Goal: Task Accomplishment & Management: Manage account settings

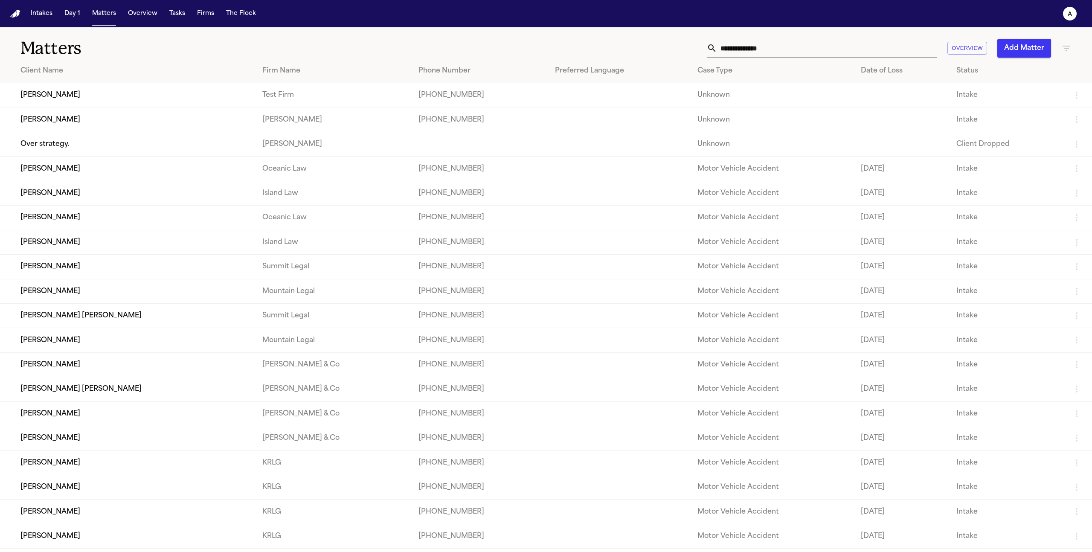
click at [106, 90] on td "[PERSON_NAME]" at bounding box center [127, 95] width 255 height 24
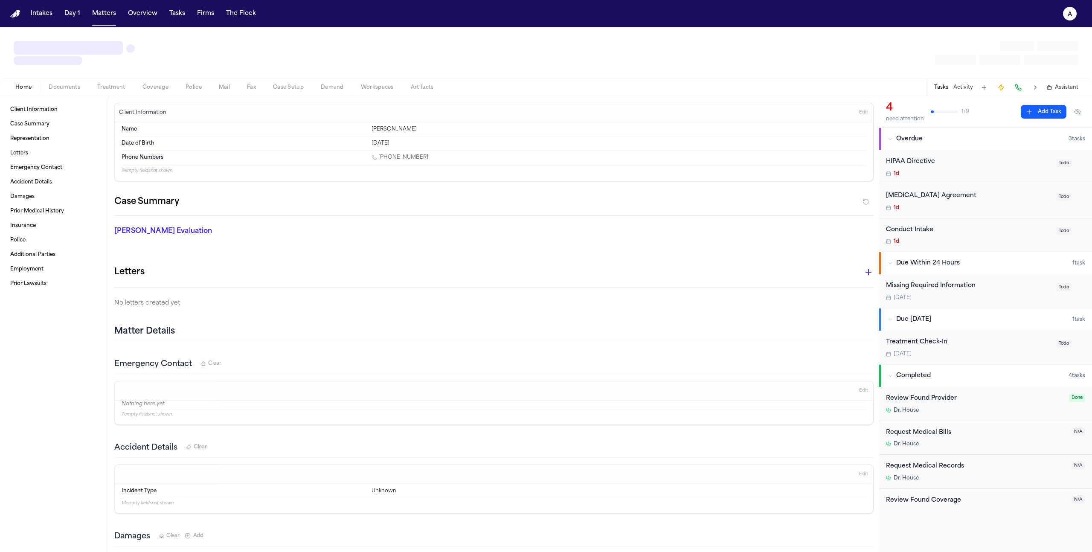
click at [107, 86] on span "Treatment" at bounding box center [111, 87] width 28 height 7
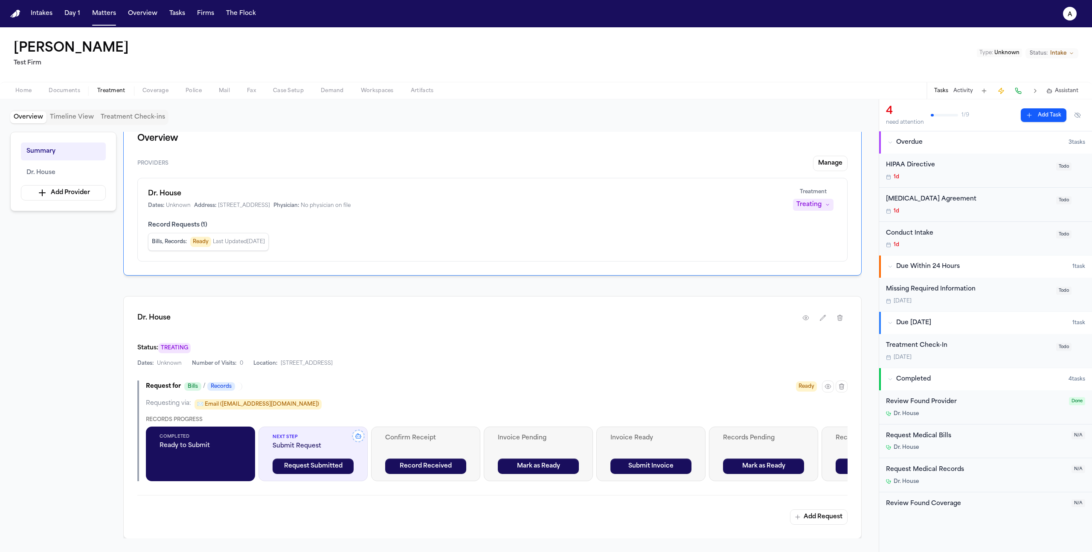
scroll to position [17, 0]
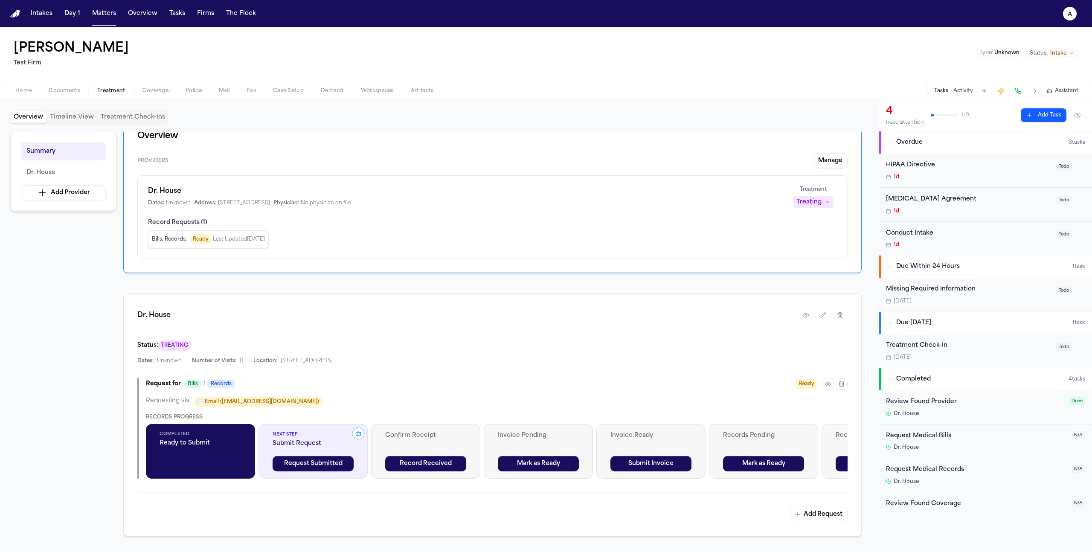
click at [636, 342] on div at bounding box center [835, 384] width 26 height 12
click at [636, 342] on button "button" at bounding box center [828, 384] width 12 height 12
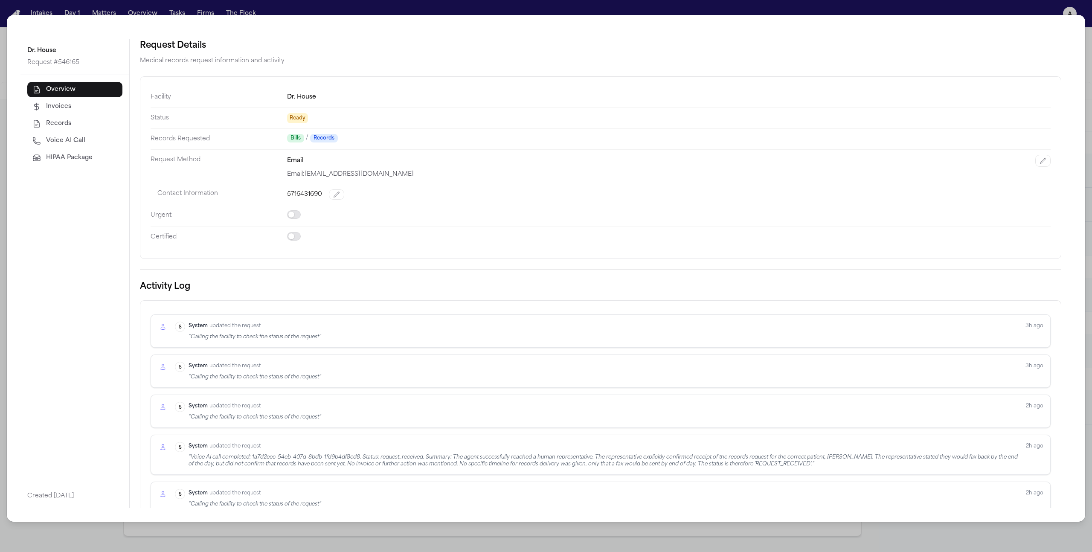
click at [78, 154] on span "HIPAA Package" at bounding box center [69, 158] width 46 height 9
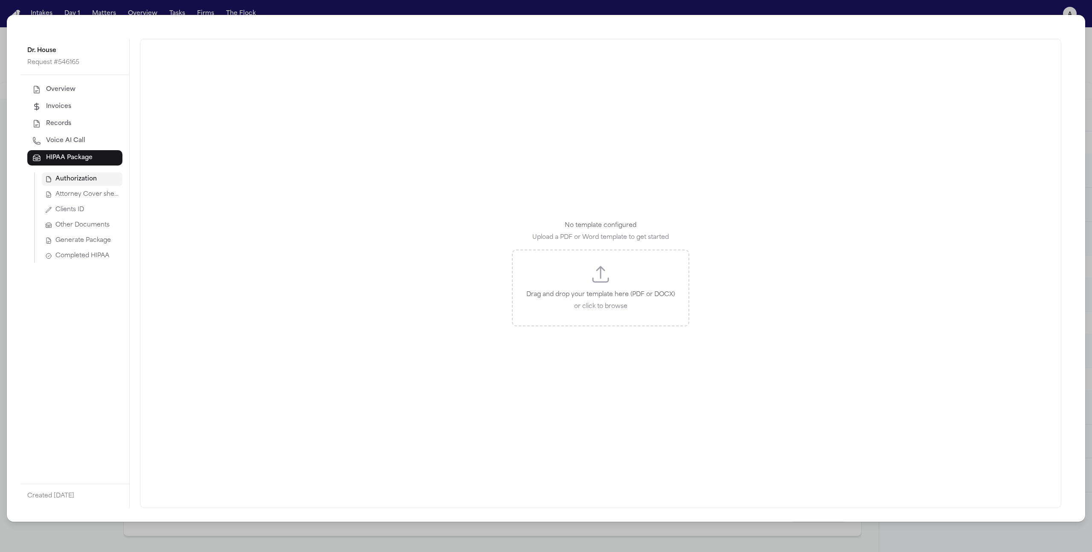
click at [73, 193] on span "Attorney Cover sheet" at bounding box center [87, 194] width 64 height 9
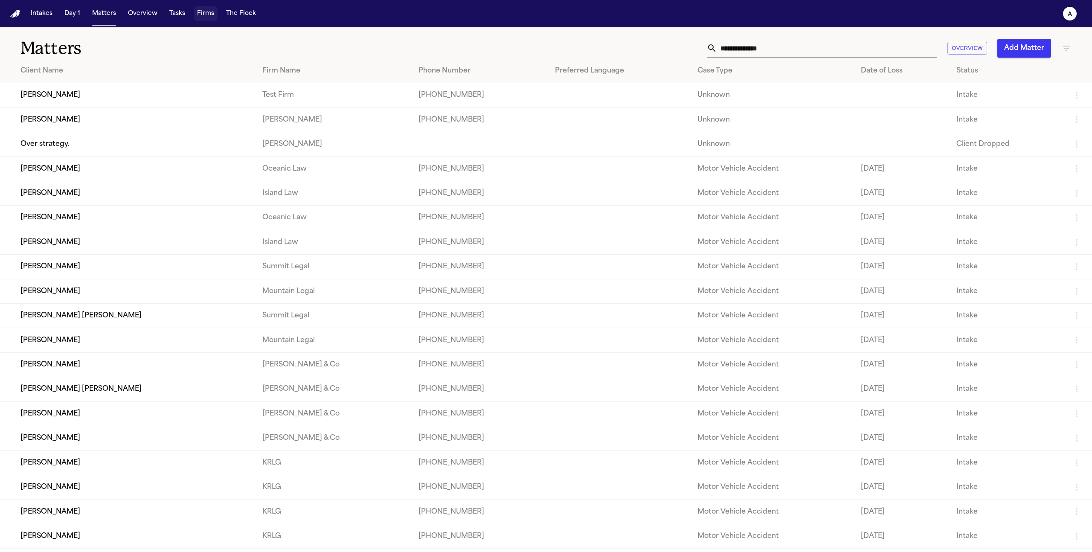
click at [201, 13] on button "Firms" at bounding box center [206, 13] width 24 height 15
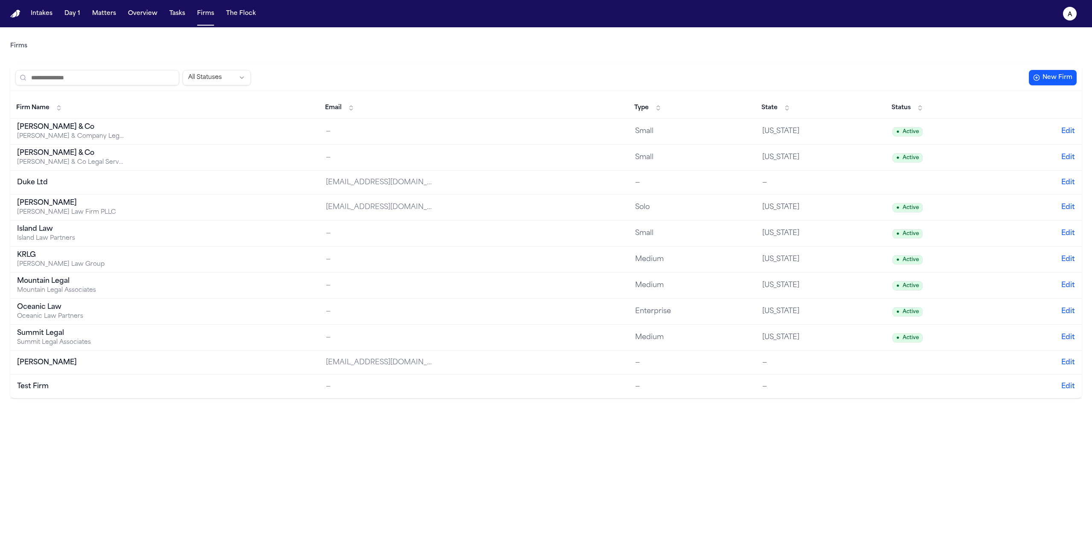
click at [47, 394] on td "Test Firm" at bounding box center [164, 386] width 309 height 24
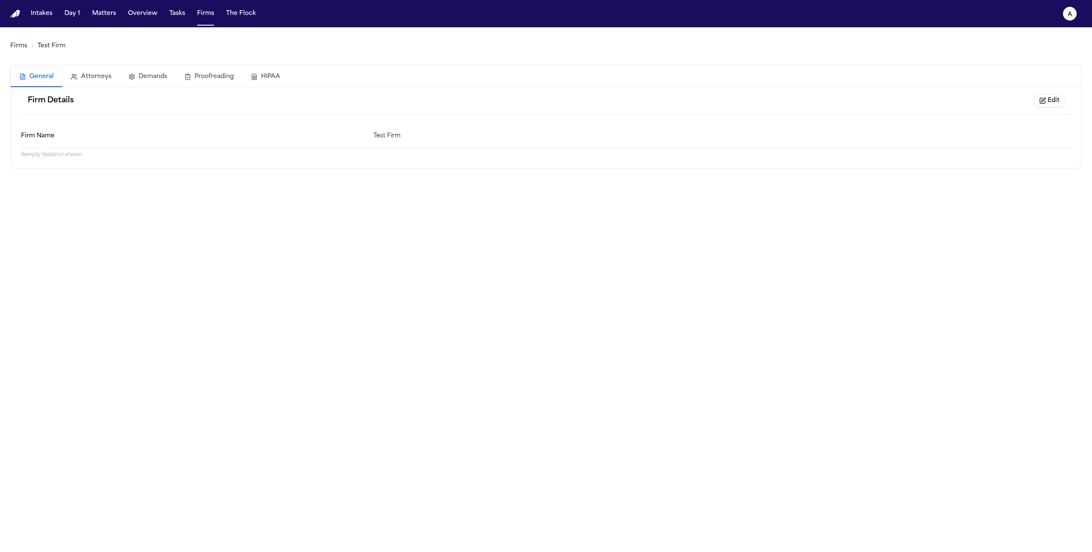
click at [271, 79] on button "HIPAA" at bounding box center [265, 76] width 46 height 19
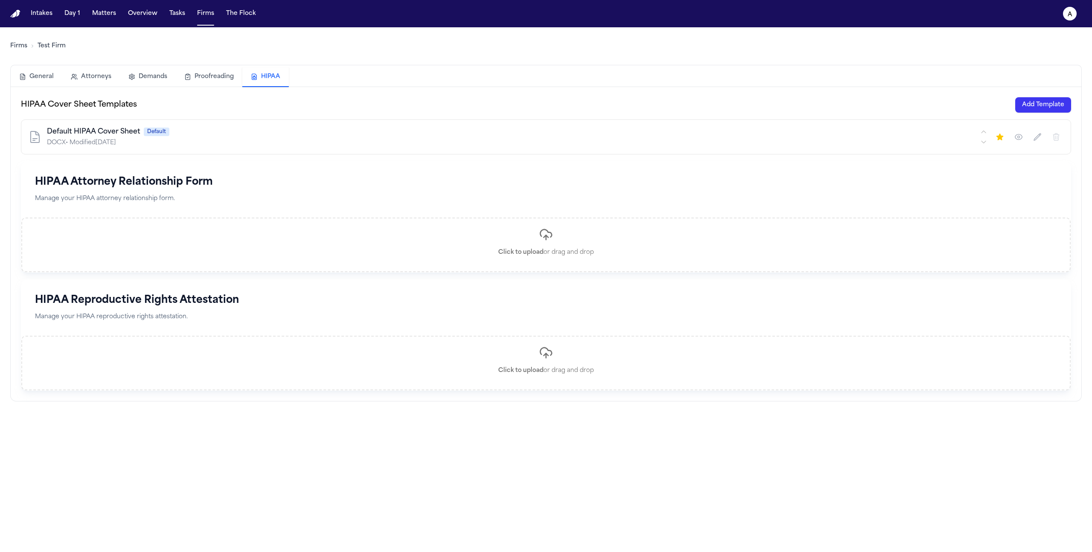
click at [1033, 102] on button "Add Template" at bounding box center [1043, 104] width 56 height 15
click at [107, 12] on button "Matters" at bounding box center [104, 13] width 31 height 15
click at [1031, 106] on button "Add Template" at bounding box center [1043, 104] width 56 height 15
click at [101, 15] on button "Matters" at bounding box center [104, 13] width 31 height 15
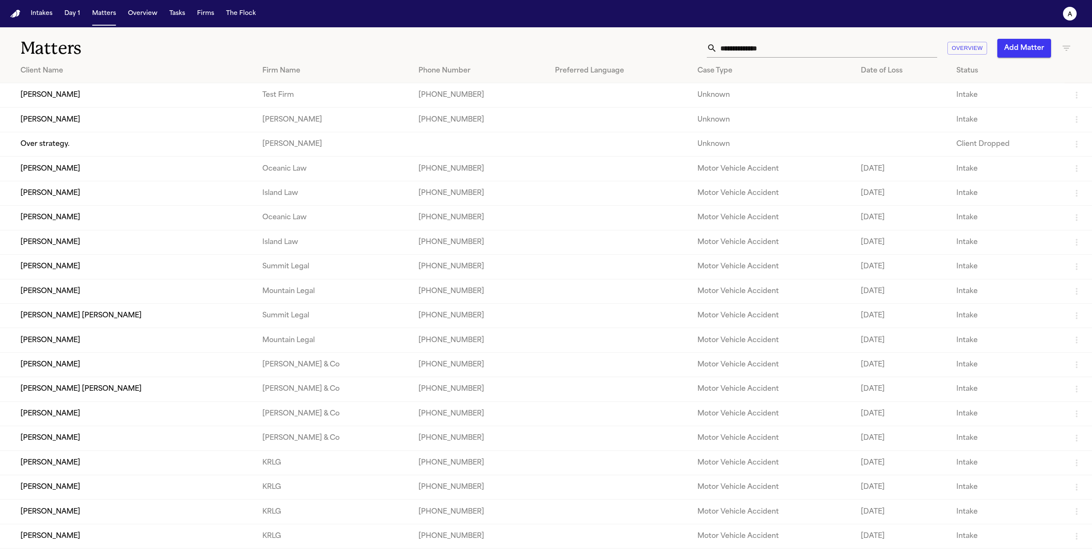
click at [47, 85] on td "Cory Kim" at bounding box center [127, 95] width 255 height 24
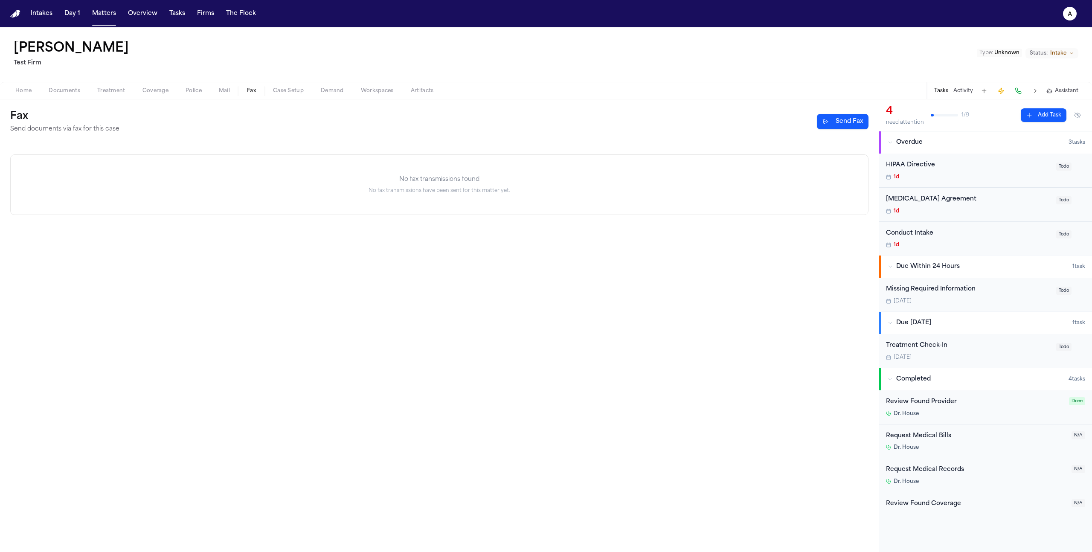
click at [251, 94] on span "Fax" at bounding box center [251, 90] width 9 height 7
click at [848, 122] on button "Send Fax" at bounding box center [843, 121] width 52 height 15
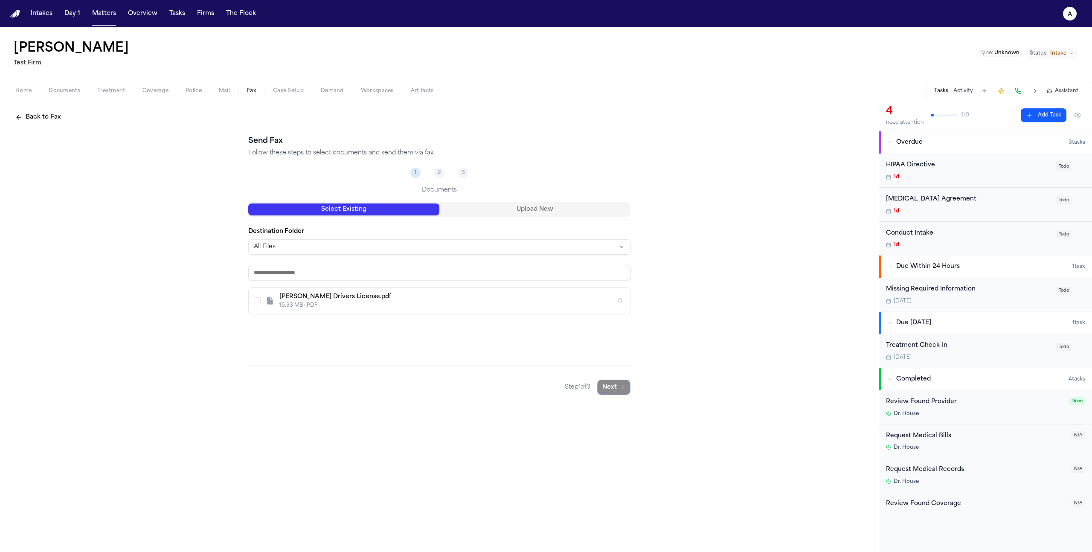
click at [261, 299] on div "Cory Kim Drivers License.pdf 15.33 MB • PDF" at bounding box center [439, 300] width 381 height 26
click at [618, 389] on button "Next" at bounding box center [613, 387] width 33 height 15
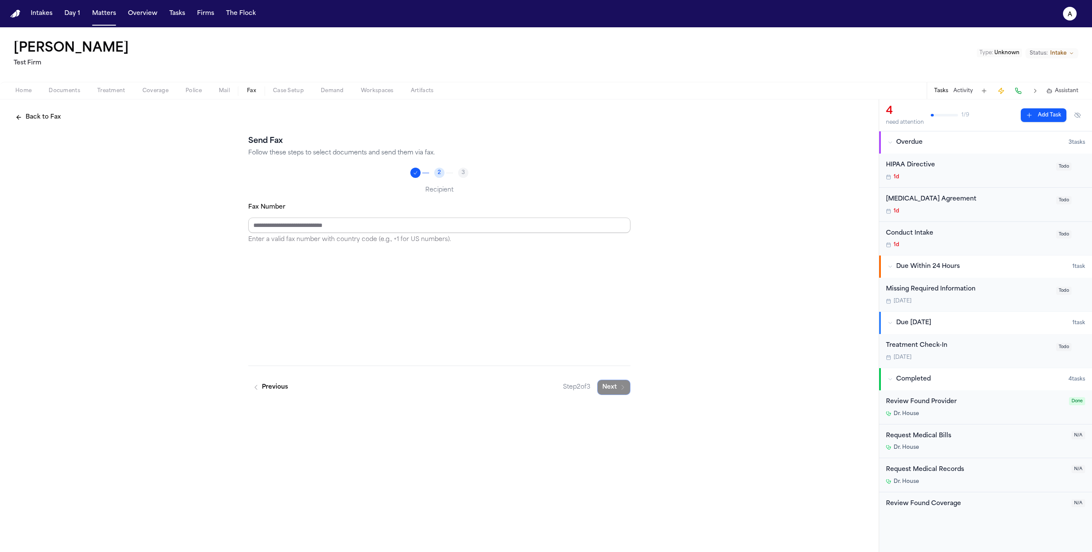
click at [356, 226] on input "Fax Number" at bounding box center [439, 225] width 382 height 15
type input "**********"
click at [608, 382] on button "Next" at bounding box center [613, 387] width 33 height 15
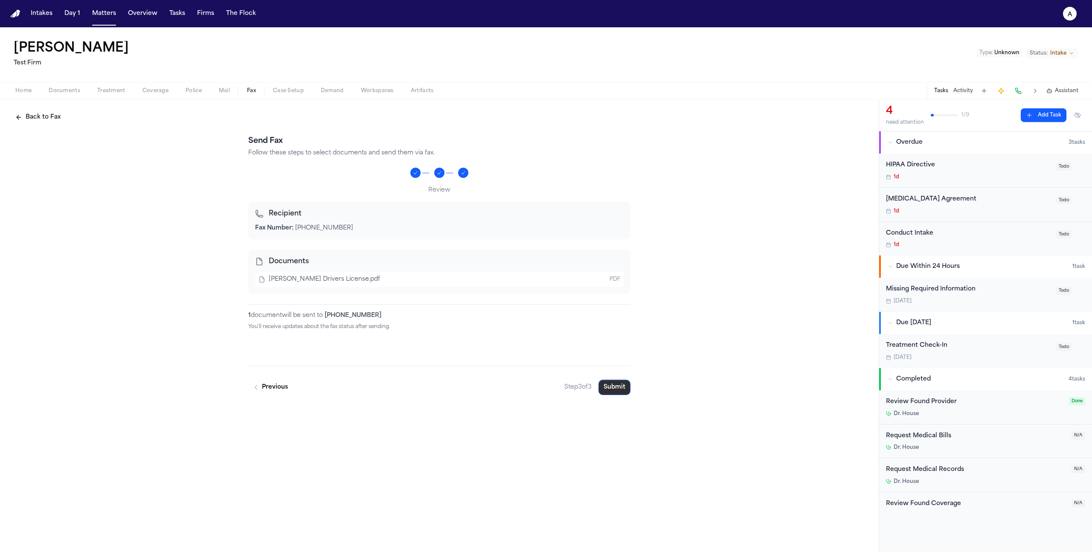
click at [608, 389] on button "Submit" at bounding box center [614, 387] width 32 height 15
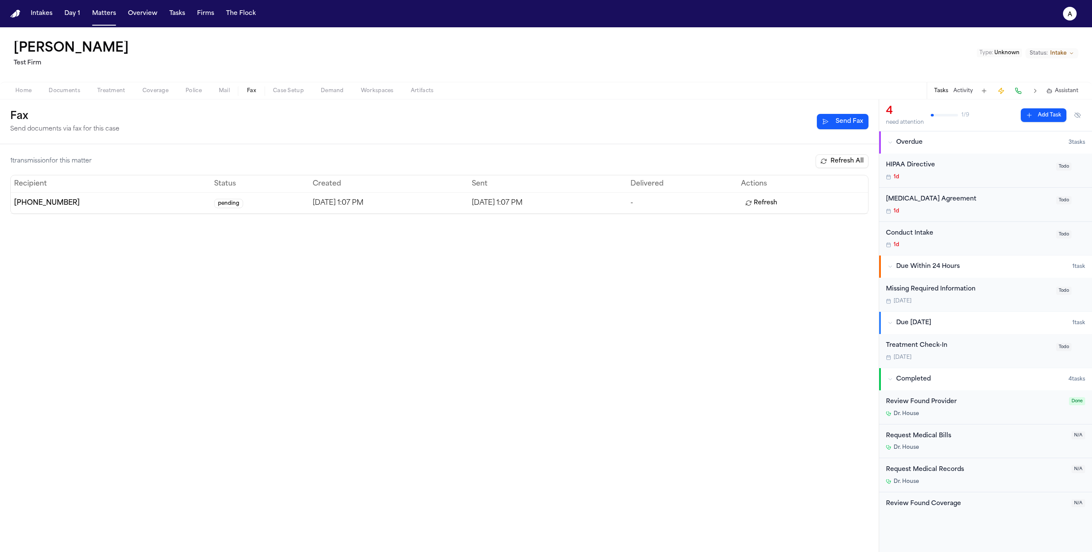
click at [106, 87] on span "Treatment" at bounding box center [111, 90] width 28 height 7
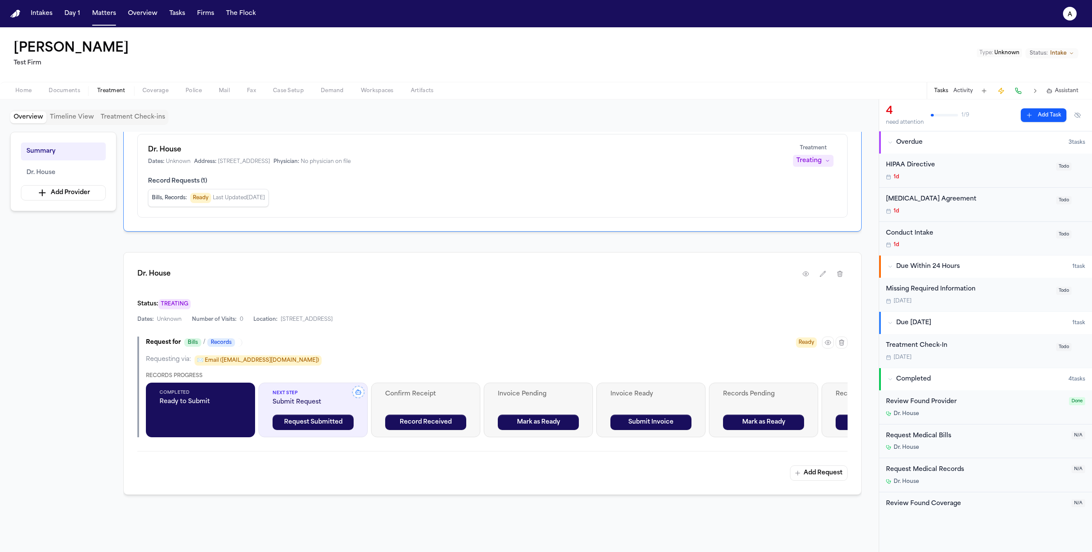
scroll to position [61, 0]
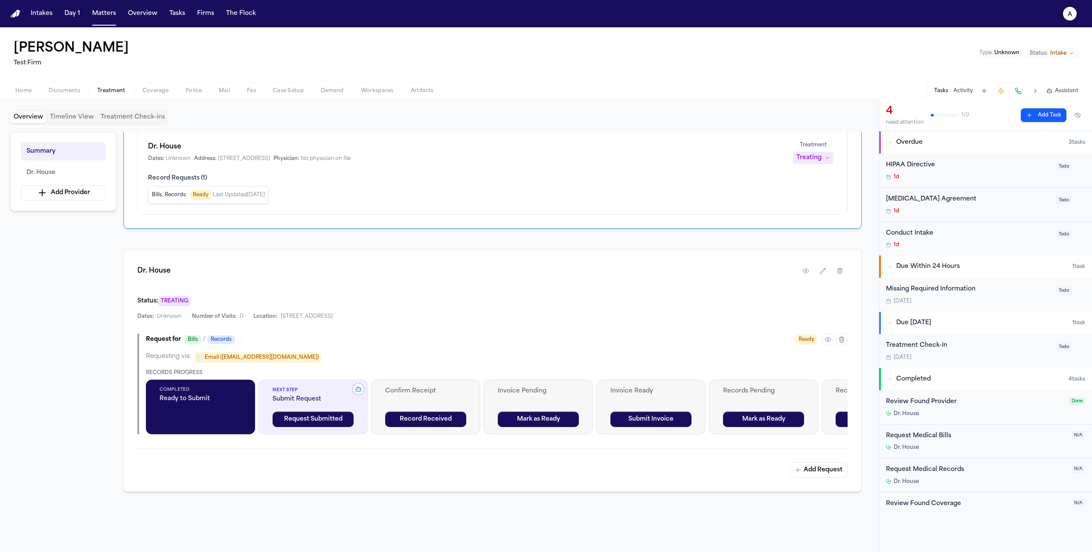
click at [191, 419] on div "Completed Ready to Submit" at bounding box center [200, 407] width 109 height 55
click at [157, 92] on span "Coverage" at bounding box center [155, 90] width 26 height 7
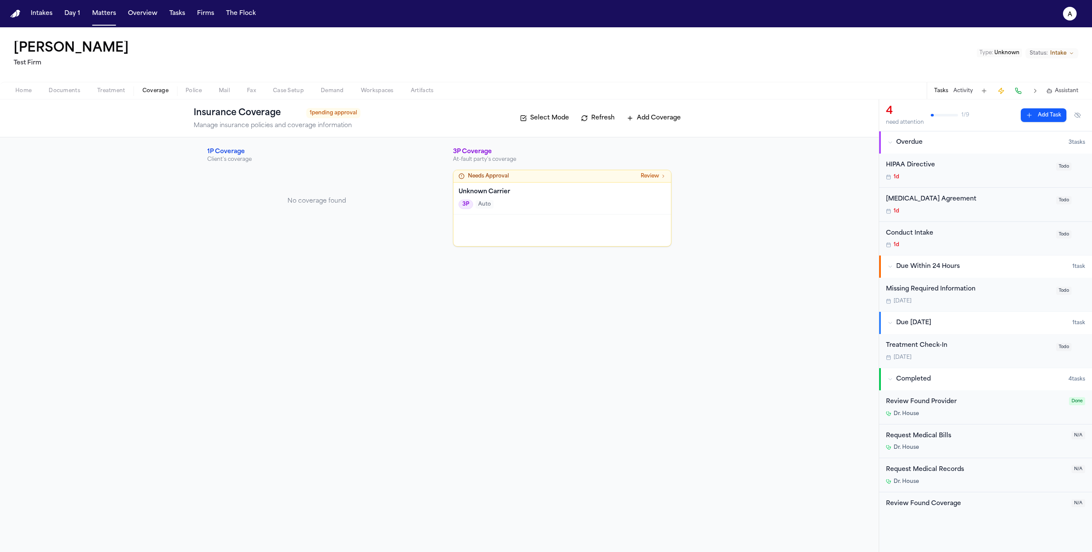
click at [115, 93] on span "Treatment" at bounding box center [111, 90] width 28 height 7
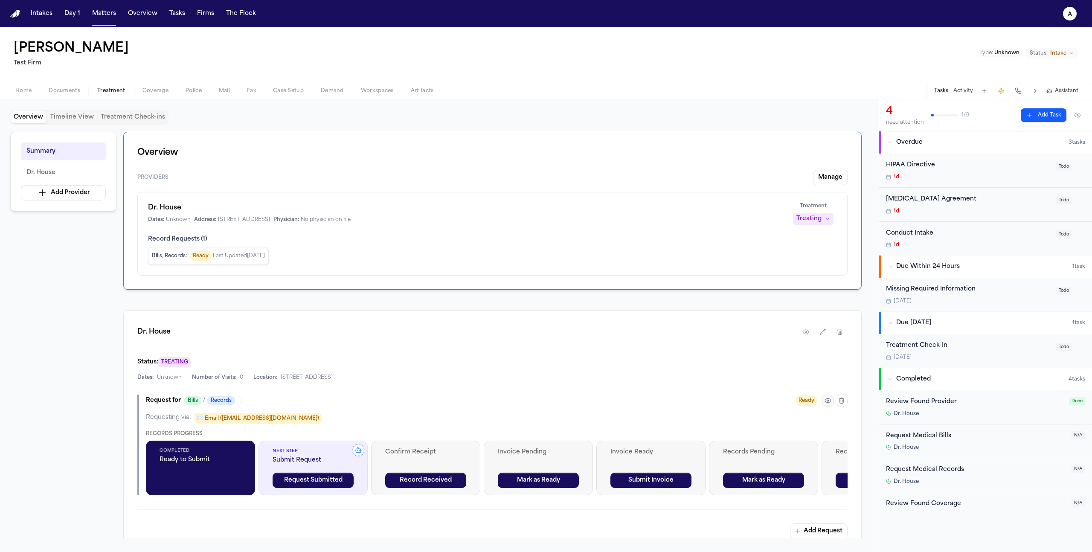
click at [827, 403] on icon "button" at bounding box center [827, 400] width 7 height 7
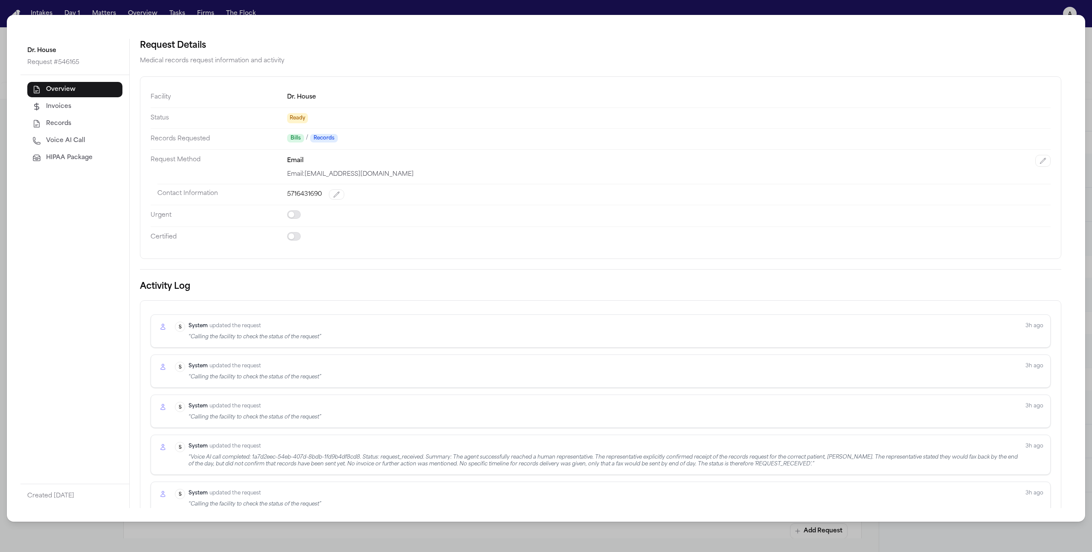
click at [77, 157] on span "HIPAA Package" at bounding box center [69, 158] width 46 height 9
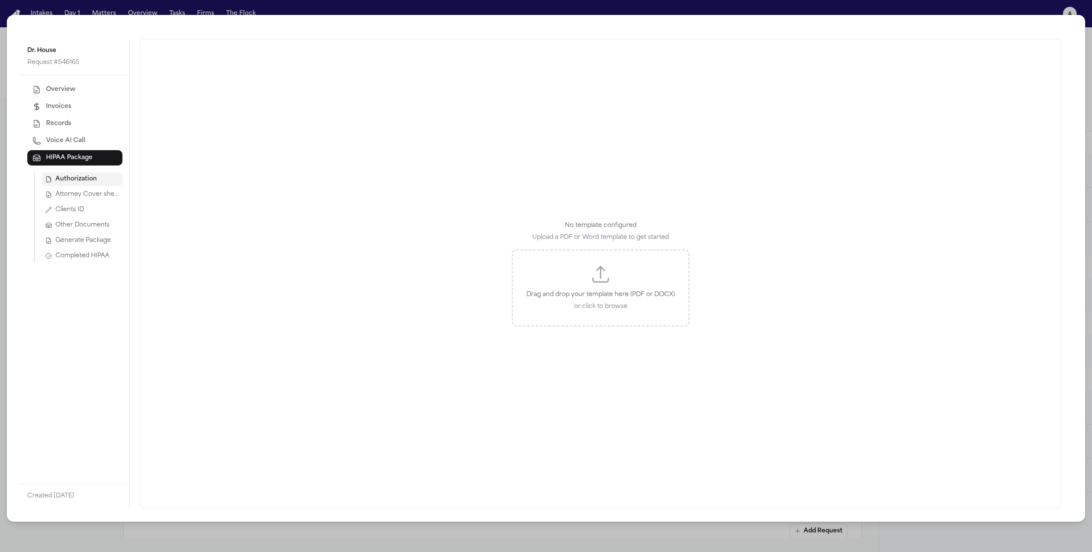
click at [93, 210] on button "Clients ID" at bounding box center [82, 210] width 81 height 14
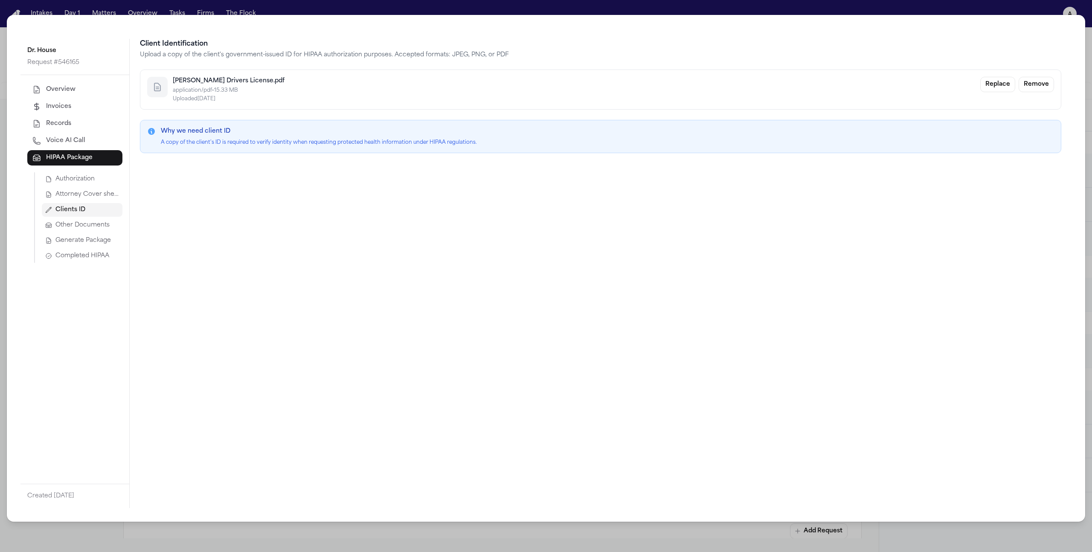
click at [1047, 11] on div "Dr. House Request # 546165 Overview Invoices Records Voice AI Call HIPAA Packag…" at bounding box center [546, 276] width 1092 height 552
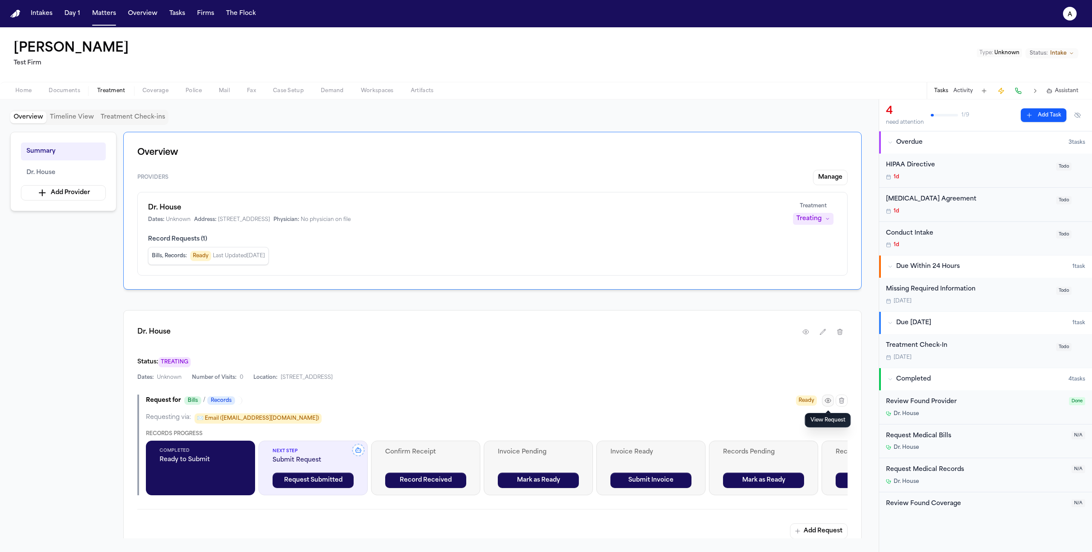
click at [825, 402] on icon "button" at bounding box center [827, 400] width 7 height 7
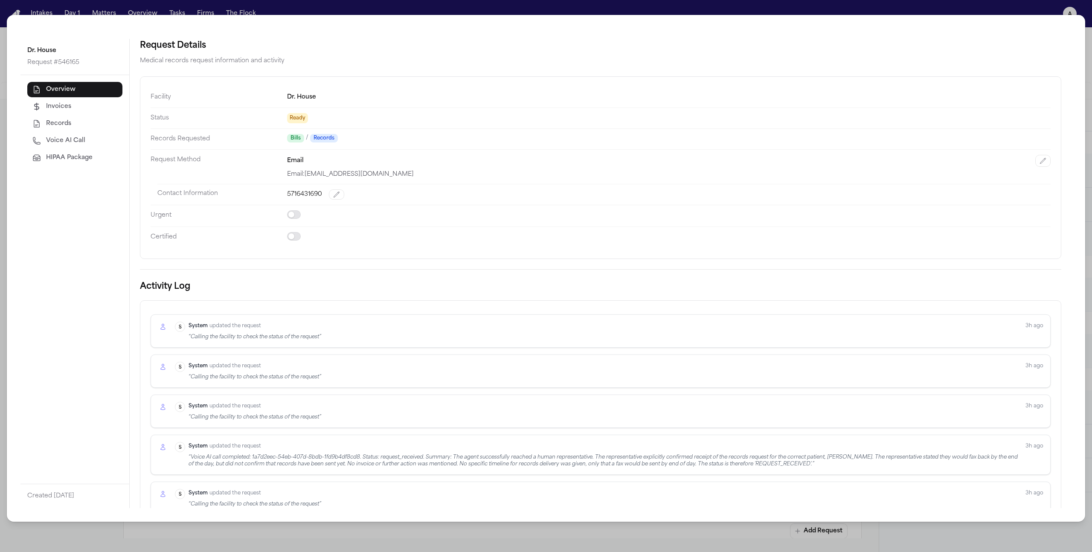
click at [59, 158] on span "HIPAA Package" at bounding box center [69, 158] width 46 height 9
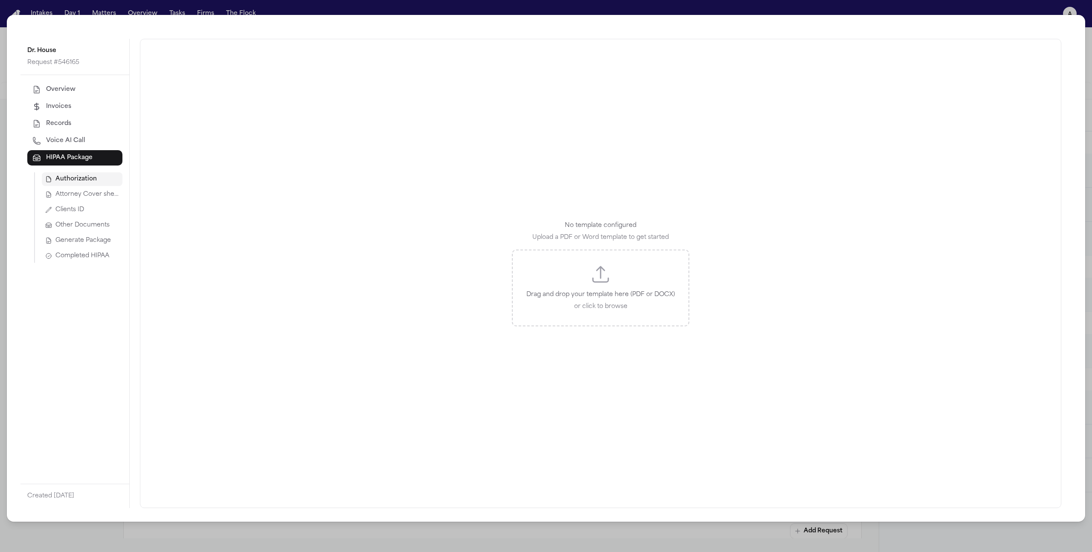
click at [81, 210] on span "Clients ID" at bounding box center [69, 210] width 29 height 9
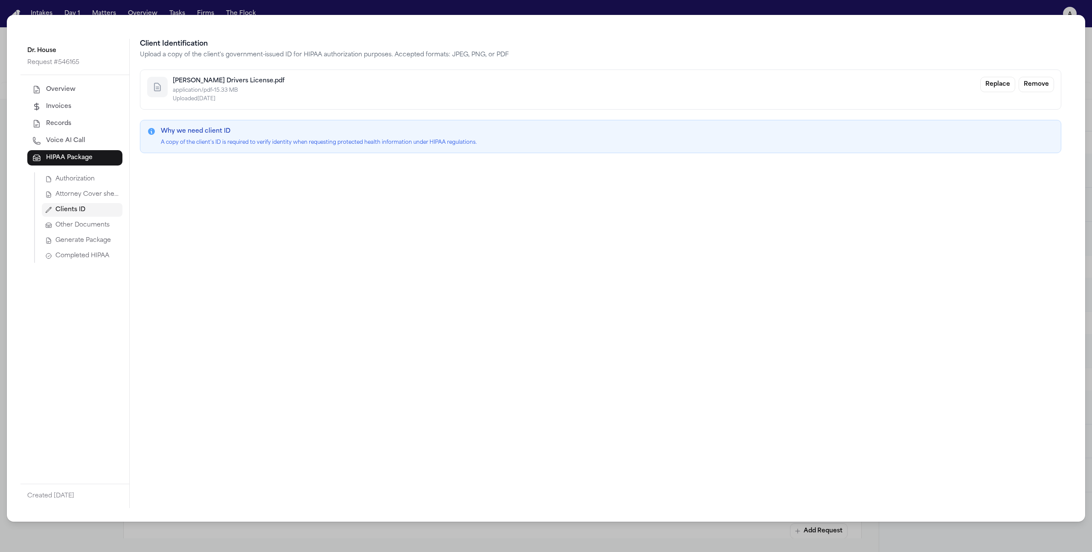
click at [89, 200] on button "Attorney Cover sheet" at bounding box center [82, 195] width 81 height 14
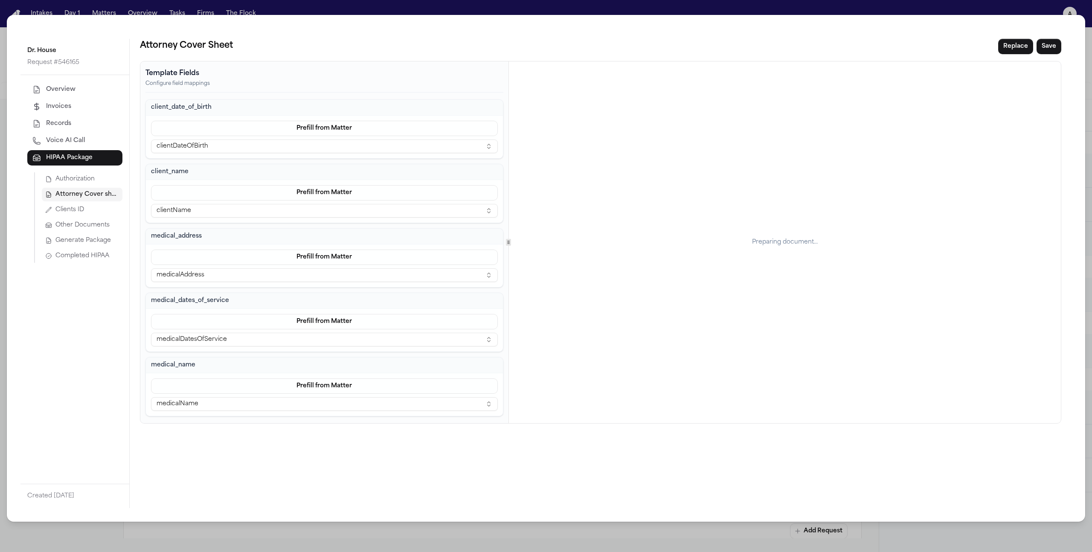
click at [835, 7] on div "Dr. House Request # 546165 Overview Invoices Records Voice AI Call HIPAA Packag…" at bounding box center [546, 276] width 1092 height 552
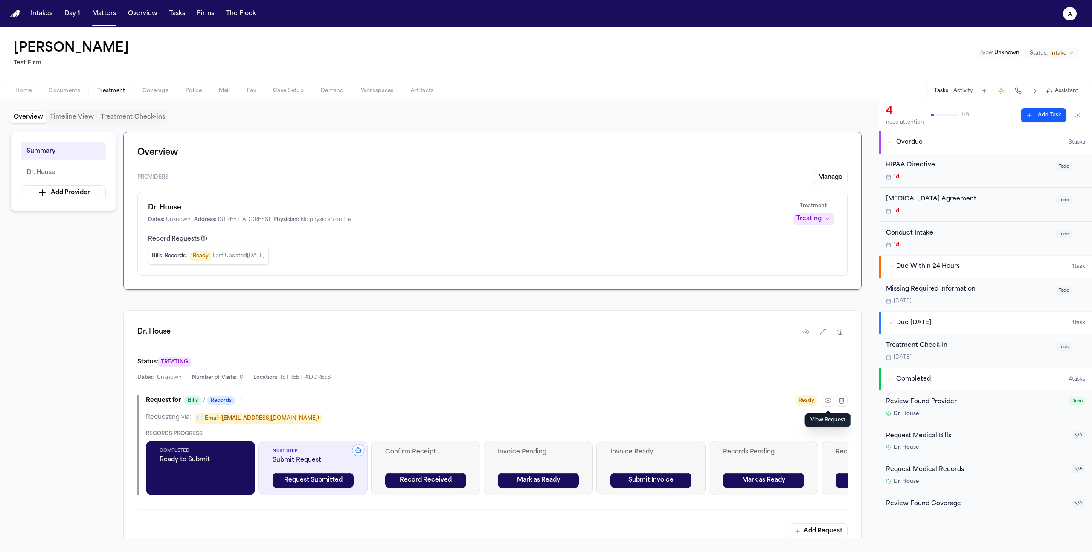
click at [26, 94] on span "Home" at bounding box center [23, 90] width 16 height 7
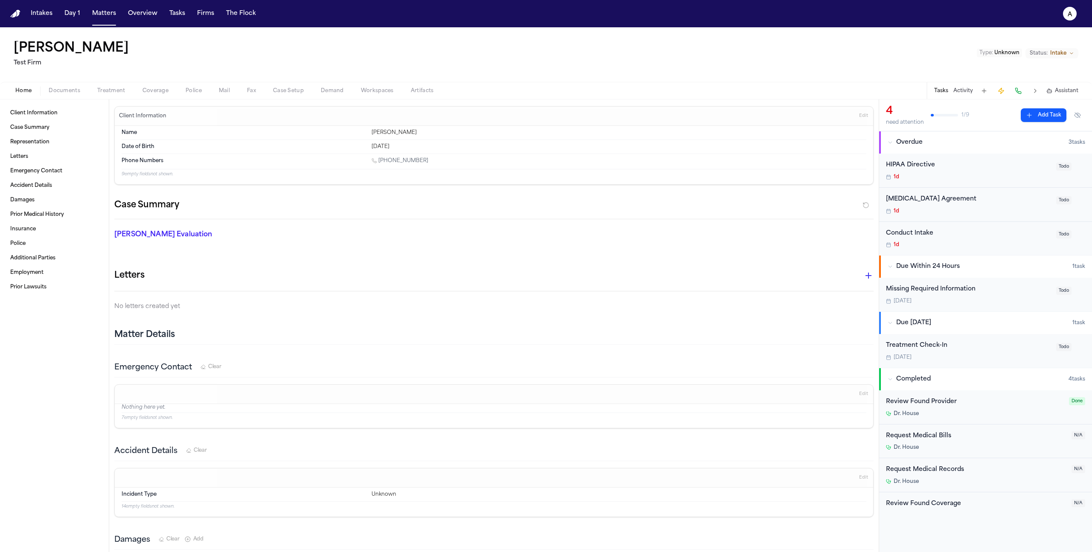
click at [859, 116] on span "Edit" at bounding box center [863, 116] width 9 height 6
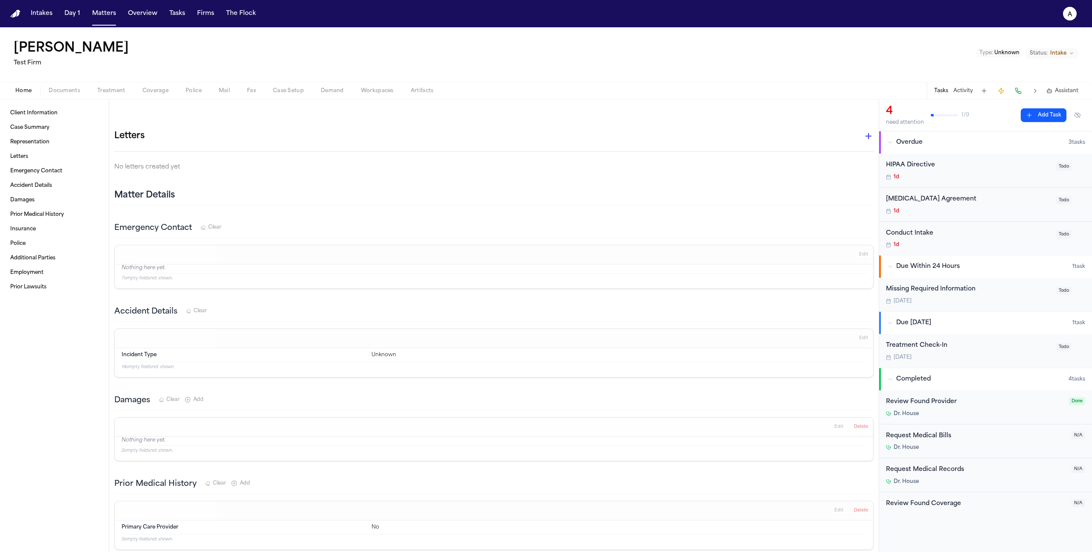
scroll to position [432, 0]
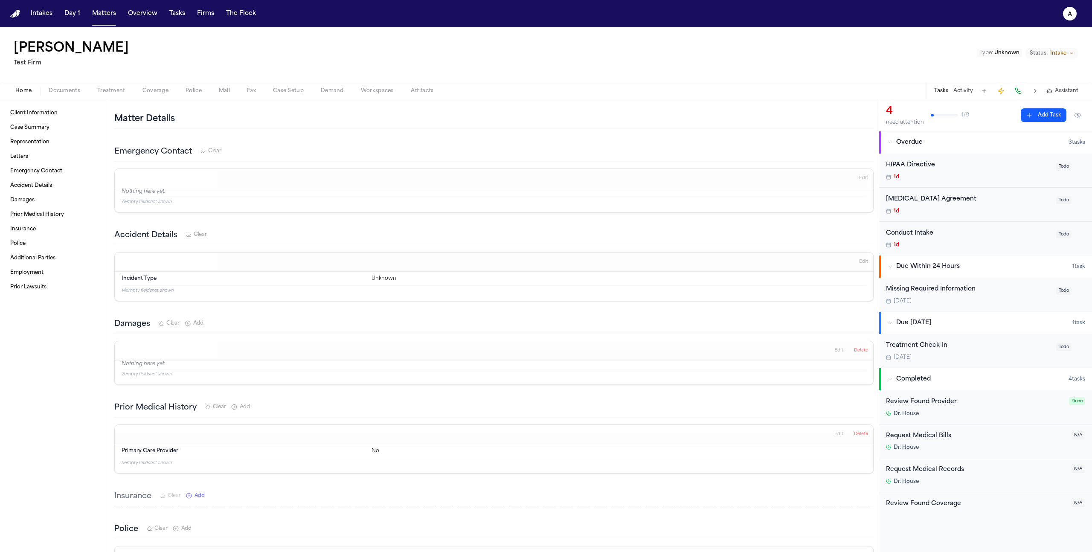
click at [115, 86] on button "Treatment" at bounding box center [111, 91] width 45 height 10
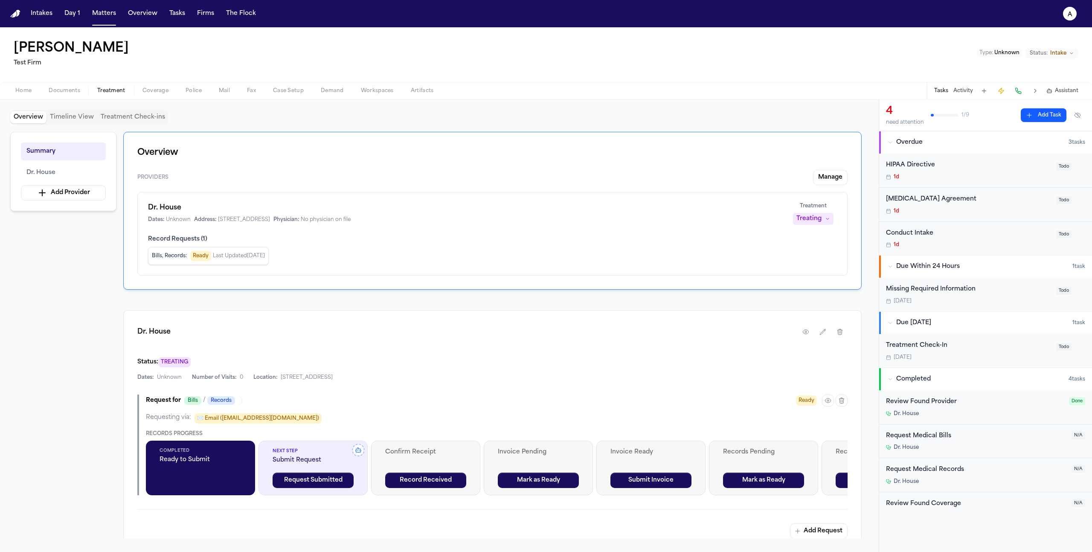
click at [264, 218] on span "202 Dark Hill Ln, Princeton NJ 10045" at bounding box center [244, 219] width 52 height 7
click at [804, 333] on icon "button" at bounding box center [805, 331] width 7 height 7
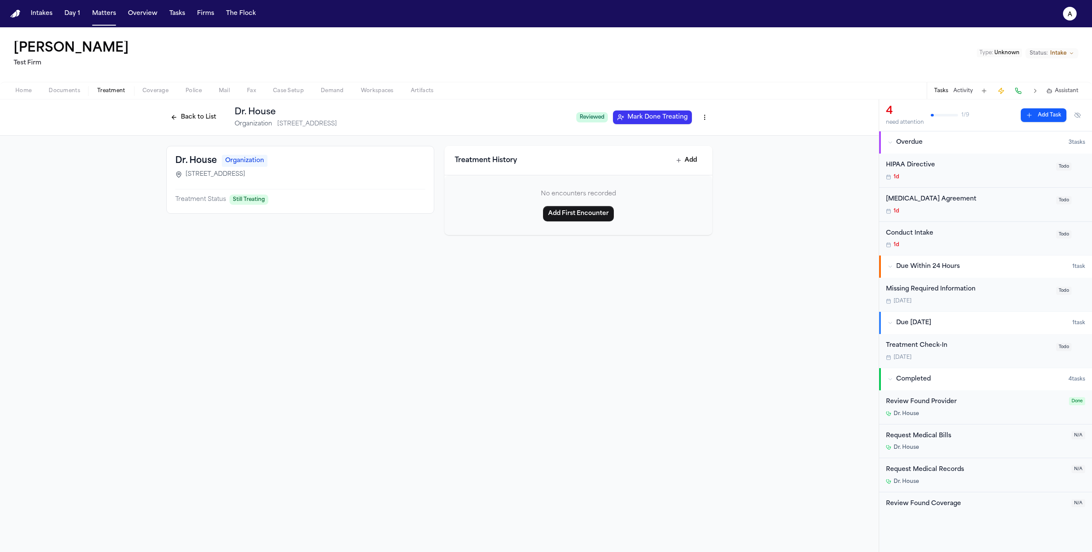
drag, startPoint x: 298, startPoint y: 175, endPoint x: 154, endPoint y: 172, distance: 143.8
click at [154, 172] on div "Dr. House Organization 202 Dark Hill Ln, Princeton NJ 10045 Treatment Status St…" at bounding box center [439, 191] width 879 height 110
click at [705, 121] on html "Intakes Day 1 Matters Overview Tasks Firms The Flock a Cory Kim Test Firm Type …" at bounding box center [546, 276] width 1092 height 552
click at [677, 149] on div "Edit Provider" at bounding box center [674, 149] width 71 height 14
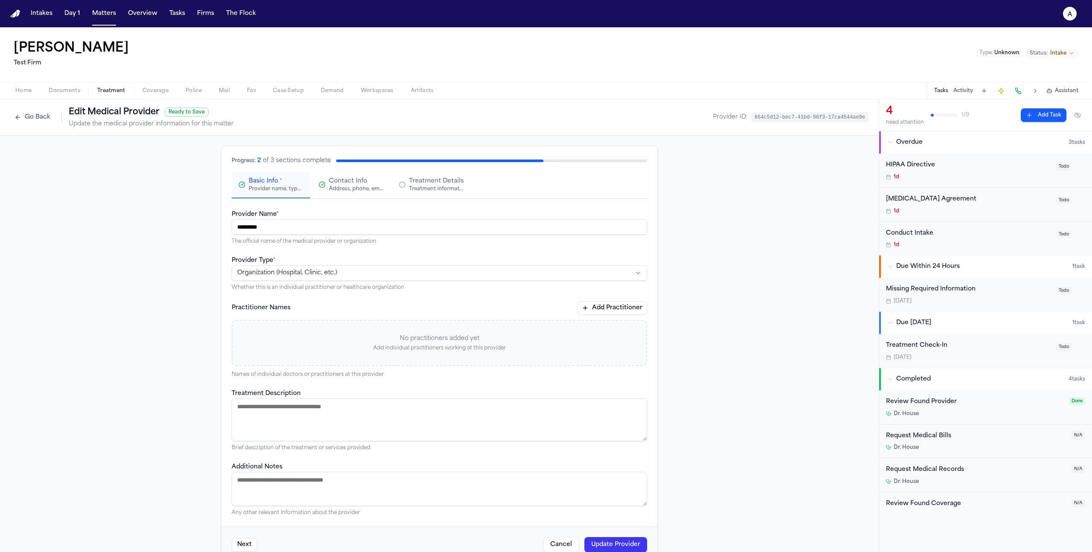
click at [363, 197] on button "Contact Info Address, phone, email, and other contact details" at bounding box center [351, 185] width 78 height 26
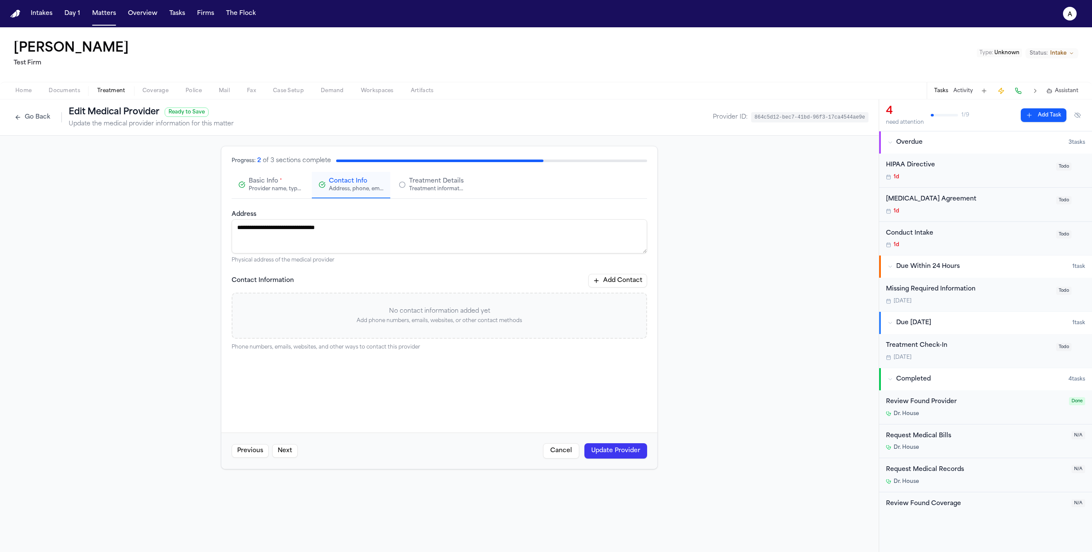
click at [373, 238] on textarea "**********" at bounding box center [439, 236] width 415 height 34
drag, startPoint x: 389, startPoint y: 234, endPoint x: 285, endPoint y: 224, distance: 103.6
click at [285, 224] on textarea "**********" at bounding box center [439, 236] width 415 height 34
type textarea "**********"
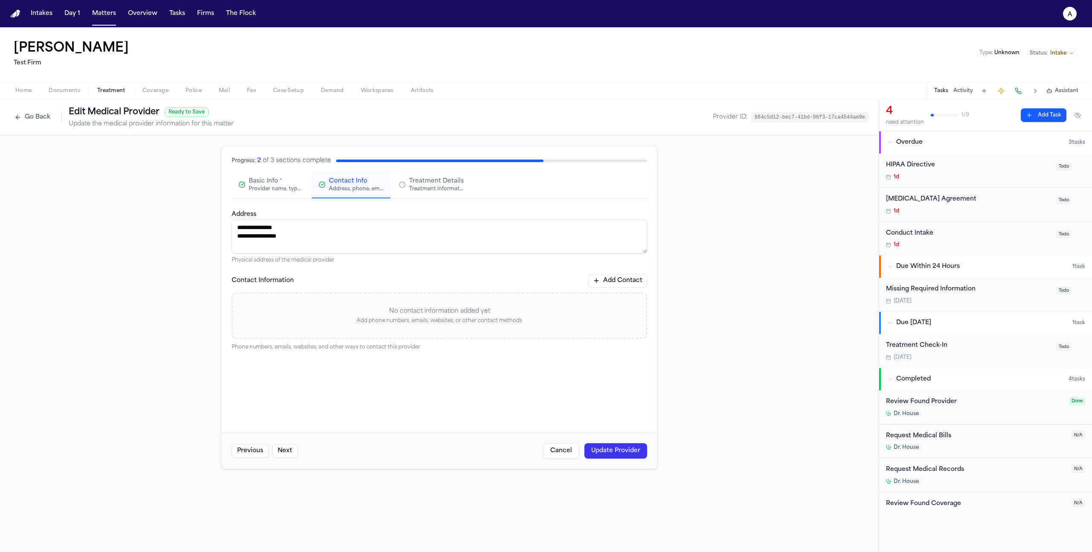
click at [610, 454] on button "Update Provider" at bounding box center [615, 450] width 63 height 15
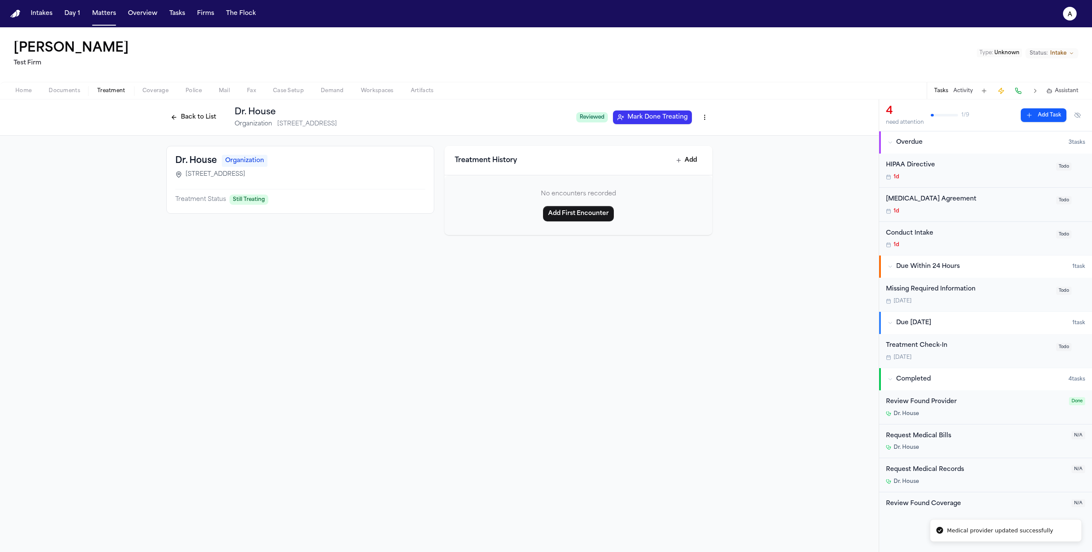
click at [182, 122] on button "Back to List" at bounding box center [193, 117] width 54 height 14
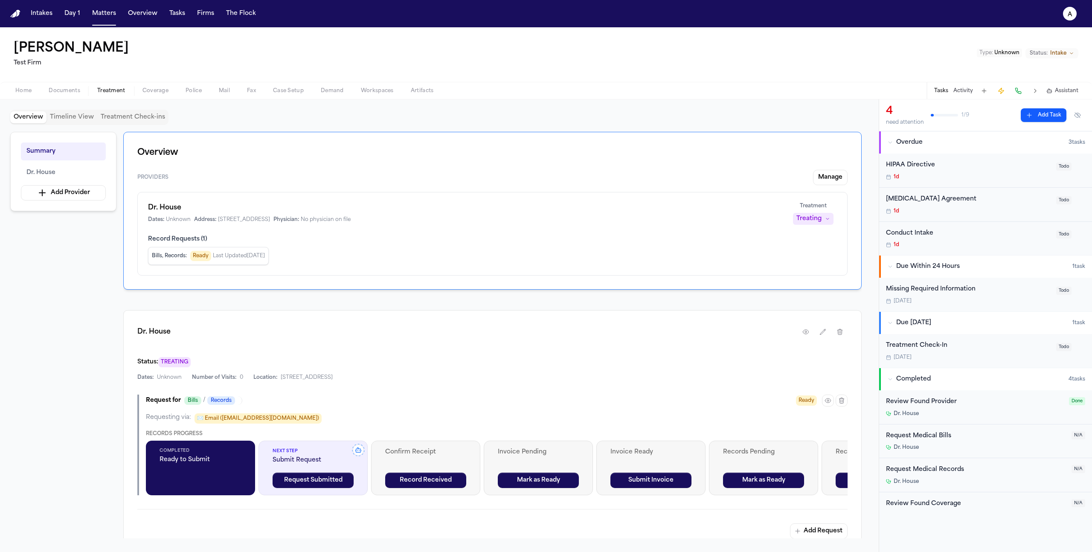
click at [28, 93] on span "Home" at bounding box center [23, 90] width 16 height 7
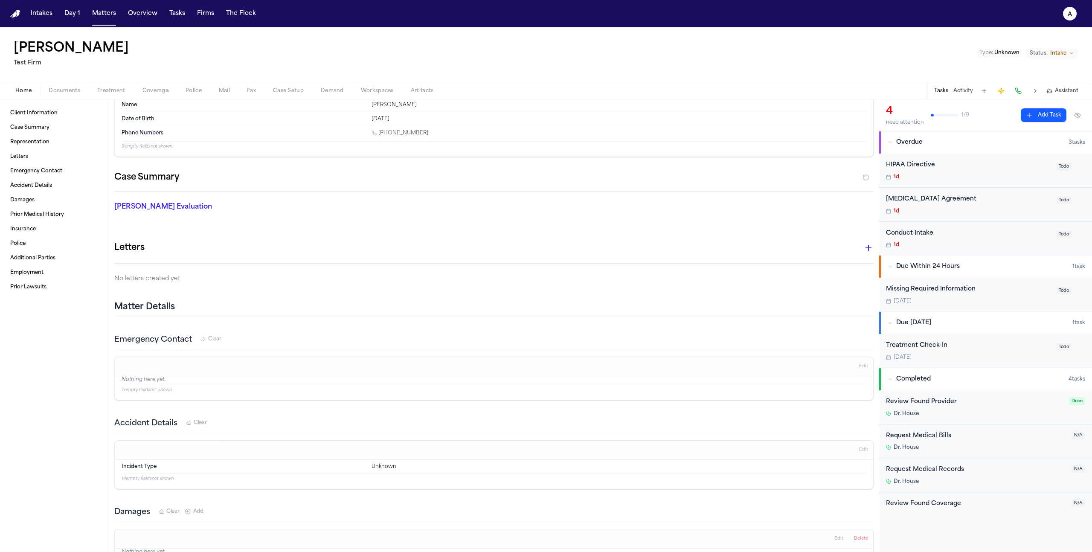
scroll to position [26, 0]
click at [113, 89] on span "Treatment" at bounding box center [111, 90] width 28 height 7
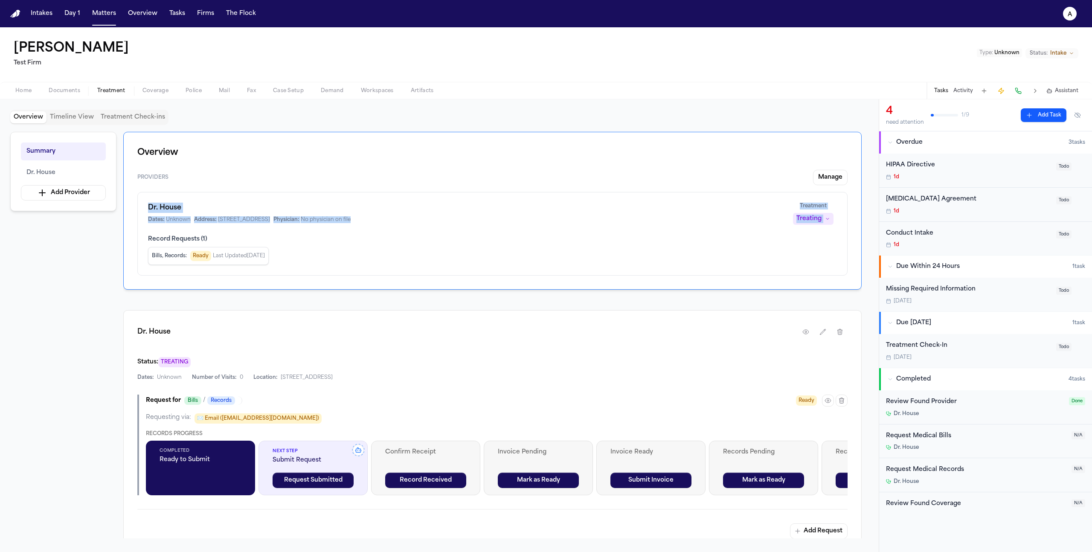
drag, startPoint x: 146, startPoint y: 205, endPoint x: 376, endPoint y: 232, distance: 231.4
click at [376, 233] on div "Dr. House Dates: Unknown Address: 202 Dark Hill Ln Princeton NJ 10045 Physician…" at bounding box center [492, 234] width 710 height 84
click at [388, 237] on span "Record Requests ( 1 )" at bounding box center [492, 239] width 689 height 9
click at [106, 13] on button "Matters" at bounding box center [104, 13] width 31 height 15
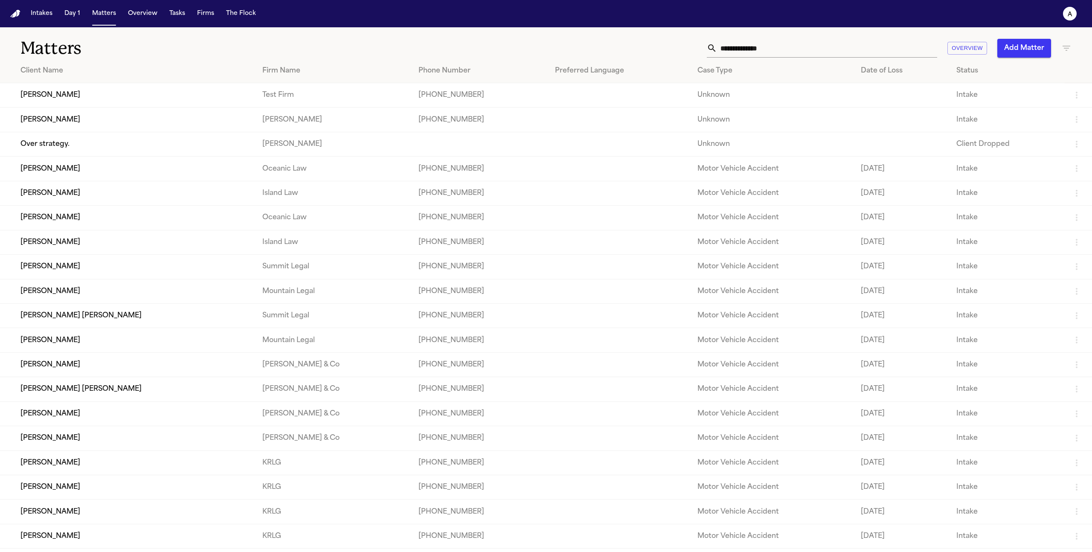
click at [997, 46] on button "Add Matter" at bounding box center [1024, 48] width 54 height 19
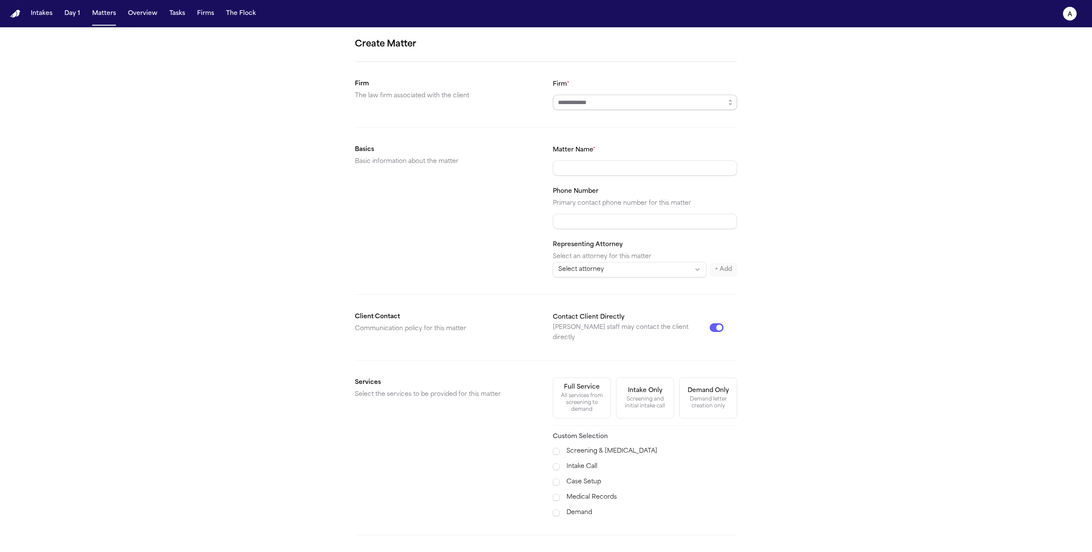
click at [614, 102] on input "Firm *" at bounding box center [645, 102] width 184 height 15
click at [105, 15] on button "Matters" at bounding box center [104, 13] width 31 height 15
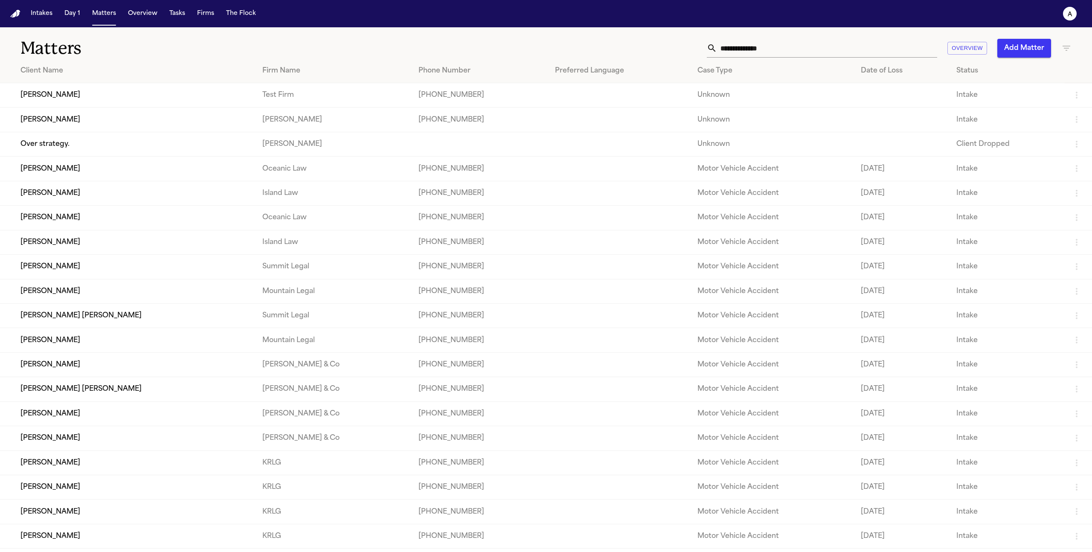
click at [39, 90] on td "[PERSON_NAME]" at bounding box center [127, 95] width 255 height 24
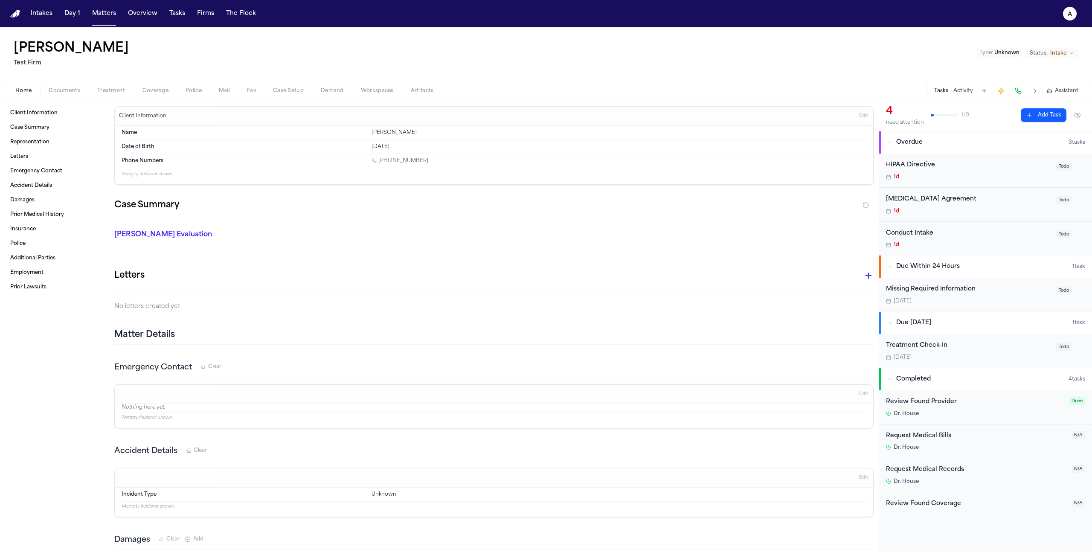
click at [417, 93] on span "Artifacts" at bounding box center [422, 90] width 23 height 7
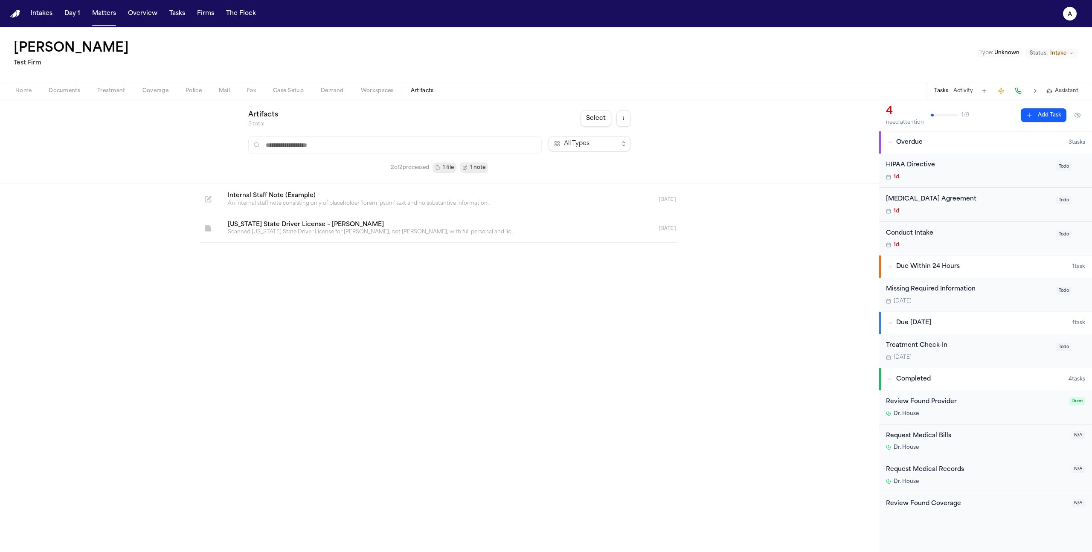
click at [72, 89] on span "Documents" at bounding box center [65, 90] width 32 height 7
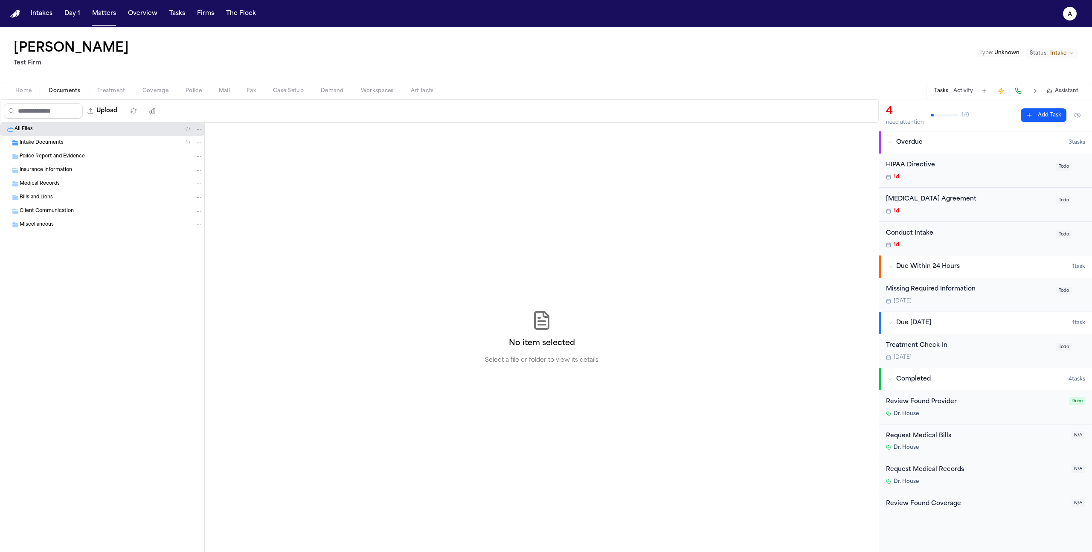
click at [136, 96] on div "Home Documents Treatment Coverage Police Mail Fax Case Setup Demand Workspaces …" at bounding box center [546, 90] width 1092 height 17
click at [108, 95] on span "button" at bounding box center [111, 95] width 38 height 1
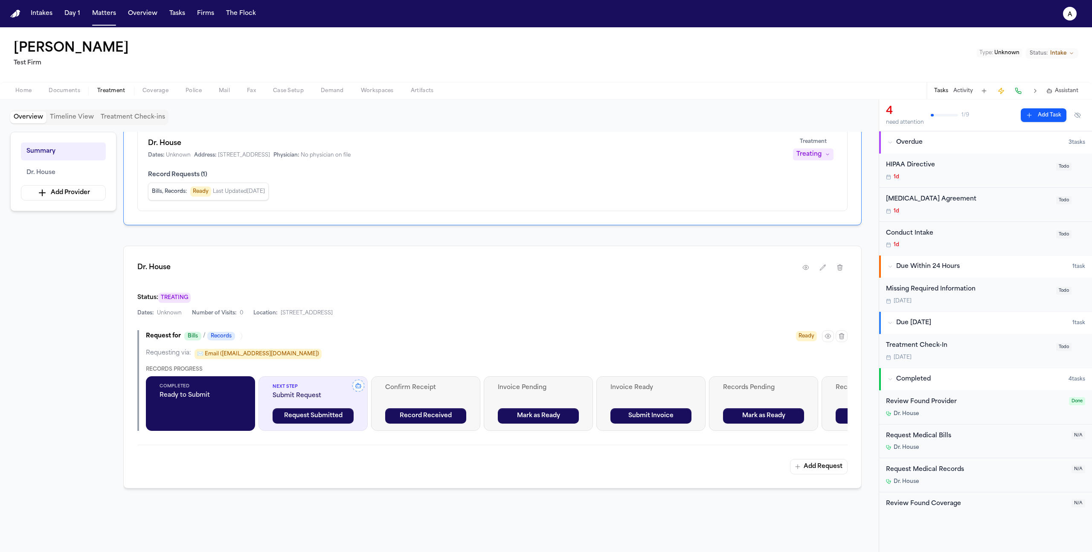
scroll to position [75, 0]
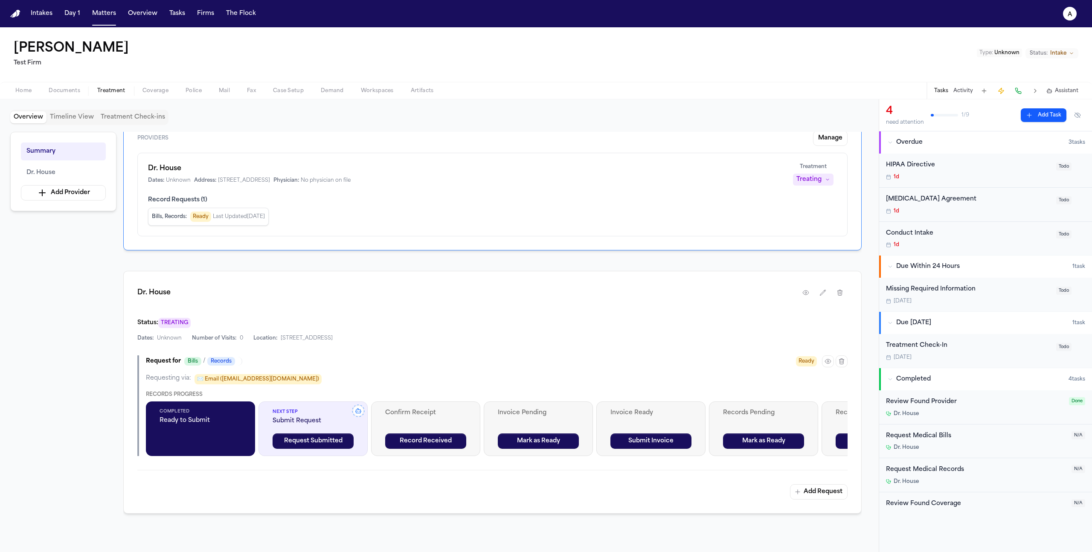
scroll to position [39, 0]
click at [827, 362] on icon "button" at bounding box center [827, 361] width 7 height 7
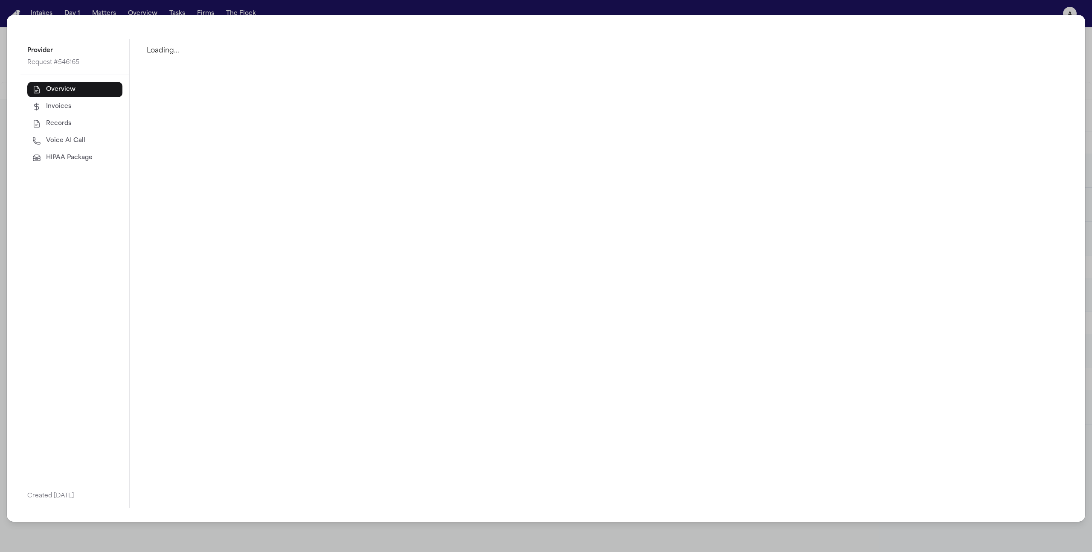
click at [70, 156] on span "HIPAA Package" at bounding box center [69, 158] width 46 height 9
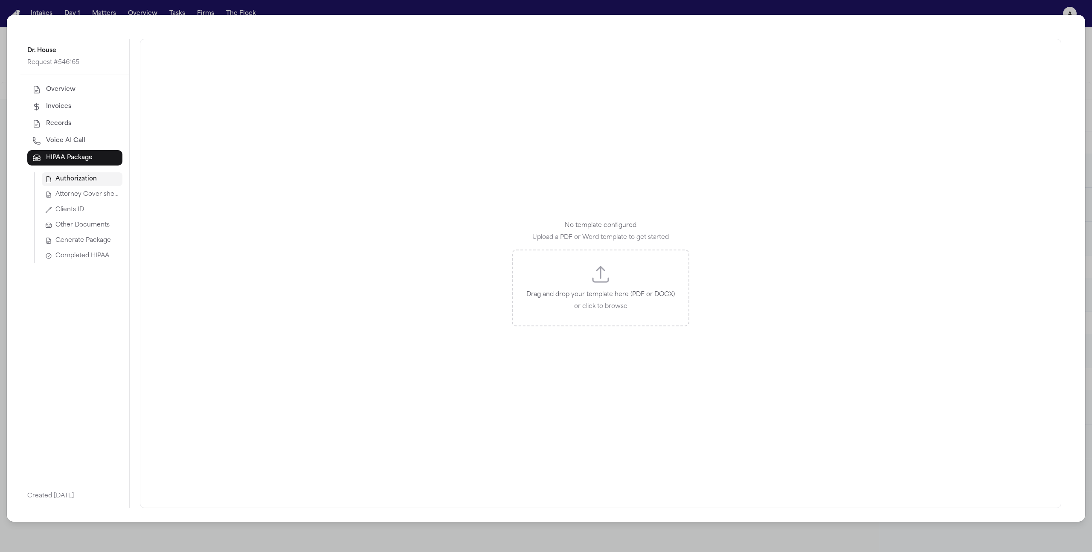
click at [75, 196] on span "Attorney Cover sheet" at bounding box center [87, 194] width 64 height 9
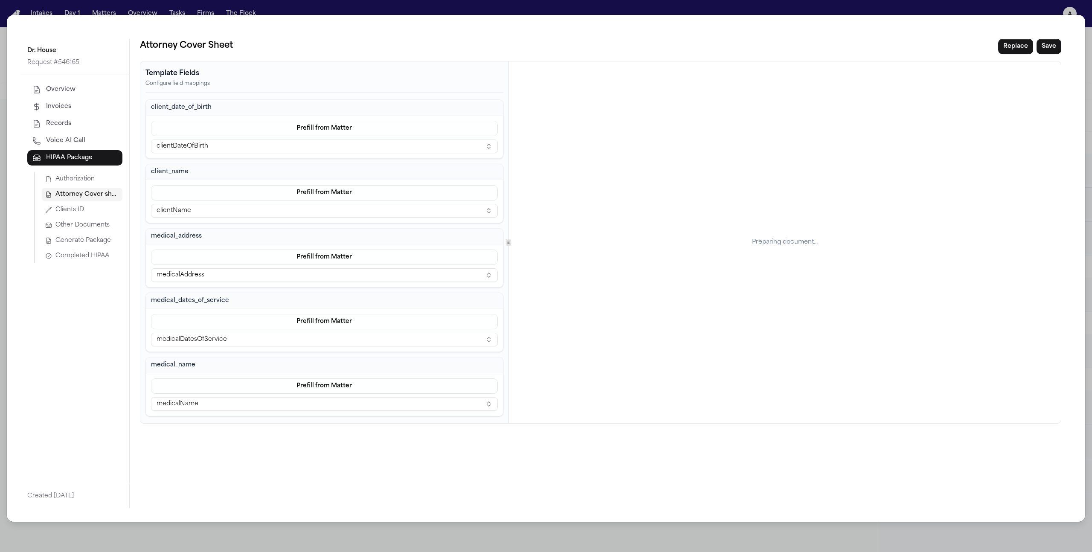
click at [267, 143] on button "clientDateOfBirth" at bounding box center [324, 146] width 347 height 14
click at [206, 102] on div "client_date_of_birth" at bounding box center [324, 108] width 357 height 16
drag, startPoint x: 151, startPoint y: 106, endPoint x: 211, endPoint y: 110, distance: 60.7
click at [211, 110] on div "client_date_of_birth" at bounding box center [324, 108] width 357 height 16
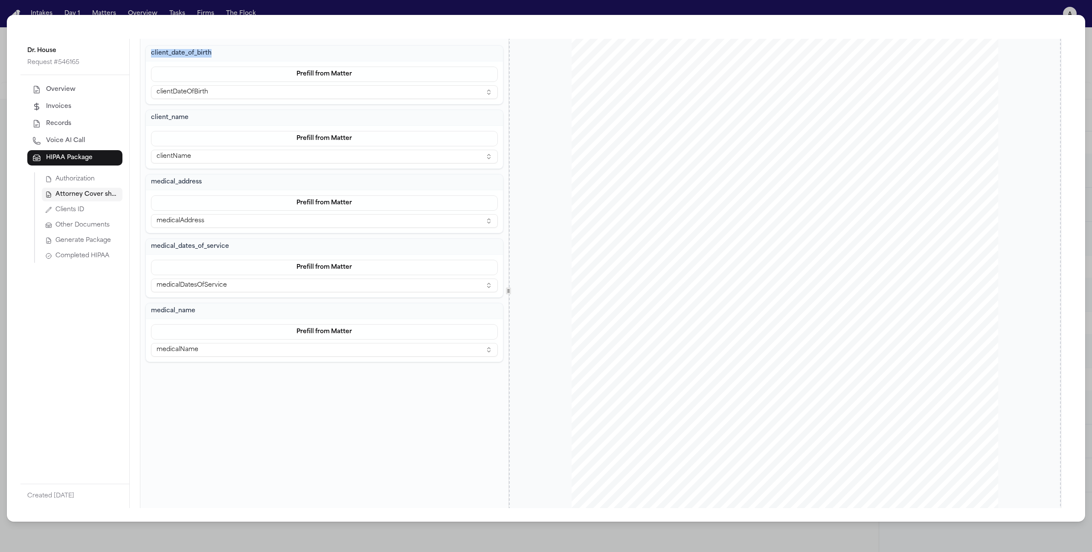
scroll to position [0, 0]
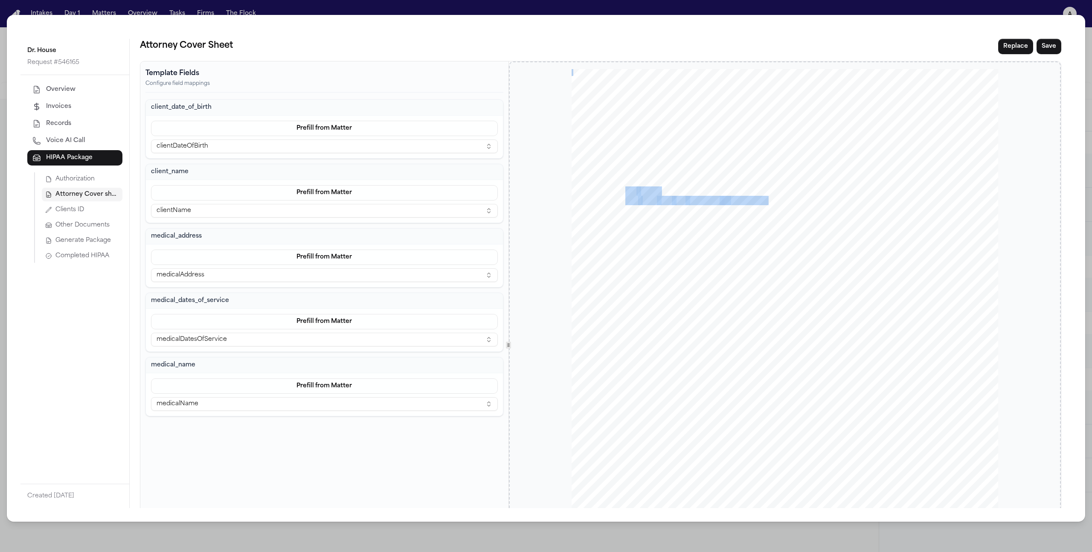
drag, startPoint x: 621, startPoint y: 191, endPoint x: 725, endPoint y: 197, distance: 103.8
click at [725, 197] on div "www.FallLaw.com Of fices Farmington Hills Grand Rapids July 31 , 2025 SENT FIRS…" at bounding box center [784, 345] width 426 height 552
click at [725, 197] on span "NJ" at bounding box center [726, 201] width 9 height 9
drag, startPoint x: 747, startPoint y: 200, endPoint x: 627, endPoint y: 200, distance: 120.7
click at [627, 200] on div "www.FallLaw.com Of fices Farmington Hills Grand Rapids July 31 , 2025 SENT FIRS…" at bounding box center [784, 345] width 426 height 552
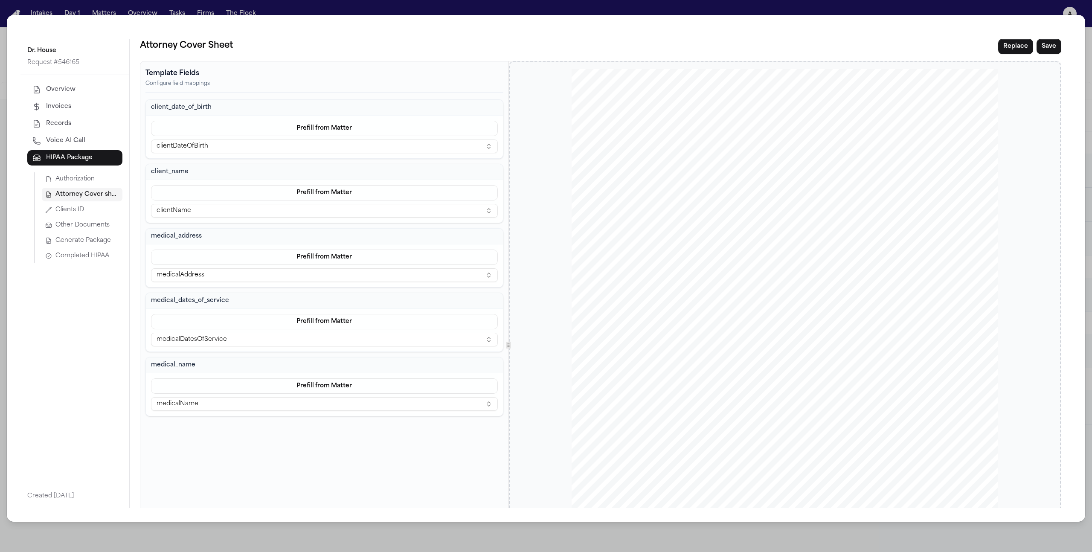
click at [638, 191] on span "House" at bounding box center [648, 191] width 21 height 9
drag, startPoint x: 771, startPoint y: 239, endPoint x: 801, endPoint y: 243, distance: 30.2
click at [801, 243] on span "[PERSON_NAME]" at bounding box center [807, 242] width 67 height 9
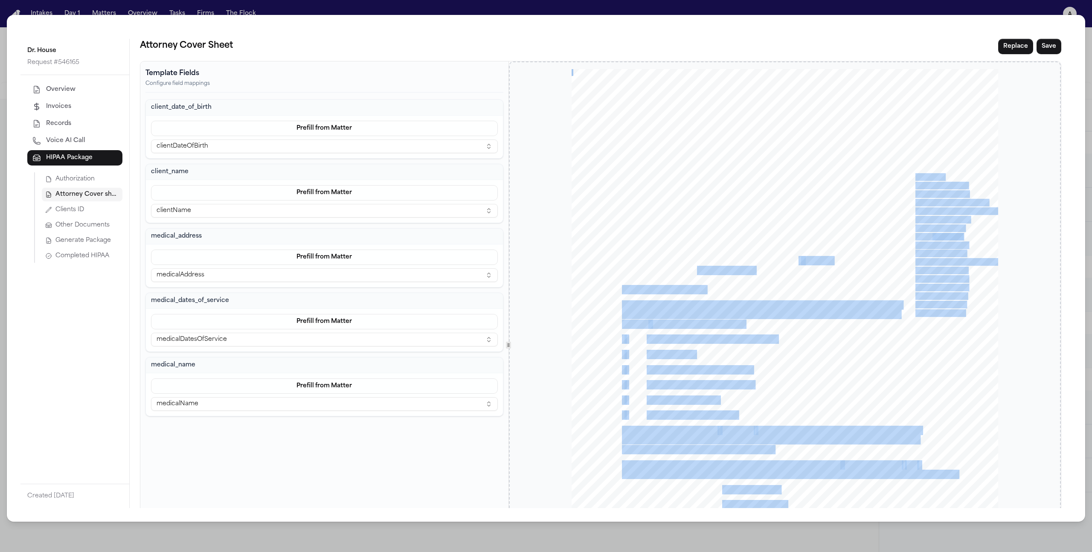
drag, startPoint x: 832, startPoint y: 259, endPoint x: 792, endPoint y: 259, distance: 40.1
click at [792, 259] on div "www.FallLaw.com Of fices Farmington Hills Grand Rapids July 31 , 2025 SENT FIRS…" at bounding box center [784, 345] width 426 height 552
click at [792, 259] on span "October" at bounding box center [787, 261] width 27 height 9
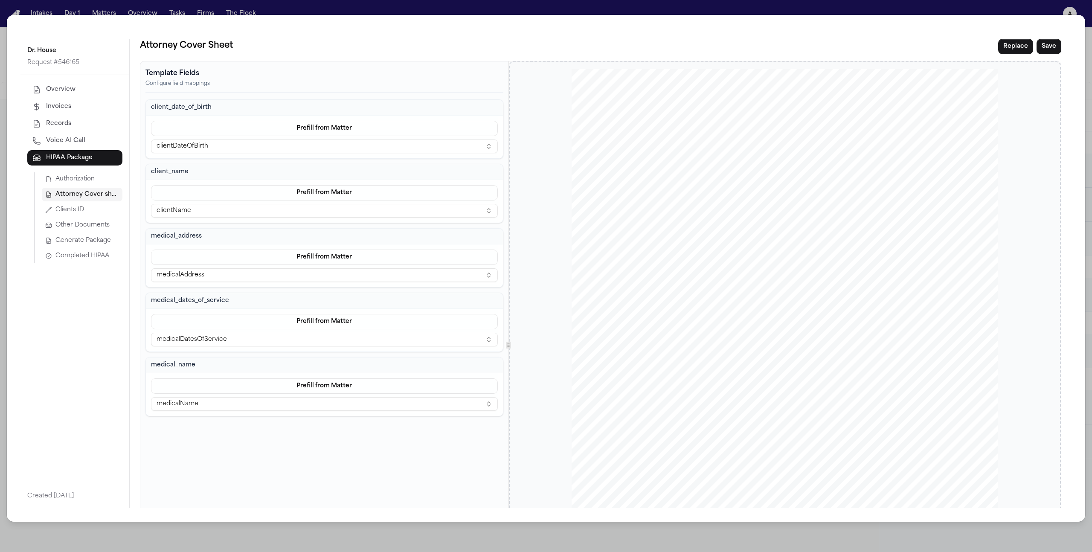
click at [328, 147] on button "clientDateOfBirth" at bounding box center [324, 146] width 347 height 14
click at [219, 485] on div "Template Fields Configure field mappings client_date_of_birth Prefill from Matt…" at bounding box center [324, 344] width 368 height 567
click at [317, 128] on button "Prefill from Matter" at bounding box center [324, 128] width 347 height 15
click at [316, 161] on button "Custom" at bounding box center [323, 164] width 78 height 15
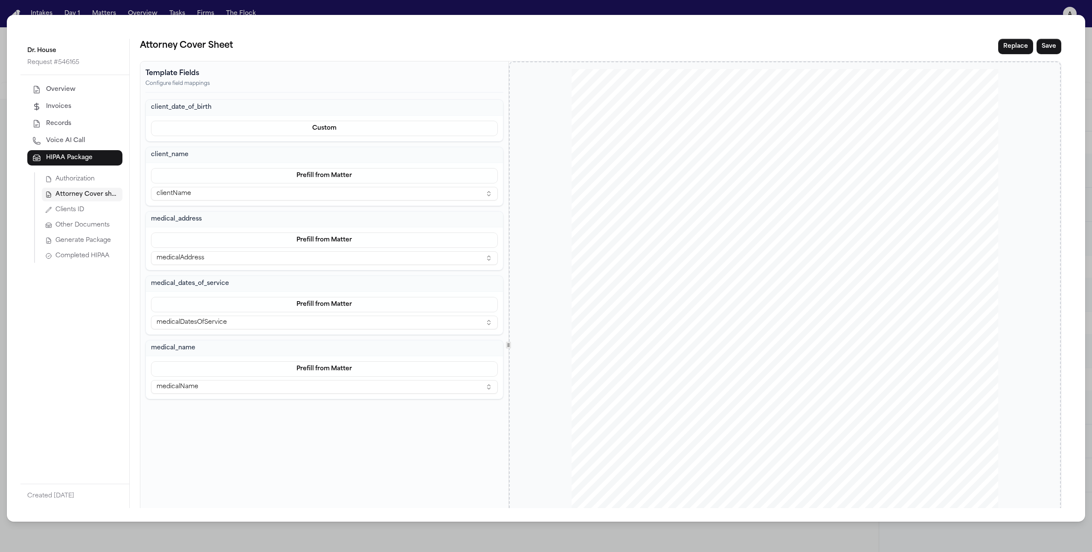
click at [156, 5] on div "Dr. House Request # 546165 Overview Invoices Records Voice AI Call HIPAA Packag…" at bounding box center [546, 276] width 1092 height 552
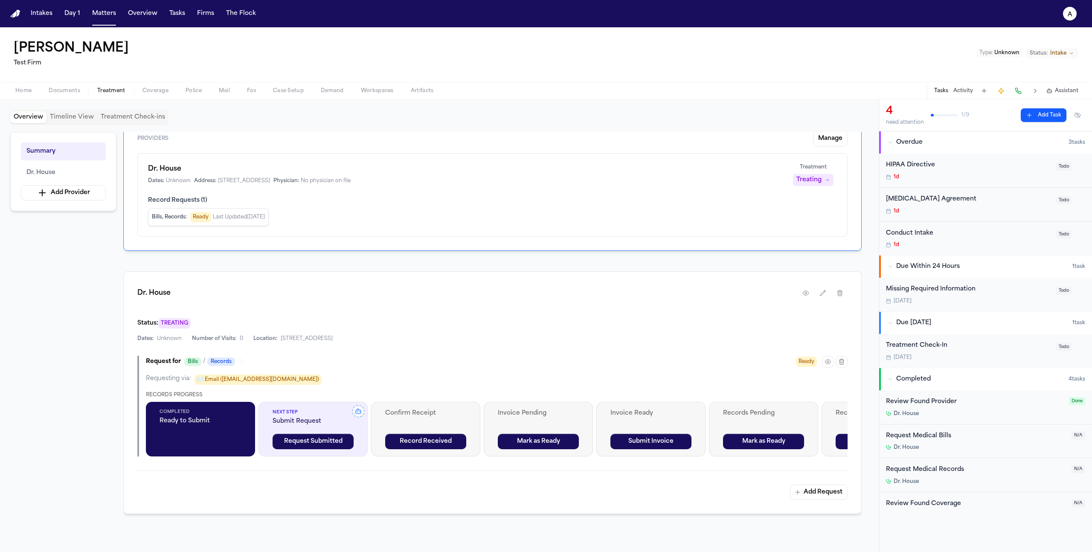
click at [963, 92] on button "Activity" at bounding box center [963, 90] width 20 height 7
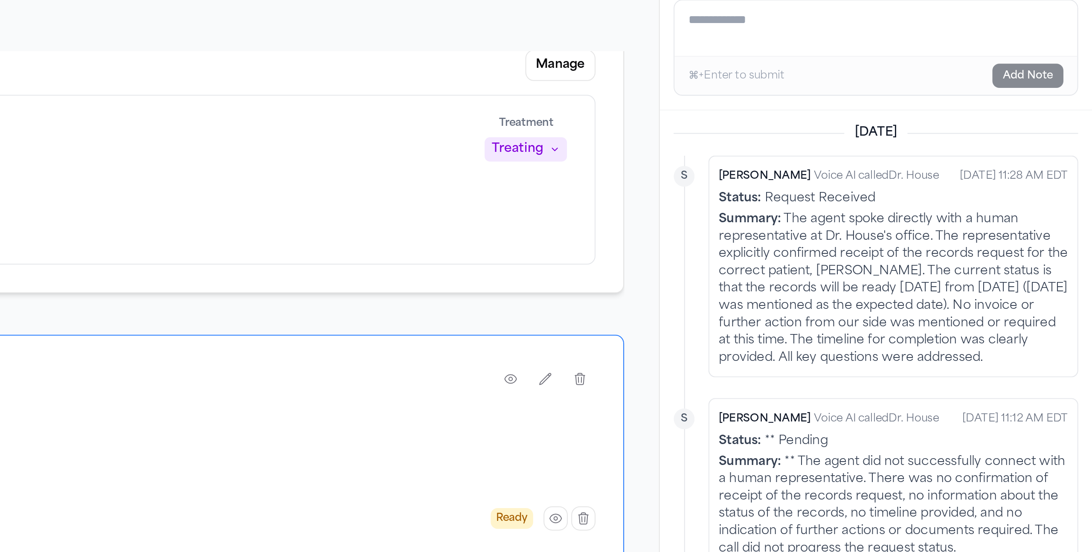
scroll to position [0, 0]
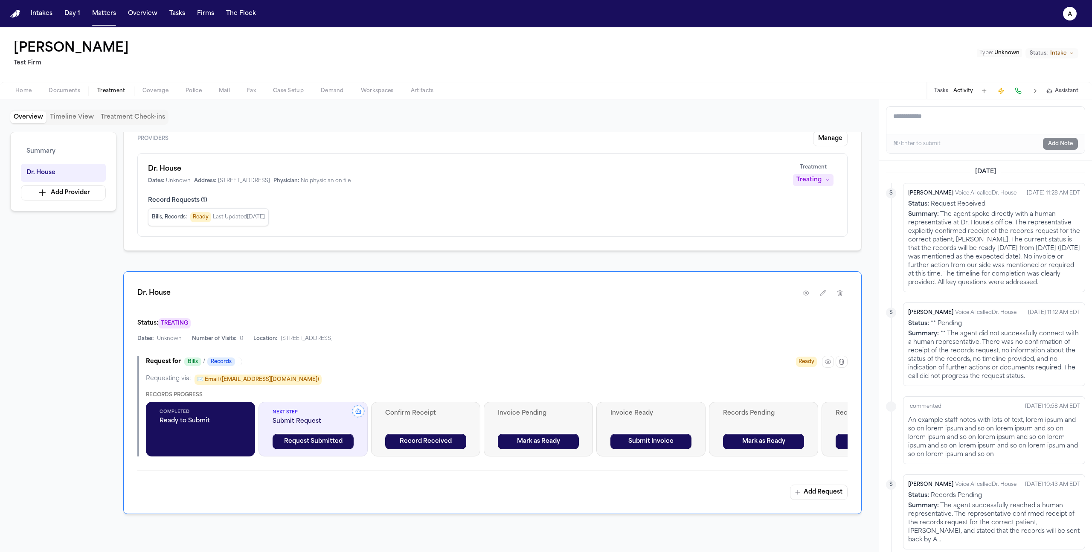
click at [830, 365] on button "button" at bounding box center [828, 362] width 12 height 12
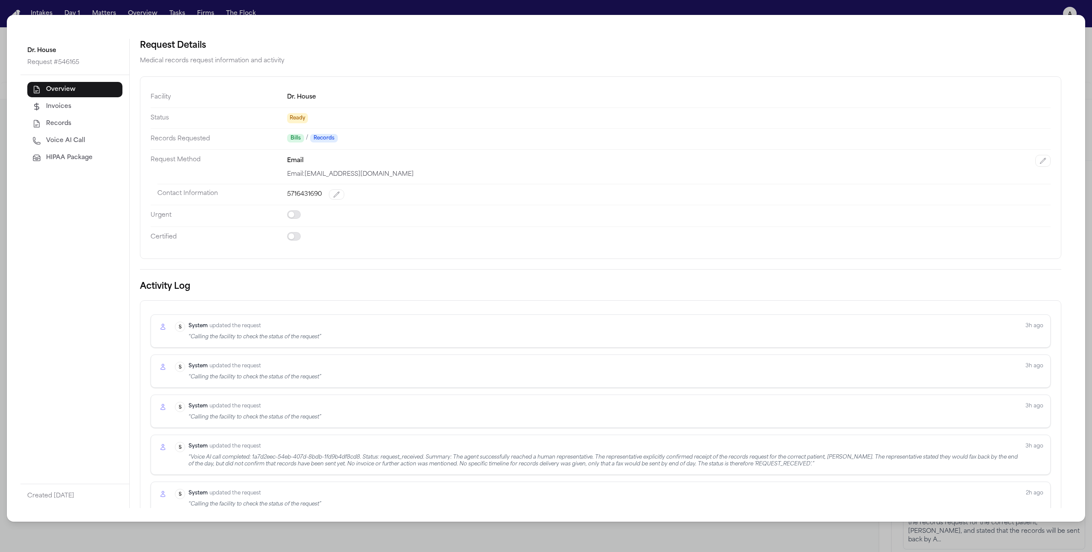
click at [59, 140] on span "Voice AI Call" at bounding box center [65, 140] width 39 height 9
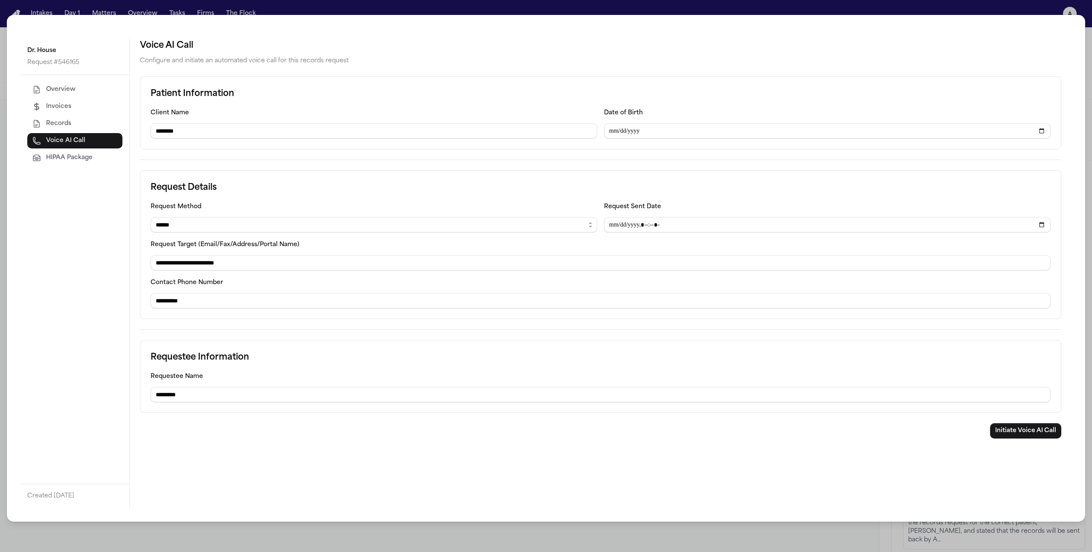
click at [1051, 10] on div "**********" at bounding box center [546, 276] width 1092 height 552
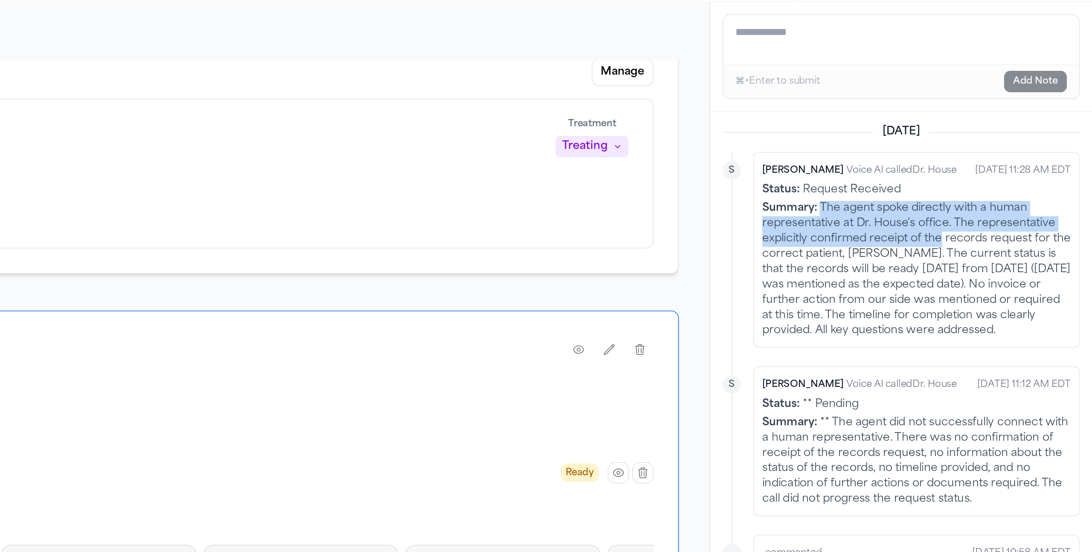
drag, startPoint x: 940, startPoint y: 212, endPoint x: 1007, endPoint y: 229, distance: 68.9
click at [1007, 229] on div "Summary: The agent spoke directly with a human representative at Dr. House's of…" at bounding box center [994, 248] width 172 height 77
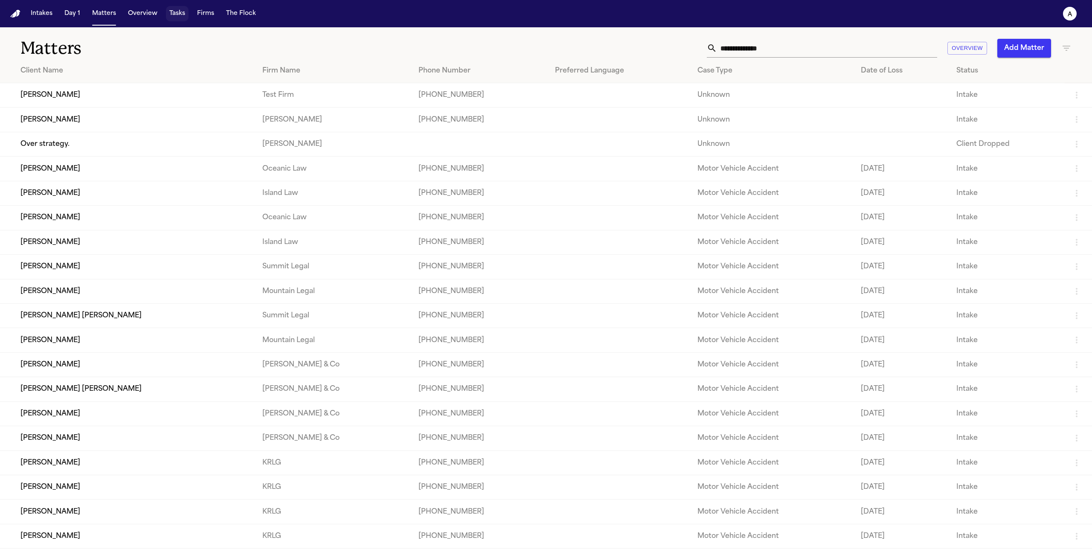
click at [177, 17] on button "Tasks" at bounding box center [177, 13] width 23 height 15
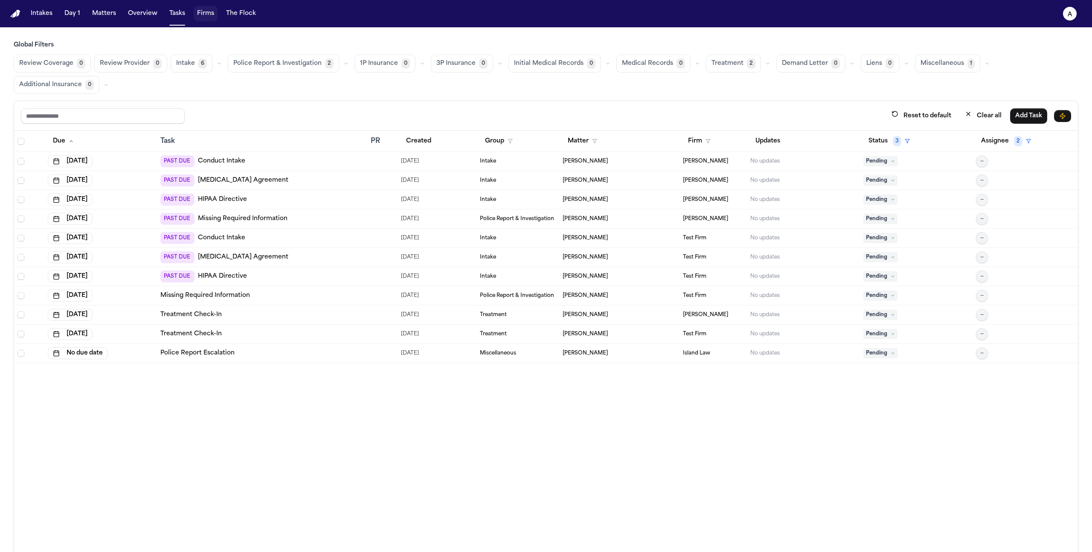
click at [207, 18] on button "Firms" at bounding box center [206, 13] width 24 height 15
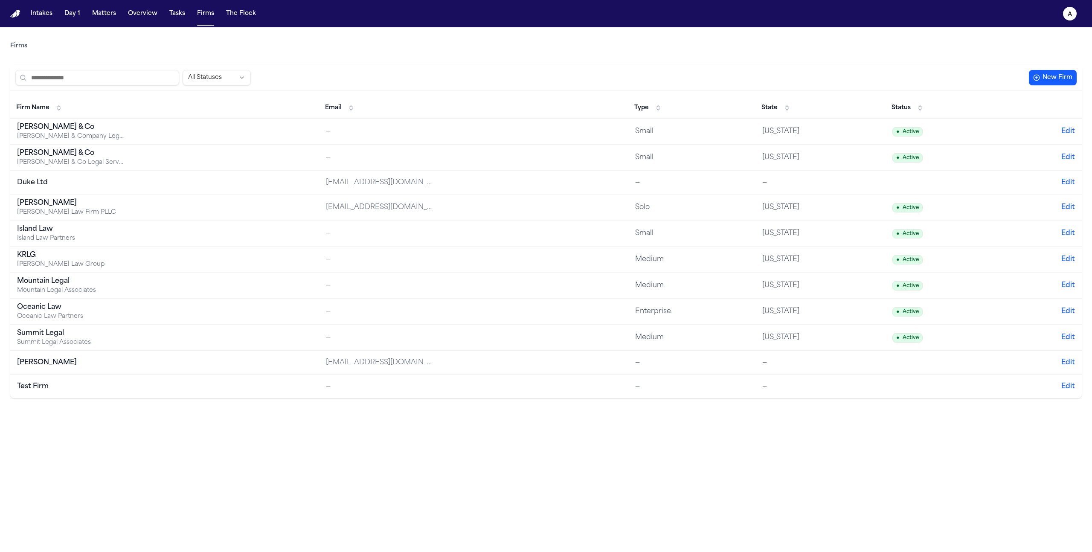
click at [26, 397] on td "Test Firm" at bounding box center [164, 386] width 309 height 24
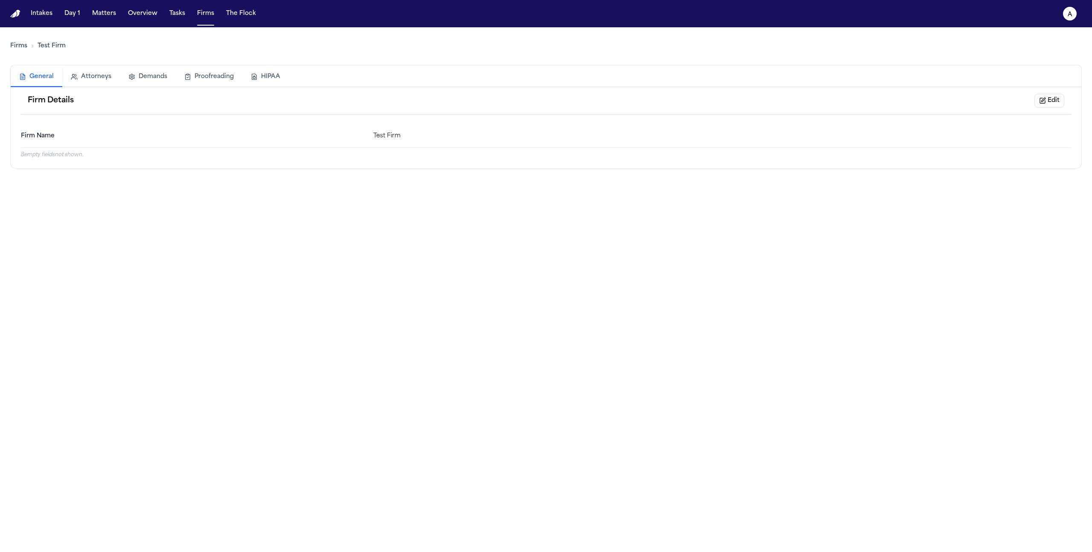
click at [264, 77] on button "HIPAA" at bounding box center [265, 76] width 46 height 19
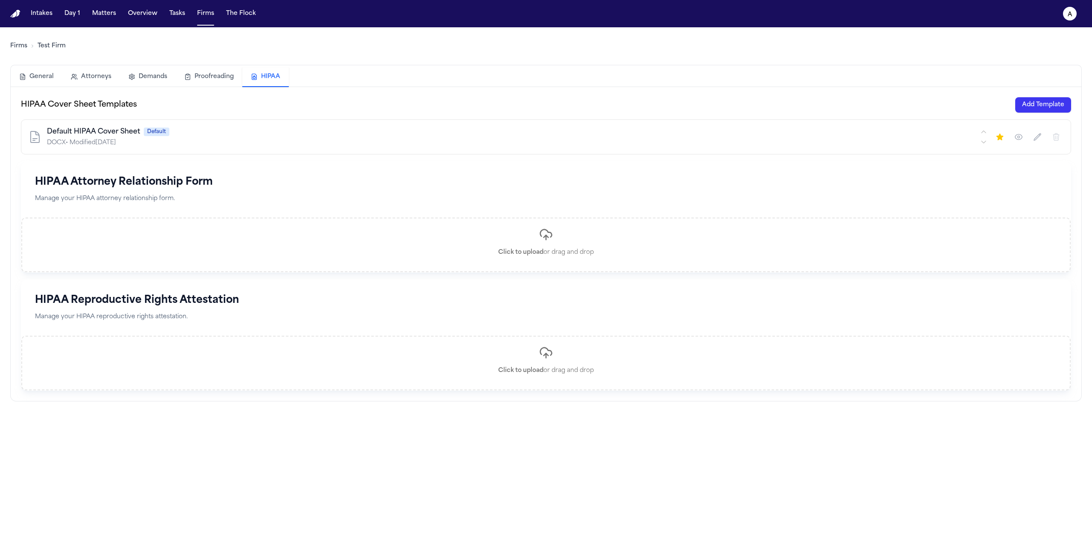
click at [1020, 108] on button "Add Template" at bounding box center [1043, 104] width 56 height 15
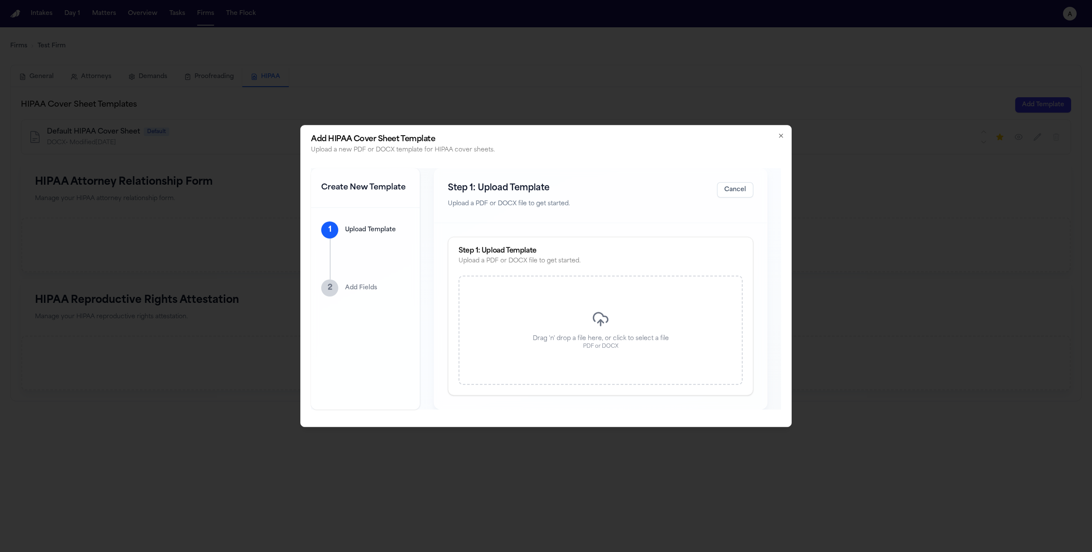
click at [605, 327] on icon at bounding box center [600, 318] width 17 height 17
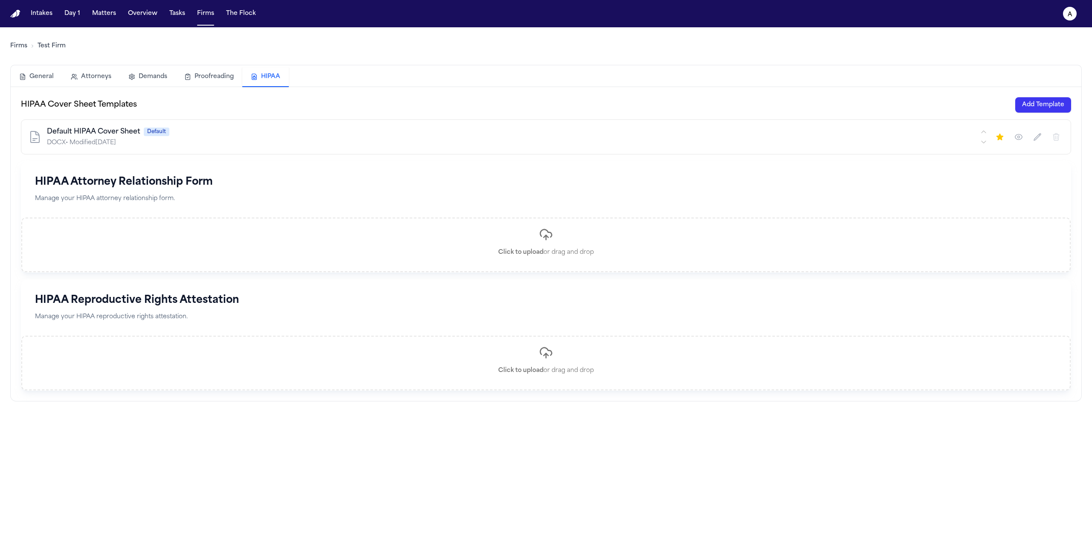
click at [1038, 109] on button "Add Template" at bounding box center [1043, 104] width 56 height 15
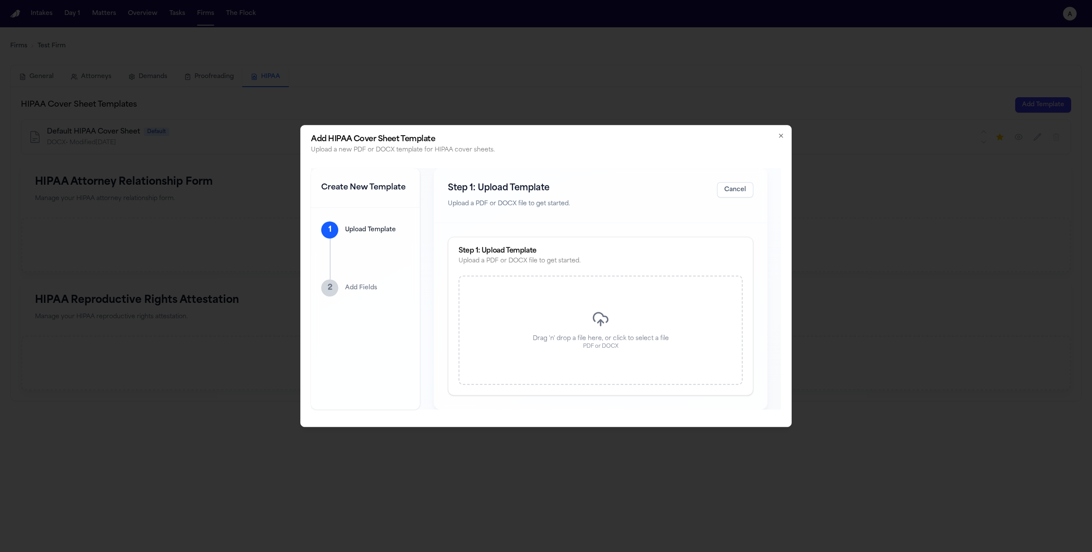
click at [662, 335] on p "Drag 'n' drop a file here, or click to select a file" at bounding box center [601, 338] width 136 height 9
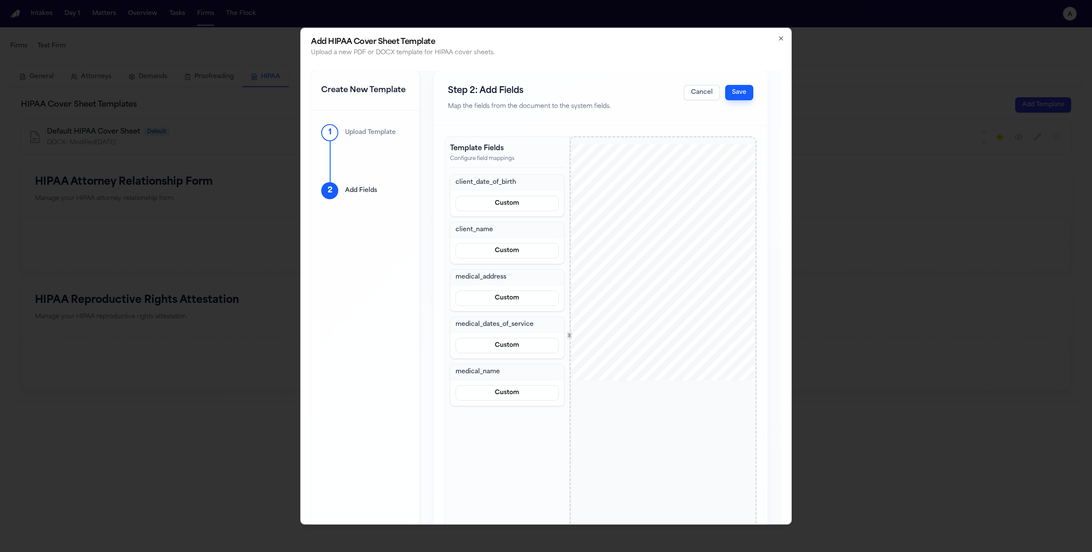
click at [738, 91] on button "Save" at bounding box center [739, 92] width 28 height 15
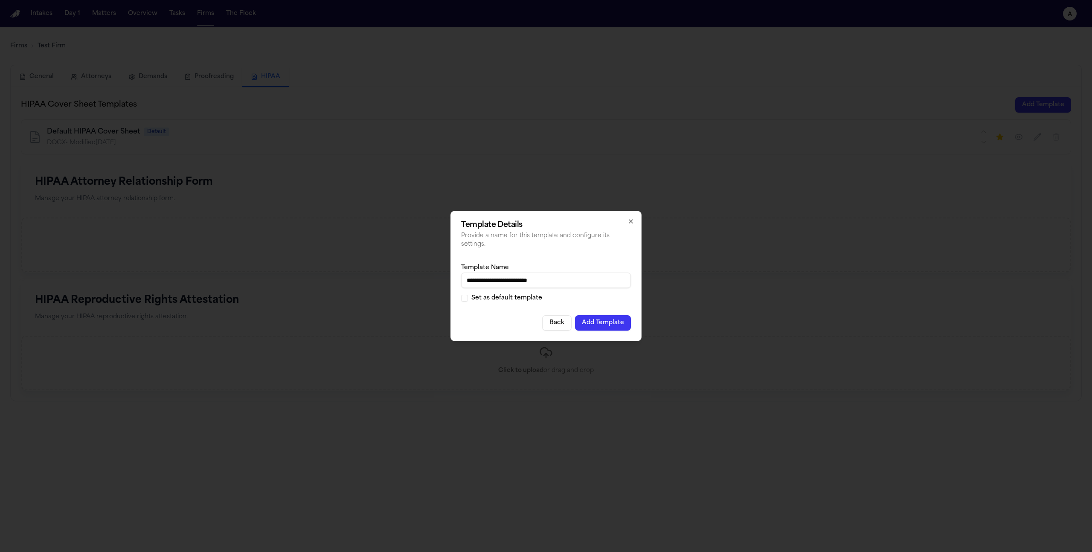
type input "**********"
click at [616, 325] on button "Add Template" at bounding box center [603, 322] width 56 height 15
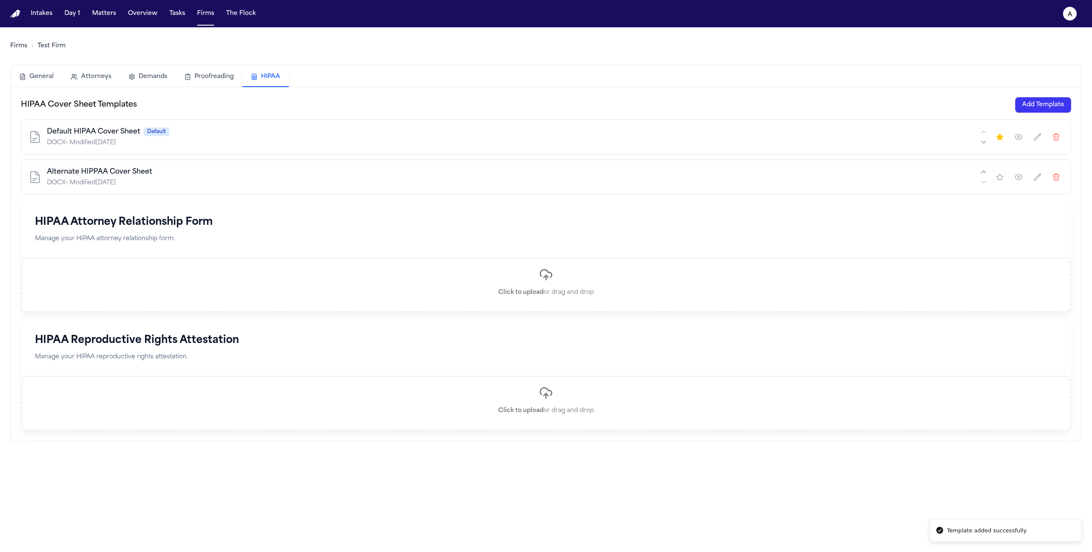
click at [1018, 178] on icon "button" at bounding box center [1019, 177] width 2 height 2
click at [1032, 180] on button "button" at bounding box center [1037, 176] width 15 height 15
click at [233, 173] on button "Cancel" at bounding box center [231, 177] width 33 height 14
click at [102, 17] on button "Matters" at bounding box center [104, 13] width 31 height 15
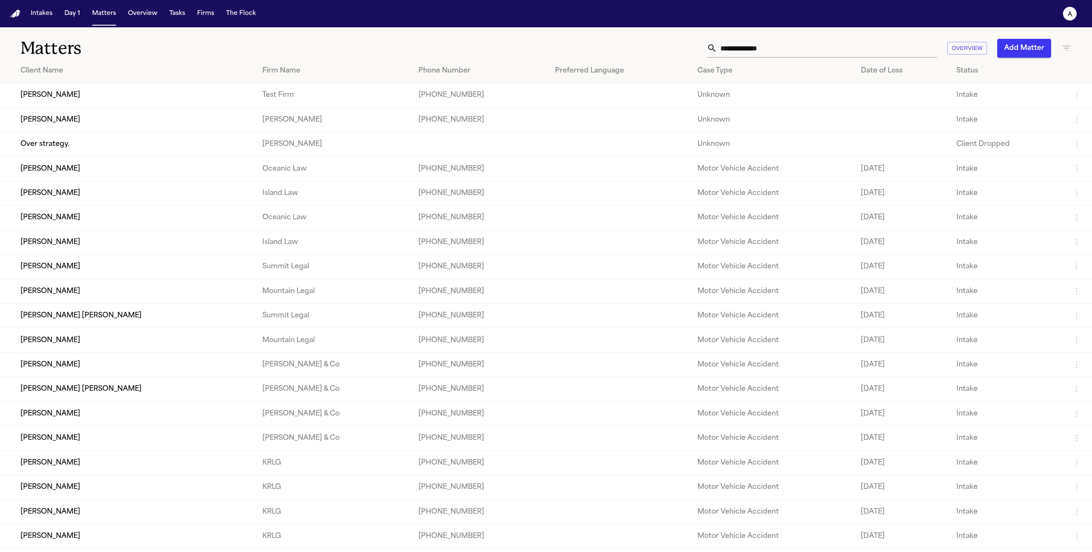
click at [87, 90] on td "Cory Kim" at bounding box center [127, 95] width 255 height 24
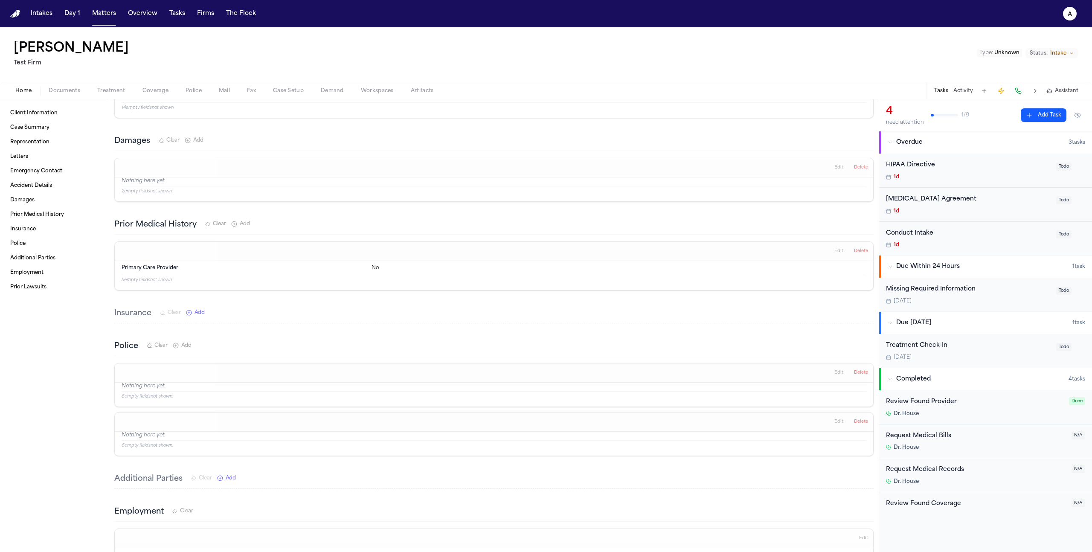
scroll to position [402, 0]
click at [107, 84] on div "Home Documents Treatment Coverage Police Mail Fax Case Setup Demand Workspaces …" at bounding box center [546, 90] width 1092 height 17
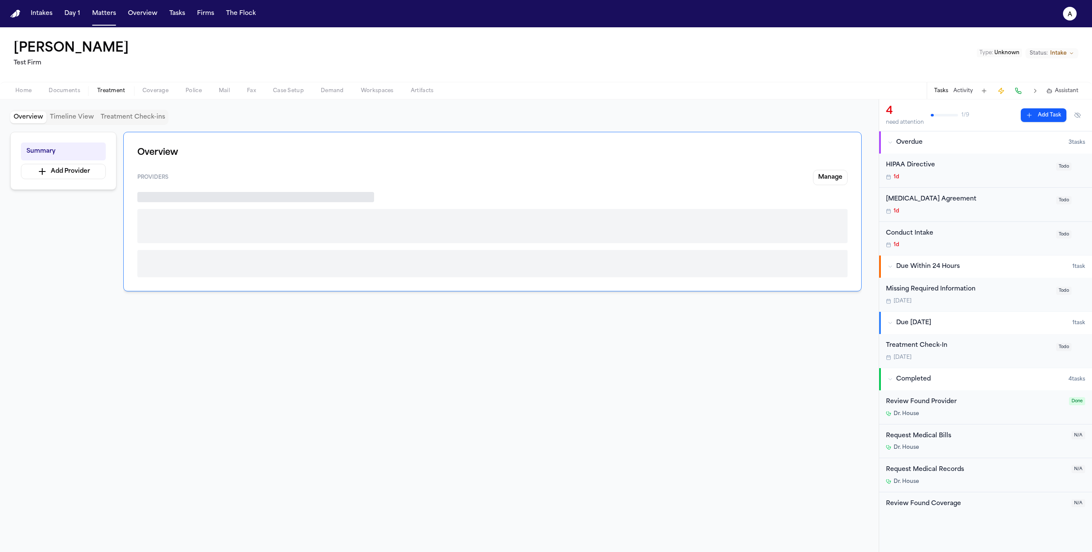
click at [107, 89] on span "Treatment" at bounding box center [111, 90] width 28 height 7
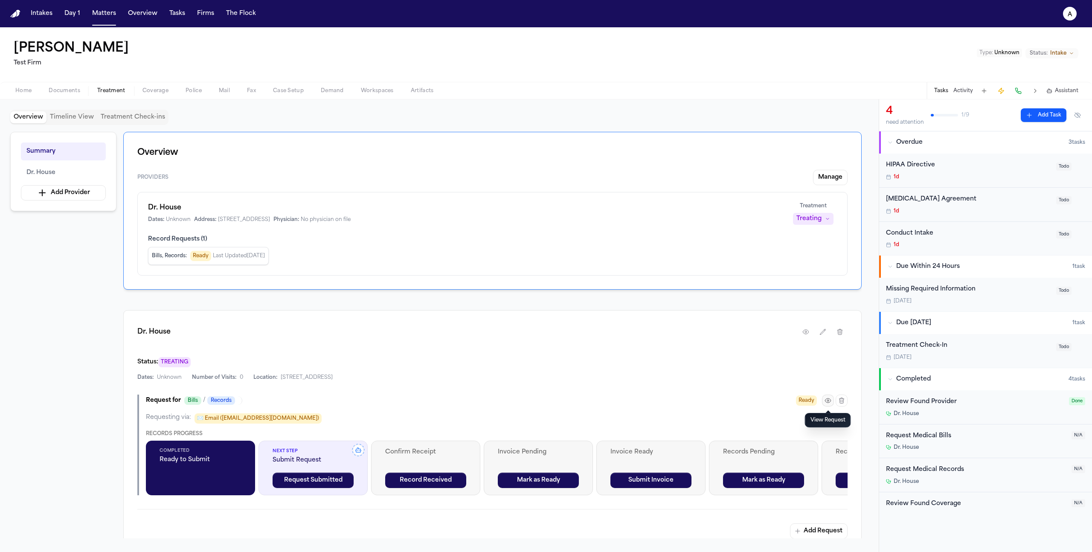
click at [827, 404] on icon "button" at bounding box center [827, 400] width 7 height 7
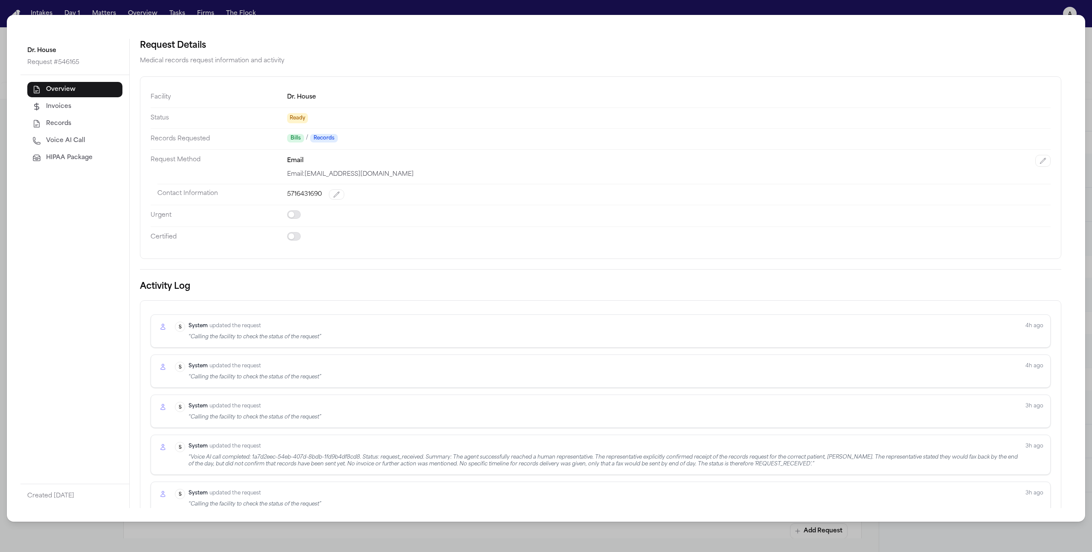
click at [98, 164] on button "HIPAA Package" at bounding box center [74, 157] width 95 height 15
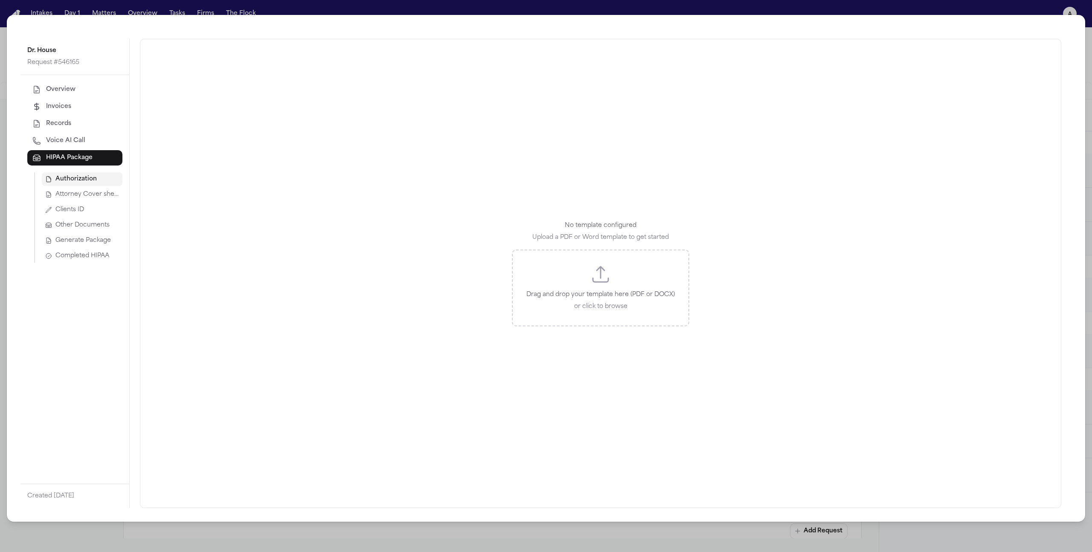
click at [81, 205] on button "Clients ID" at bounding box center [82, 210] width 81 height 14
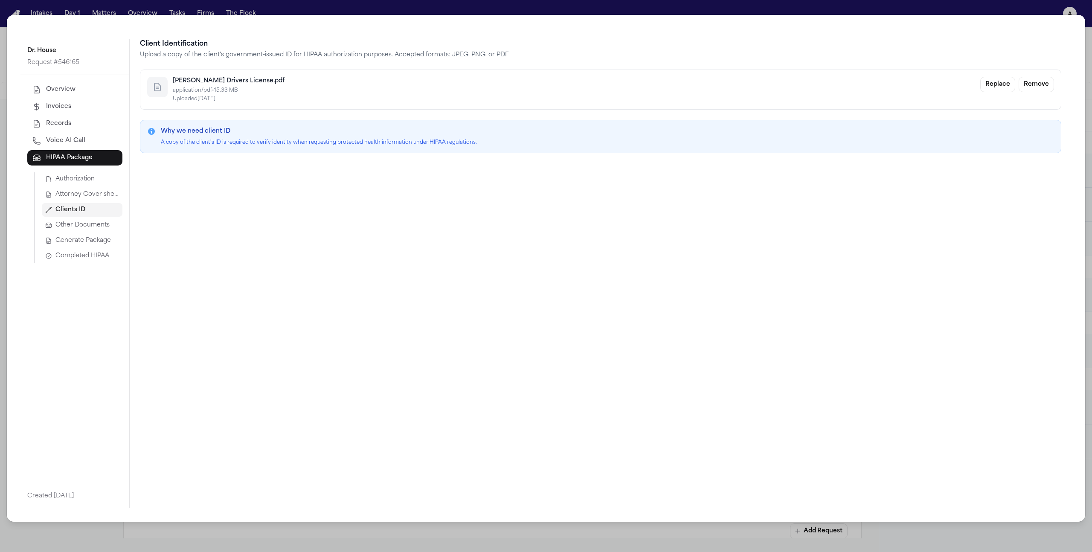
click at [77, 188] on button "Attorney Cover sheet" at bounding box center [82, 195] width 81 height 14
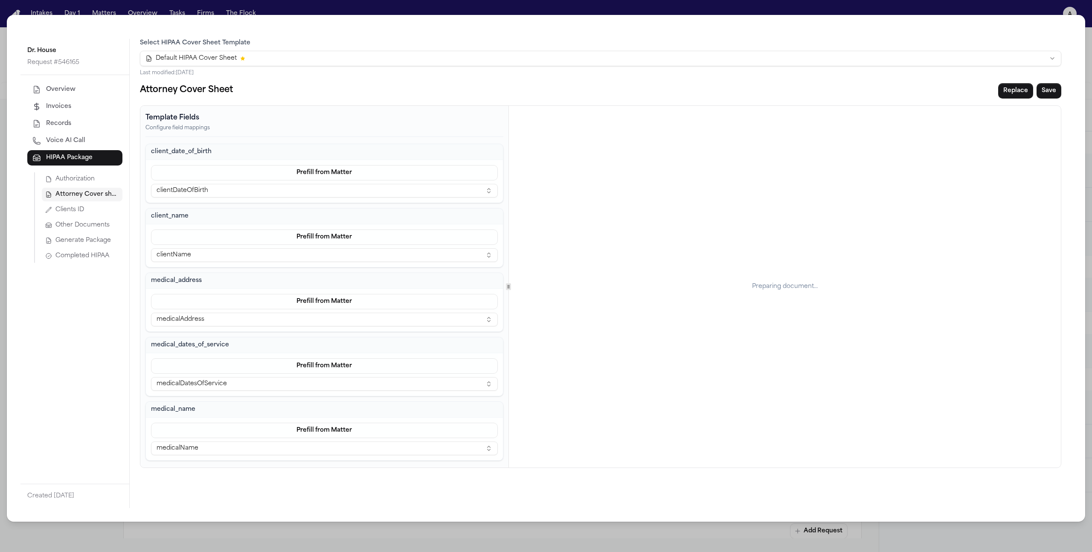
click at [405, 64] on html "Intakes Day 1 Matters Overview Tasks Firms The Flock a Cory Kim Test Firm Type …" at bounding box center [546, 276] width 1092 height 552
click at [432, 26] on div "Dr. House Request # 546165 Overview Invoices Records Voice AI Call HIPAA Packag…" at bounding box center [546, 268] width 1078 height 507
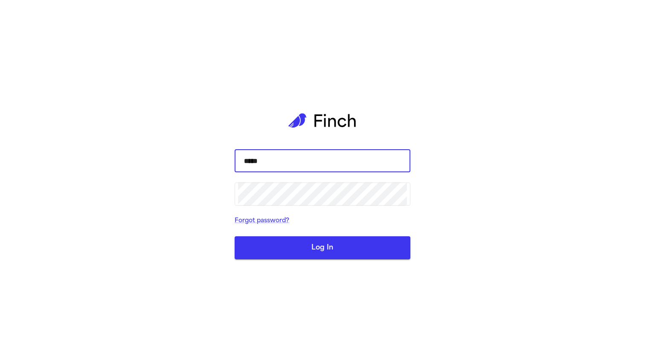
type input "******"
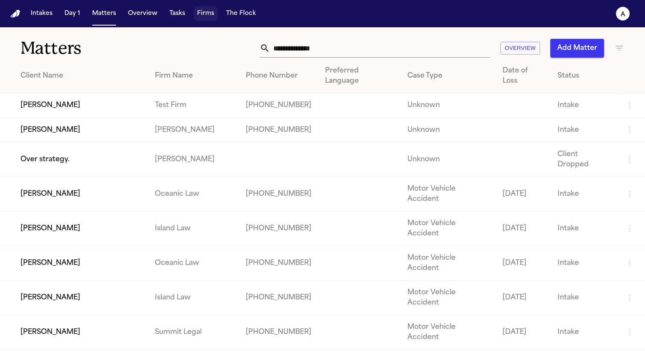
click at [213, 16] on button "Firms" at bounding box center [206, 13] width 24 height 15
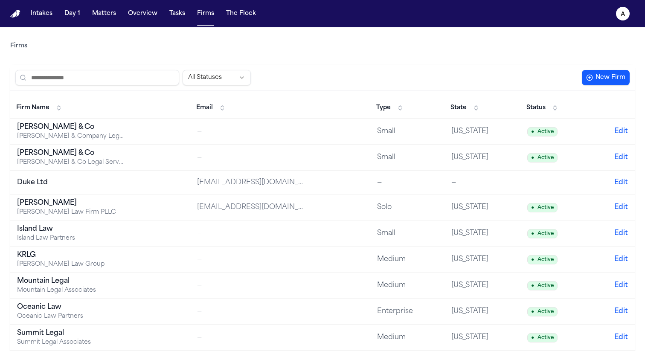
scroll to position [47, 0]
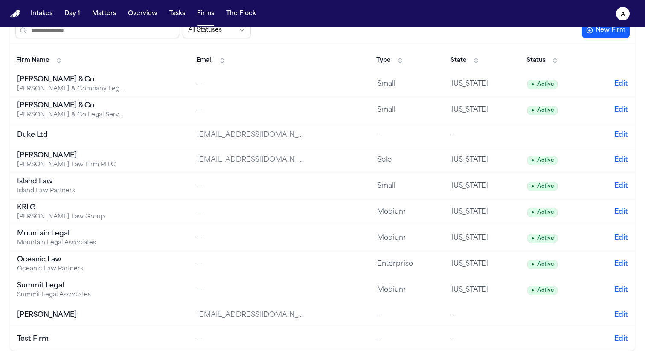
click at [50, 334] on div "Test Firm" at bounding box center [70, 339] width 107 height 10
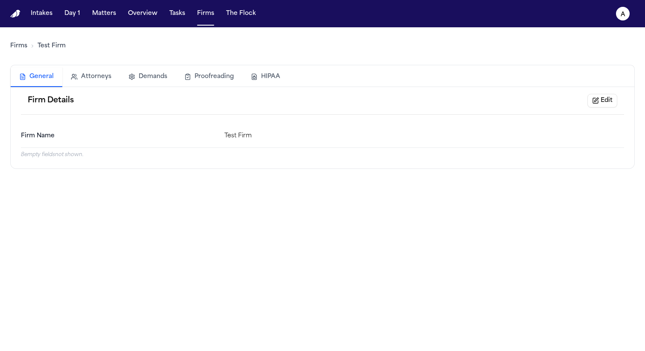
click at [259, 87] on div "Firm Details Edit" at bounding box center [322, 101] width 603 height 28
click at [273, 78] on button "HIPAA" at bounding box center [265, 76] width 46 height 19
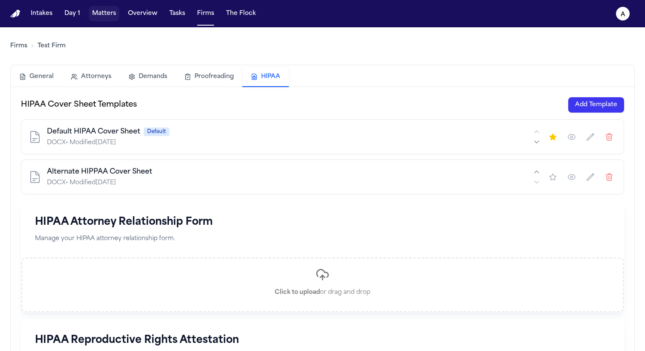
click at [103, 13] on button "Matters" at bounding box center [104, 13] width 31 height 15
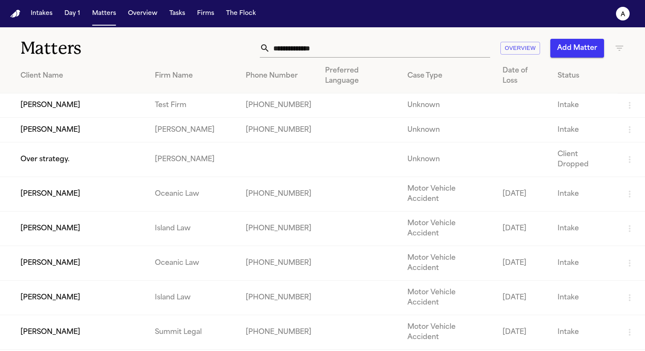
click at [109, 95] on td "[PERSON_NAME]" at bounding box center [74, 105] width 148 height 24
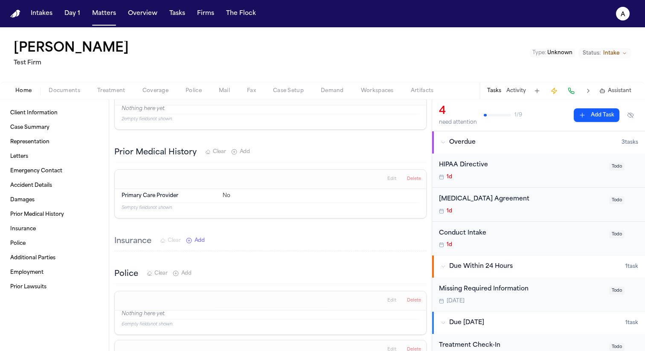
scroll to position [599, 0]
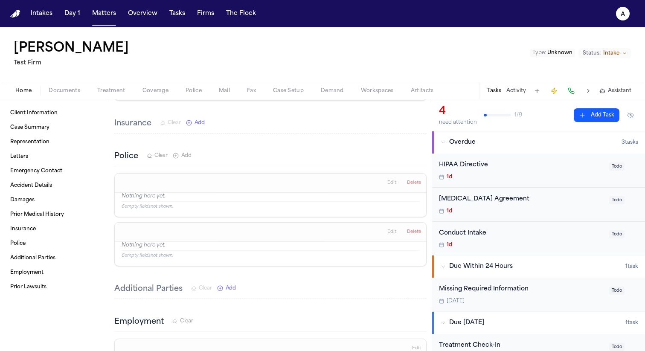
click at [110, 90] on span "Treatment" at bounding box center [111, 90] width 28 height 7
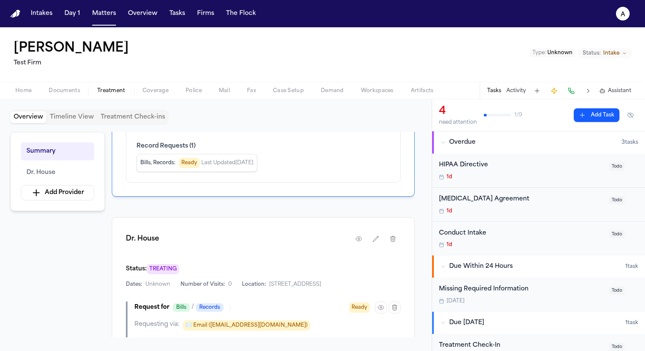
scroll to position [114, 0]
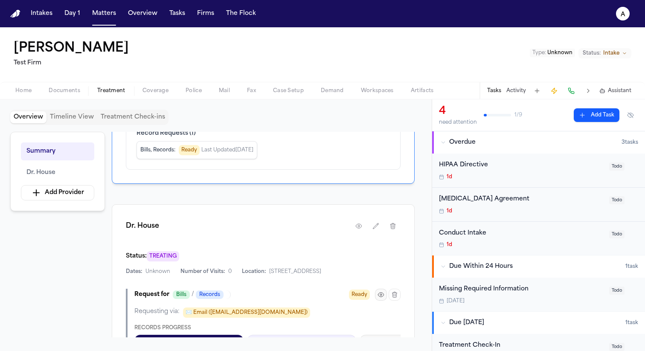
click at [380, 296] on icon "button" at bounding box center [380, 294] width 7 height 7
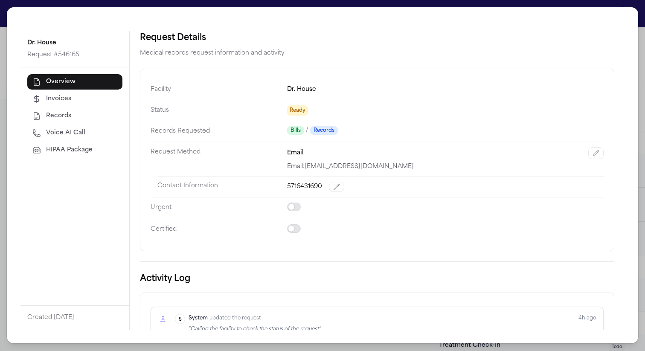
click at [77, 152] on span "HIPAA Package" at bounding box center [69, 150] width 46 height 9
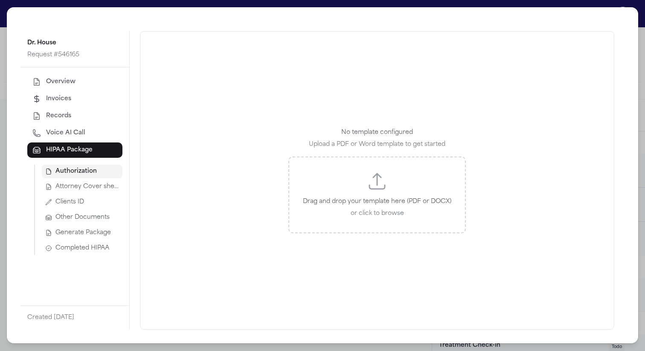
click at [88, 187] on span "Attorney Cover sheet" at bounding box center [87, 187] width 64 height 9
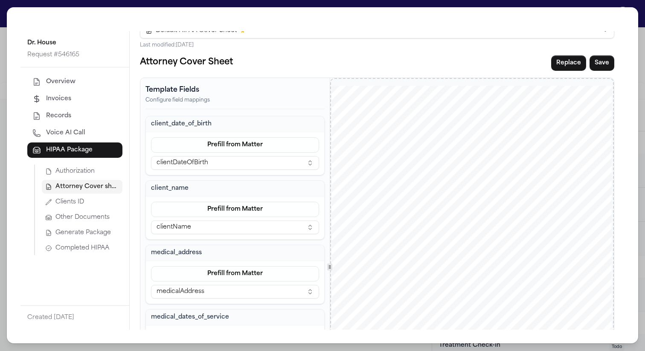
scroll to position [21, 0]
click at [286, 33] on html "Intakes Day 1 Matters Overview Tasks Firms The Flock a Cory Kim Test Firm Type …" at bounding box center [322, 175] width 645 height 351
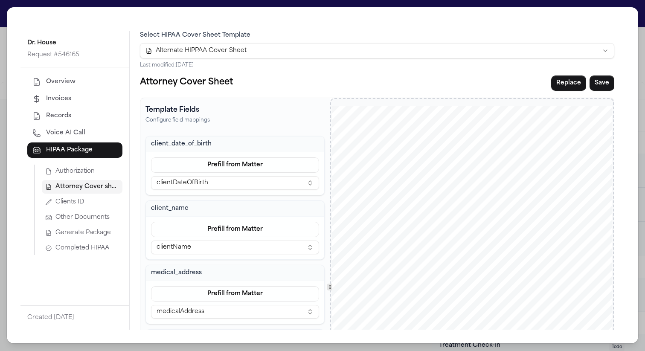
click at [545, 70] on div "Select HIPAA Cover Sheet Template Alternate HIPPAA Cover Sheet Last modified: 8…" at bounding box center [377, 253] width 474 height 445
click at [590, 84] on button "Save" at bounding box center [601, 82] width 25 height 15
drag, startPoint x: 252, startPoint y: 38, endPoint x: 139, endPoint y: 38, distance: 112.6
click at [139, 38] on div "Select HIPAA Cover Sheet Template Alternate HIPPAA Cover Sheet Last modified: 8…" at bounding box center [377, 180] width 495 height 299
copy div "Select HIPAA Cover Sheet Template"
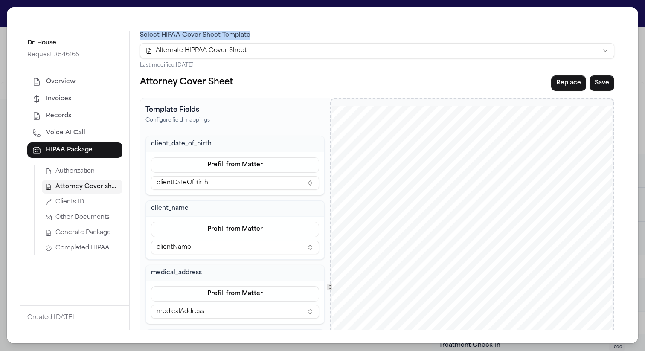
click at [63, 152] on span "HIPAA Package" at bounding box center [69, 150] width 46 height 9
click at [84, 260] on div "Overview Invoices Records Voice AI Call HIPAA Package Authorization Attorney Co…" at bounding box center [74, 186] width 109 height 238
click at [86, 263] on div "Overview Invoices Records Voice AI Call HIPAA Package Authorization Attorney Co…" at bounding box center [74, 186] width 109 height 238
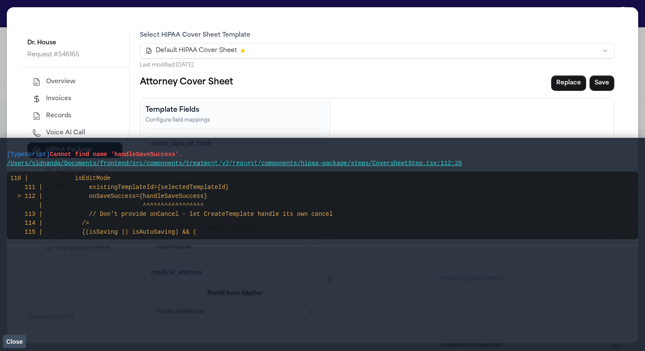
drag, startPoint x: 189, startPoint y: 154, endPoint x: 19, endPoint y: 148, distance: 170.3
click at [19, 148] on li "[TypeScript] Cannot find name 'handleSaveSuccess'. /Users/sidnanda/Documents/fr…" at bounding box center [322, 195] width 631 height 101
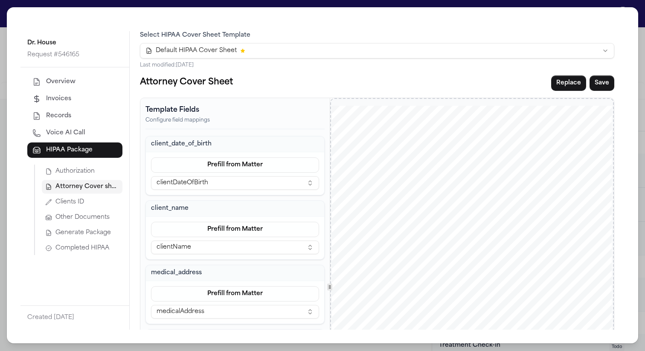
click at [260, 52] on html "Intakes Day 1 Matters Overview Tasks Firms The Flock a Cory Kim Test Firm Type …" at bounding box center [322, 175] width 645 height 351
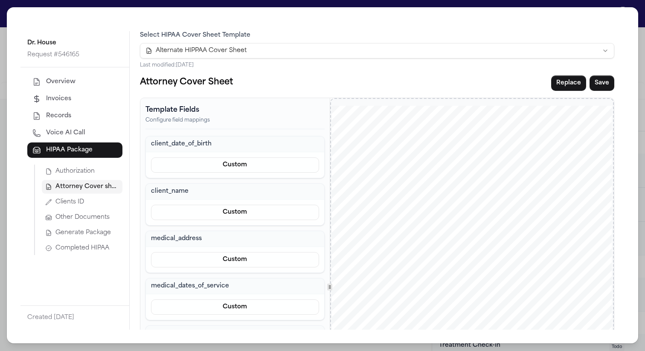
click at [66, 174] on span "Authorization" at bounding box center [74, 171] width 39 height 9
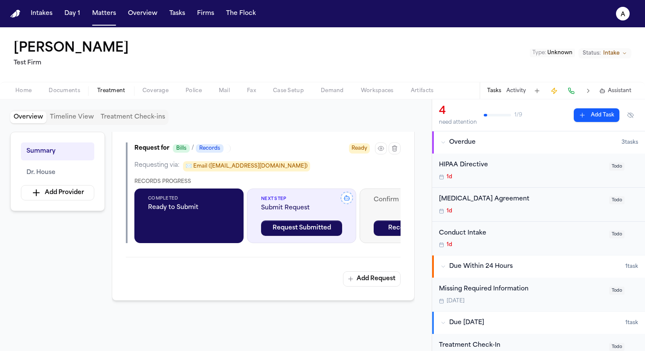
scroll to position [251, 0]
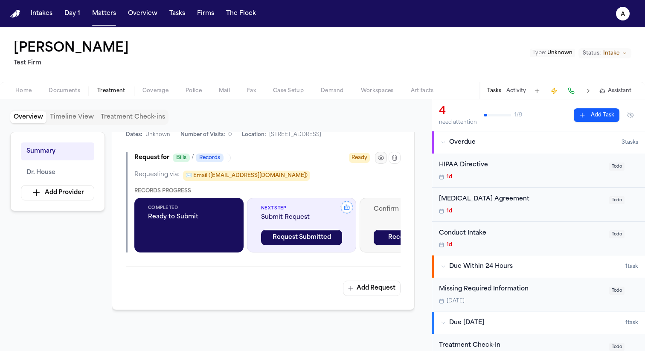
click at [381, 157] on icon "button" at bounding box center [380, 157] width 7 height 7
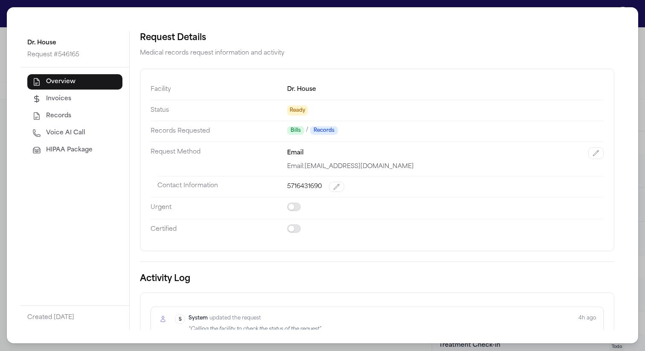
click at [63, 150] on span "HIPAA Package" at bounding box center [69, 150] width 46 height 9
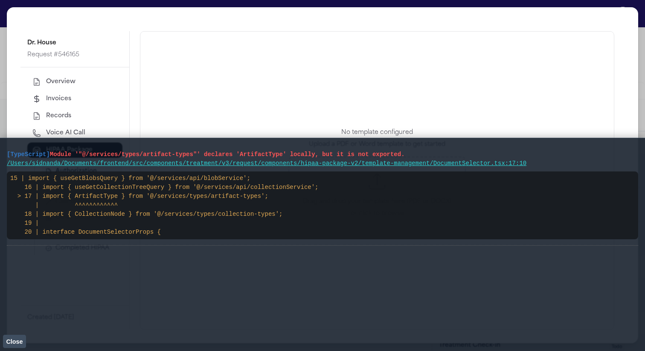
click at [425, 156] on pre "[TypeScript] Module '"@/services/types/artifact-types"' declares 'ArtifactType'…" at bounding box center [322, 154] width 631 height 9
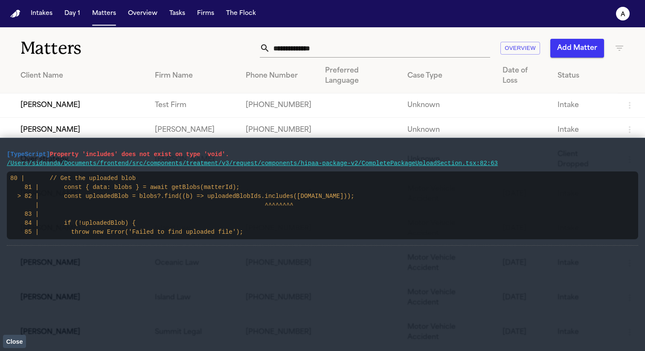
click at [213, 147] on li "[TypeScript] Property 'includes' does not exist on type 'void'. /Users/sidnanda…" at bounding box center [322, 195] width 631 height 101
drag, startPoint x: 239, startPoint y: 158, endPoint x: 0, endPoint y: 158, distance: 239.3
click at [0, 158] on main "[TypeScript] Property 'includes' does not exist on type 'void'. /Users/sidnanda…" at bounding box center [322, 244] width 645 height 213
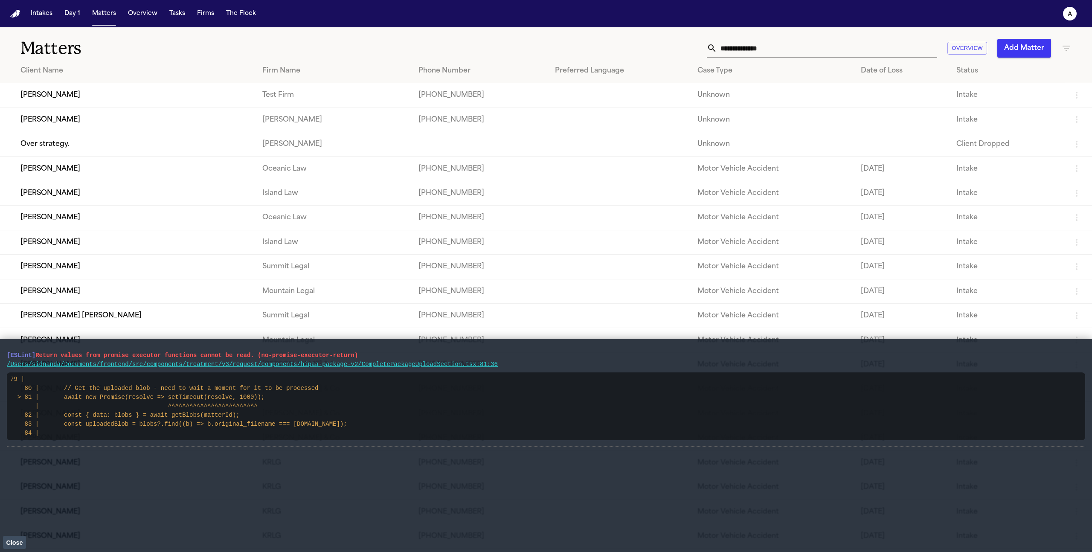
drag, startPoint x: 365, startPoint y: 358, endPoint x: 8, endPoint y: 355, distance: 357.0
click at [8, 351] on pre "[ESLint] Return values from promise executor functions cannot be read. (no-prom…" at bounding box center [546, 355] width 1078 height 9
click at [126, 101] on td "[PERSON_NAME]" at bounding box center [127, 95] width 255 height 24
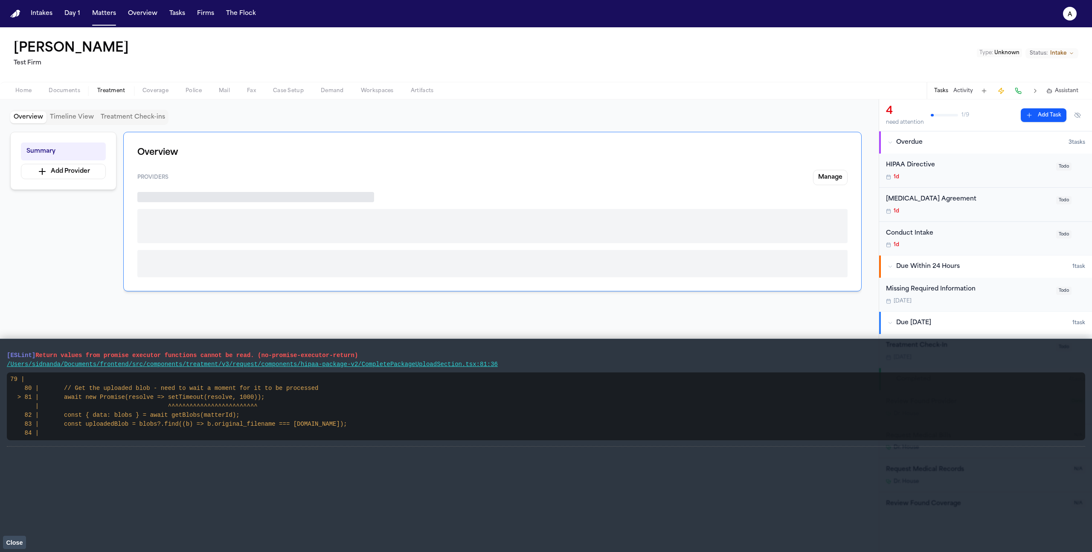
click at [116, 94] on span "Treatment" at bounding box center [111, 90] width 28 height 7
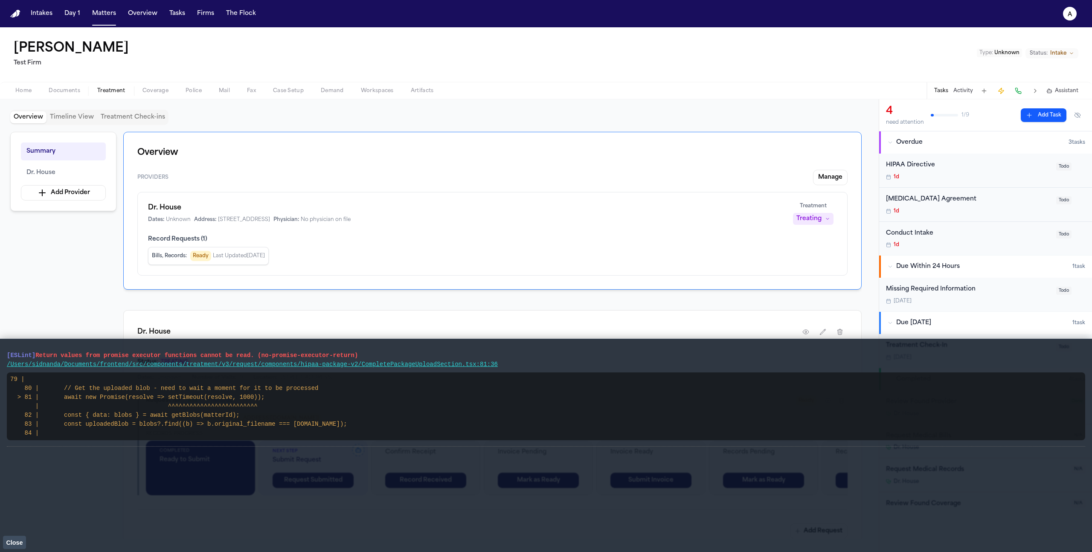
scroll to position [145, 0]
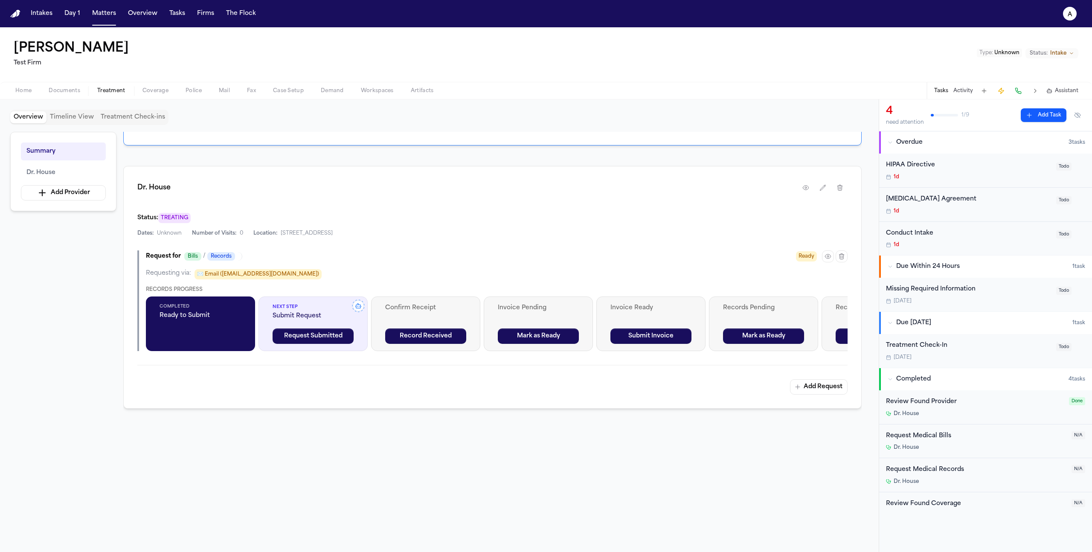
click at [644, 259] on button "button" at bounding box center [828, 256] width 12 height 12
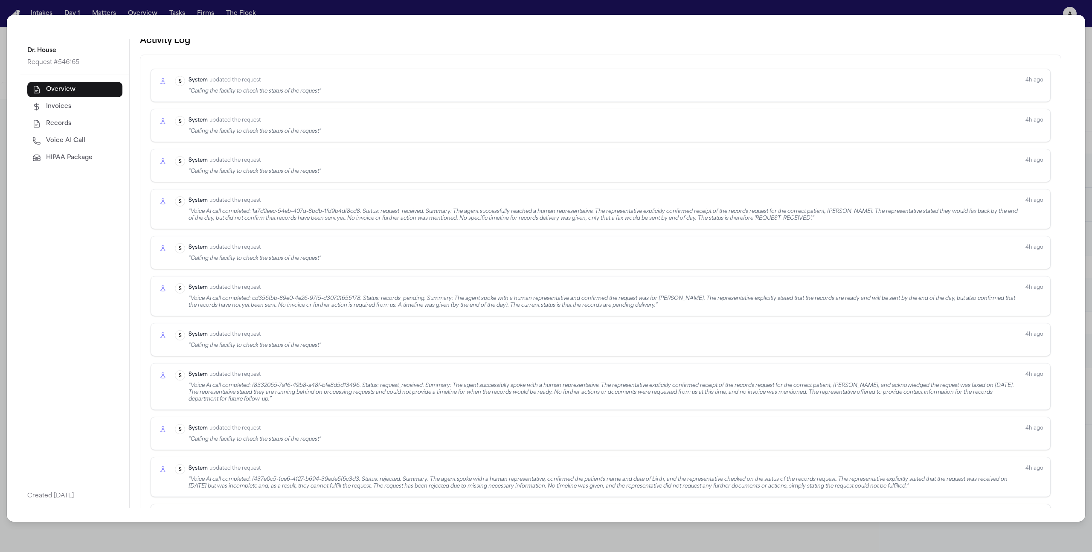
scroll to position [0, 0]
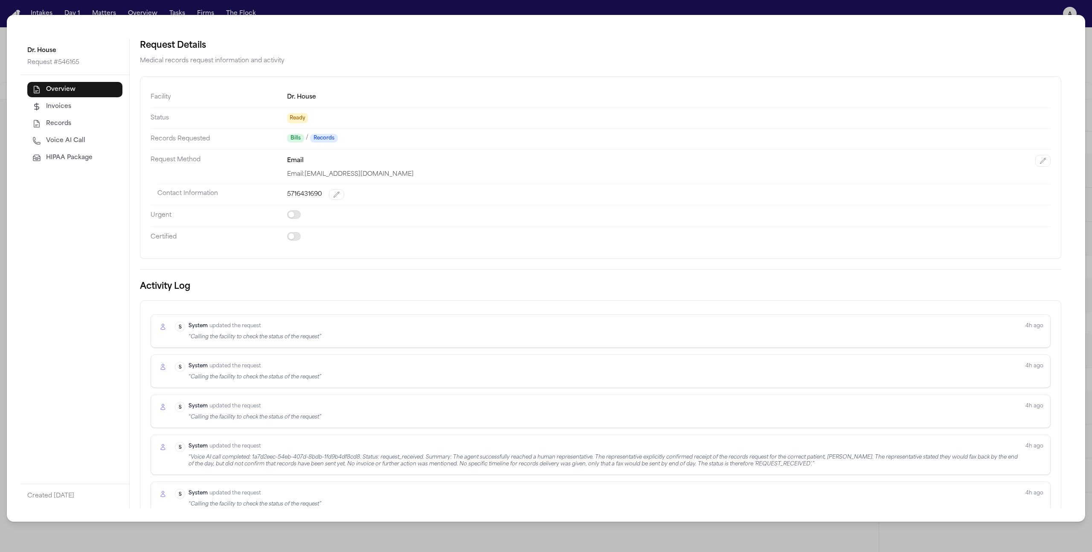
click at [76, 160] on span "HIPAA Package" at bounding box center [69, 158] width 46 height 9
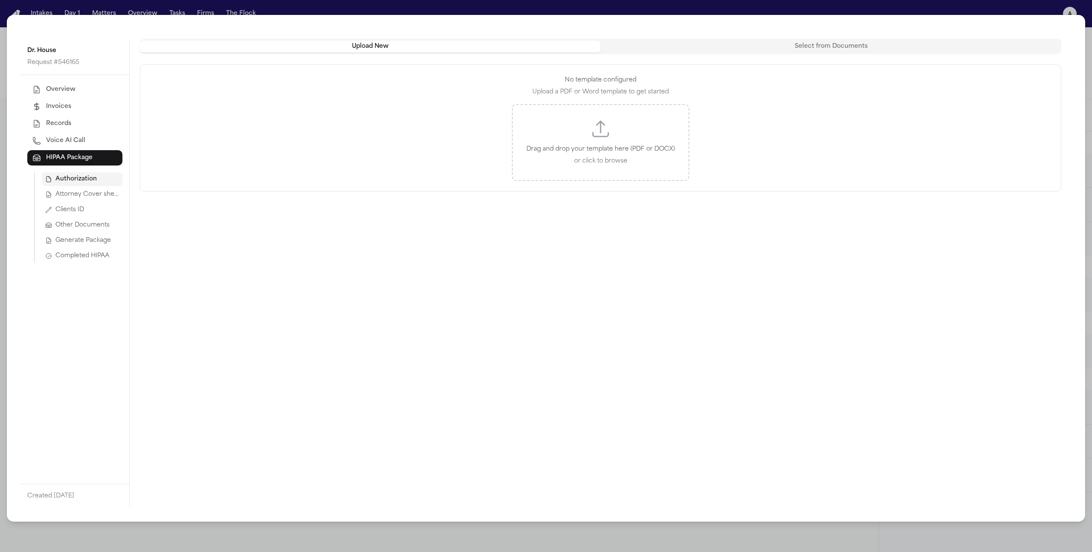
click at [644, 52] on button "Select from Documents" at bounding box center [830, 47] width 461 height 12
click at [528, 34] on div "Dr. House Request # 546165 Overview Invoices Records Voice AI Call HIPAA Packag…" at bounding box center [546, 268] width 1078 height 507
click at [528, 46] on button "Upload New" at bounding box center [370, 47] width 461 height 12
click at [644, 46] on button "Select from Documents" at bounding box center [830, 47] width 461 height 12
click at [638, 74] on div "Document selection requires a matter ID" at bounding box center [600, 83] width 921 height 38
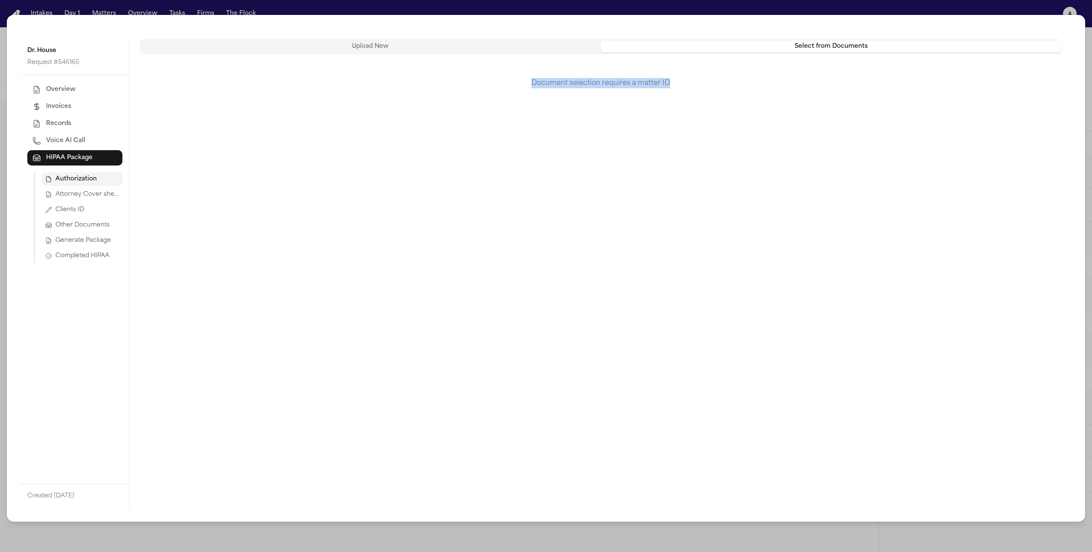
drag, startPoint x: 531, startPoint y: 85, endPoint x: 734, endPoint y: 110, distance: 204.1
click at [644, 110] on div "Upload New Select from Documents Document selection requires a matter ID" at bounding box center [601, 273] width 942 height 469
copy div "Document selection requires a matter ID"
click at [384, 53] on div "Upload New Select from Documents" at bounding box center [600, 46] width 921 height 15
click at [383, 51] on button "Upload New" at bounding box center [370, 47] width 461 height 12
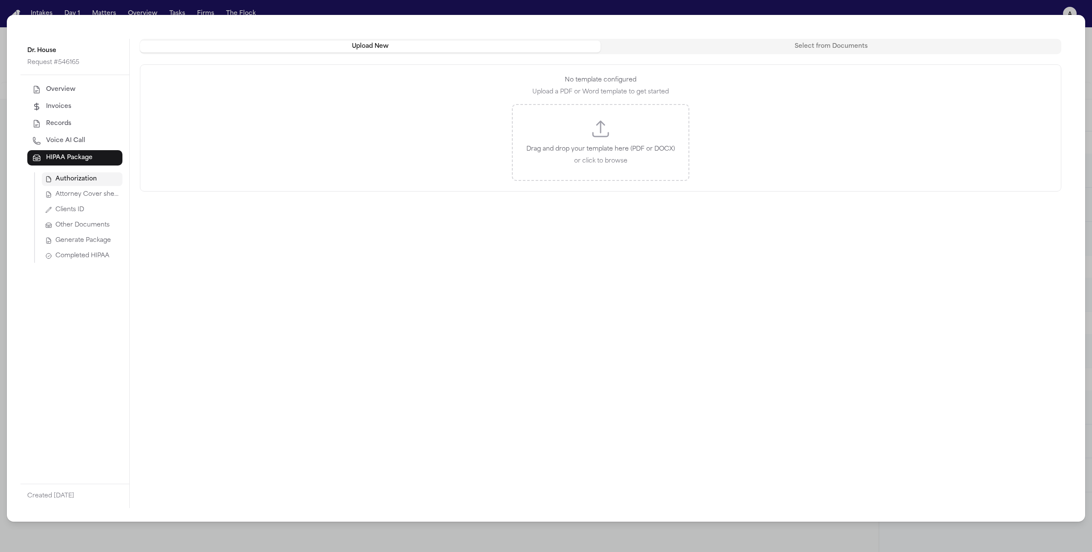
click at [86, 250] on button "Completed HIPAA" at bounding box center [82, 256] width 81 height 14
click at [84, 242] on span "Generate Package" at bounding box center [82, 240] width 55 height 9
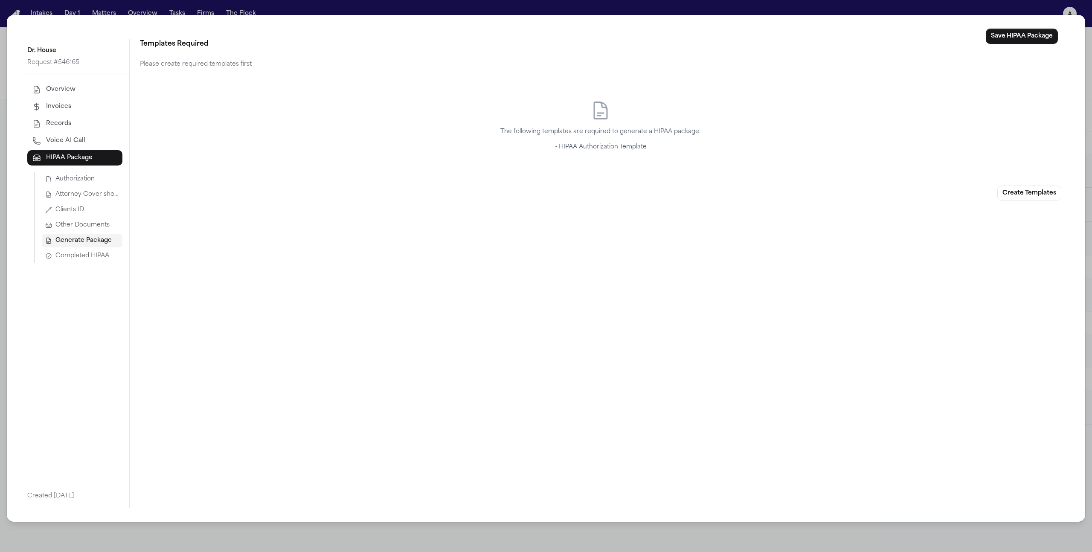
click at [93, 178] on span "Authorization" at bounding box center [74, 179] width 39 height 9
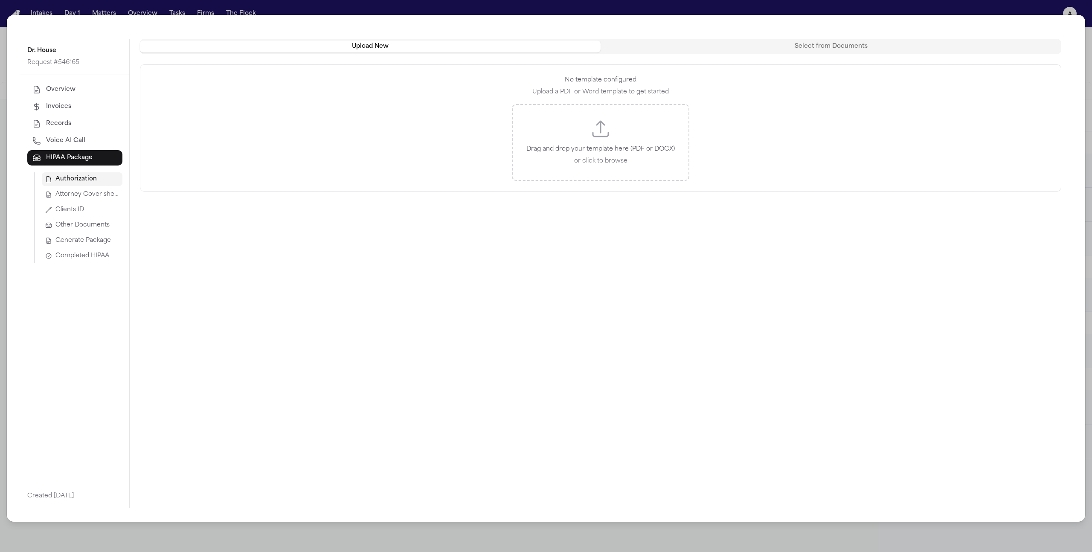
click at [85, 156] on span "HIPAA Package" at bounding box center [69, 158] width 46 height 9
click at [87, 190] on span "Attorney Cover sheet" at bounding box center [87, 194] width 64 height 9
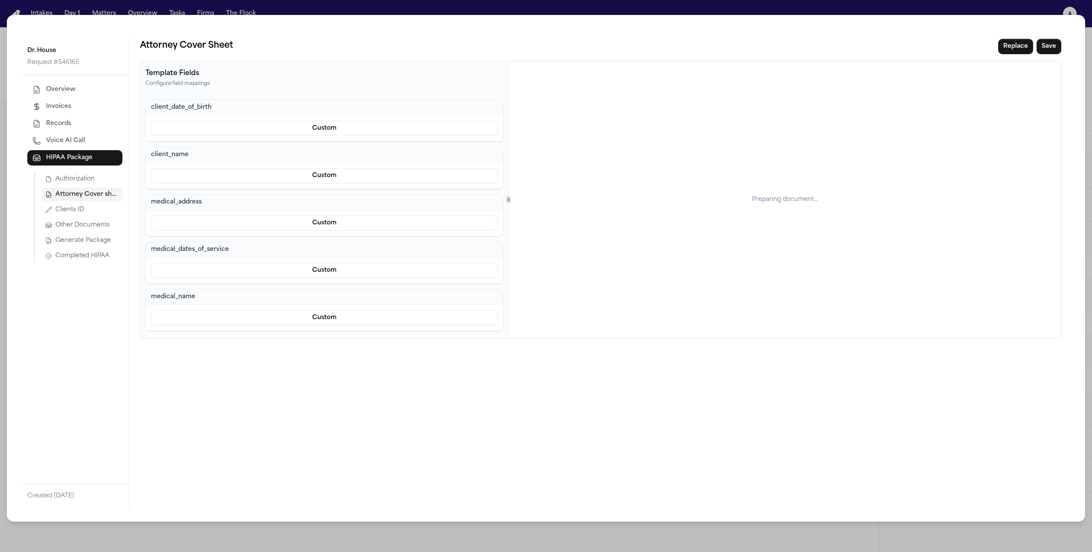
click at [85, 207] on button "Clients ID" at bounding box center [82, 210] width 81 height 14
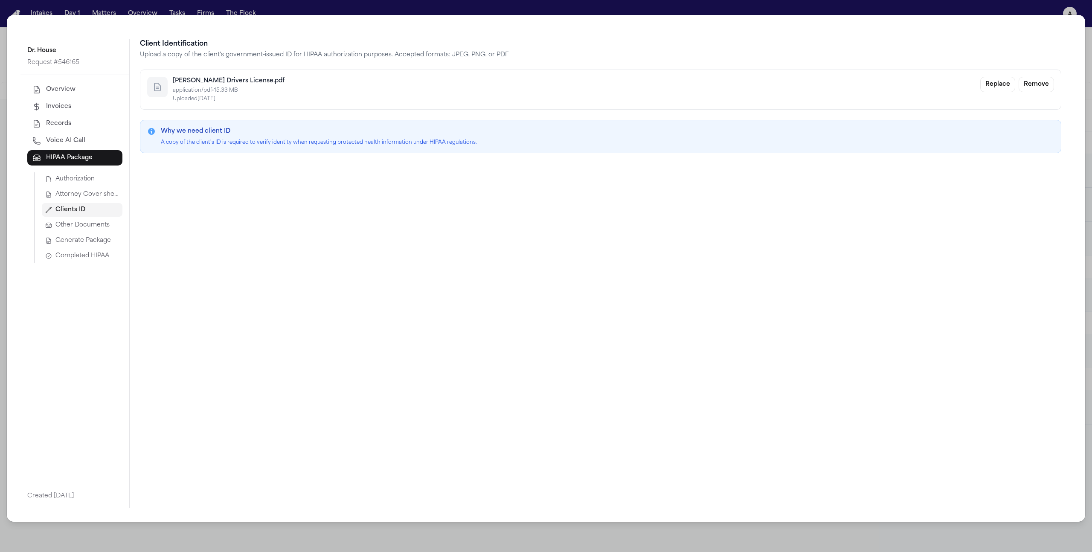
click at [92, 175] on span "Authorization" at bounding box center [74, 179] width 39 height 9
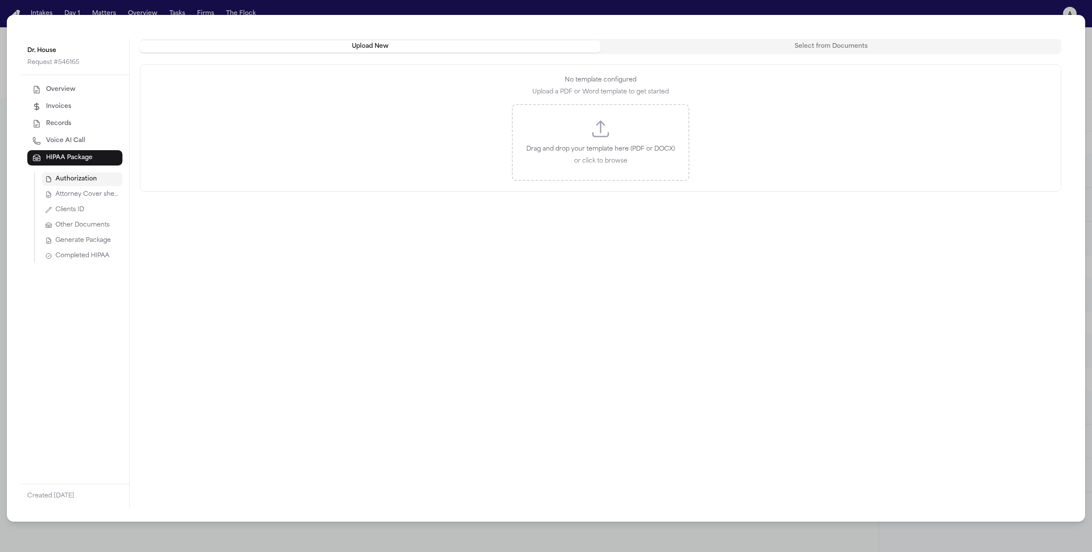
click at [85, 255] on span "Completed HIPAA" at bounding box center [82, 256] width 54 height 9
click at [525, 351] on div "Dr. House Request # 546165 Overview Invoices Records Voice AI Call HIPAA Packag…" at bounding box center [546, 276] width 1092 height 552
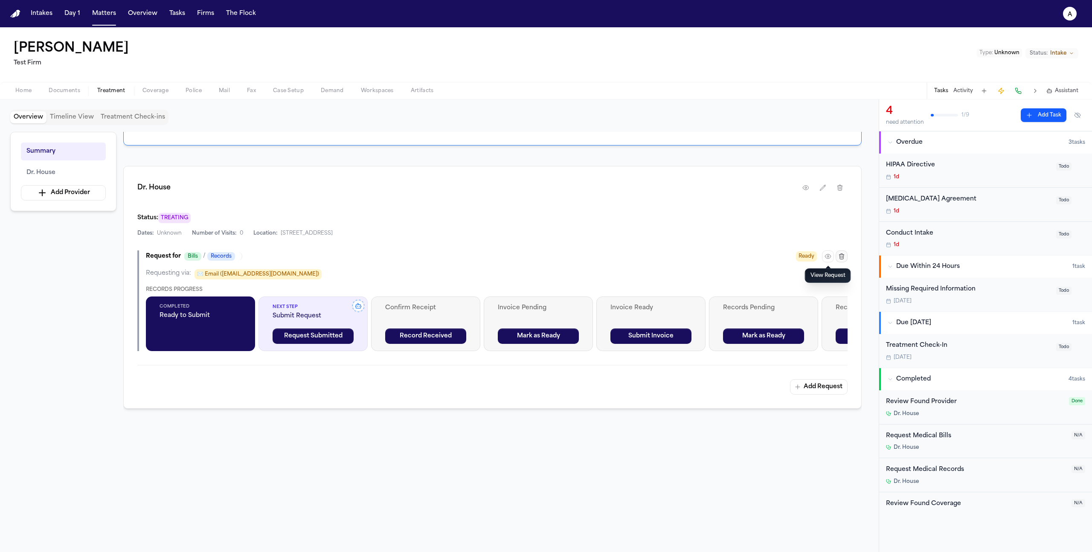
click at [644, 257] on icon "button" at bounding box center [827, 256] width 7 height 7
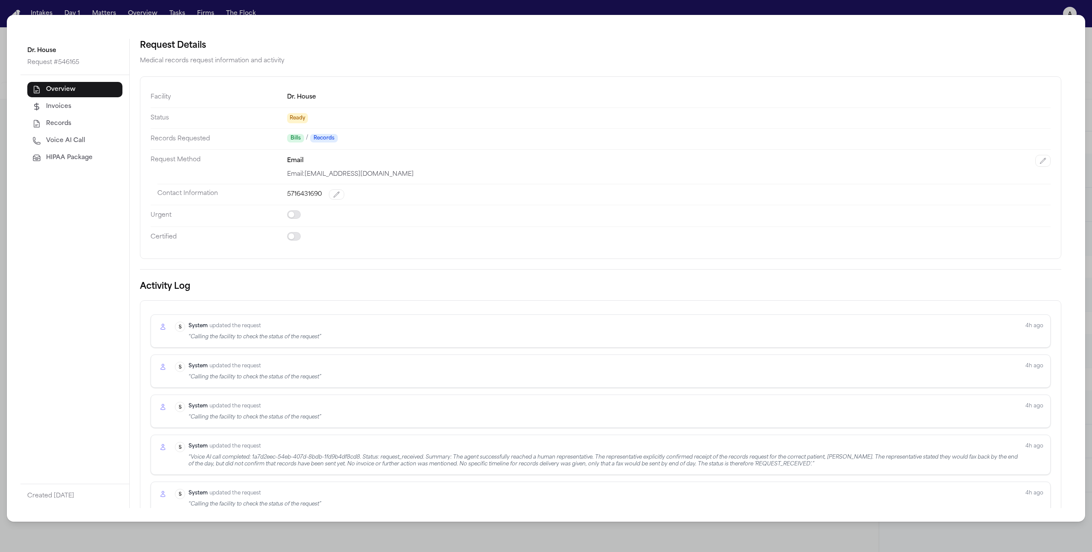
click at [82, 154] on span "HIPAA Package" at bounding box center [69, 158] width 46 height 9
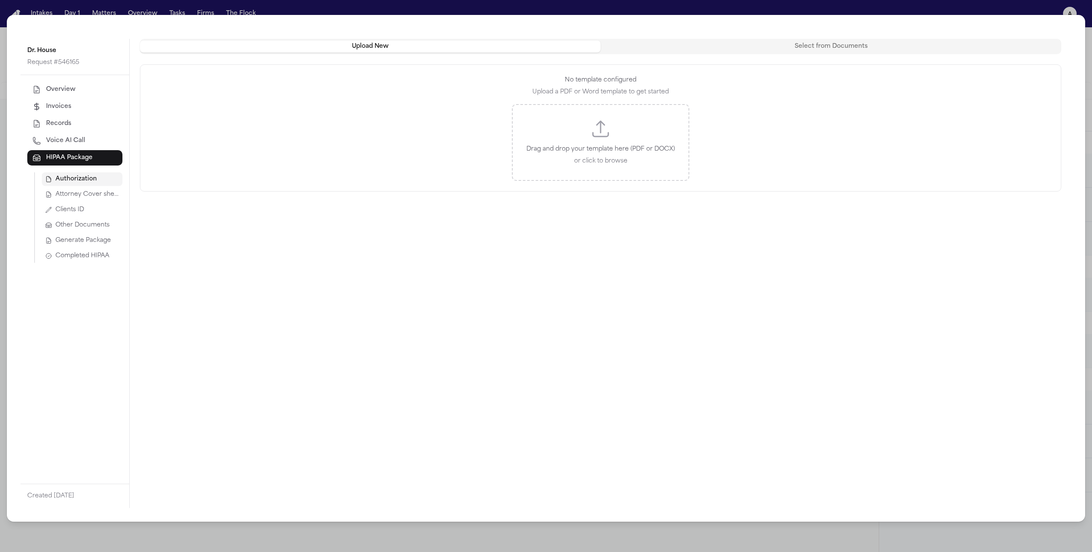
click at [644, 44] on button "Select from Documents" at bounding box center [830, 47] width 461 height 12
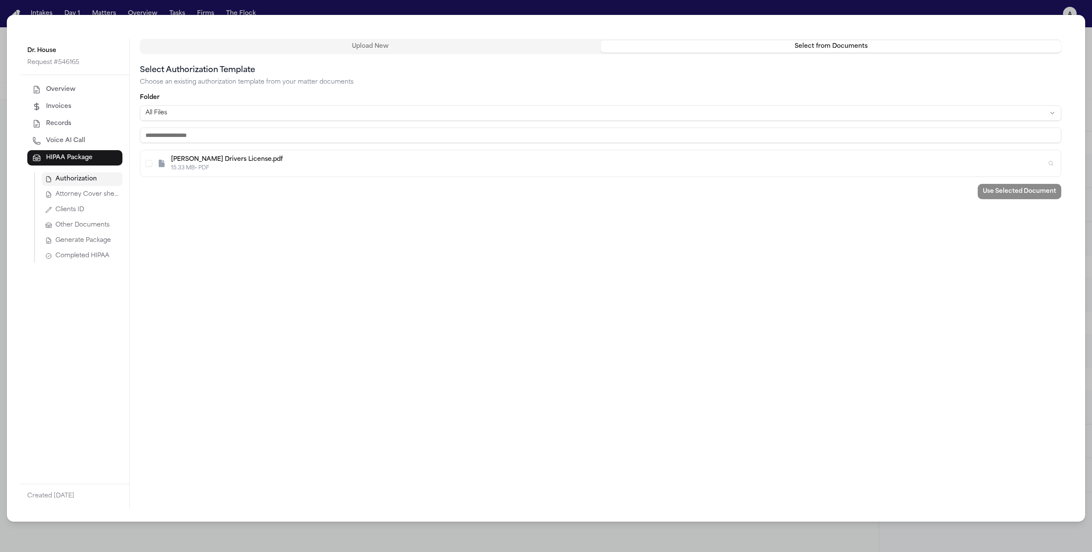
click at [276, 160] on div "Cory Kim Drivers License.pdf" at bounding box center [608, 159] width 875 height 9
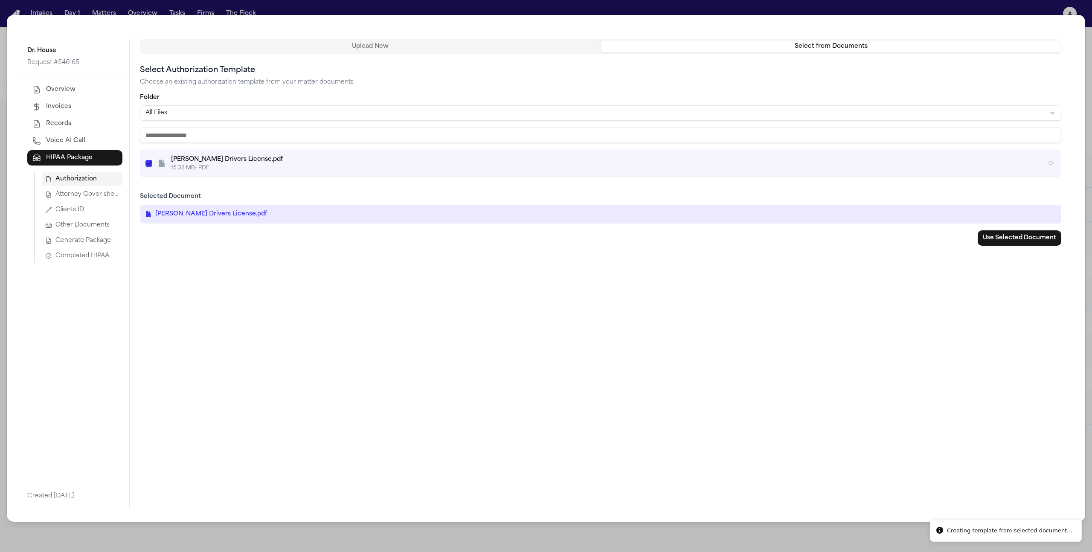
click at [315, 162] on div "Cory Kim Drivers License.pdf" at bounding box center [608, 159] width 875 height 9
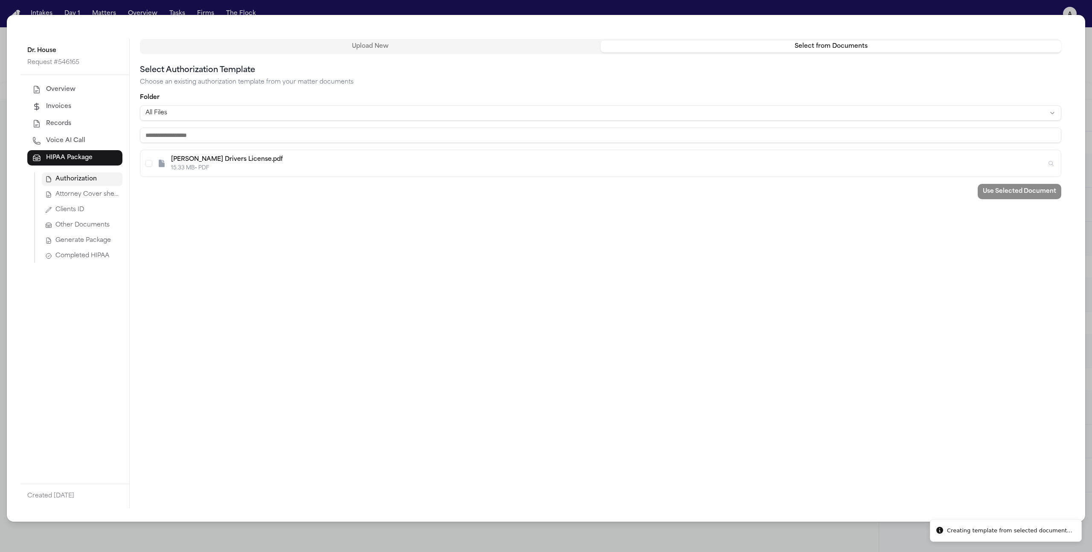
click at [317, 111] on html "Creating template from selected document... Intakes Day 1 Matters Overview Task…" at bounding box center [546, 276] width 1092 height 552
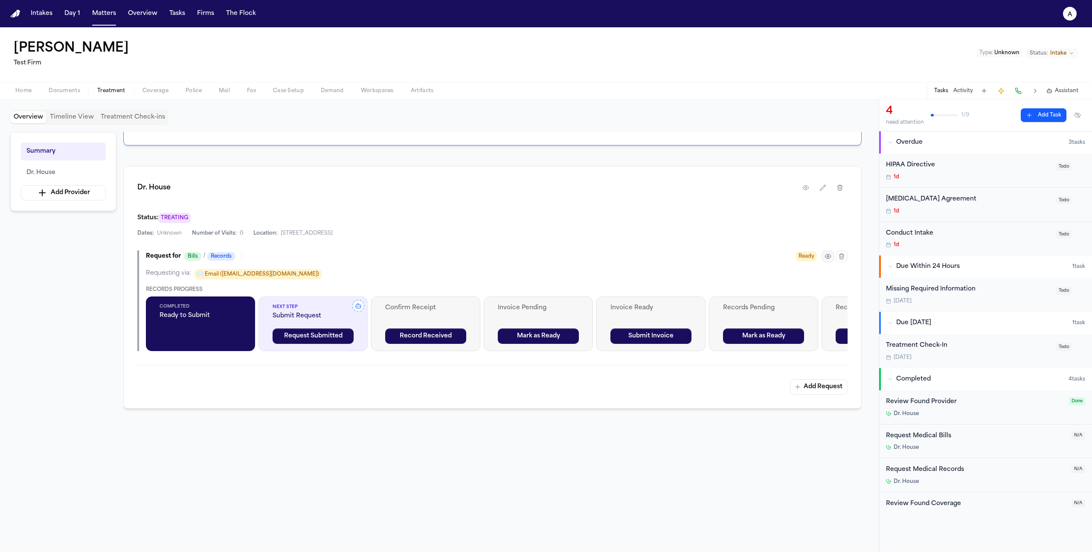
click at [644, 255] on icon "button" at bounding box center [828, 256] width 6 height 4
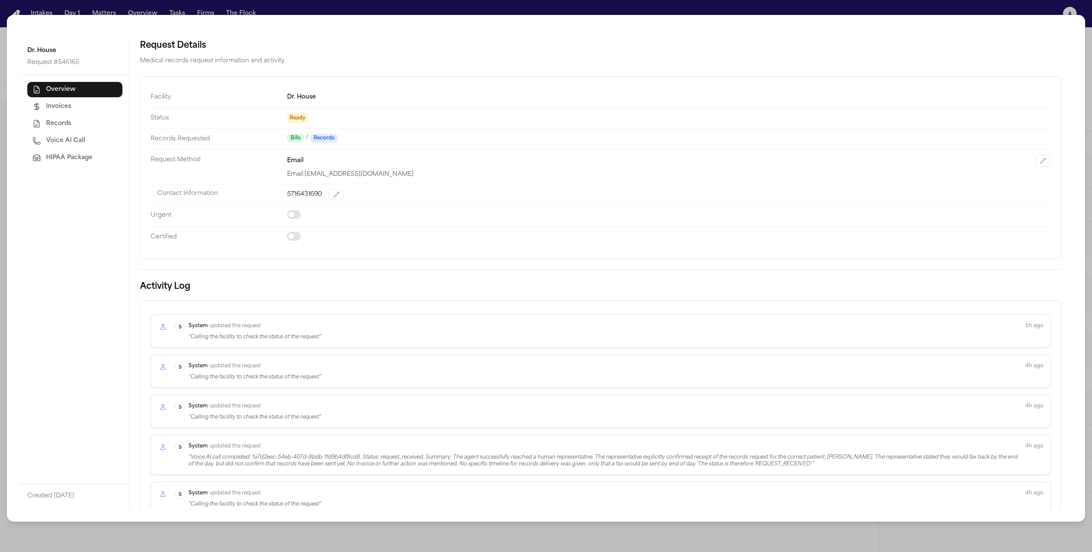
click at [93, 160] on button "HIPAA Package" at bounding box center [74, 157] width 95 height 15
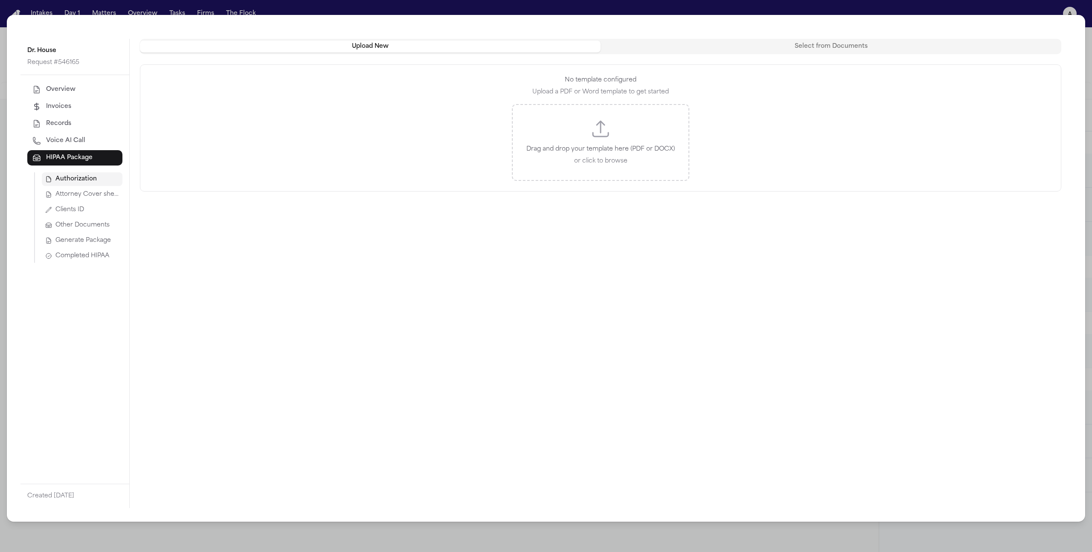
click at [103, 246] on button "Generate Package" at bounding box center [82, 241] width 81 height 14
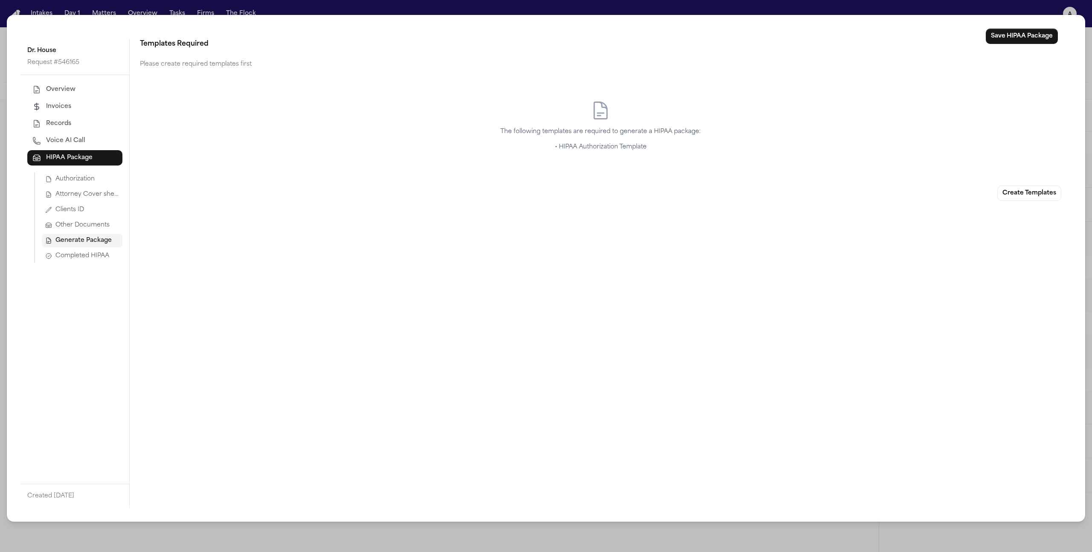
click at [98, 260] on button "Completed HIPAA" at bounding box center [82, 256] width 81 height 14
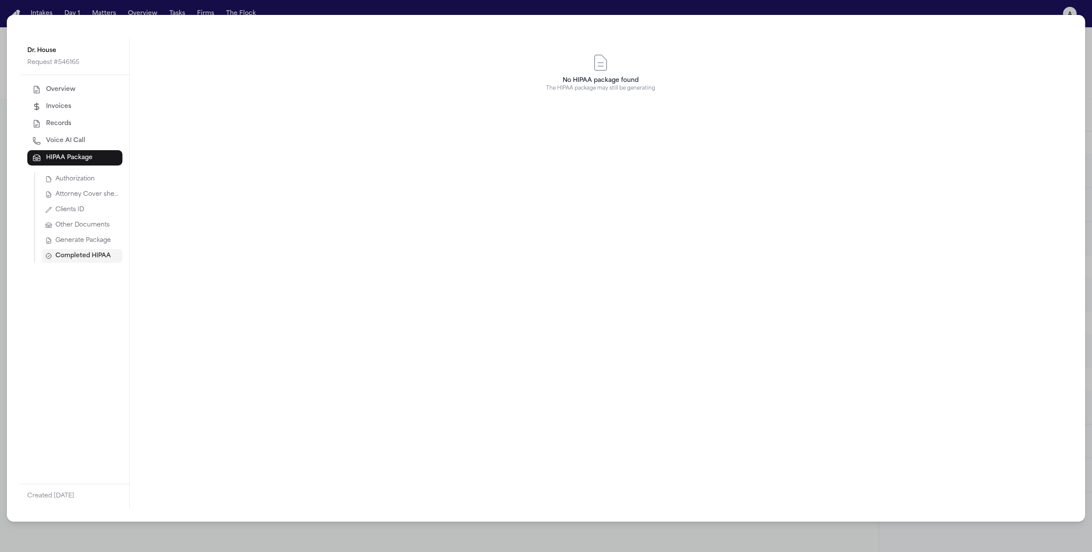
click at [84, 242] on span "Generate Package" at bounding box center [82, 240] width 55 height 9
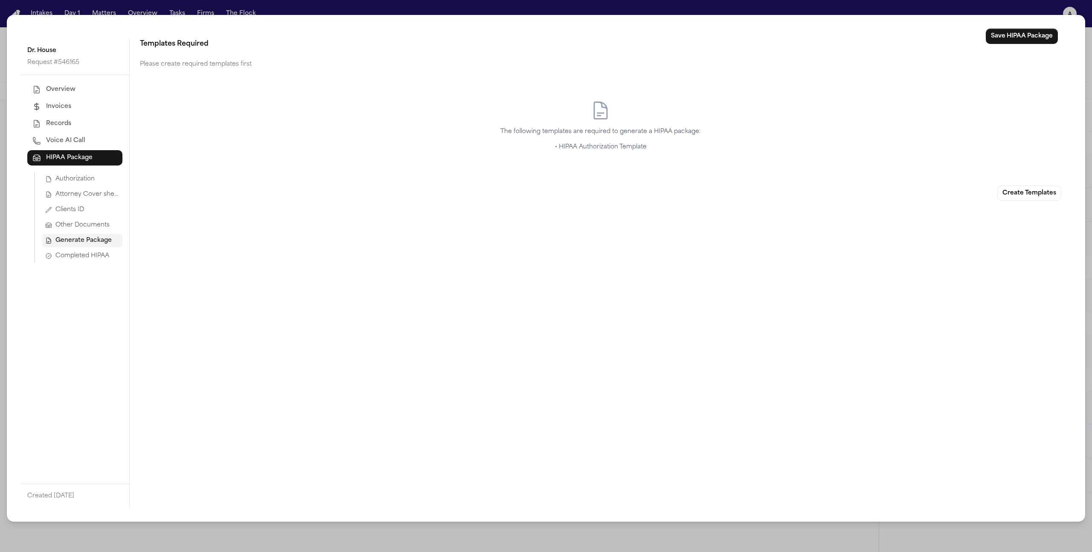
click at [84, 252] on span "Completed HIPAA" at bounding box center [82, 256] width 54 height 9
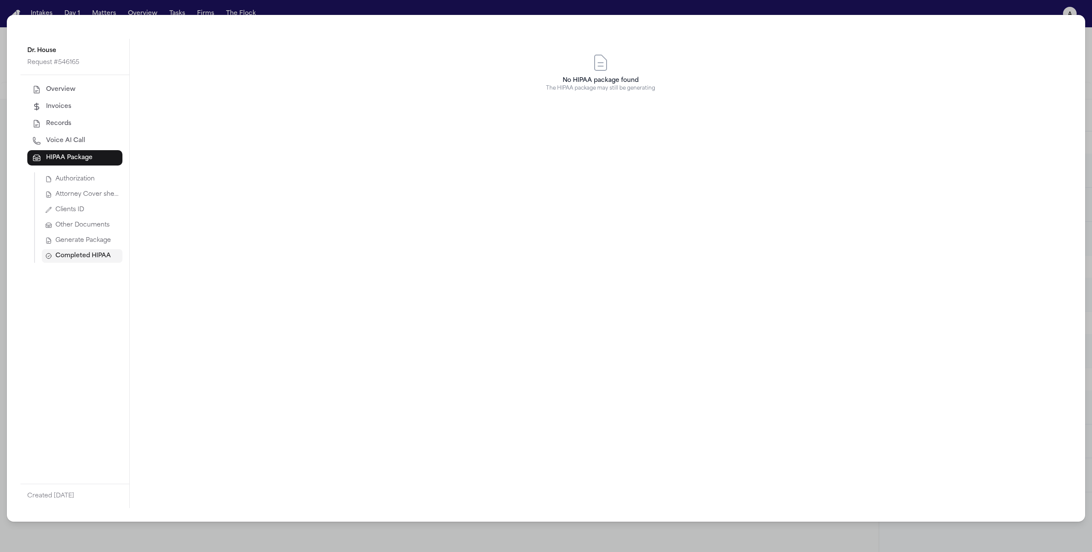
click at [84, 237] on span "Generate Package" at bounding box center [82, 240] width 55 height 9
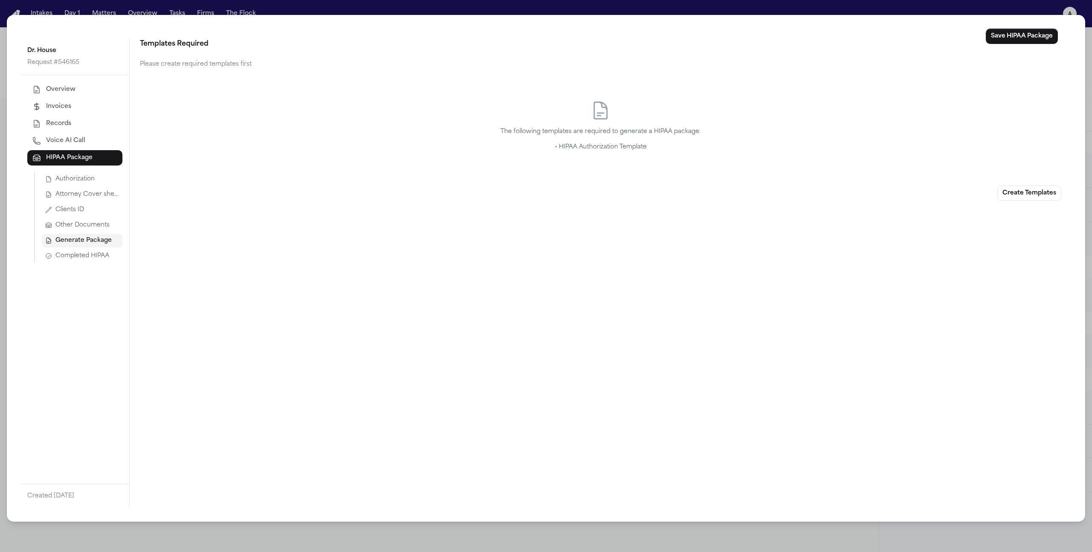
click at [83, 225] on span "Other Documents" at bounding box center [82, 225] width 54 height 9
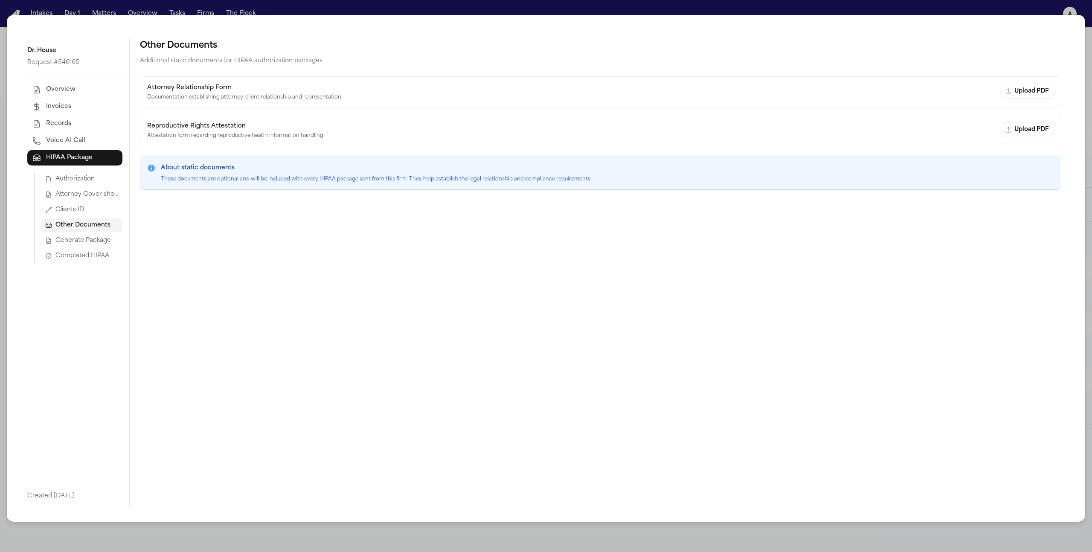
click at [83, 210] on span "Clients ID" at bounding box center [69, 210] width 29 height 9
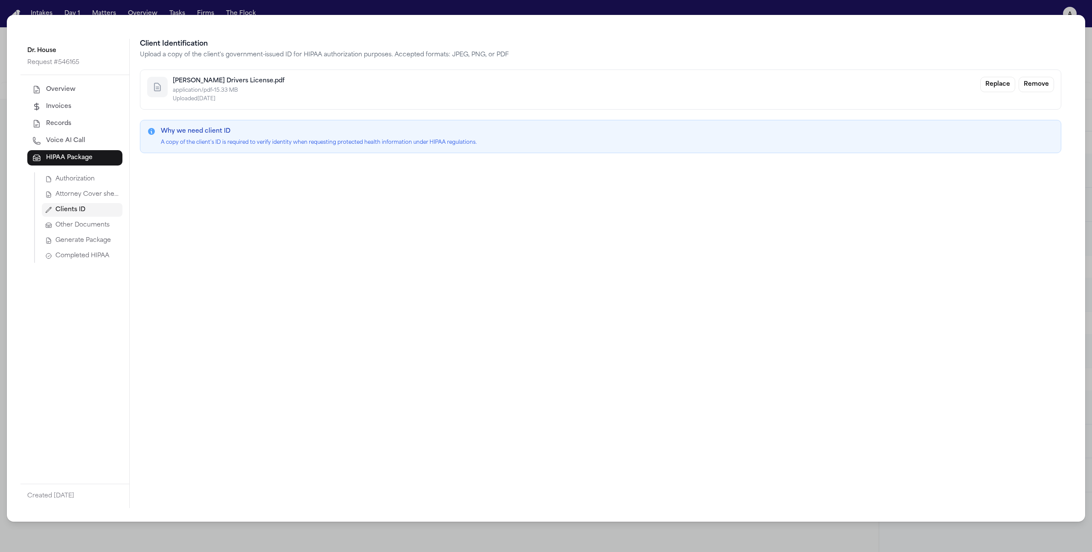
click at [80, 239] on span "Generate Package" at bounding box center [82, 240] width 55 height 9
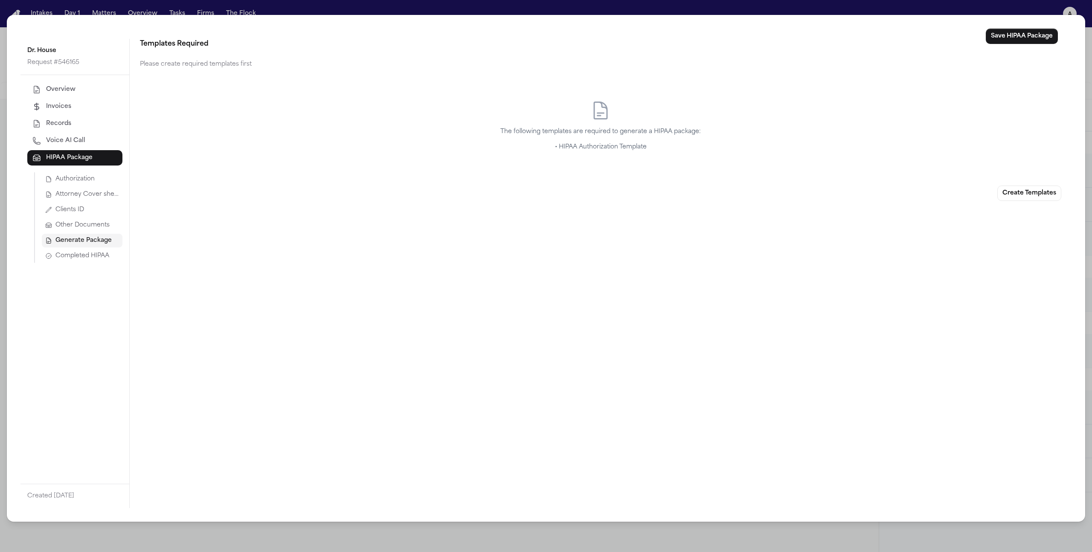
click at [87, 197] on span "Attorney Cover sheet" at bounding box center [87, 194] width 64 height 9
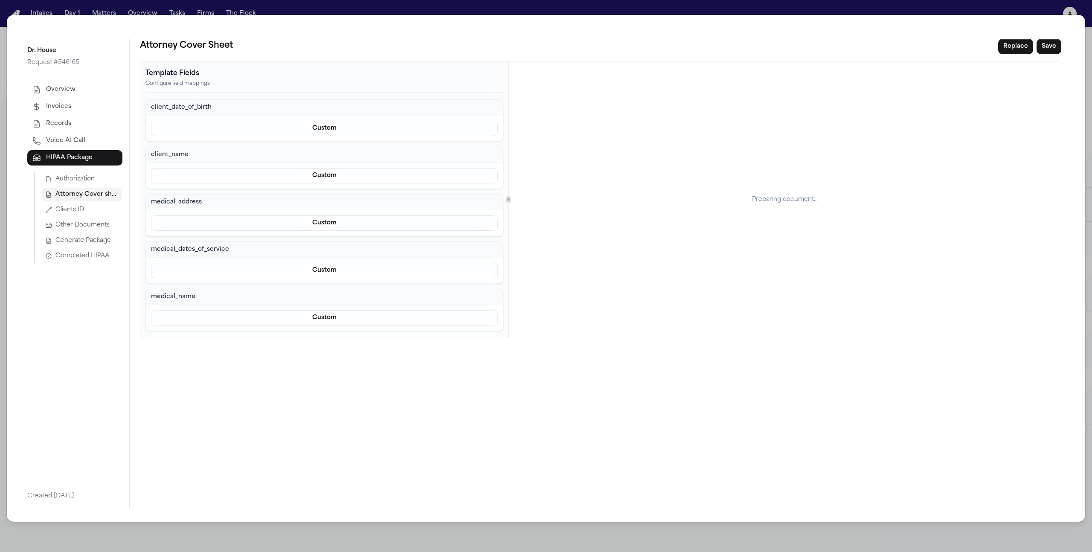
click at [87, 180] on span "Authorization" at bounding box center [74, 179] width 39 height 9
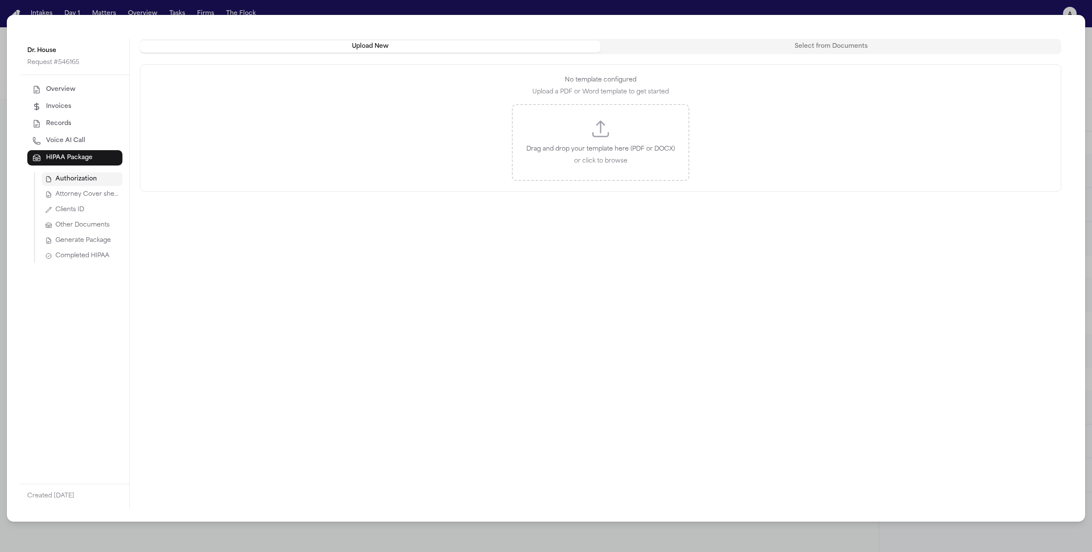
click at [644, 141] on div "Drag and drop your template here (PDF or DOCX) or click to browse" at bounding box center [600, 142] width 177 height 77
click at [644, 44] on button "Select from Documents" at bounding box center [830, 47] width 461 height 12
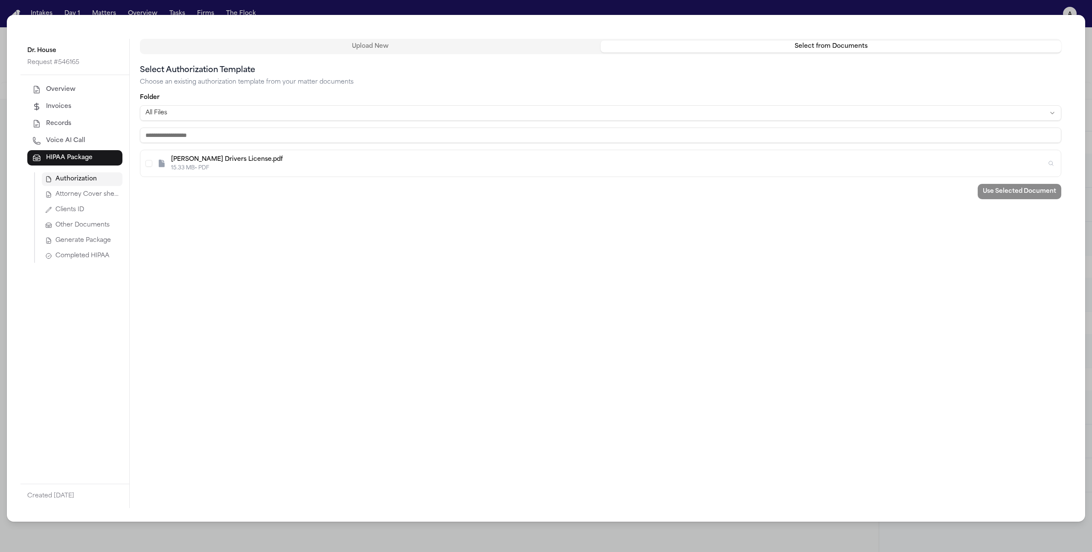
click at [585, 351] on div "Dr. House Request # 546165 Overview Invoices Records Voice AI Call HIPAA Packag…" at bounding box center [546, 276] width 1092 height 552
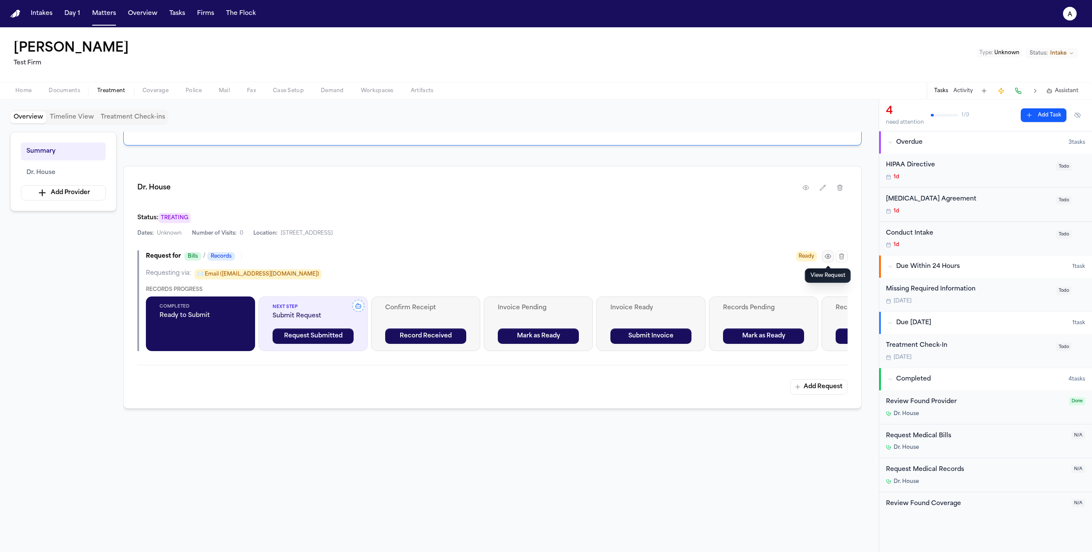
click at [644, 258] on button "button" at bounding box center [828, 256] width 12 height 12
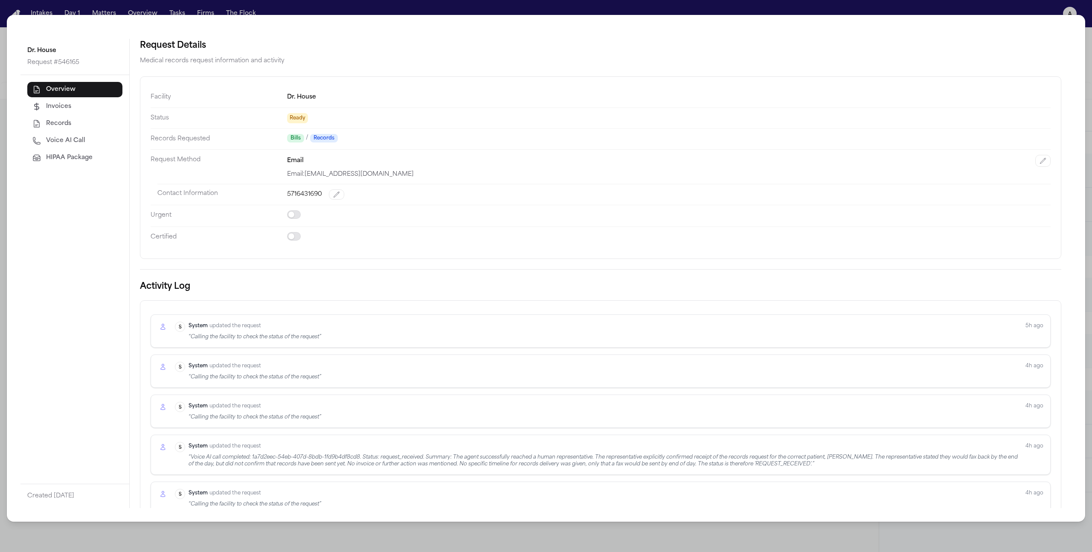
click at [101, 154] on button "HIPAA Package" at bounding box center [74, 157] width 95 height 15
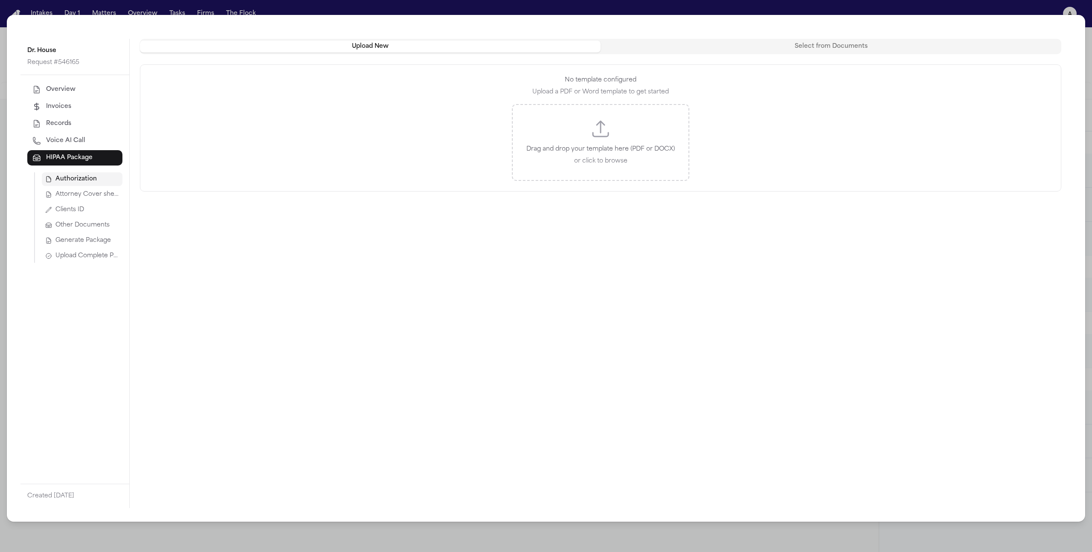
click at [78, 257] on span "Upload Complete Package" at bounding box center [87, 256] width 64 height 9
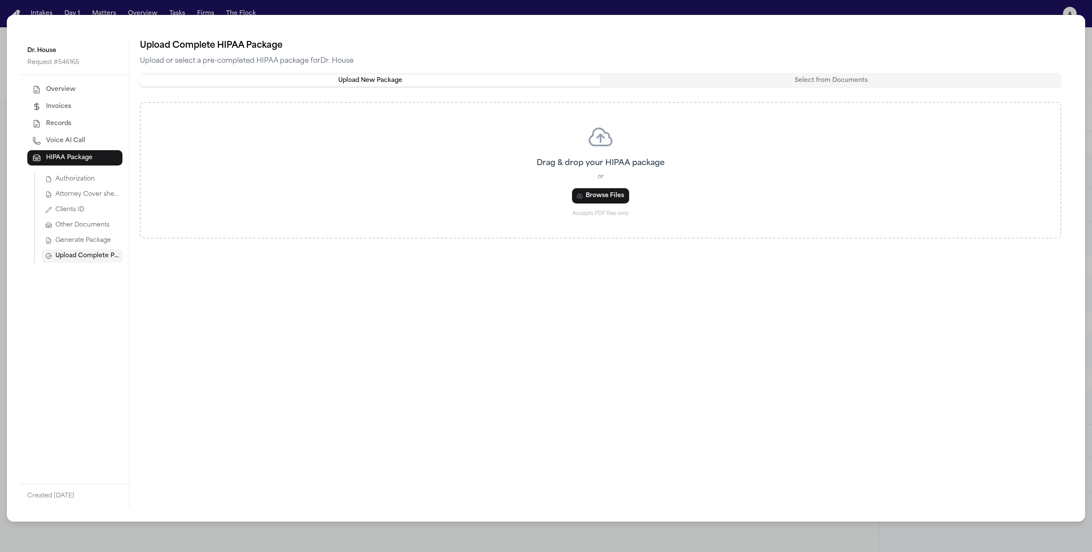
click at [644, 80] on button "Select from Documents" at bounding box center [830, 81] width 461 height 12
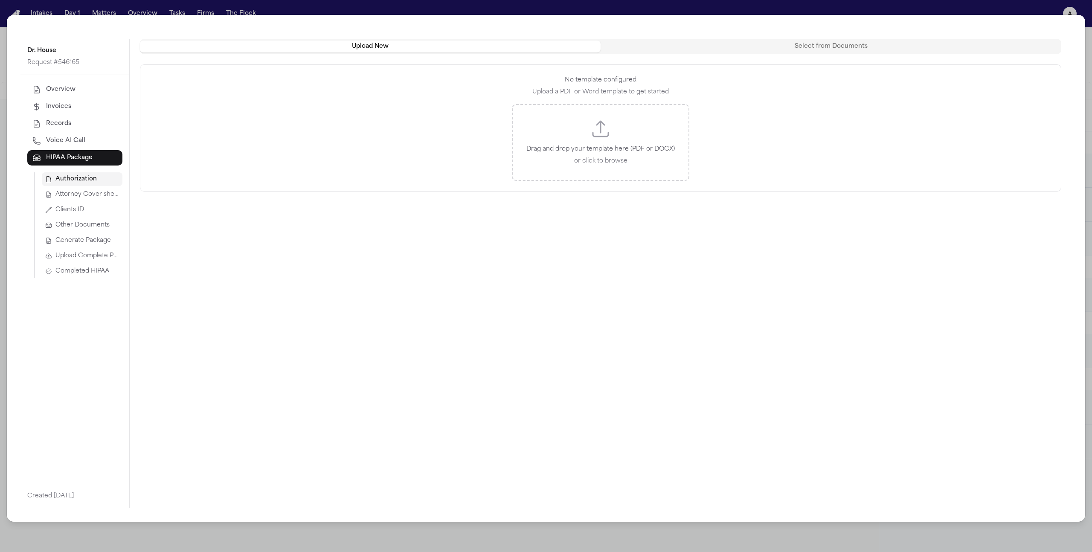
click at [63, 255] on span "Upload Complete Package" at bounding box center [87, 256] width 64 height 9
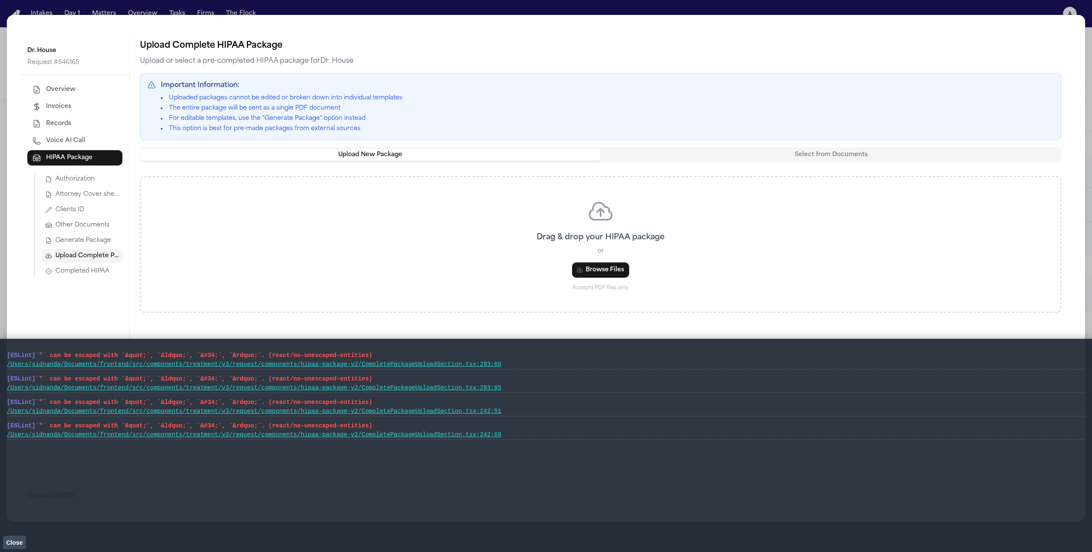
drag, startPoint x: 390, startPoint y: 354, endPoint x: 2, endPoint y: 353, distance: 388.5
click at [2, 351] on main "[ESLint] `"` can be escaped with `&quot;`, `&ldquo;`, `&#34;`, `&rdquo;`. (reac…" at bounding box center [546, 445] width 1092 height 213
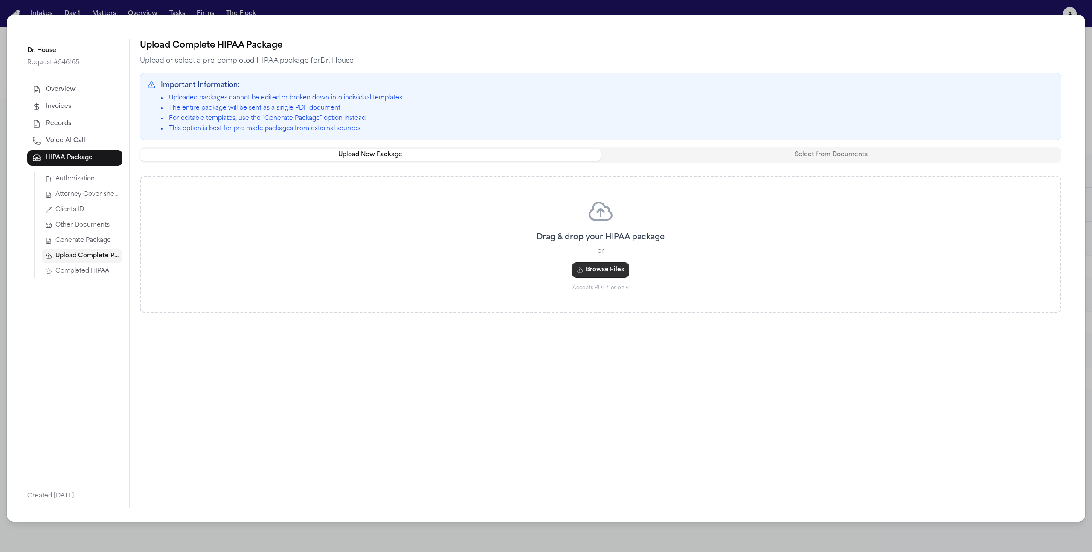
click at [588, 271] on button "Browse Files" at bounding box center [600, 269] width 57 height 15
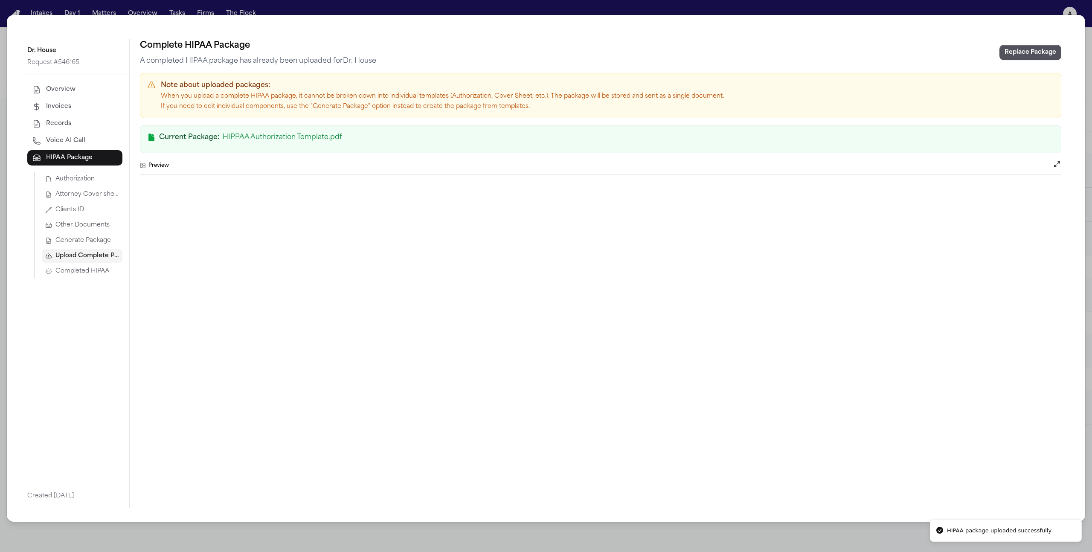
click at [86, 266] on button "Completed HIPAA" at bounding box center [82, 271] width 81 height 14
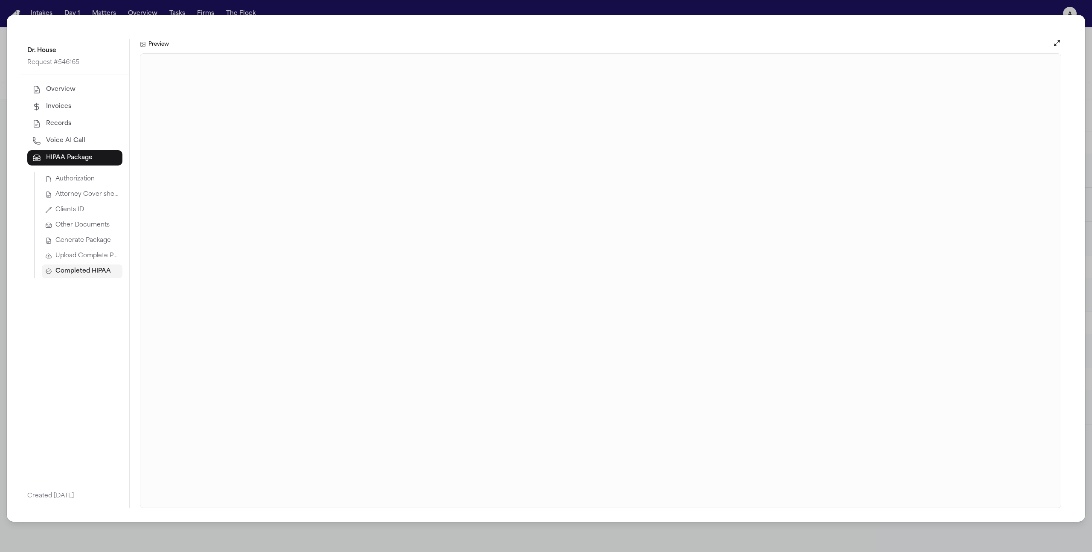
click at [94, 252] on span "Upload Complete Package" at bounding box center [87, 256] width 64 height 9
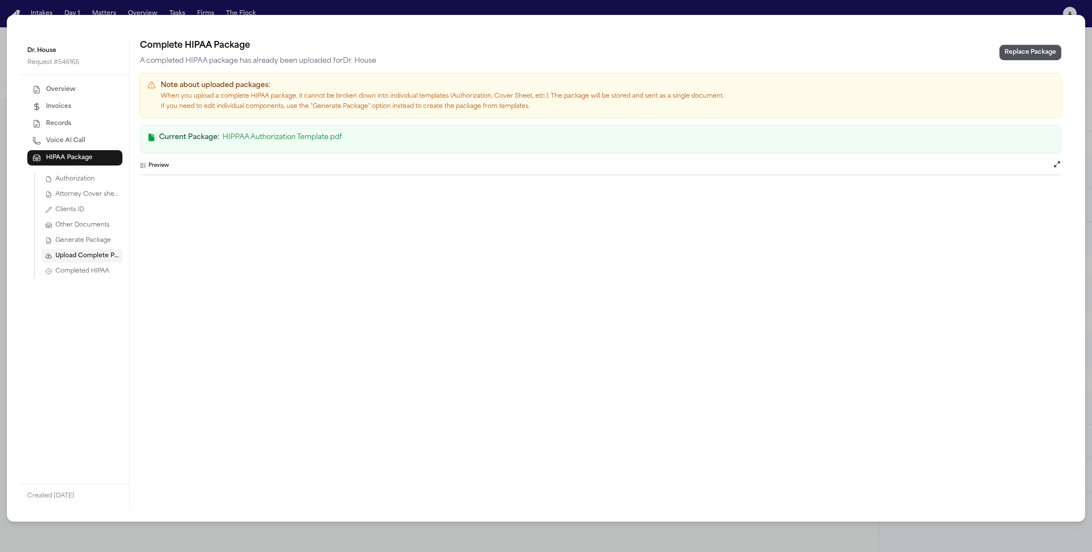
click at [93, 242] on span "Generate Package" at bounding box center [82, 240] width 55 height 9
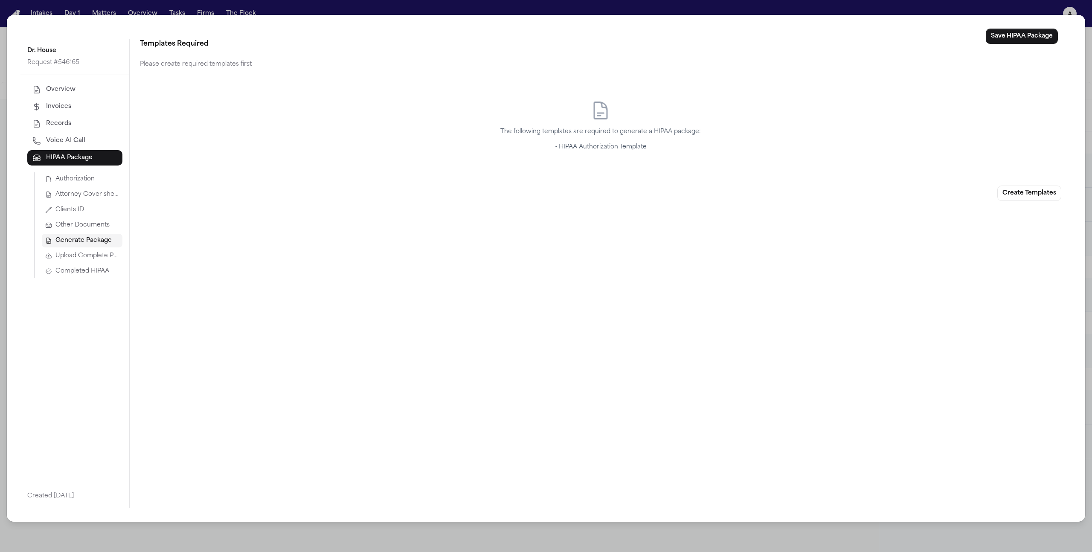
click at [83, 260] on button "Upload Complete Package" at bounding box center [82, 256] width 81 height 14
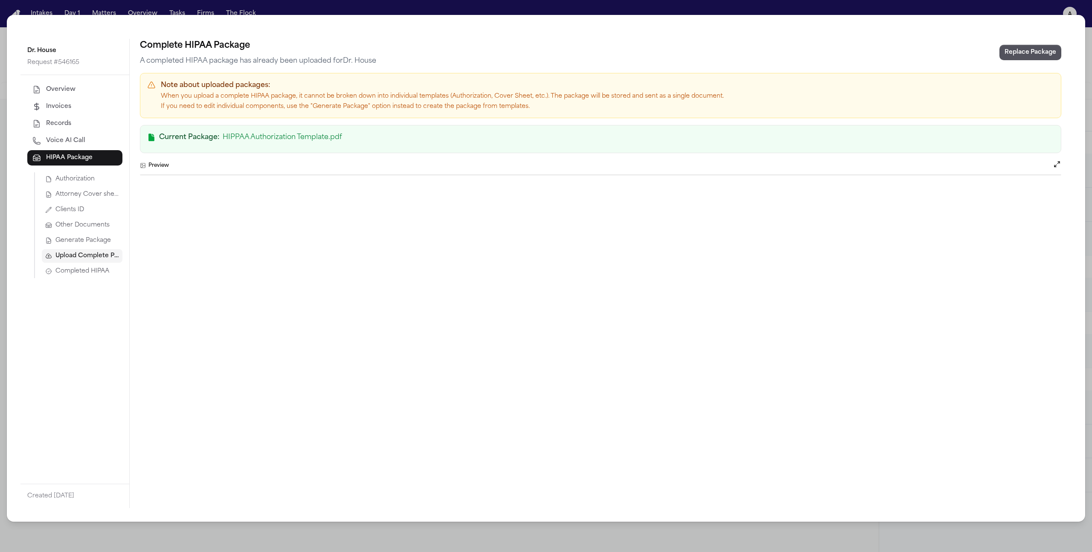
click at [402, 14] on div "Dr. House Request # 546165 Overview Invoices Records Voice AI Call HIPAA Packag…" at bounding box center [546, 276] width 1092 height 552
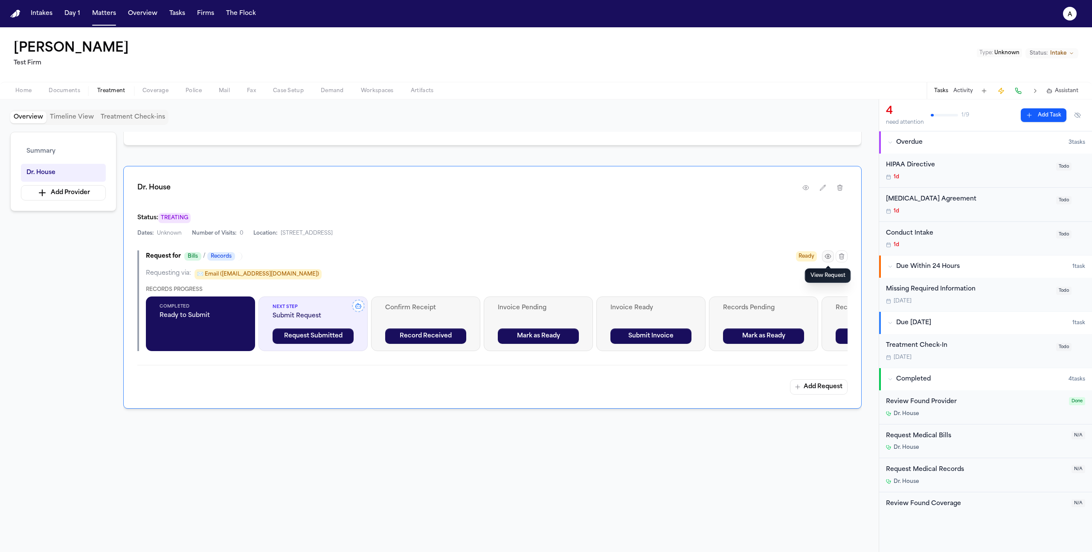
click at [644, 256] on icon "button" at bounding box center [827, 256] width 7 height 7
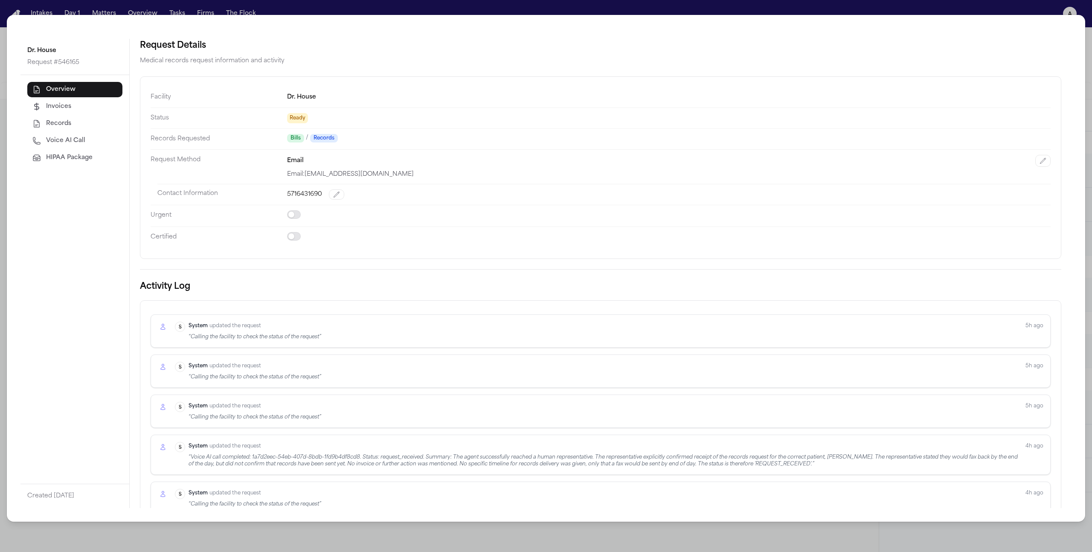
click at [95, 160] on button "HIPAA Package" at bounding box center [74, 157] width 95 height 15
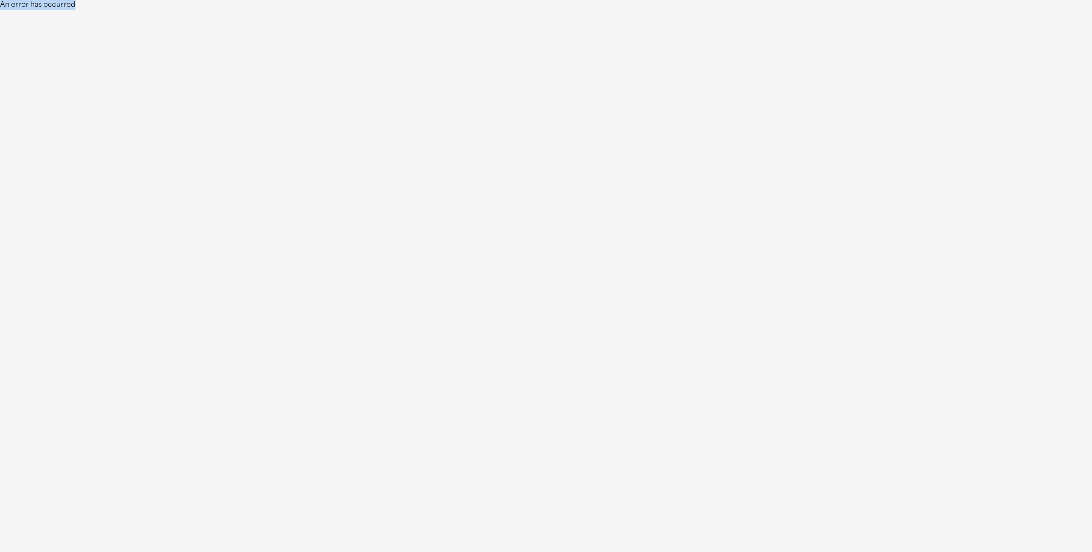
drag, startPoint x: 84, startPoint y: 3, endPoint x: -7, endPoint y: 4, distance: 90.8
click at [0, 4] on html "An error has occurred" at bounding box center [546, 5] width 1092 height 10
copy div "An error has occurred"
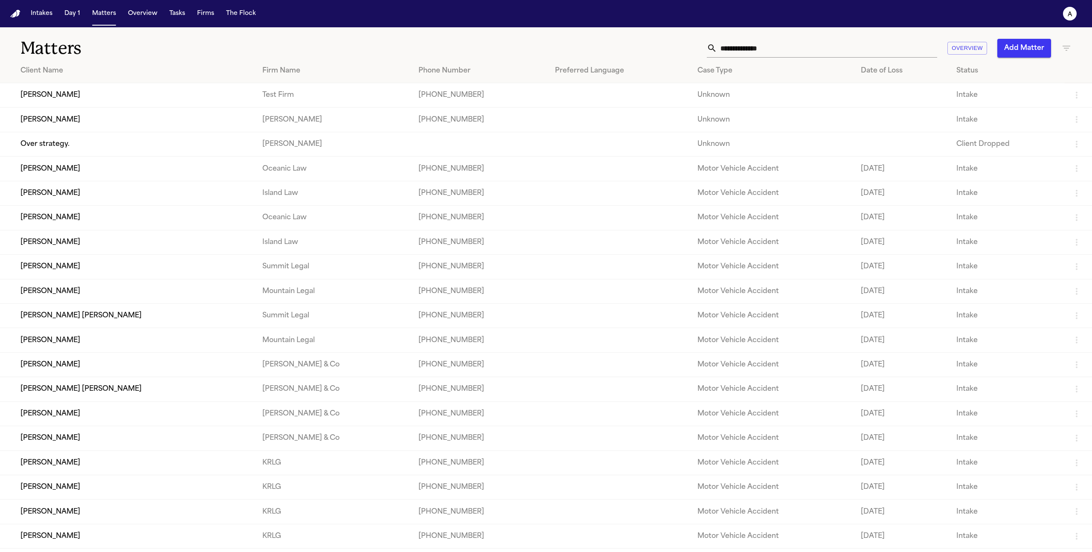
click at [83, 90] on td "[PERSON_NAME]" at bounding box center [127, 95] width 255 height 24
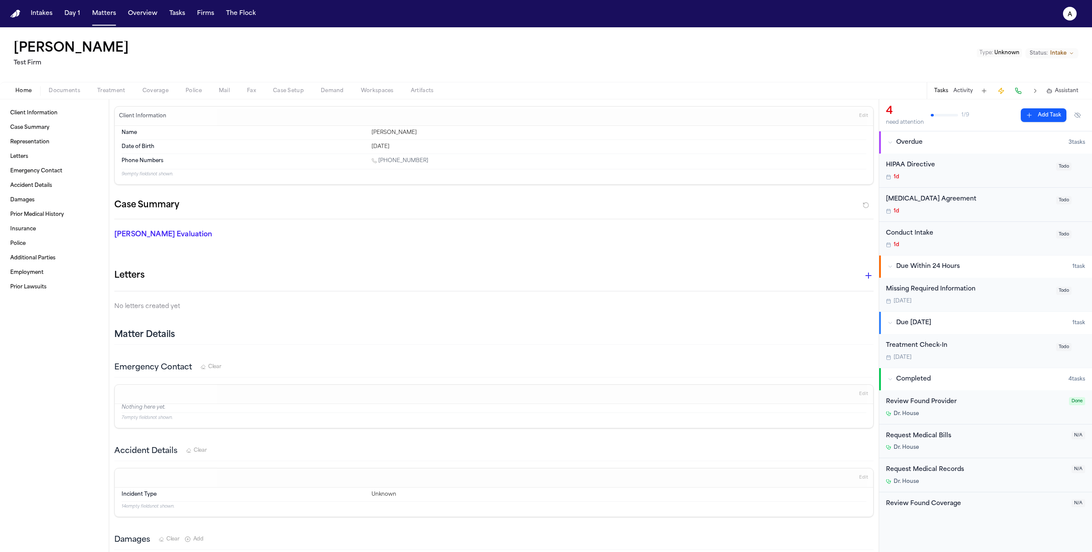
click at [113, 96] on div "Home Documents Treatment Coverage Police Mail Fax Case Setup Demand Workspaces …" at bounding box center [546, 90] width 1092 height 17
click at [114, 92] on span "Treatment" at bounding box center [111, 90] width 28 height 7
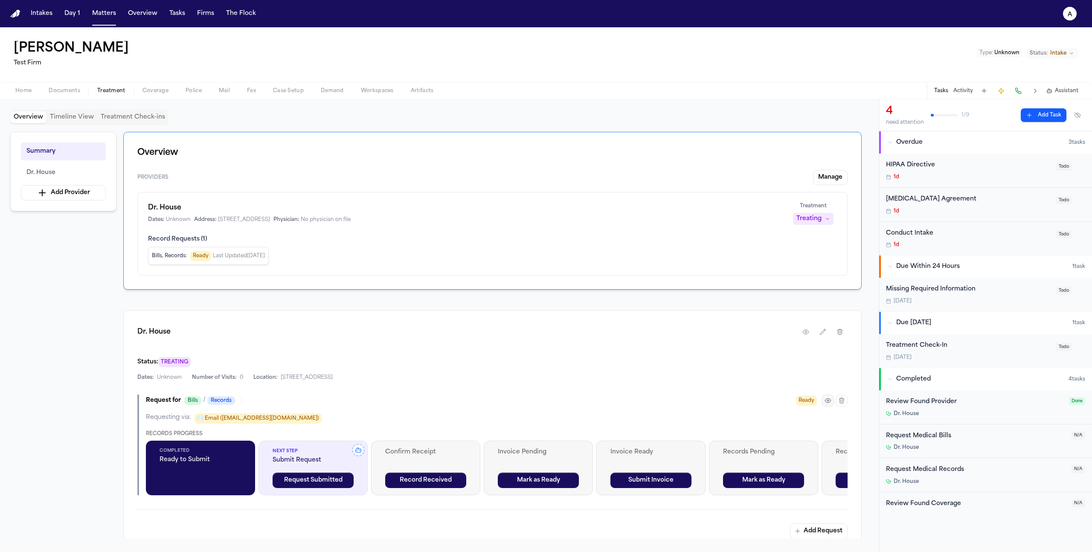
click at [825, 400] on icon "button" at bounding box center [827, 400] width 7 height 7
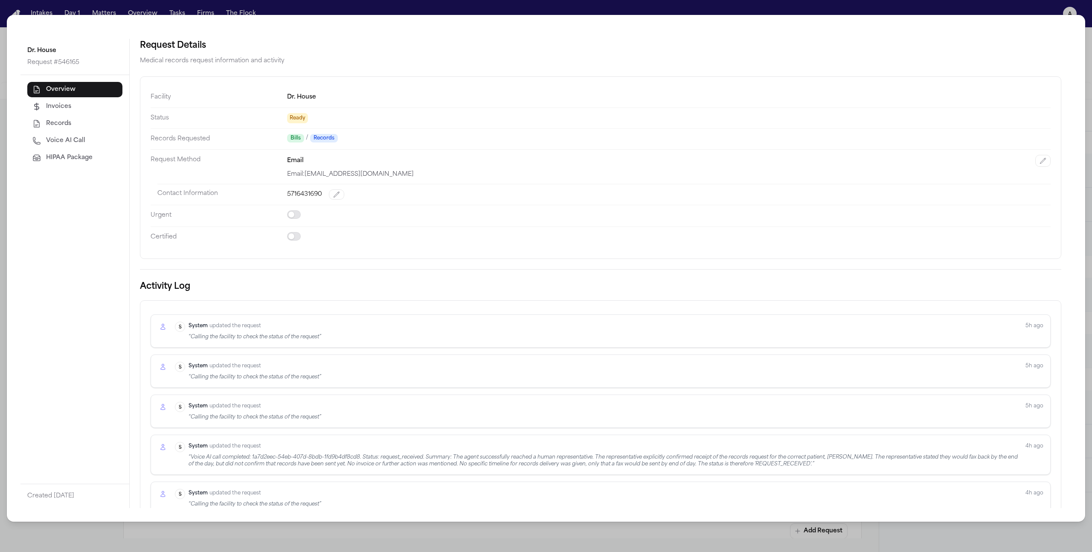
click at [96, 160] on button "HIPAA Package" at bounding box center [74, 157] width 95 height 15
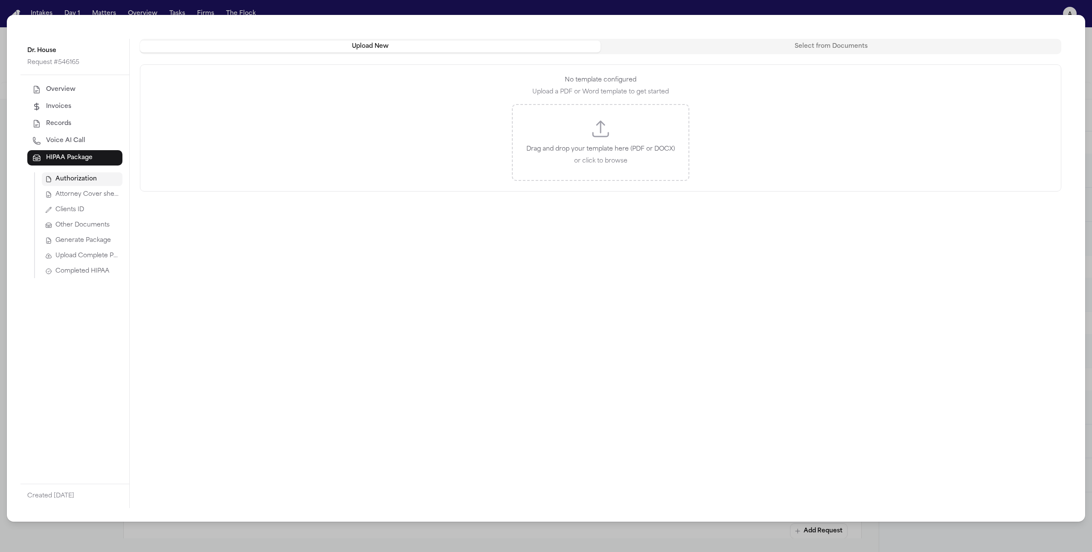
click at [70, 271] on span "Completed HIPAA" at bounding box center [82, 271] width 54 height 9
click at [80, 256] on span "Upload Complete Package" at bounding box center [87, 256] width 64 height 9
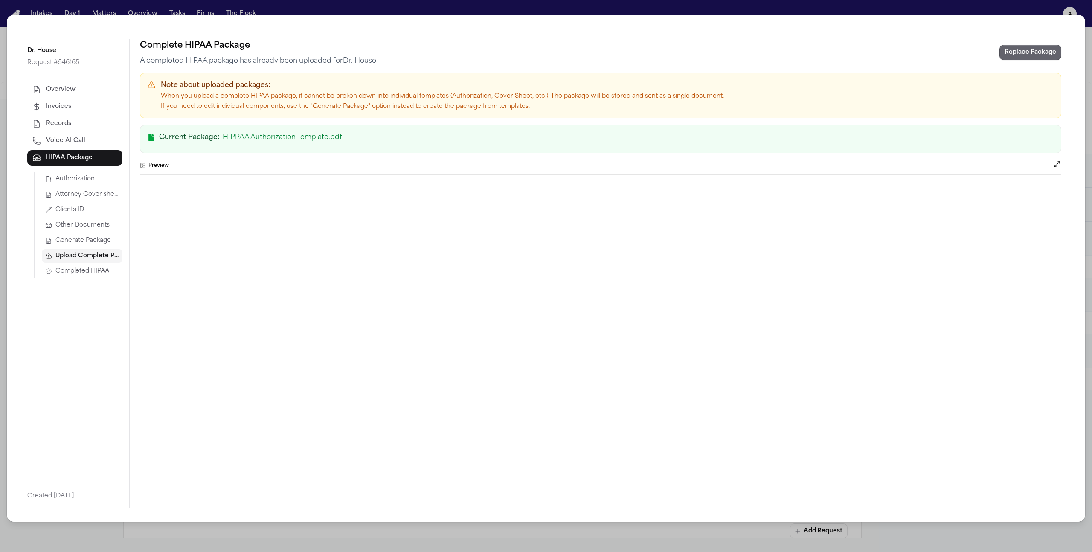
click at [1027, 52] on button "Replace Package" at bounding box center [1030, 52] width 62 height 15
click at [1041, 54] on button "Replace Package" at bounding box center [1030, 52] width 62 height 15
click at [1026, 57] on button "Replace Package" at bounding box center [1030, 52] width 62 height 15
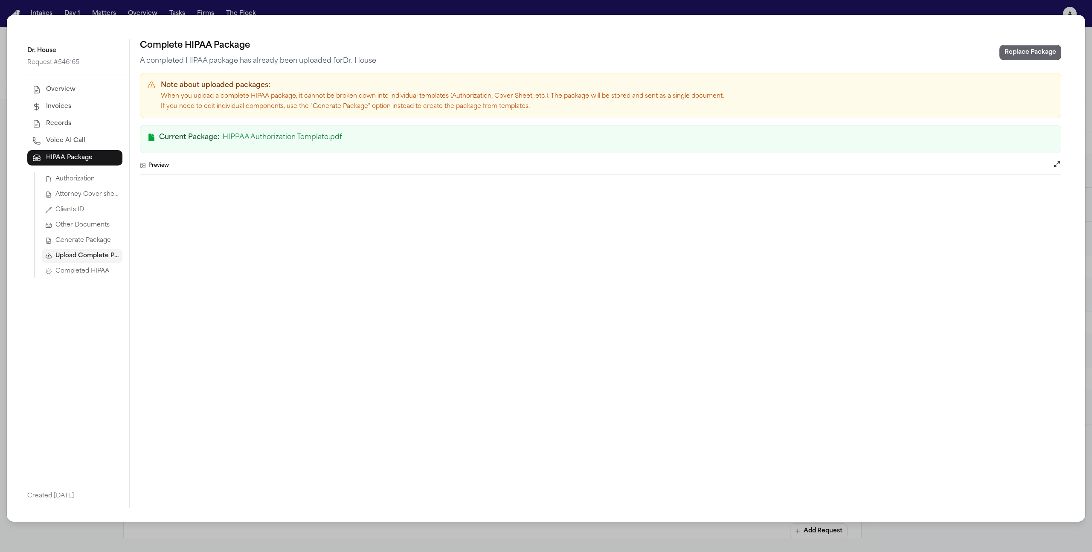
click at [1026, 57] on button "Replace Package" at bounding box center [1030, 52] width 62 height 15
click at [62, 200] on button "Attorney Cover sheet" at bounding box center [82, 195] width 81 height 14
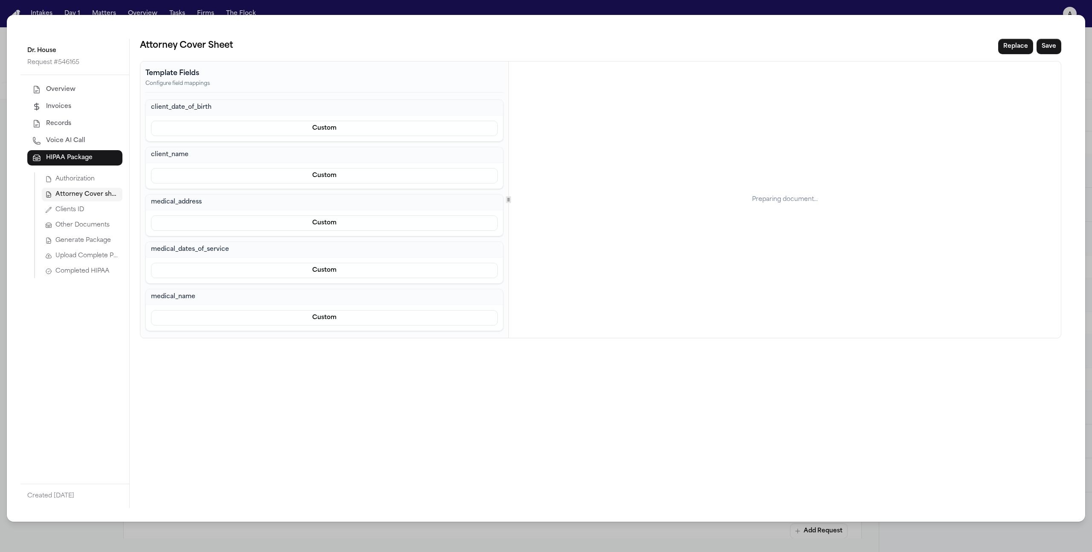
click at [70, 168] on div "Overview Invoices Records Voice AI Call HIPAA Package Authorization Attorney Co…" at bounding box center [74, 279] width 109 height 409
click at [70, 173] on button "Authorization" at bounding box center [82, 179] width 81 height 14
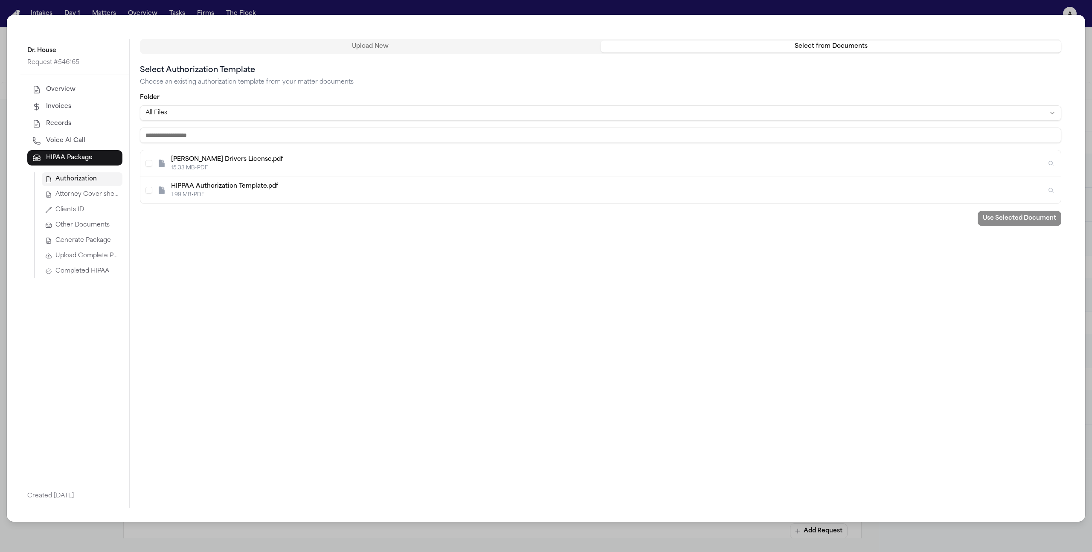
click at [683, 44] on button "Select from Documents" at bounding box center [830, 47] width 461 height 12
click at [316, 182] on div "HIPPAA Authorization Template.pdf" at bounding box center [608, 186] width 875 height 9
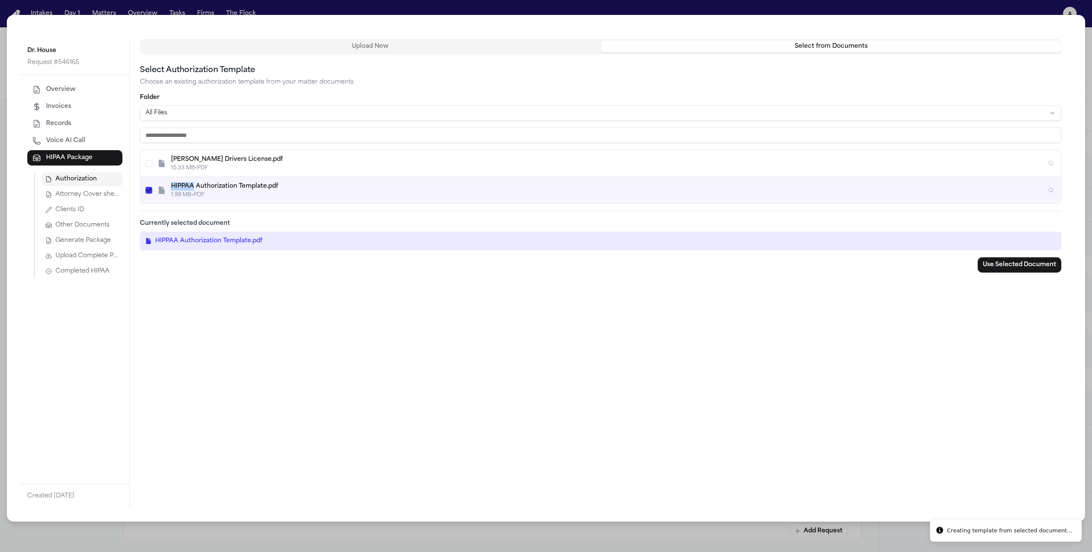
click at [316, 182] on div "HIPPAA Authorization Template.pdf" at bounding box center [608, 186] width 875 height 9
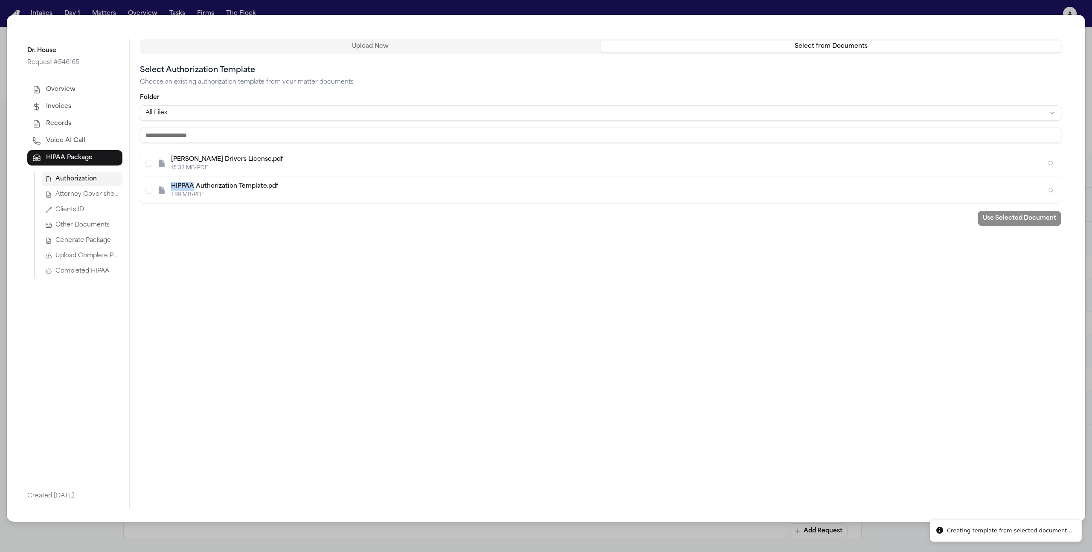
click at [93, 255] on span "Upload Complete Package" at bounding box center [87, 256] width 64 height 9
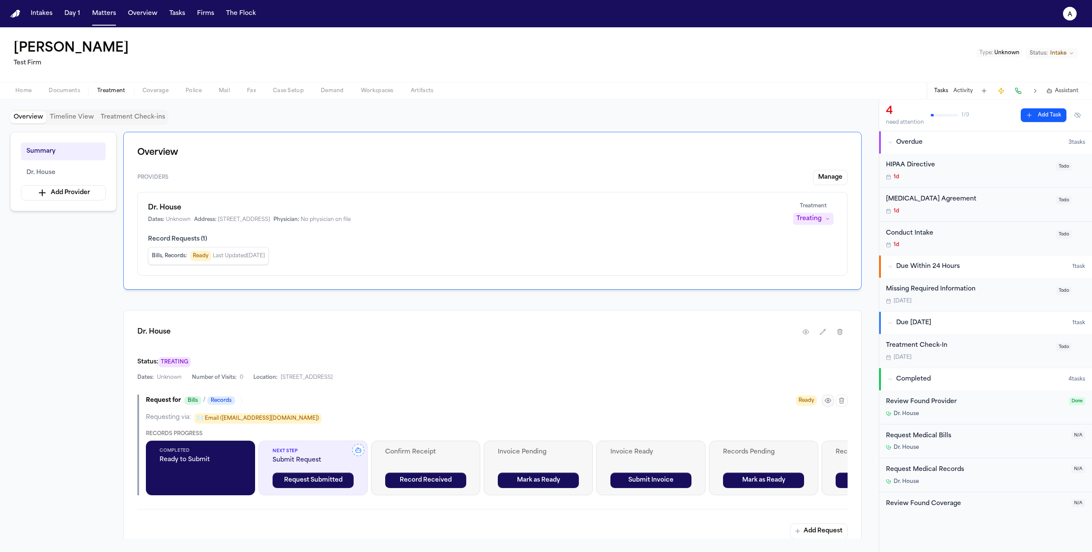
click at [832, 400] on button "button" at bounding box center [828, 400] width 12 height 12
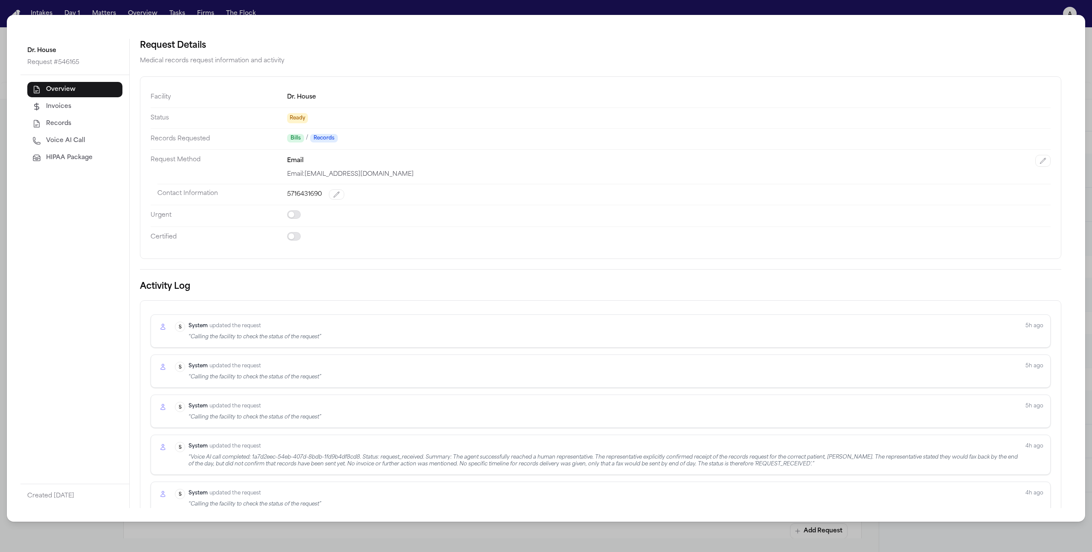
click at [90, 159] on span "HIPAA Package" at bounding box center [69, 158] width 46 height 9
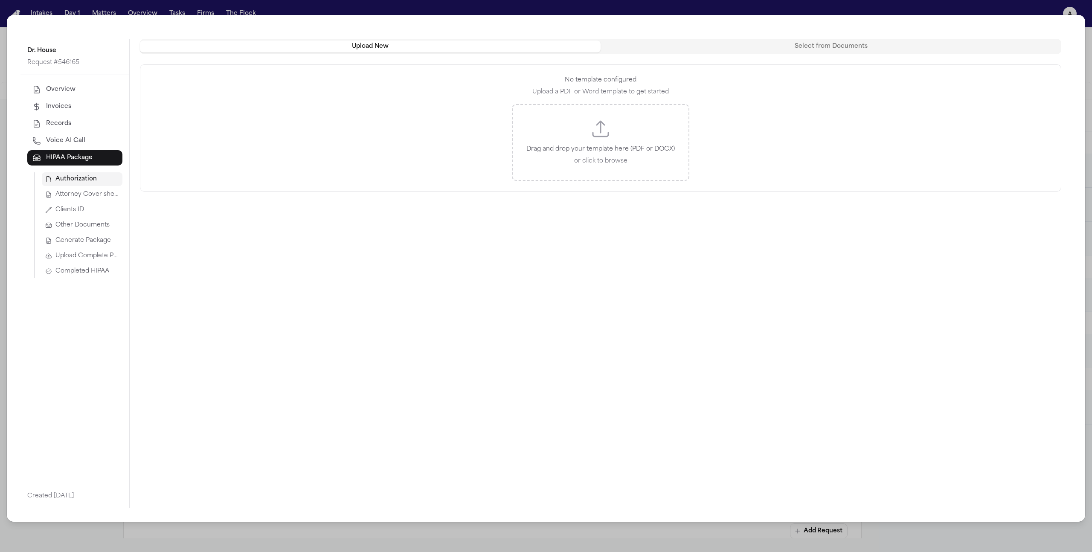
click at [93, 255] on span "Upload Complete Package" at bounding box center [87, 256] width 64 height 9
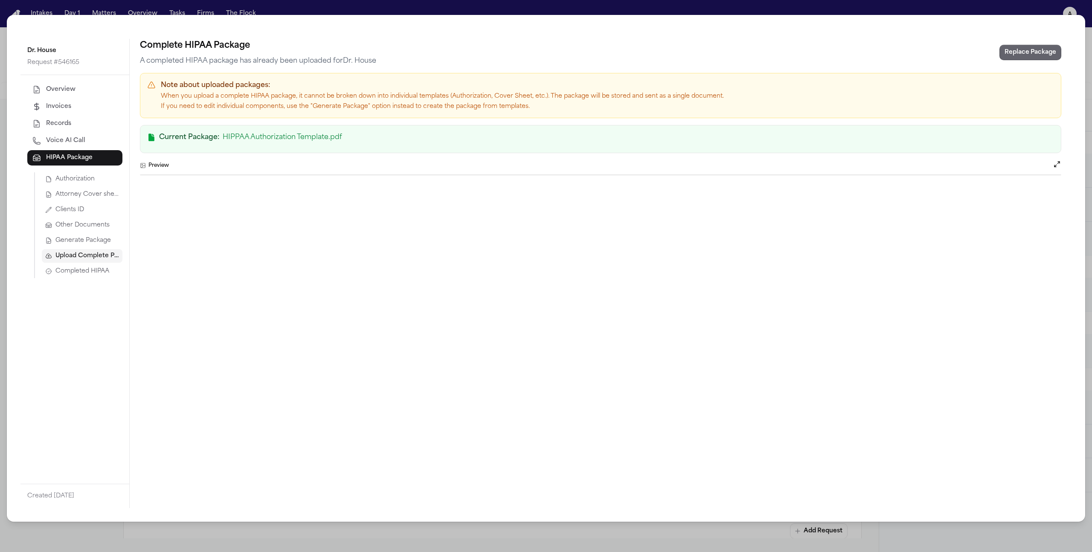
click at [1047, 55] on button "Replace Package" at bounding box center [1030, 52] width 62 height 15
drag, startPoint x: 1047, startPoint y: 531, endPoint x: 935, endPoint y: 523, distance: 112.4
click at [935, 523] on div "Dr. House Request # 546165 Overview Invoices Records Voice AI Call HIPAA Packag…" at bounding box center [546, 276] width 1092 height 552
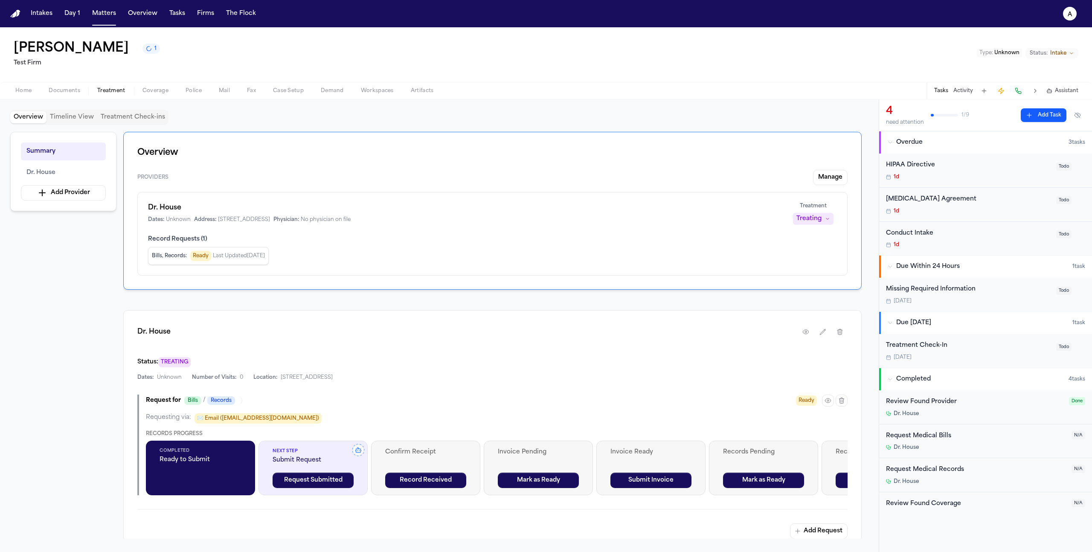
click at [833, 406] on div at bounding box center [835, 400] width 26 height 12
click at [826, 403] on icon "button" at bounding box center [828, 400] width 6 height 4
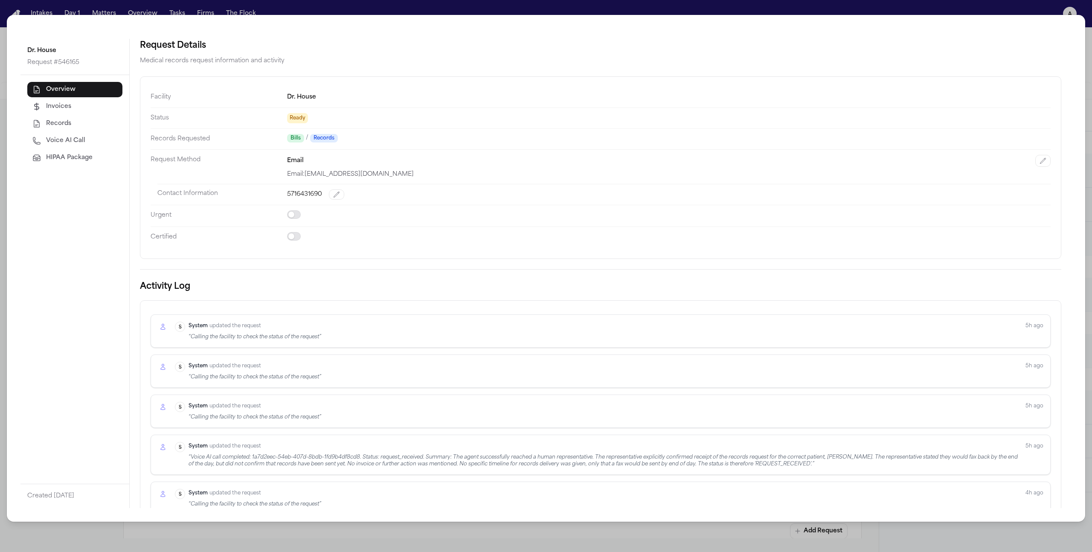
click at [84, 151] on button "HIPAA Package" at bounding box center [74, 157] width 95 height 15
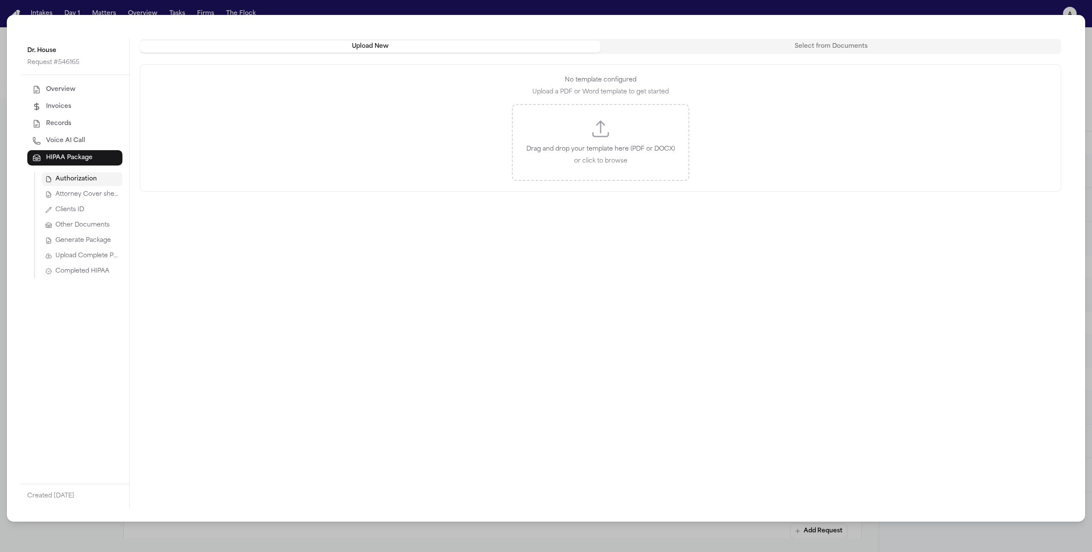
click at [652, 46] on button "Select from Documents" at bounding box center [830, 47] width 461 height 12
click at [409, 43] on button "Upload New" at bounding box center [370, 47] width 461 height 12
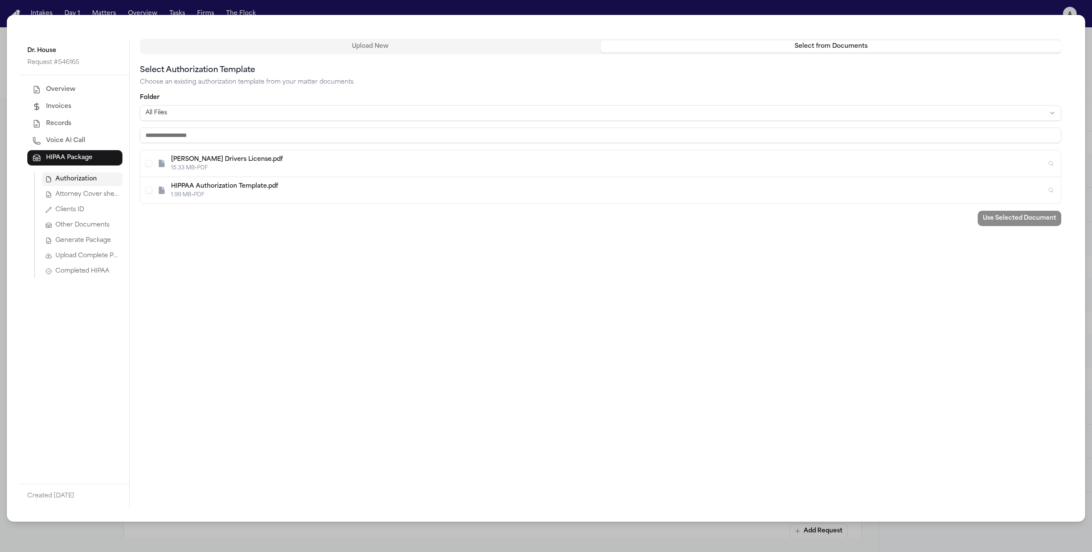
click at [672, 50] on button "Select from Documents" at bounding box center [830, 47] width 461 height 12
click at [523, 191] on div "1.99 MB • PDF" at bounding box center [608, 194] width 875 height 7
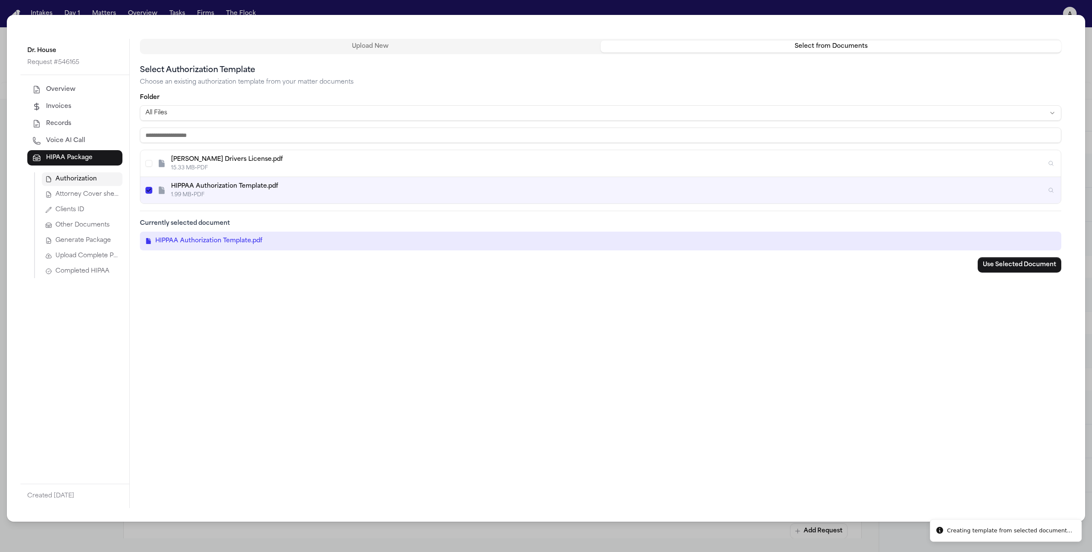
click at [1021, 258] on button "Use Selected Document" at bounding box center [1019, 264] width 84 height 15
click at [997, 261] on button "Use Selected Document" at bounding box center [1019, 264] width 84 height 15
click at [517, 43] on button "Upload New" at bounding box center [370, 47] width 461 height 12
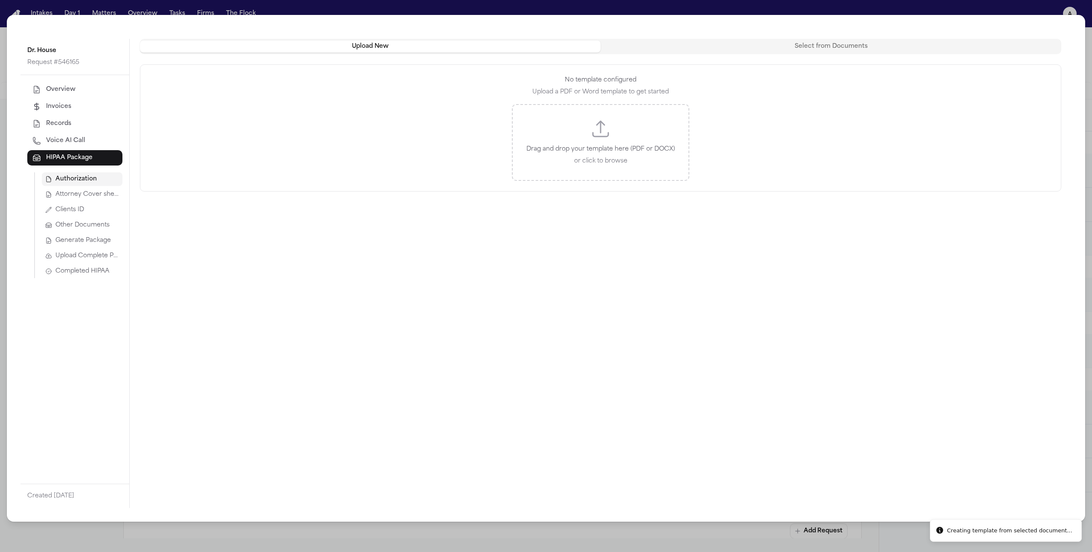
click at [621, 157] on p "or click to browse" at bounding box center [600, 161] width 148 height 10
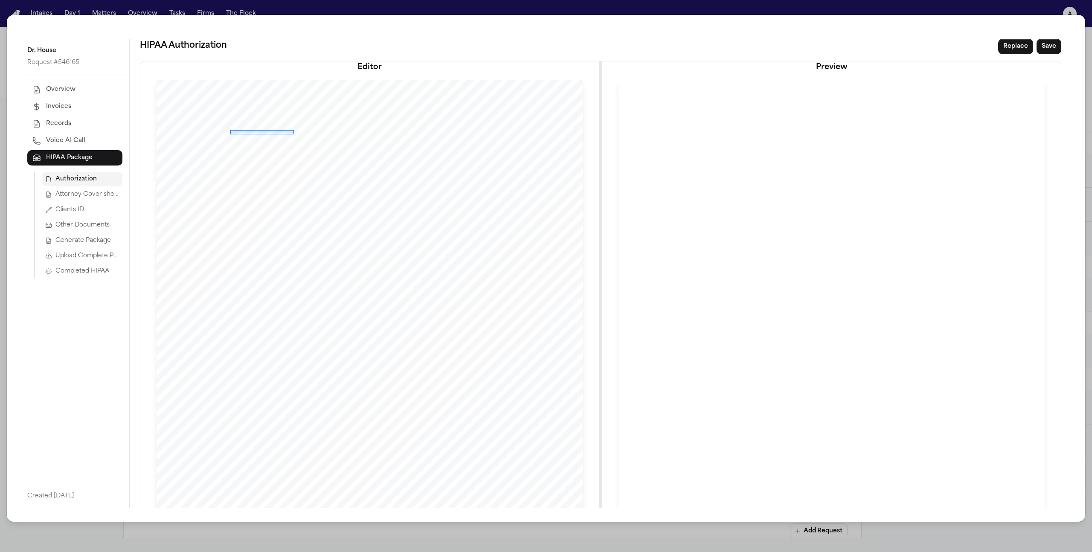
drag, startPoint x: 228, startPoint y: 130, endPoint x: 292, endPoint y: 134, distance: 63.7
click at [292, 134] on div at bounding box center [370, 356] width 426 height 552
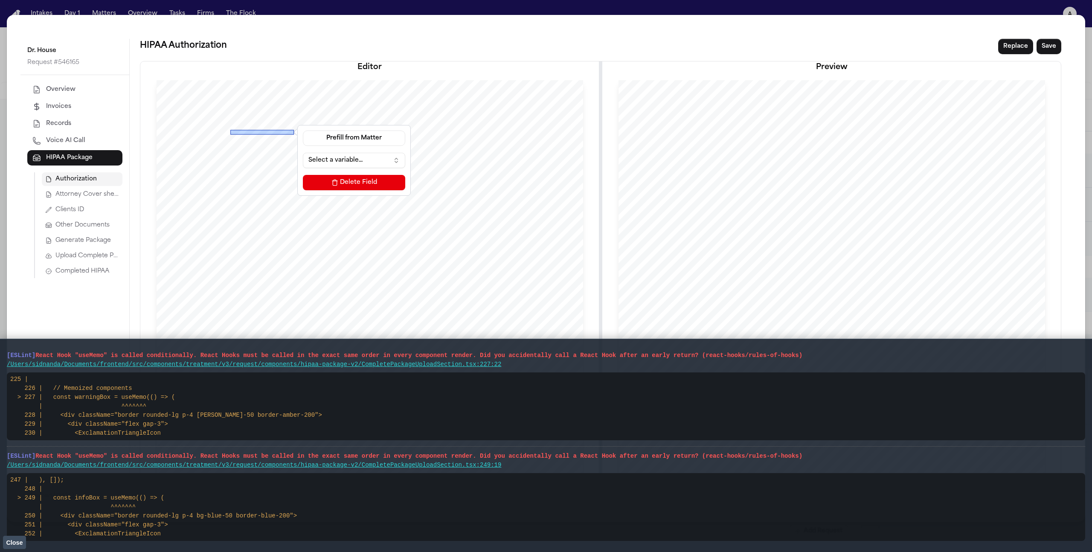
click at [58, 259] on span "Upload Complete Package" at bounding box center [87, 256] width 64 height 9
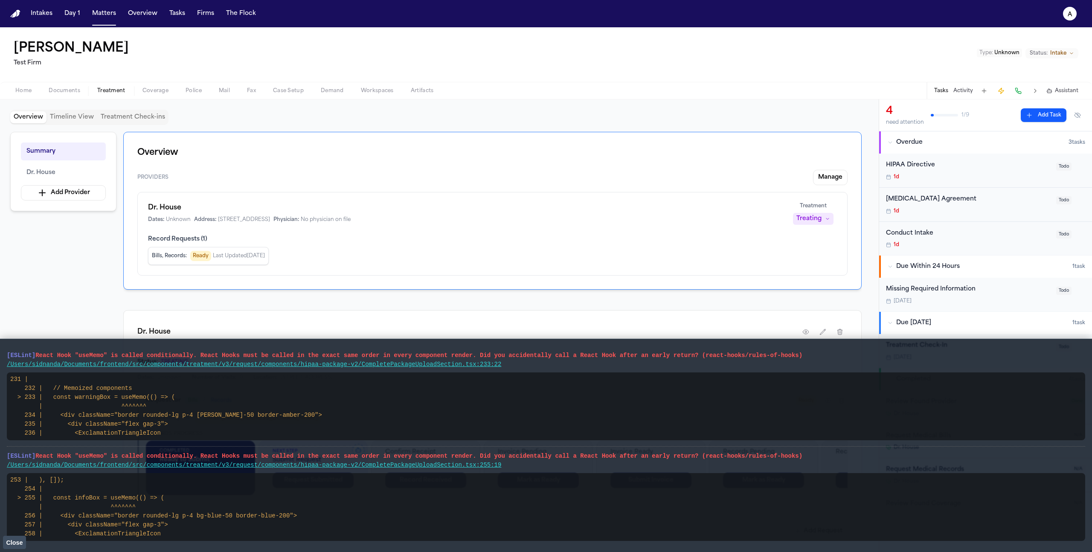
scroll to position [145, 0]
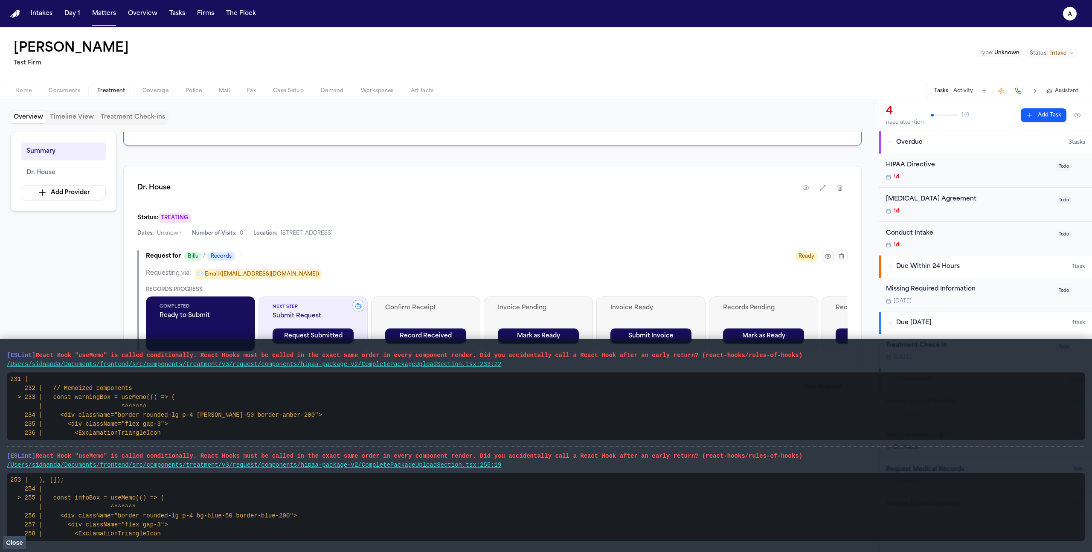
click at [829, 254] on icon "button" at bounding box center [827, 256] width 7 height 7
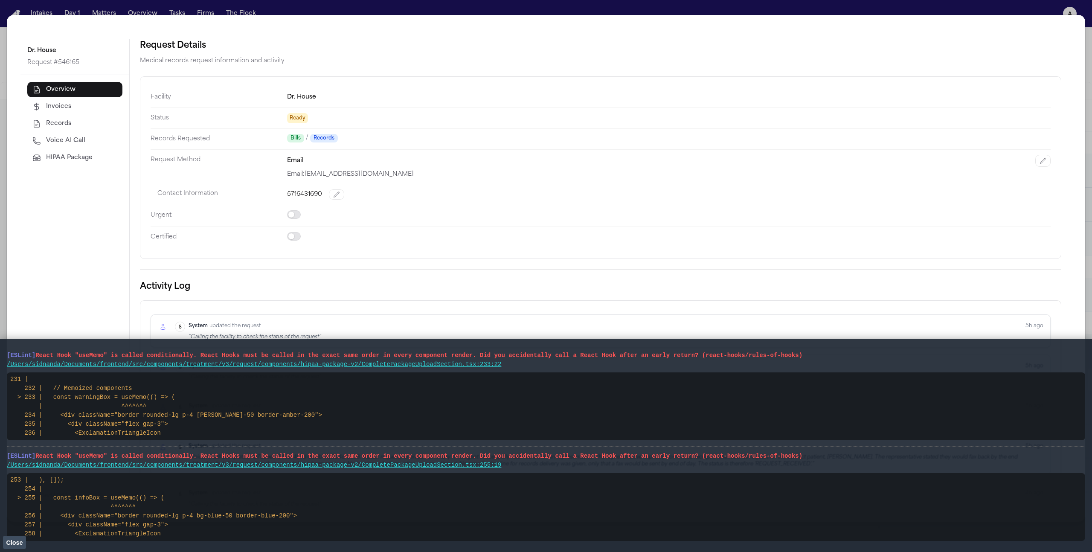
click at [96, 158] on button "HIPAA Package" at bounding box center [74, 157] width 95 height 15
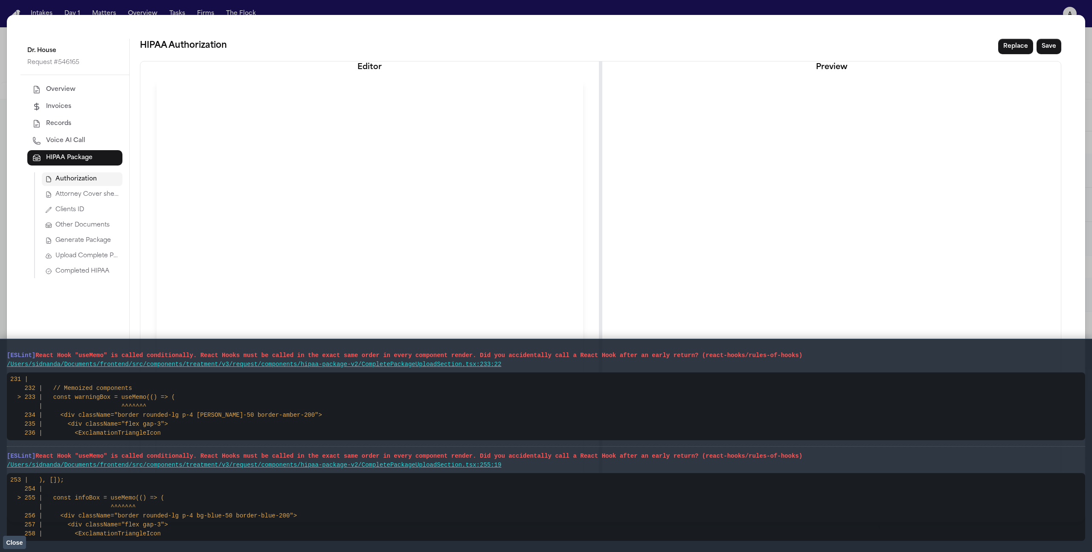
click at [92, 257] on span "Upload Complete Package" at bounding box center [87, 256] width 64 height 9
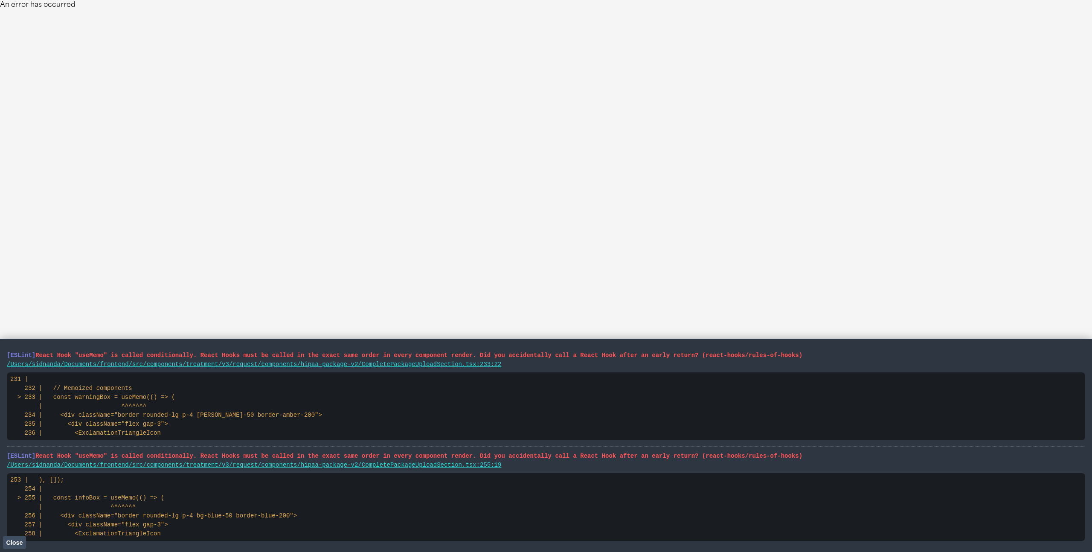
drag, startPoint x: 817, startPoint y: 356, endPoint x: 8, endPoint y: 346, distance: 809.1
click at [8, 447] on li "[ESLint] React Hook "useMemo" is called conditionally. React Hooks must be call…" at bounding box center [546, 497] width 1078 height 101
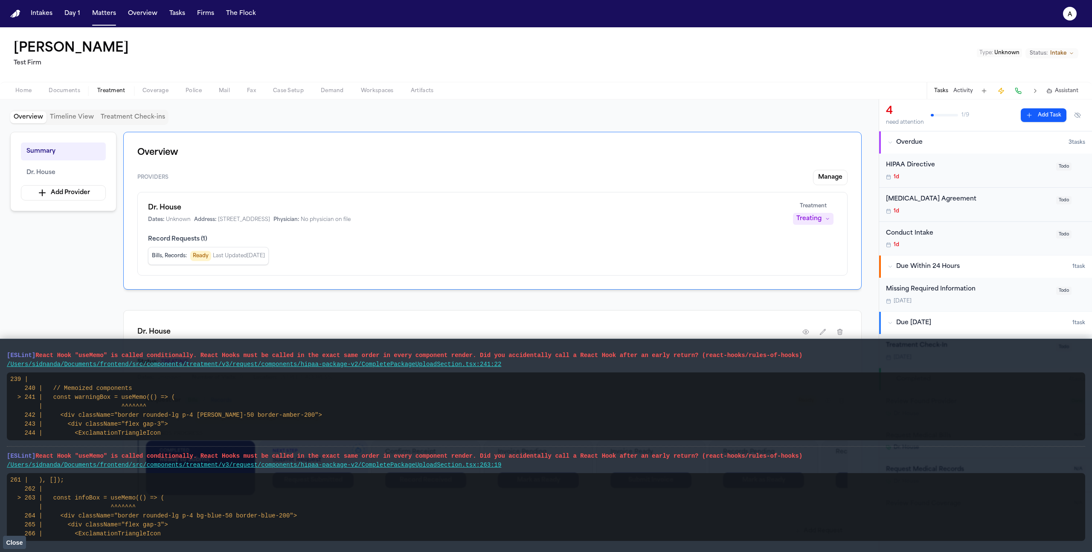
scroll to position [145, 0]
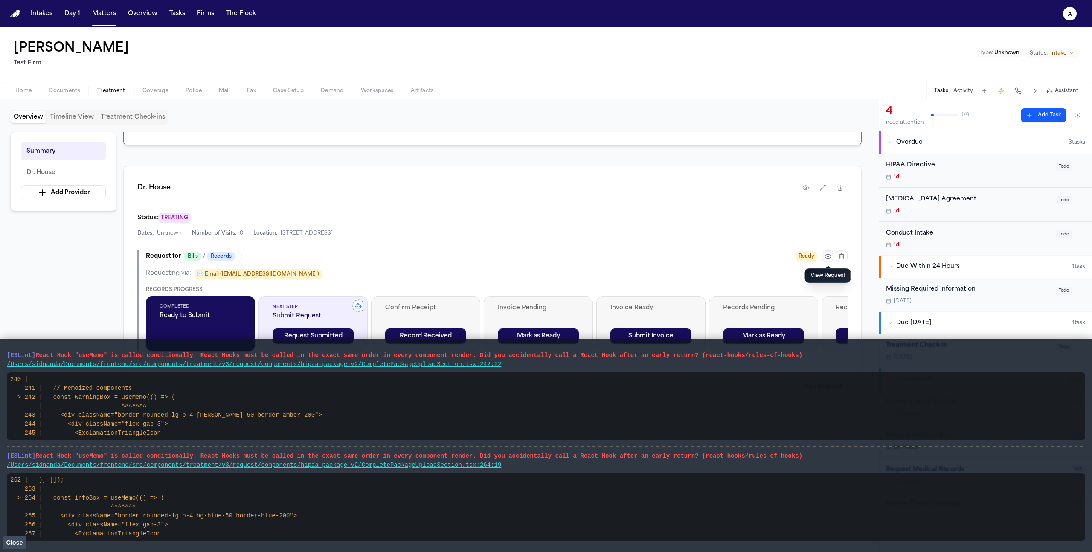
click at [830, 257] on icon "button" at bounding box center [827, 256] width 7 height 7
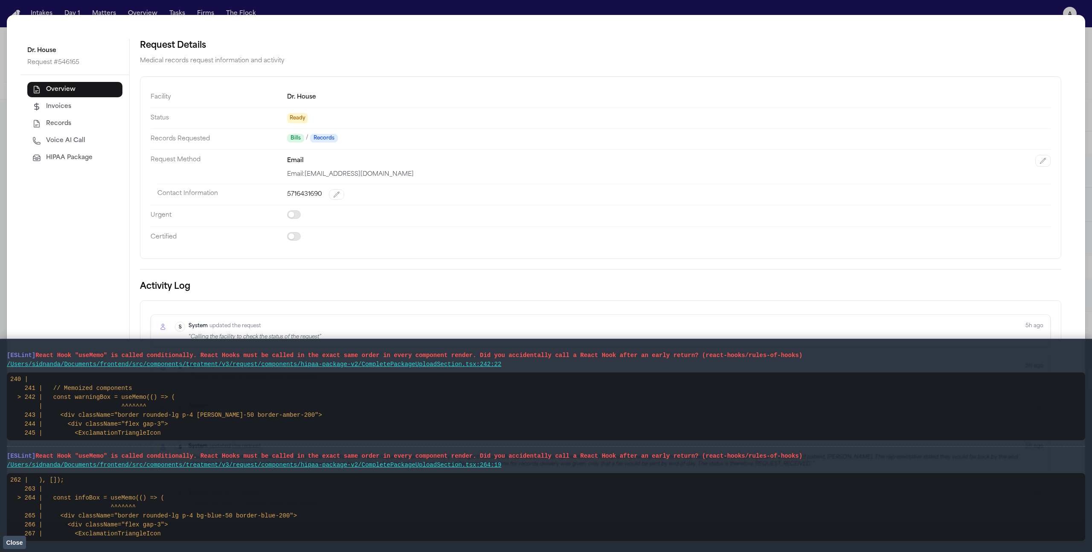
click at [90, 164] on button "HIPAA Package" at bounding box center [74, 157] width 95 height 15
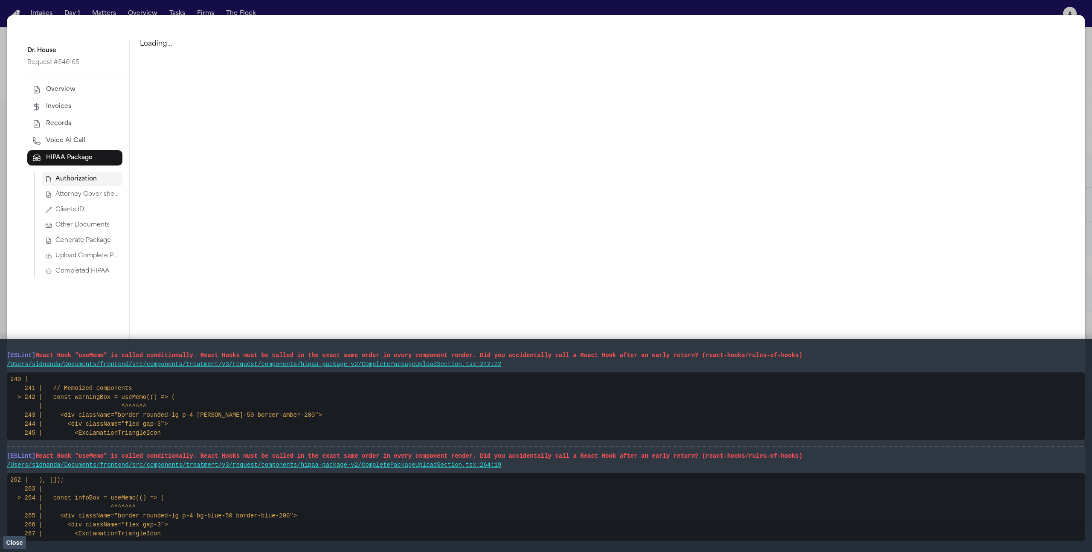
click at [89, 252] on span "Upload Complete Package" at bounding box center [87, 256] width 64 height 9
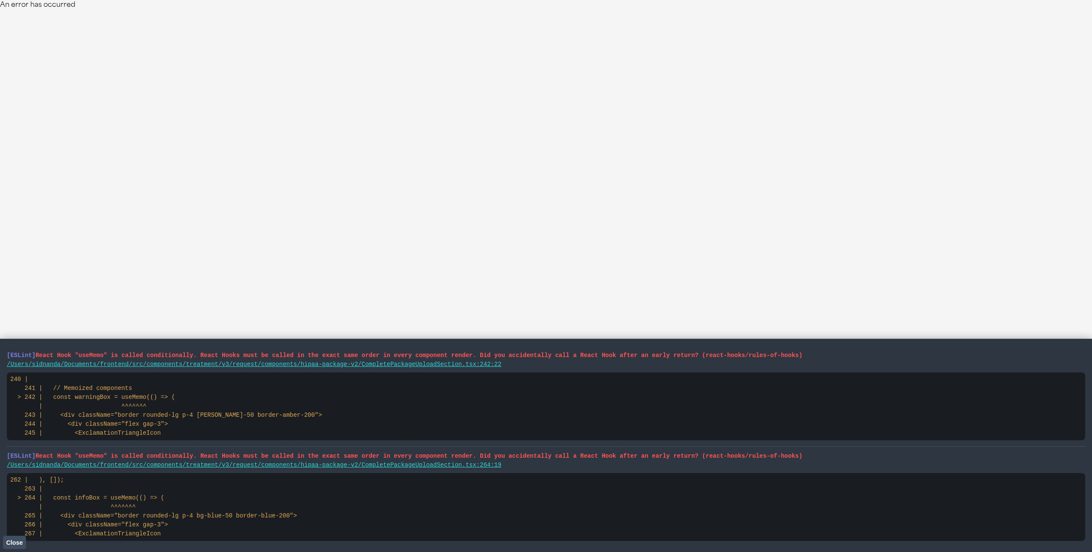
click at [88, 10] on html "An error has occurred" at bounding box center [546, 5] width 1092 height 10
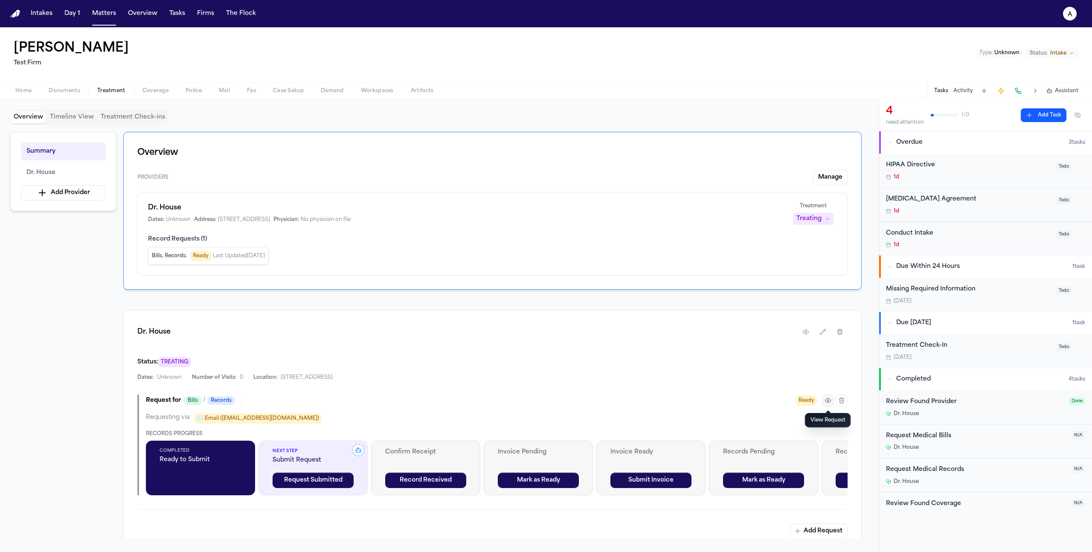
click at [829, 400] on icon "button" at bounding box center [827, 400] width 7 height 7
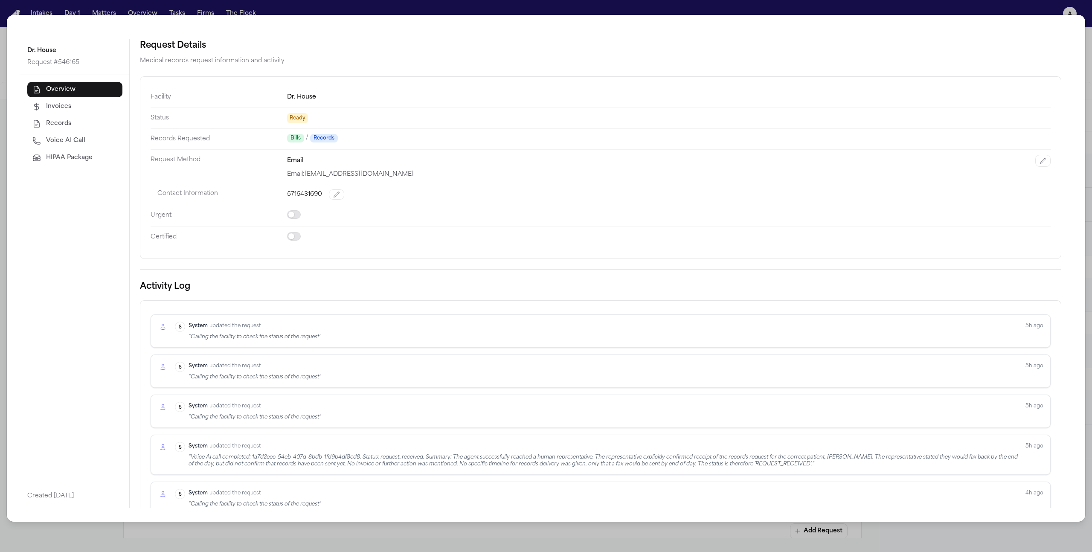
click at [84, 156] on span "HIPAA Package" at bounding box center [69, 158] width 46 height 9
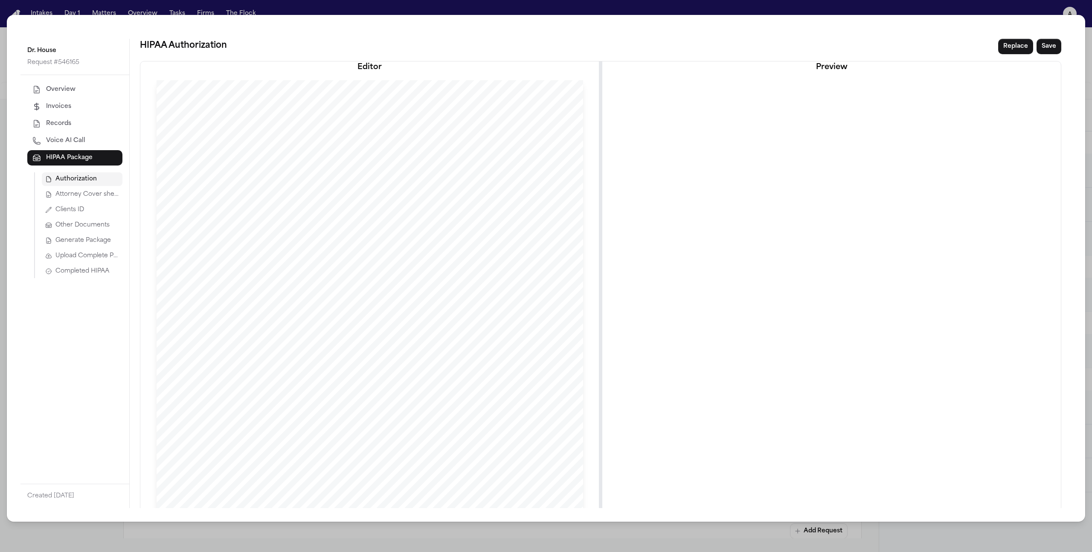
click at [79, 251] on button "Upload Complete Package" at bounding box center [82, 256] width 81 height 14
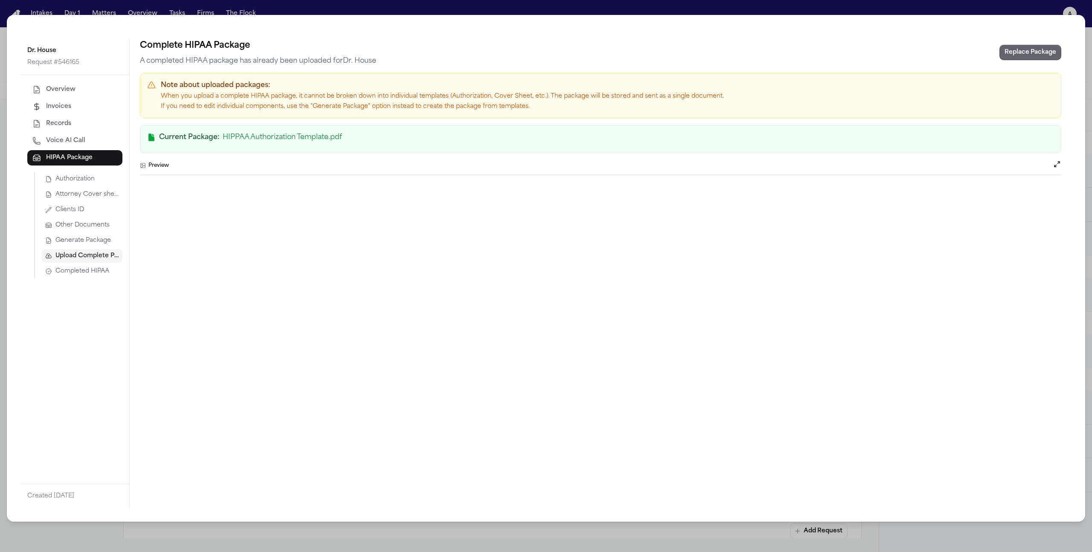
click at [1020, 53] on button "Replace Package" at bounding box center [1030, 52] width 62 height 15
click at [78, 245] on button "Generate Package" at bounding box center [82, 241] width 81 height 14
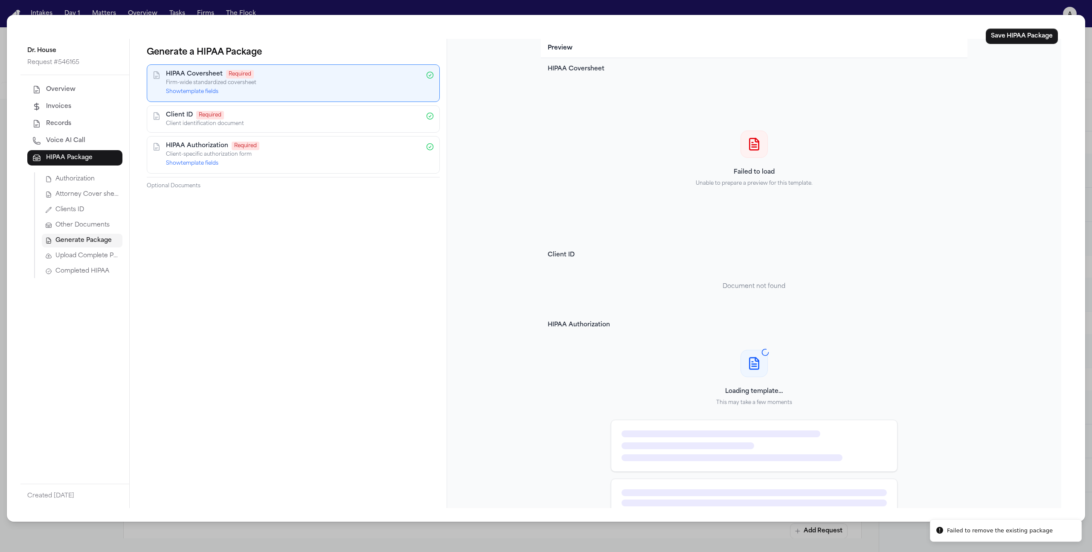
click at [81, 181] on span "Authorization" at bounding box center [74, 179] width 39 height 9
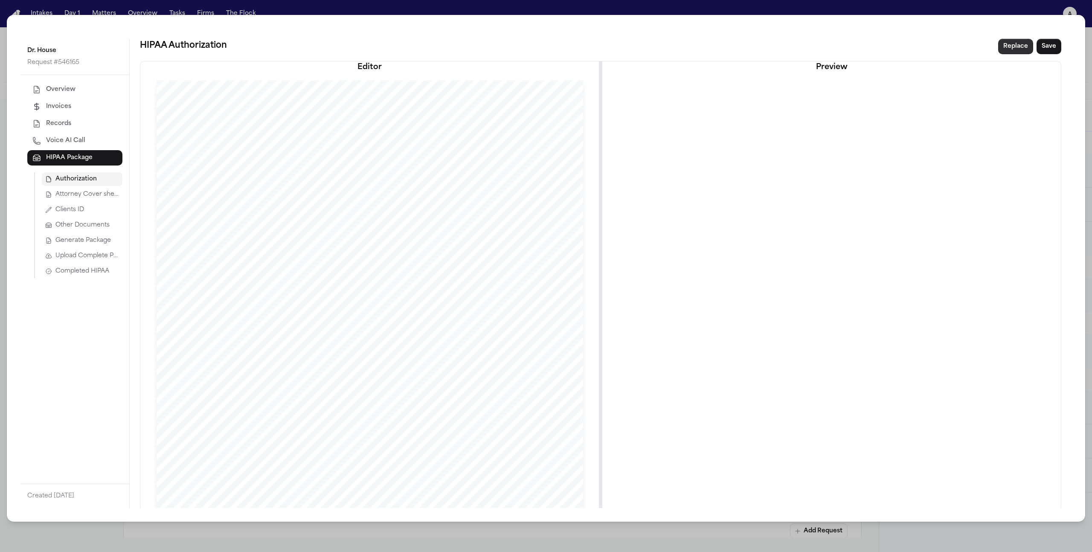
click at [1009, 46] on button "Replace" at bounding box center [1015, 46] width 35 height 15
click at [874, 63] on button "Select from Documents" at bounding box center [830, 69] width 461 height 12
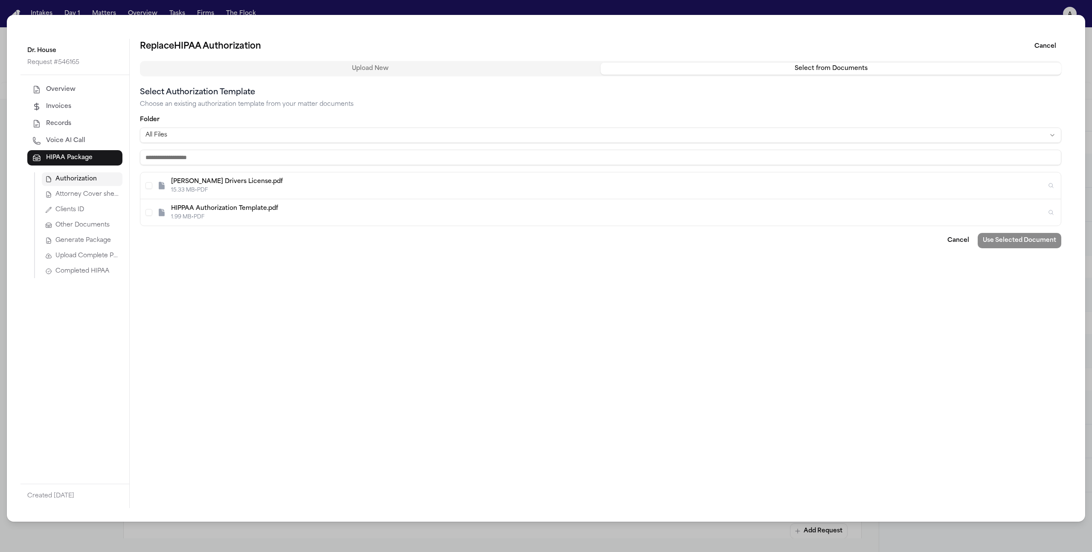
click at [700, 205] on div "HIPPAA Authorization Template.pdf" at bounding box center [608, 208] width 875 height 9
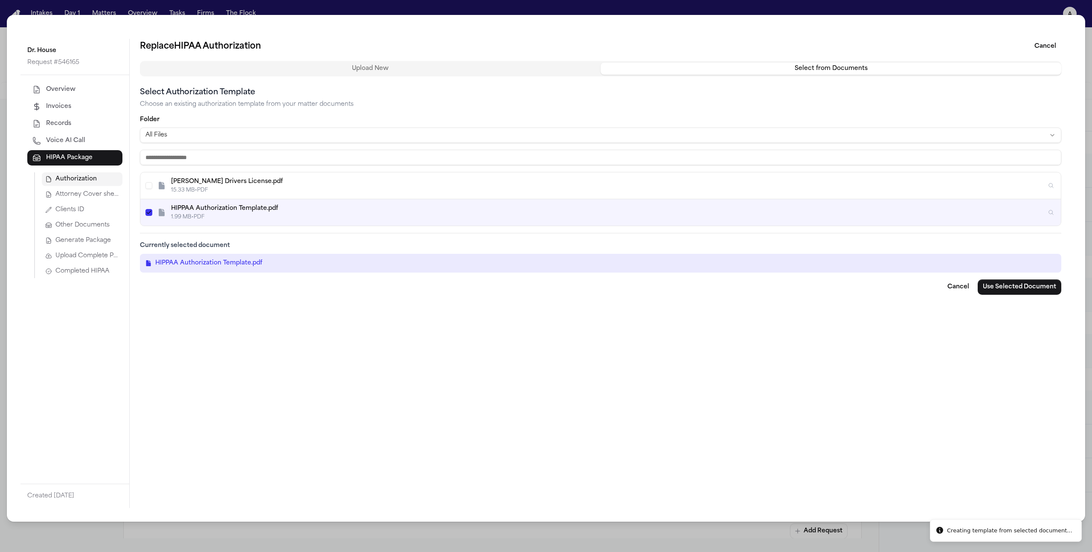
click at [1020, 288] on button "Use Selected Document" at bounding box center [1019, 286] width 84 height 15
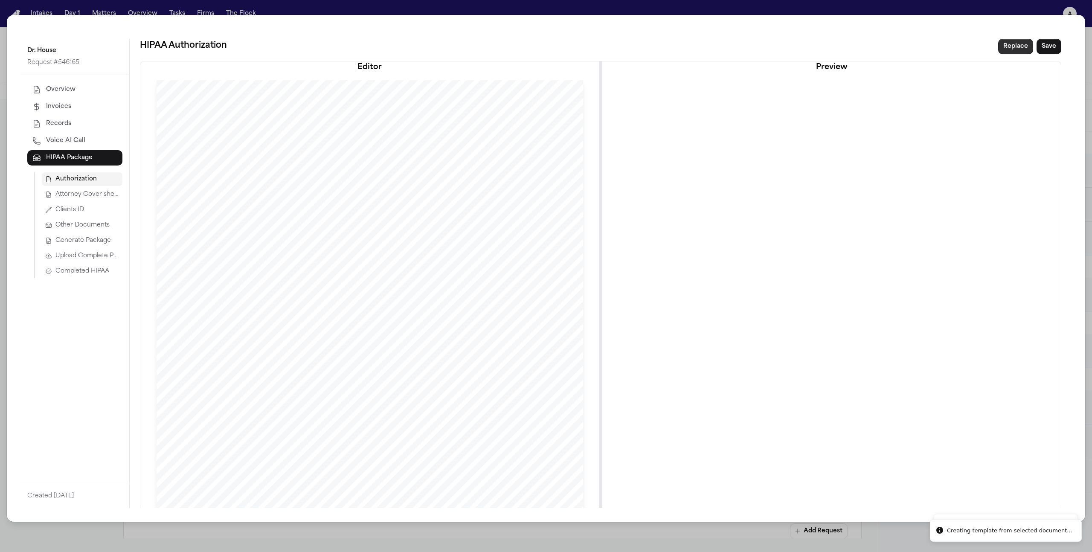
click at [1015, 46] on button "Replace" at bounding box center [1015, 46] width 35 height 15
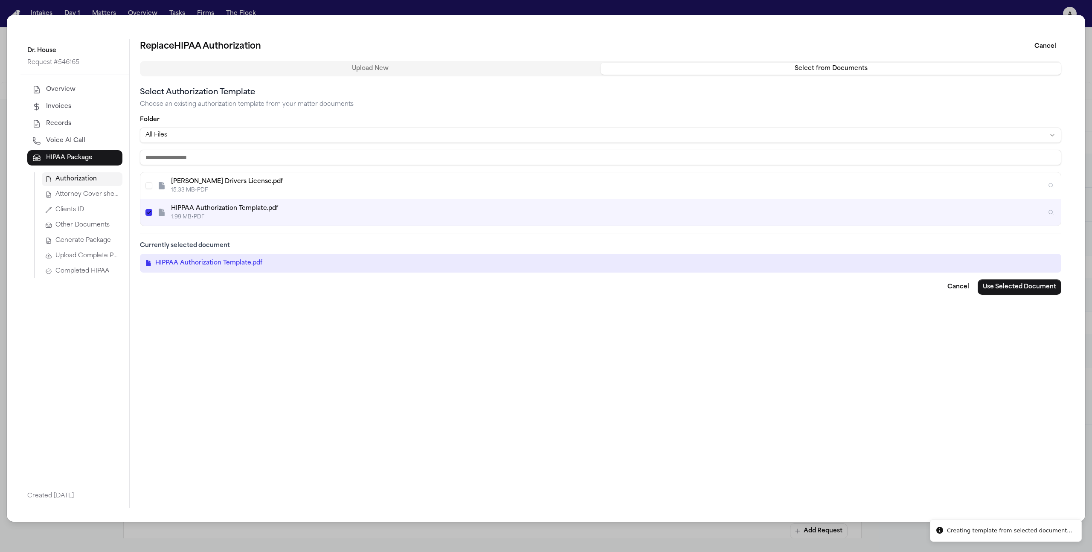
click at [620, 181] on div "Cory Kim Drivers License.pdf" at bounding box center [608, 181] width 875 height 9
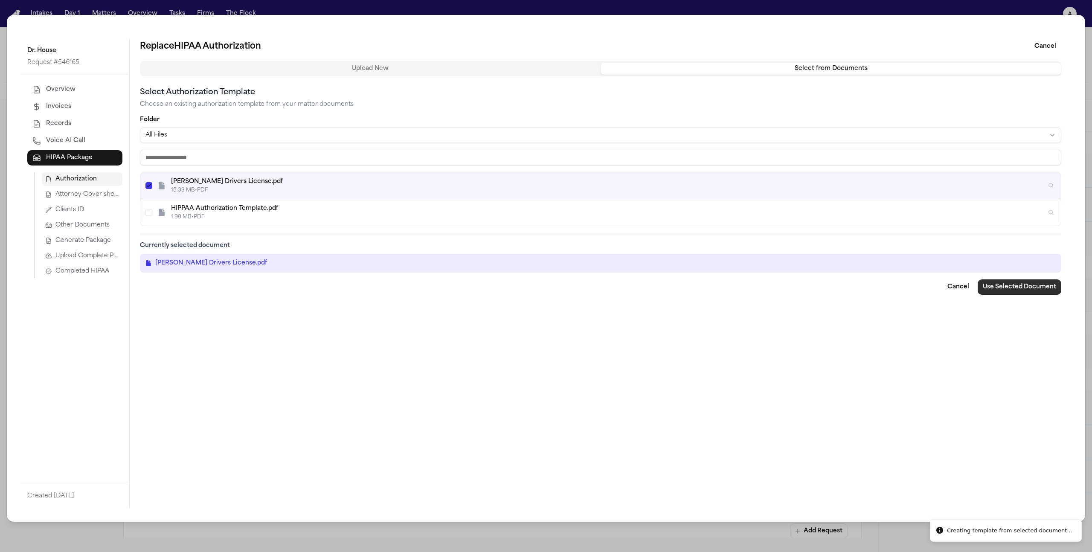
click at [1018, 288] on button "Use Selected Document" at bounding box center [1019, 286] width 84 height 15
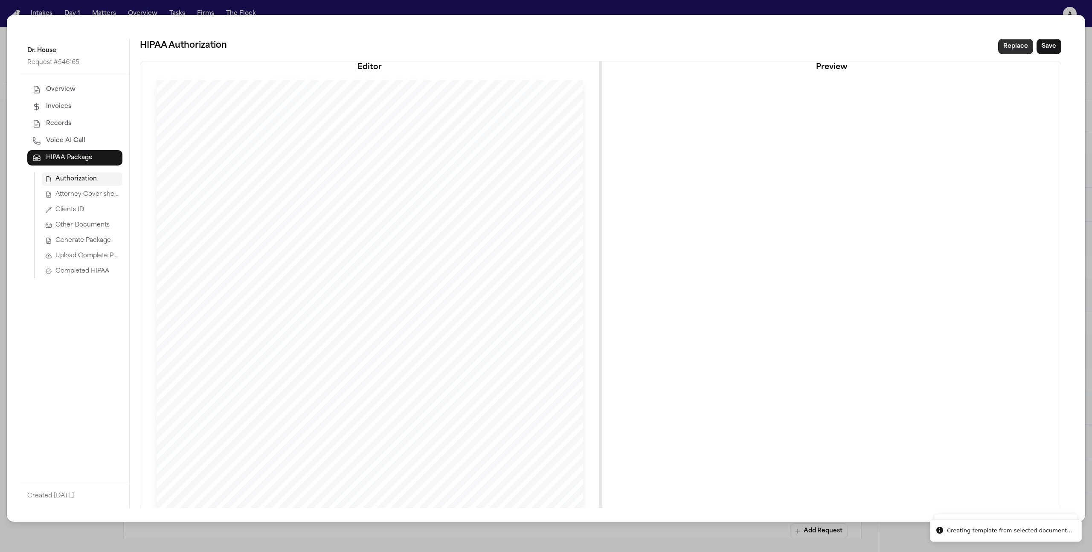
click at [1013, 49] on button "Replace" at bounding box center [1015, 46] width 35 height 15
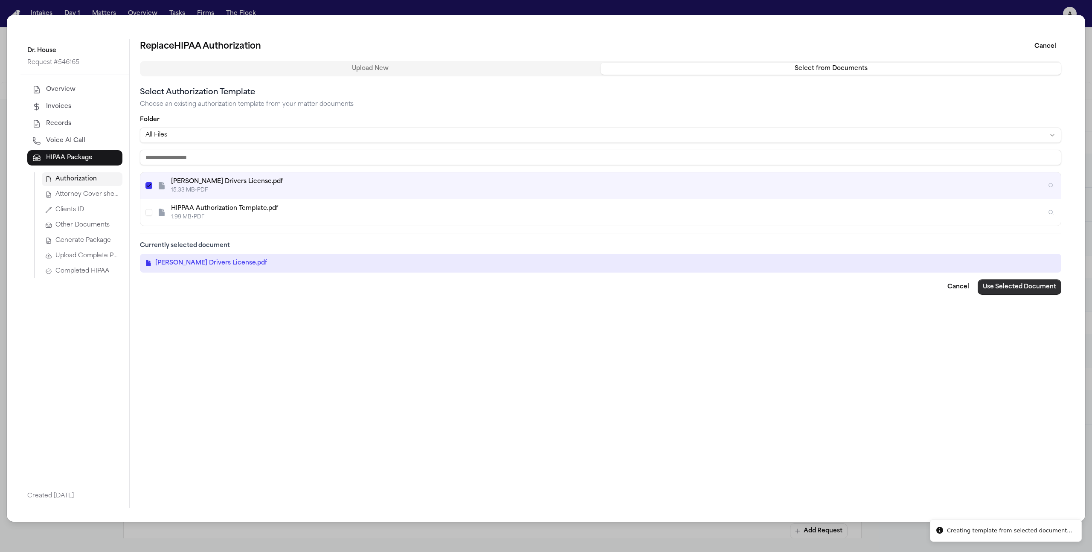
click at [1012, 287] on button "Use Selected Document" at bounding box center [1019, 286] width 84 height 15
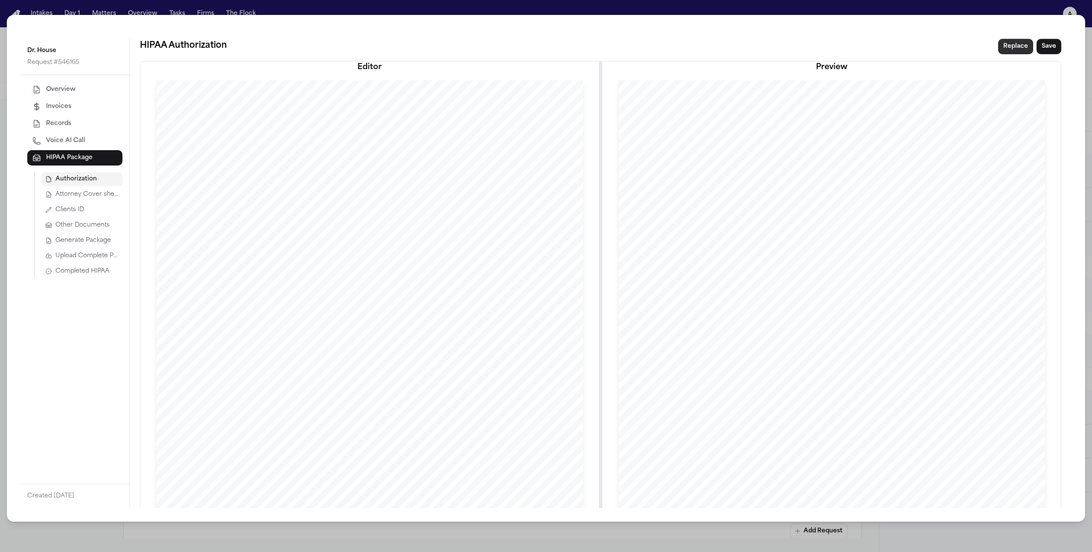
click at [1020, 49] on button "Replace" at bounding box center [1015, 46] width 35 height 15
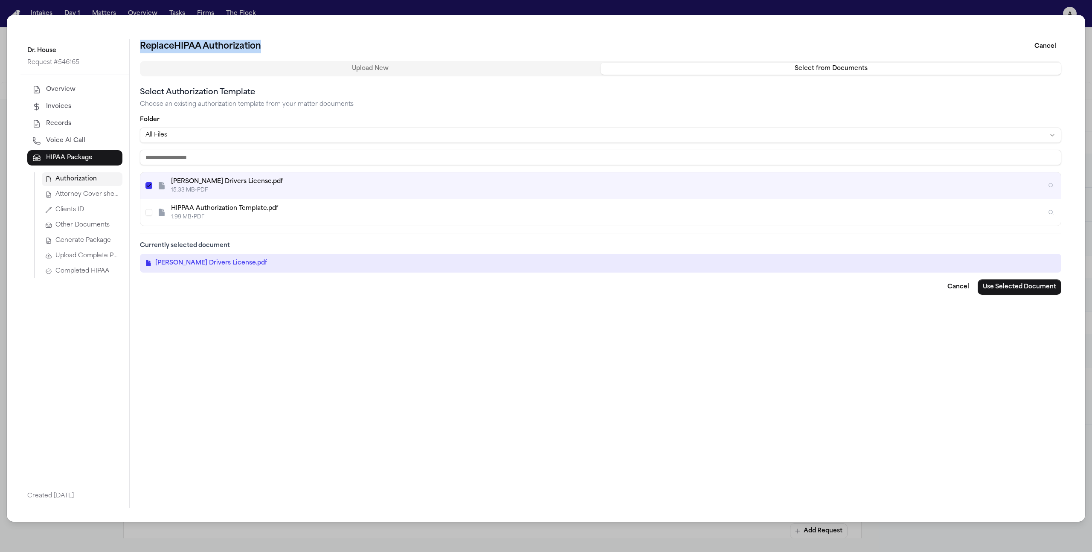
drag, startPoint x: 269, startPoint y: 46, endPoint x: 135, endPoint y: 40, distance: 133.6
click at [135, 40] on div "Replace HIPAA Authorization Cancel Upload New Select from Documents Select Auth…" at bounding box center [601, 273] width 942 height 469
copy h1 "Replace HIPAA Authorization"
click at [1001, 231] on div "Select Authorization Template Choose an existing authorization template from yo…" at bounding box center [600, 180] width 921 height 186
click at [973, 216] on div "1.99 MB • PDF" at bounding box center [608, 217] width 875 height 7
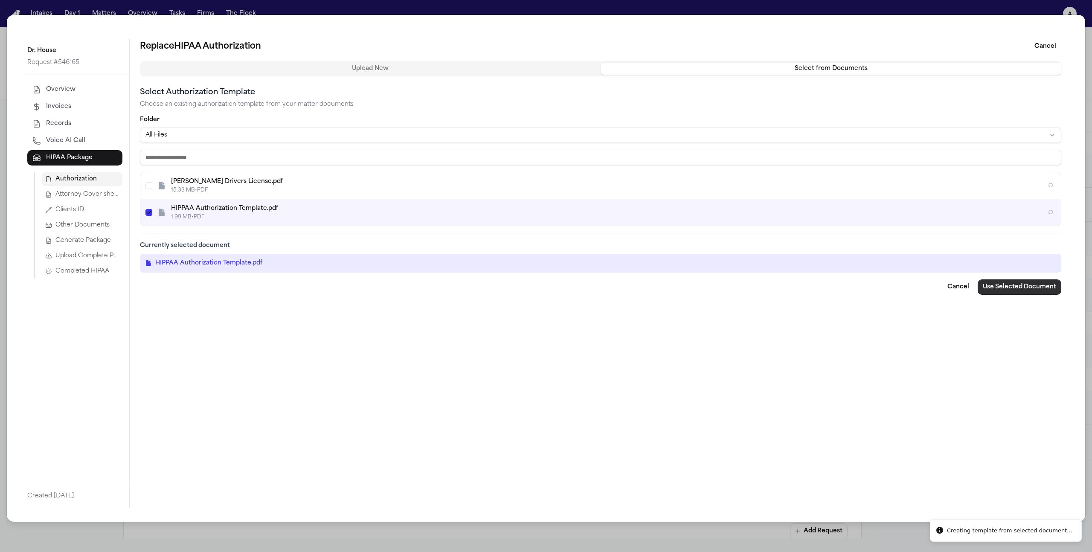
click at [1042, 292] on button "Use Selected Document" at bounding box center [1019, 286] width 84 height 15
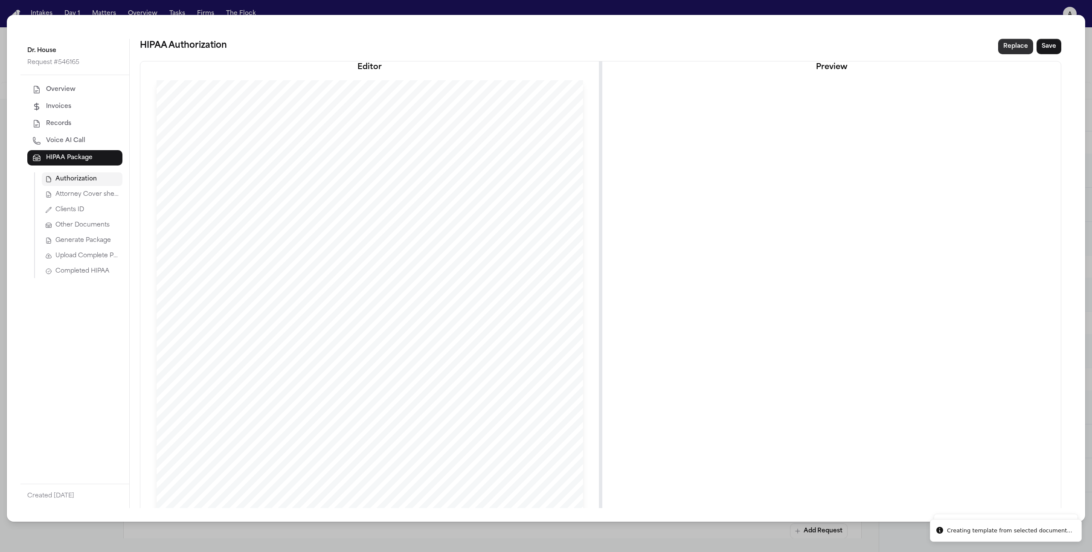
click at [1017, 42] on button "Replace" at bounding box center [1015, 46] width 35 height 15
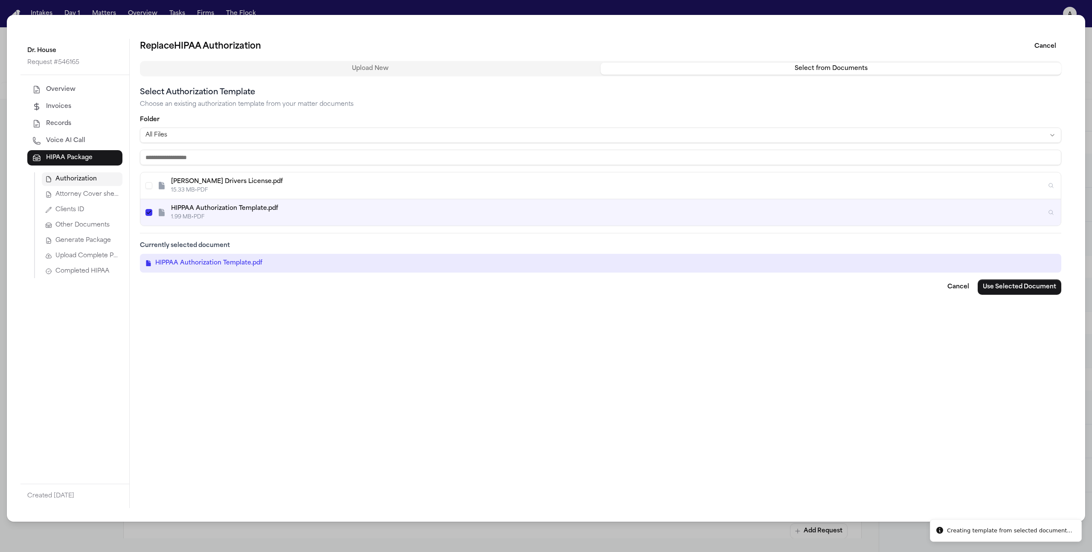
click at [836, 187] on div "15.33 MB • PDF" at bounding box center [608, 190] width 875 height 7
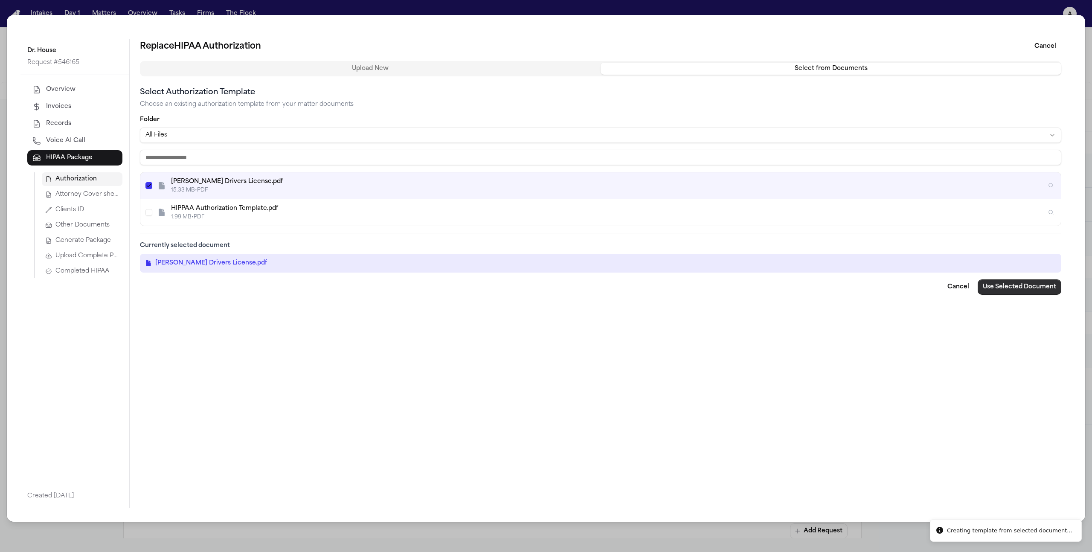
click at [990, 283] on button "Use Selected Document" at bounding box center [1019, 286] width 84 height 15
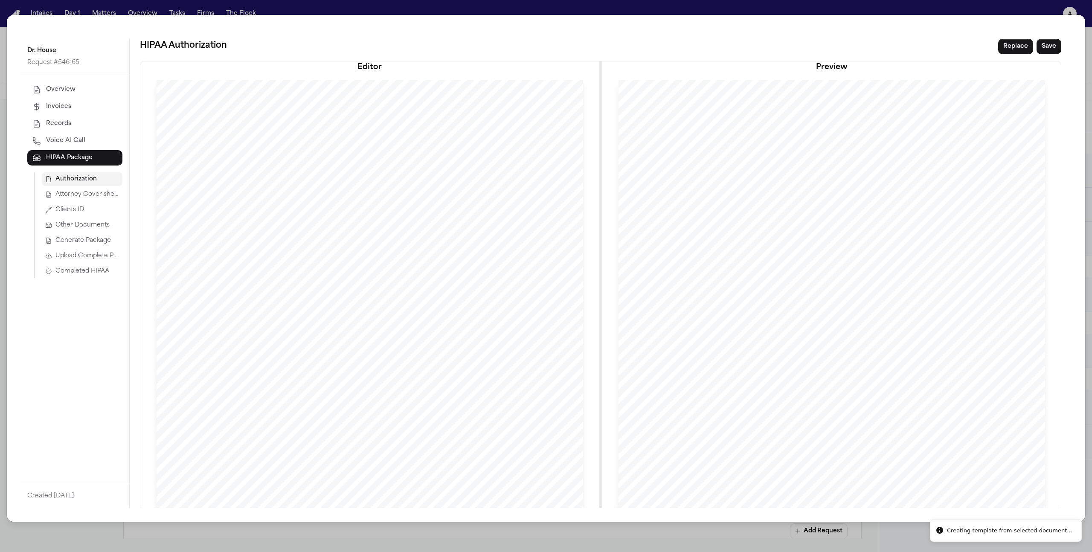
click at [91, 252] on span "Upload Complete Package" at bounding box center [87, 256] width 64 height 9
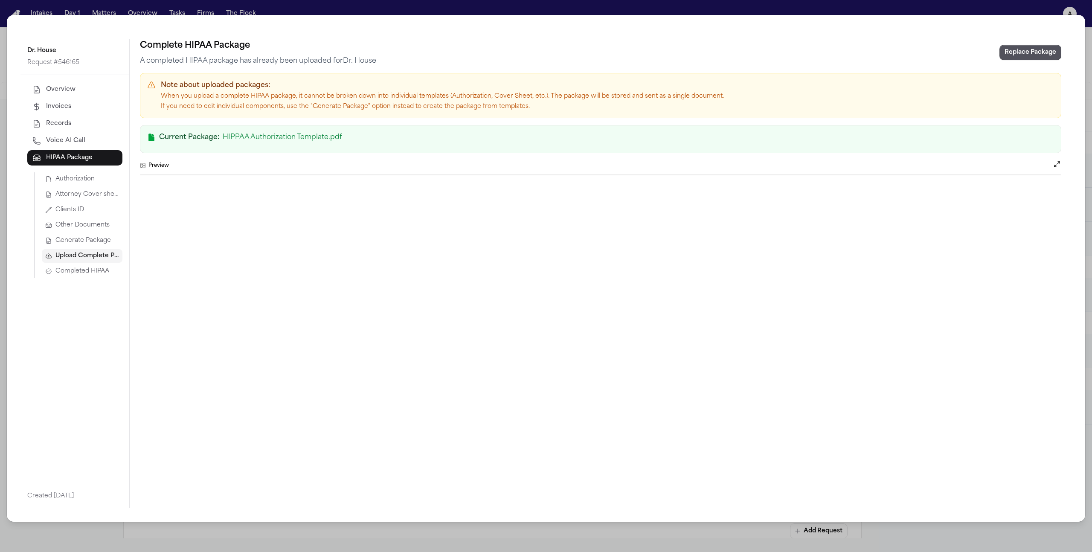
click at [160, 162] on h3 "Preview" at bounding box center [158, 165] width 20 height 7
click at [147, 169] on div "Preview" at bounding box center [600, 165] width 921 height 11
click at [1056, 165] on button "Open preview" at bounding box center [1057, 164] width 9 height 9
click at [960, 12] on div "Dr. House Request # 546165 Overview Invoices Records Voice AI Call HIPAA Packag…" at bounding box center [546, 276] width 1092 height 552
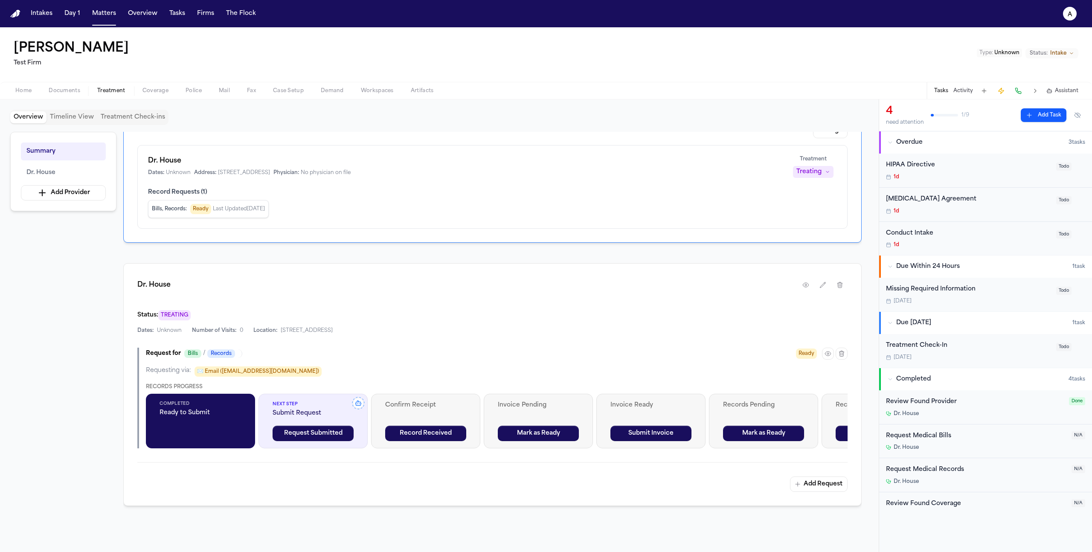
scroll to position [48, 0]
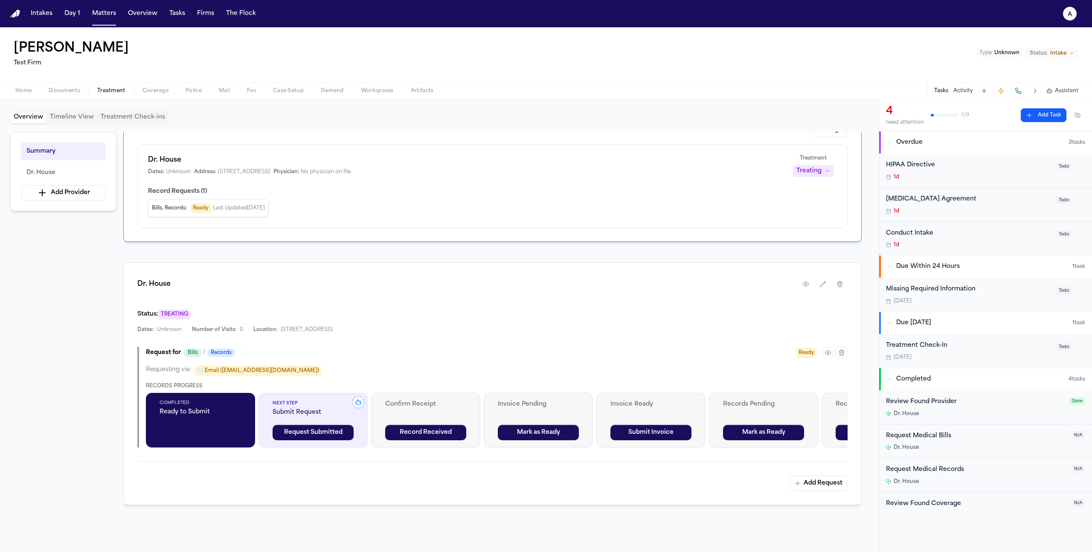
click at [813, 489] on button "Add Request" at bounding box center [819, 483] width 58 height 15
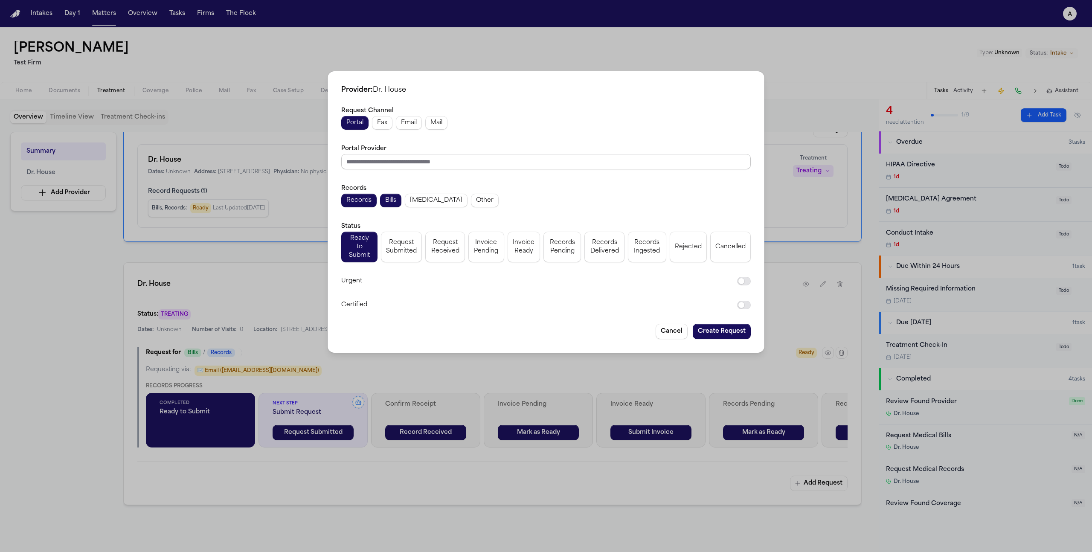
click at [365, 168] on input "Portal Provider" at bounding box center [545, 161] width 409 height 15
type input "*"
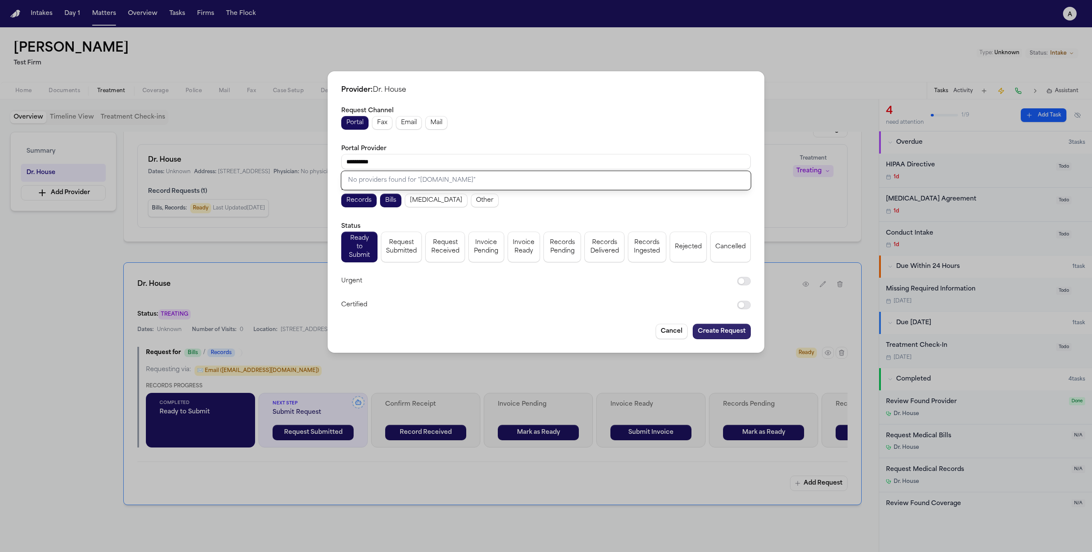
type input "**********"
click at [725, 324] on button "Create Request" at bounding box center [722, 331] width 58 height 15
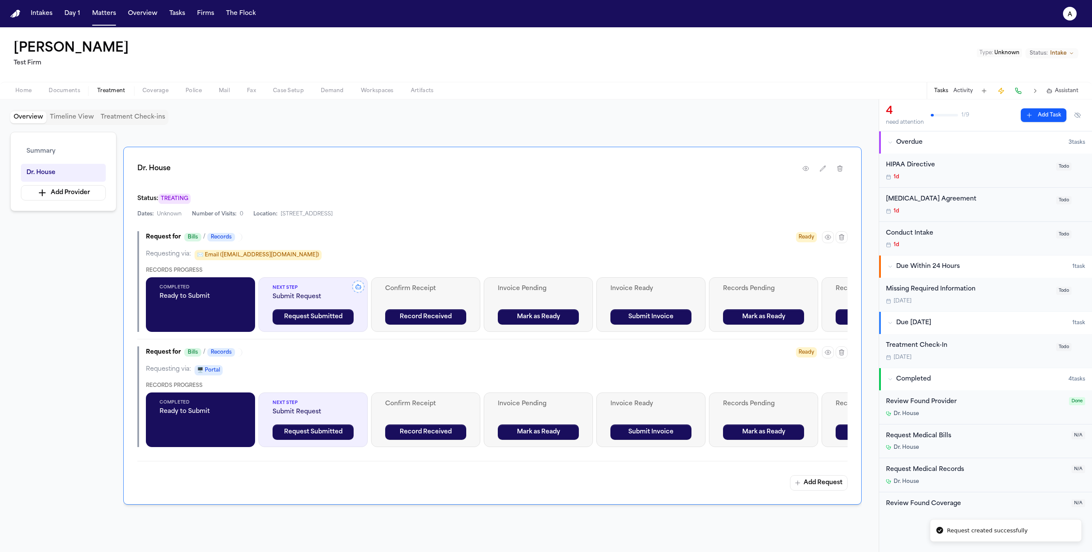
scroll to position [179, 0]
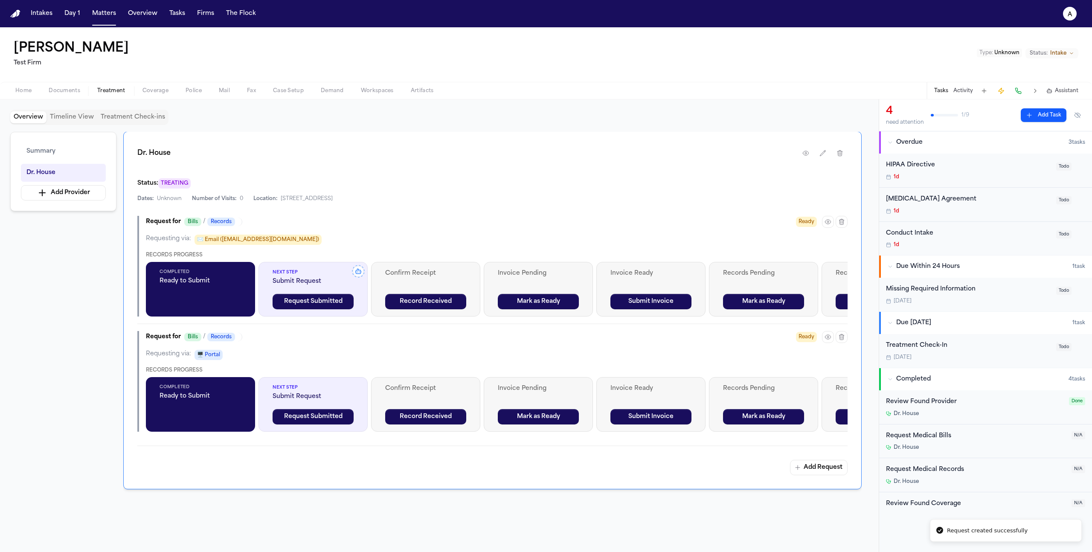
click at [198, 406] on div "Completed Ready to Submit" at bounding box center [200, 404] width 109 height 55
drag, startPoint x: 333, startPoint y: 401, endPoint x: 250, endPoint y: 376, distance: 86.4
click at [249, 377] on div "Records Progress Completed Ready to Submit Next Step Submit Request Request Sub…" at bounding box center [497, 399] width 702 height 65
click at [250, 377] on div "Records Progress Completed Ready to Submit Next Step Submit Request Request Sub…" at bounding box center [497, 399] width 702 height 65
click at [829, 218] on icon "button" at bounding box center [827, 221] width 7 height 7
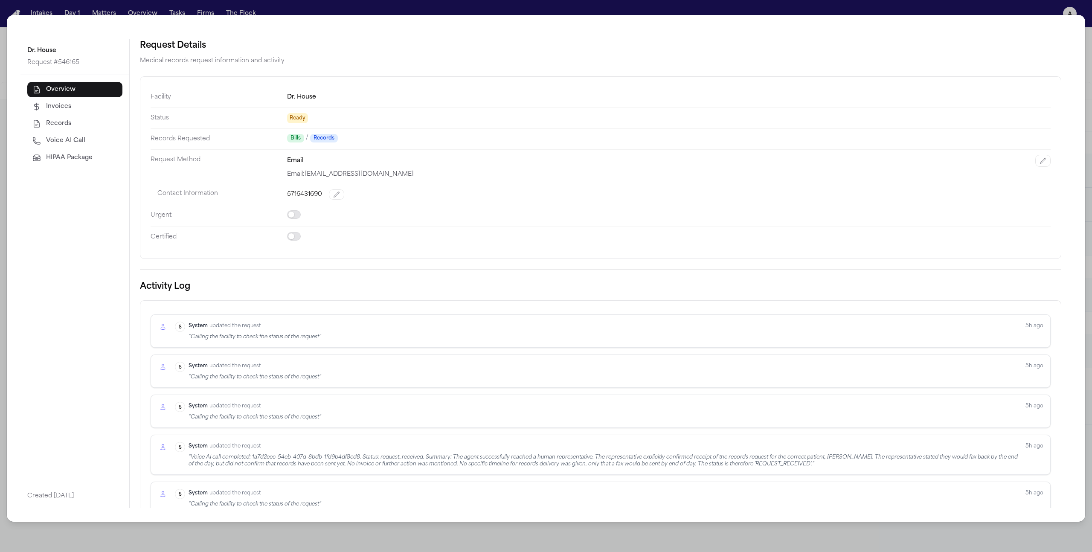
click at [85, 159] on span "HIPAA Package" at bounding box center [69, 158] width 46 height 9
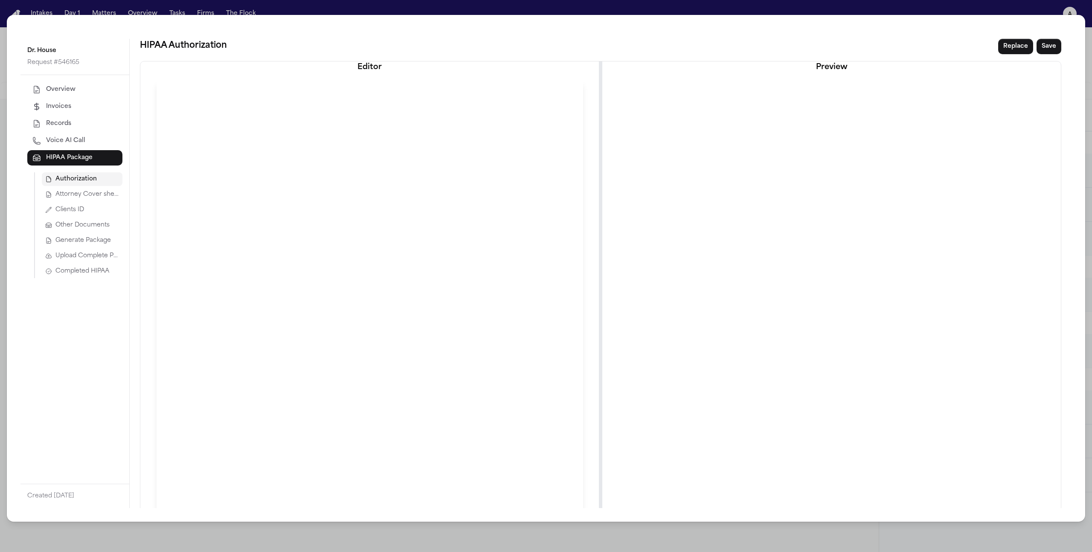
click at [93, 256] on span "Upload Complete Package" at bounding box center [87, 256] width 64 height 9
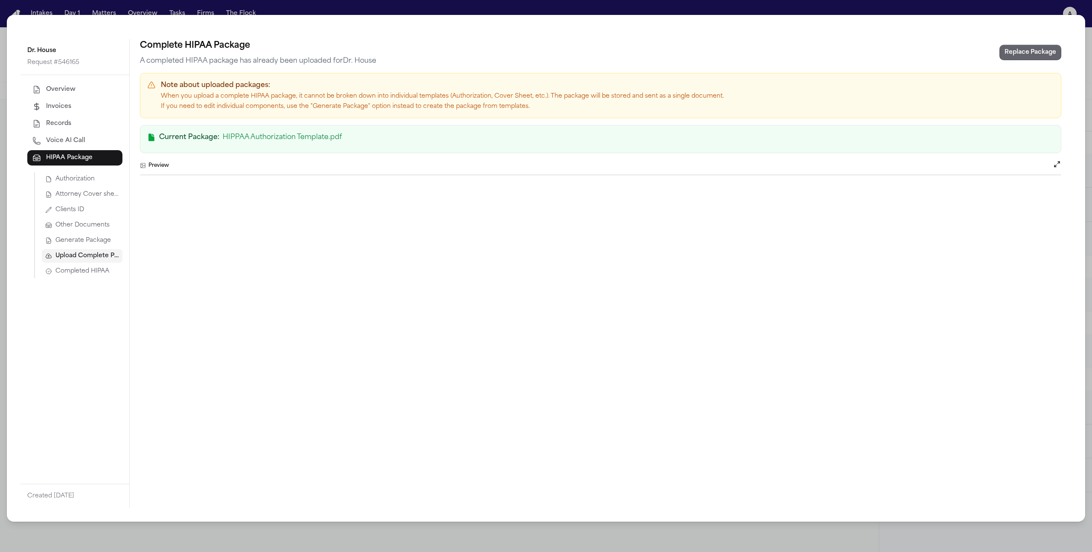
click at [1012, 55] on button "Replace Package" at bounding box center [1030, 52] width 62 height 15
click at [1044, 531] on div "Dr. House Request # 546165 Overview Invoices Records Voice AI Call HIPAA Packag…" at bounding box center [546, 276] width 1092 height 552
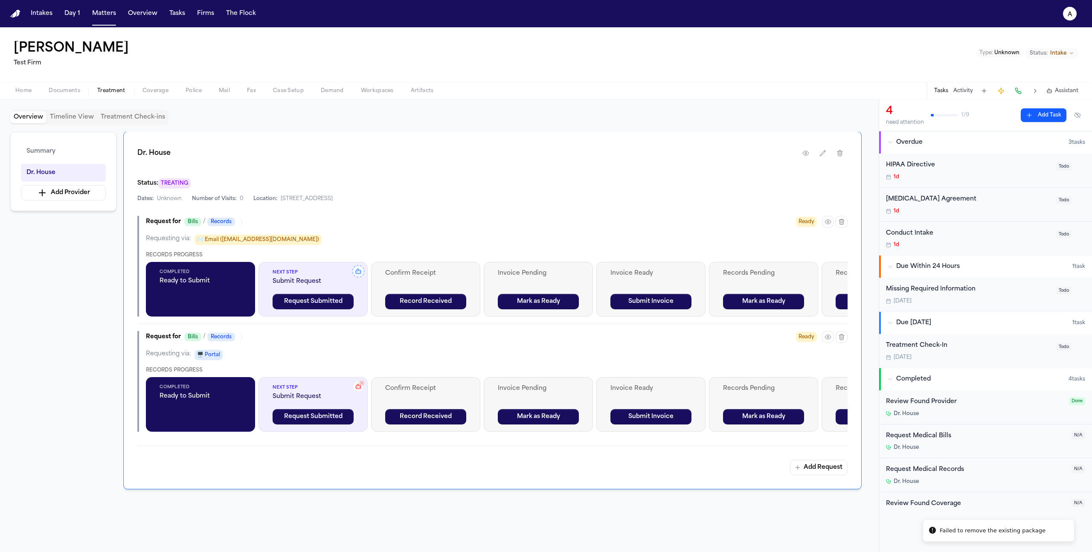
drag, startPoint x: 1047, startPoint y: 531, endPoint x: 938, endPoint y: 526, distance: 109.3
click at [938, 526] on li "Failed to remove the existing package" at bounding box center [998, 530] width 152 height 23
click at [97, 15] on button "Matters" at bounding box center [104, 13] width 31 height 15
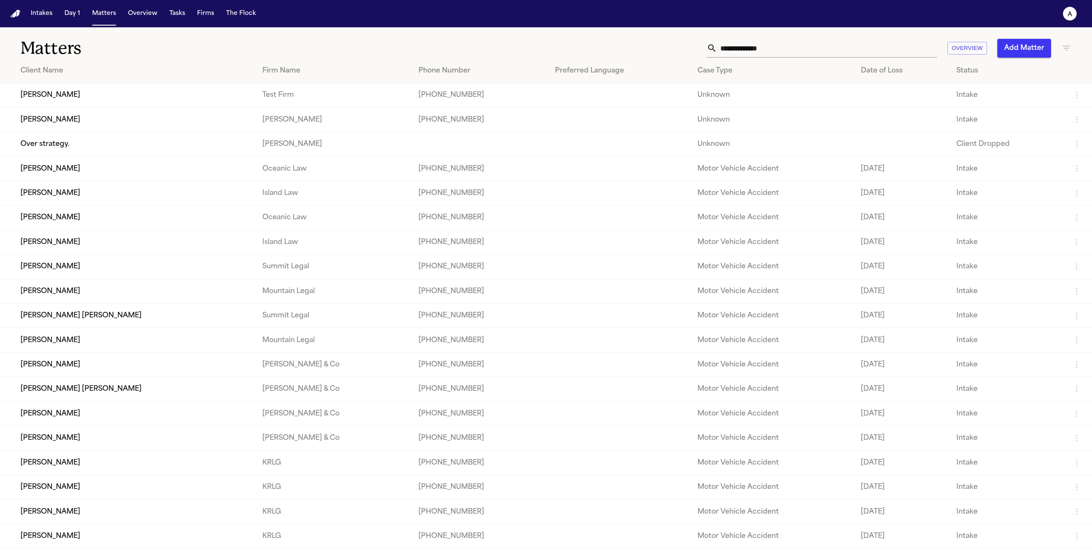
click at [65, 126] on td "Ethan Gumabay" at bounding box center [127, 119] width 255 height 24
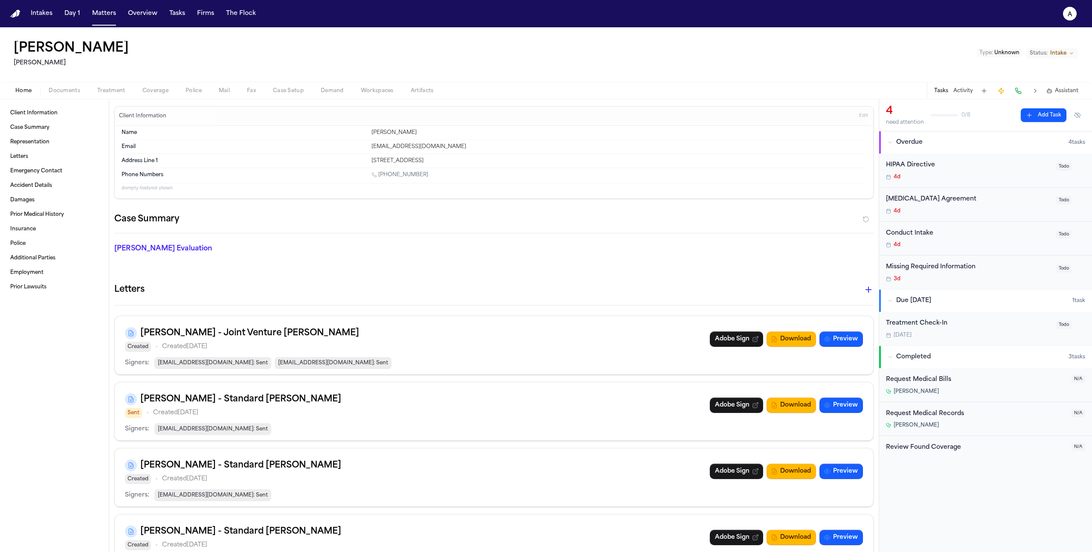
click at [160, 92] on span "Coverage" at bounding box center [155, 90] width 26 height 7
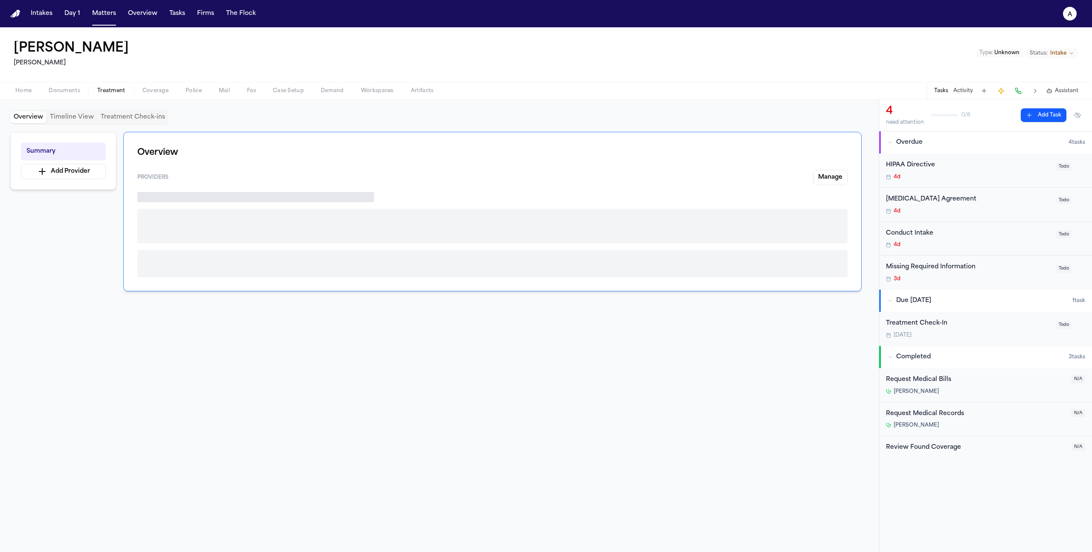
click at [107, 86] on button "Treatment" at bounding box center [111, 91] width 45 height 10
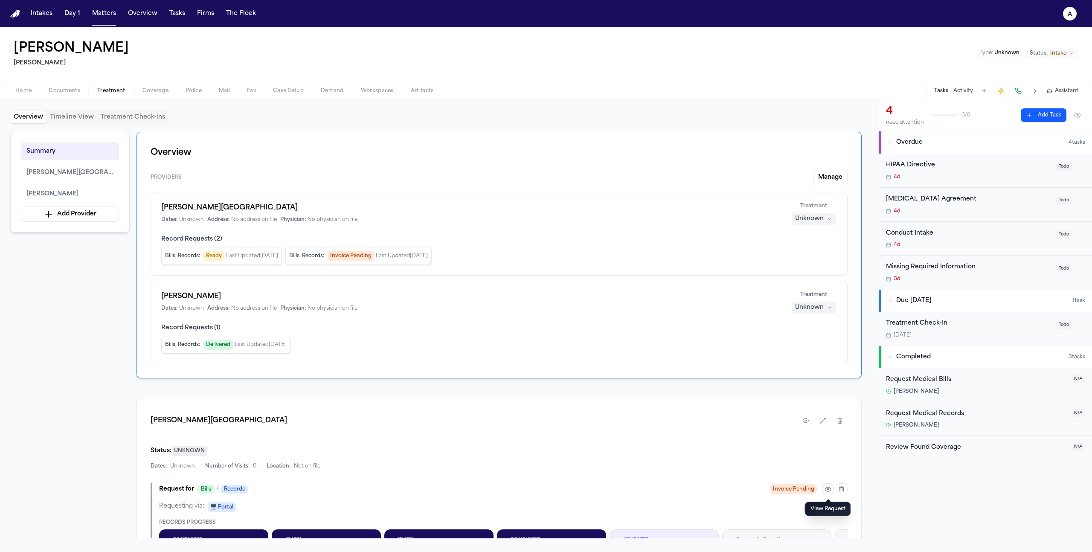
click at [825, 493] on button "button" at bounding box center [828, 489] width 12 height 12
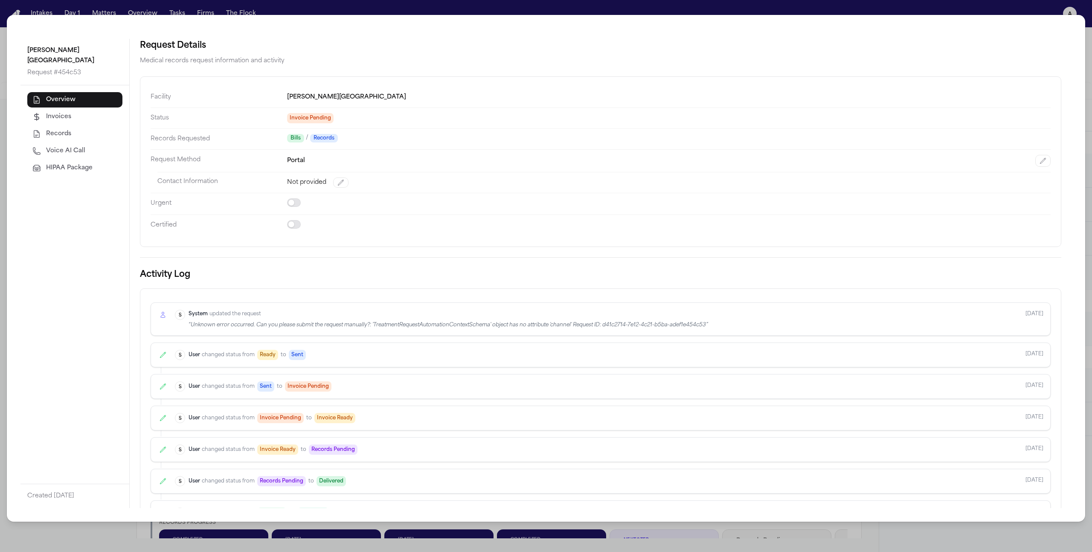
click at [81, 164] on span "HIPAA Package" at bounding box center [69, 168] width 46 height 9
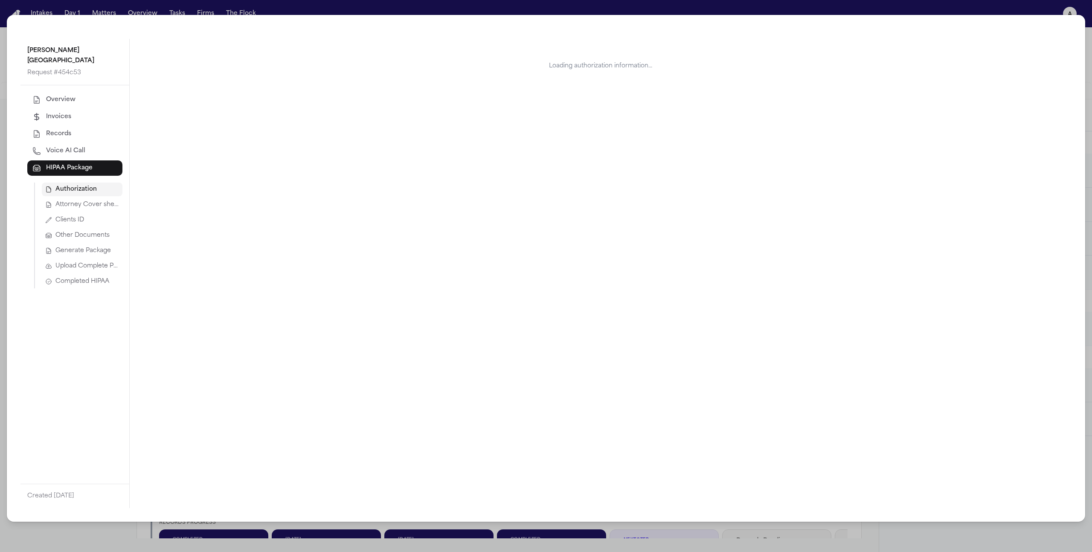
click at [94, 262] on span "Upload Complete Package" at bounding box center [87, 266] width 64 height 9
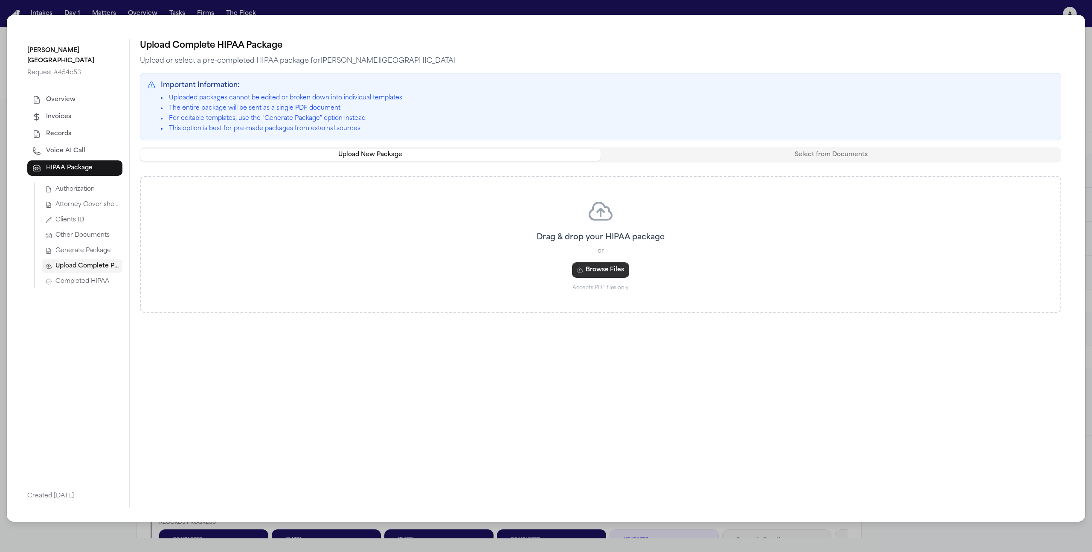
click at [586, 277] on button "Browse Files" at bounding box center [600, 269] width 57 height 15
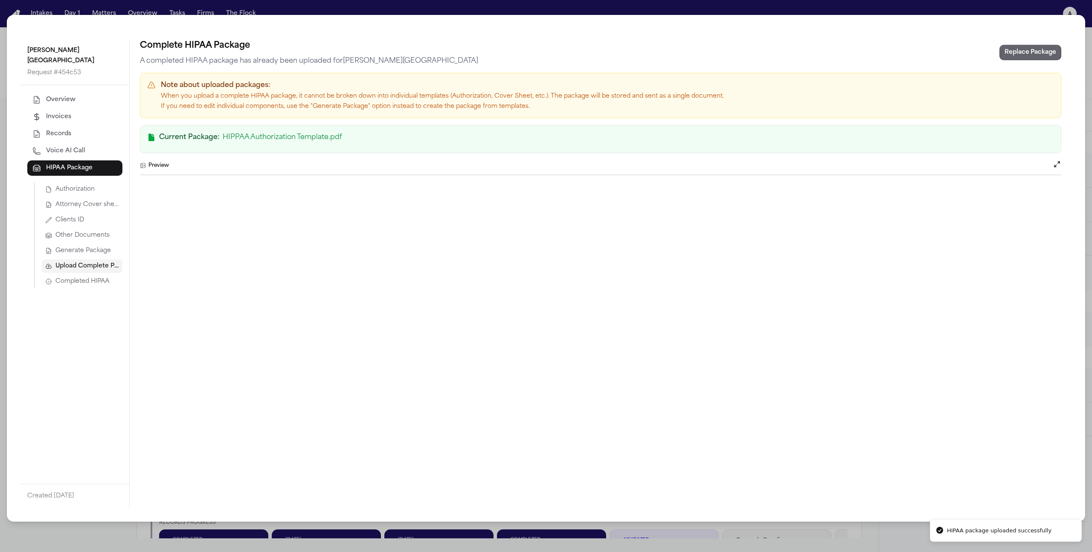
click at [1037, 51] on button "Replace Package" at bounding box center [1030, 52] width 62 height 15
click at [1024, 56] on button "Replace Package" at bounding box center [1030, 52] width 62 height 15
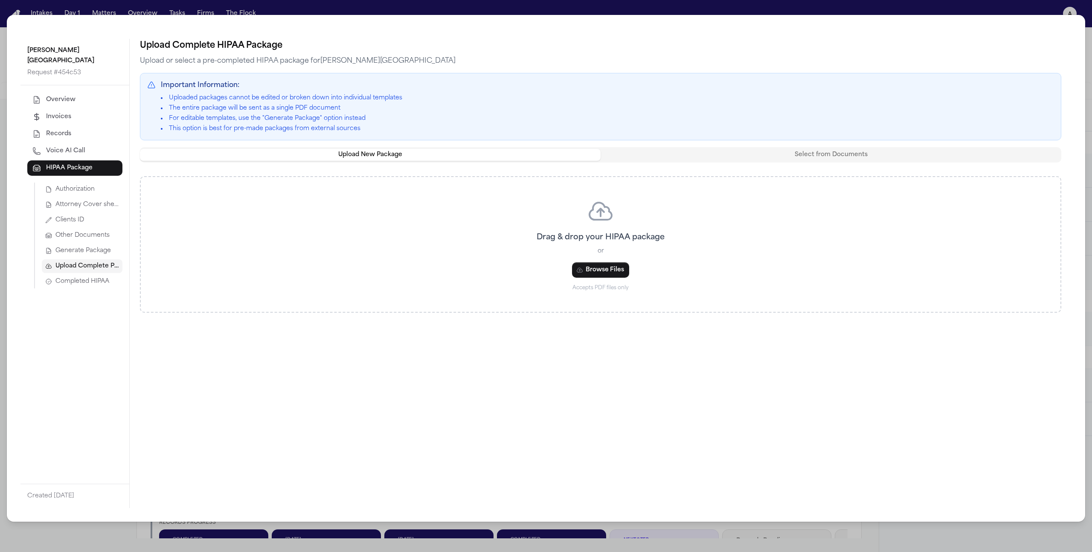
click at [103, 198] on button "Attorney Cover sheet" at bounding box center [82, 205] width 81 height 14
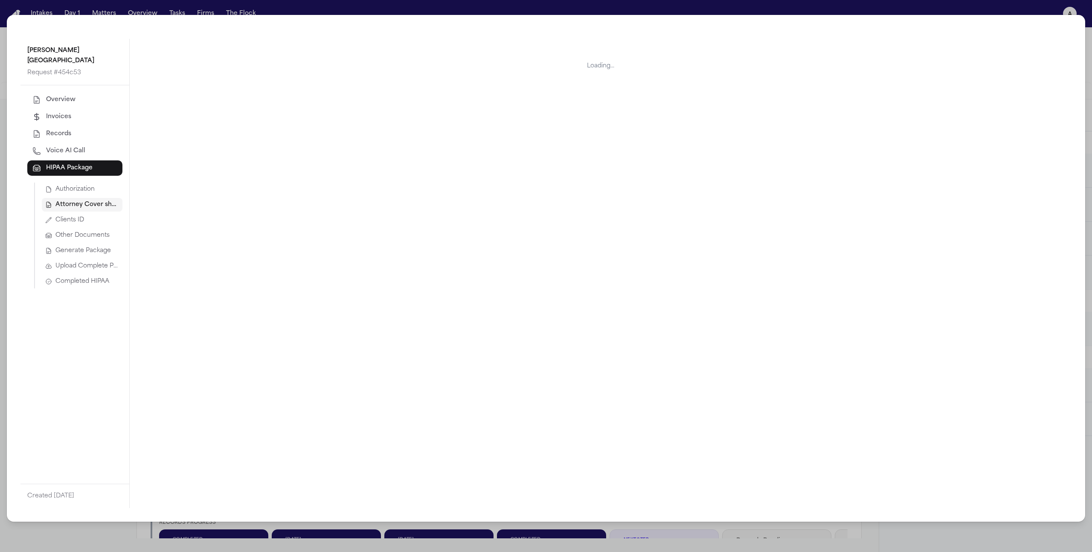
click at [95, 183] on button "Authorization" at bounding box center [82, 190] width 81 height 14
click at [1015, 43] on button "Replace" at bounding box center [1015, 46] width 35 height 15
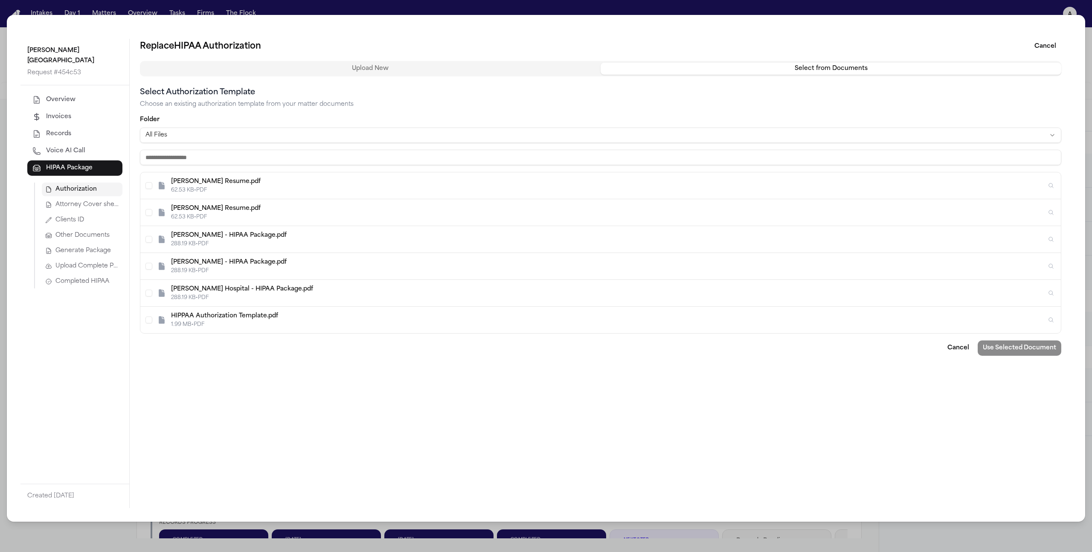
click at [763, 69] on button "Select from Documents" at bounding box center [830, 69] width 461 height 12
click at [511, 314] on div "HIPPAA Authorization Template.pdf" at bounding box center [608, 316] width 875 height 9
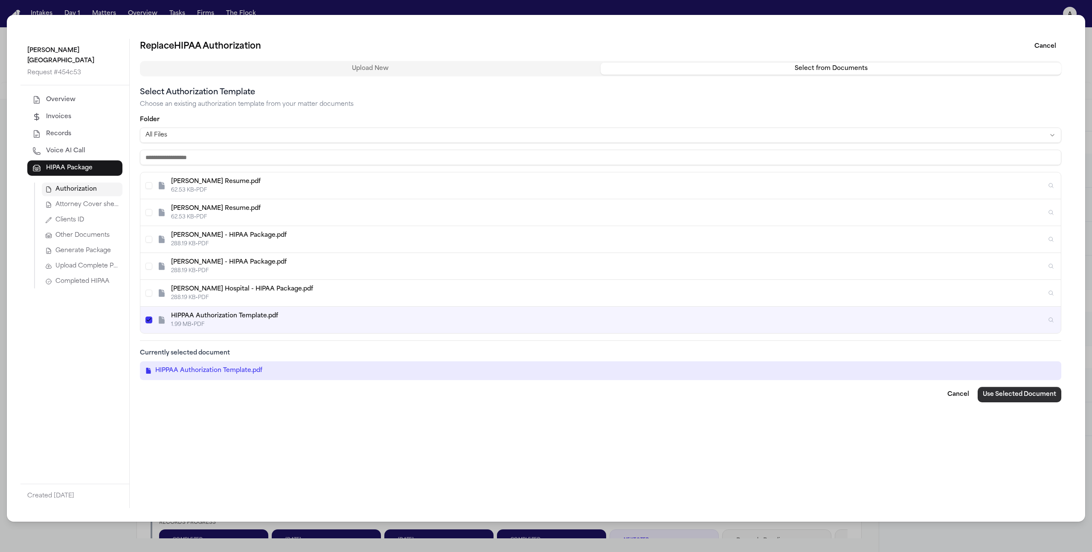
click at [1004, 387] on button "Use Selected Document" at bounding box center [1019, 394] width 84 height 15
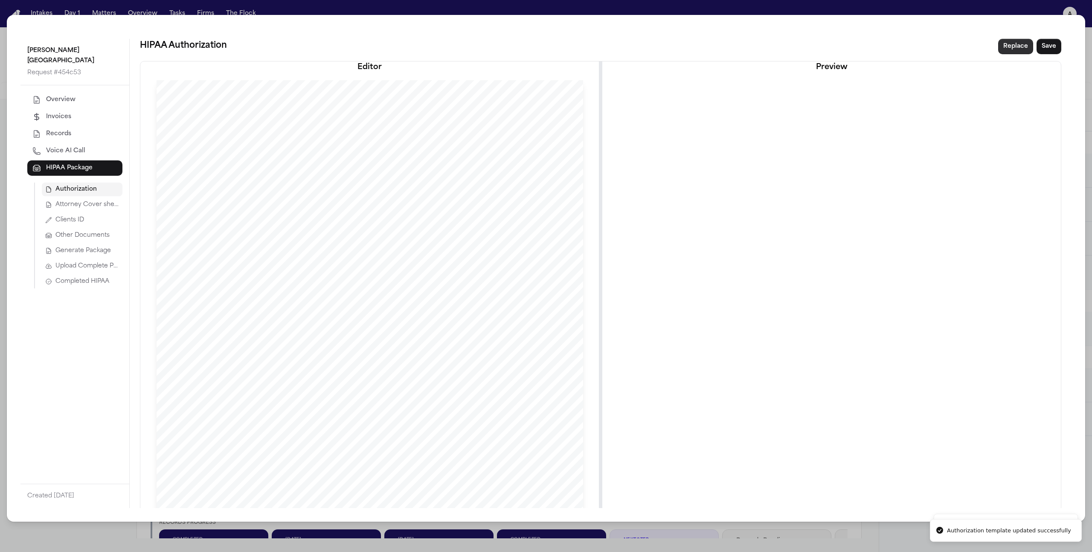
click at [1013, 45] on button "Replace" at bounding box center [1015, 46] width 35 height 15
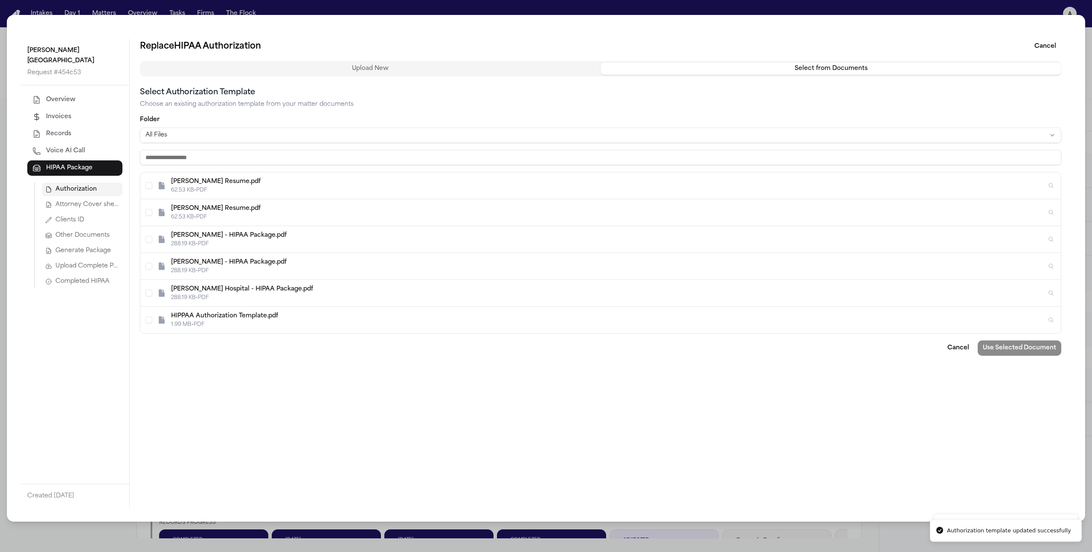
click at [505, 186] on div "Harish Chandrasekaran Resume.pdf" at bounding box center [608, 181] width 875 height 9
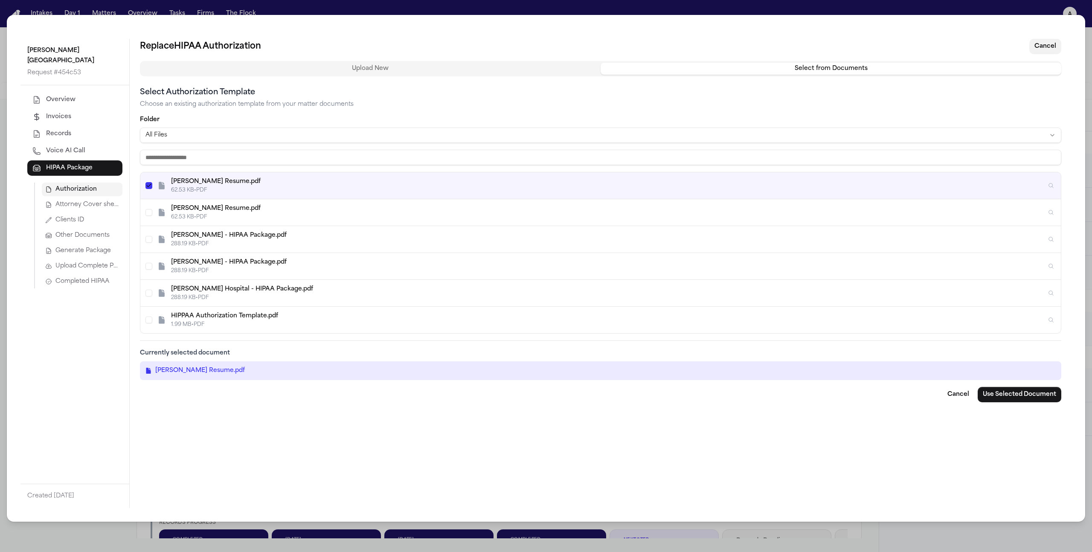
click at [1041, 48] on button "Cancel" at bounding box center [1045, 46] width 32 height 15
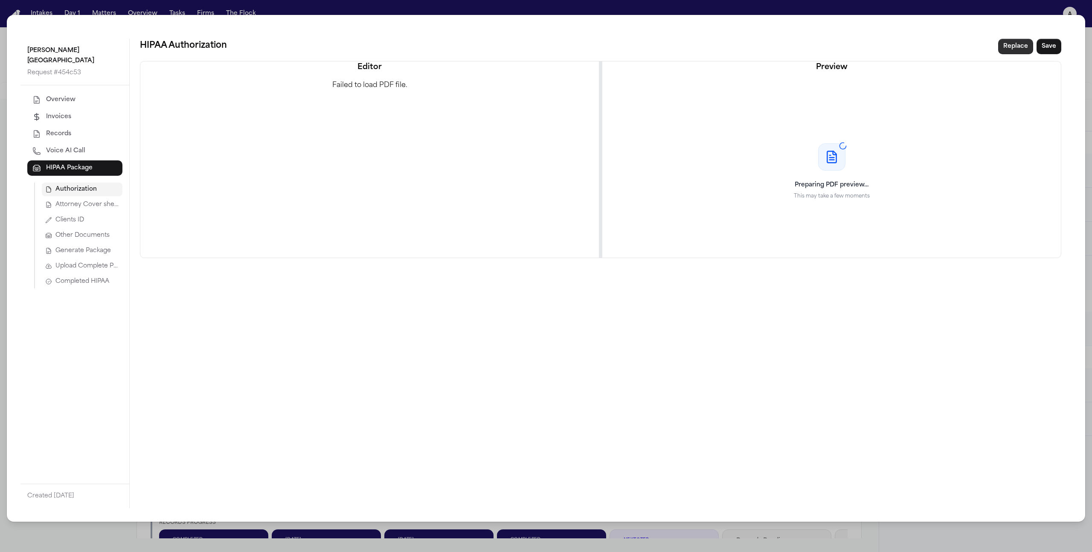
click at [1027, 45] on button "Replace" at bounding box center [1015, 46] width 35 height 15
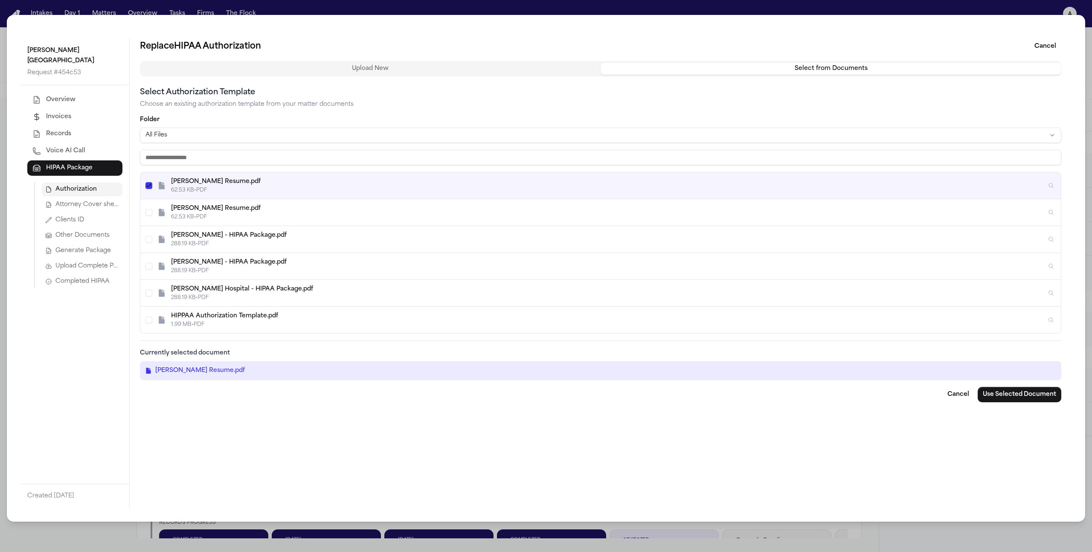
click at [996, 399] on button "Use Selected Document" at bounding box center [1019, 394] width 84 height 15
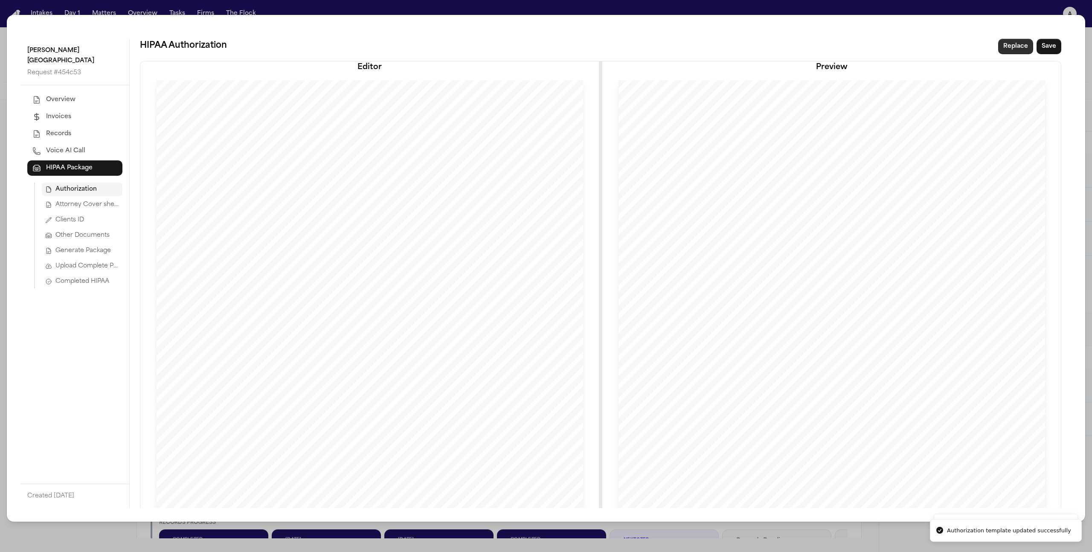
click at [1002, 44] on button "Replace" at bounding box center [1015, 46] width 35 height 15
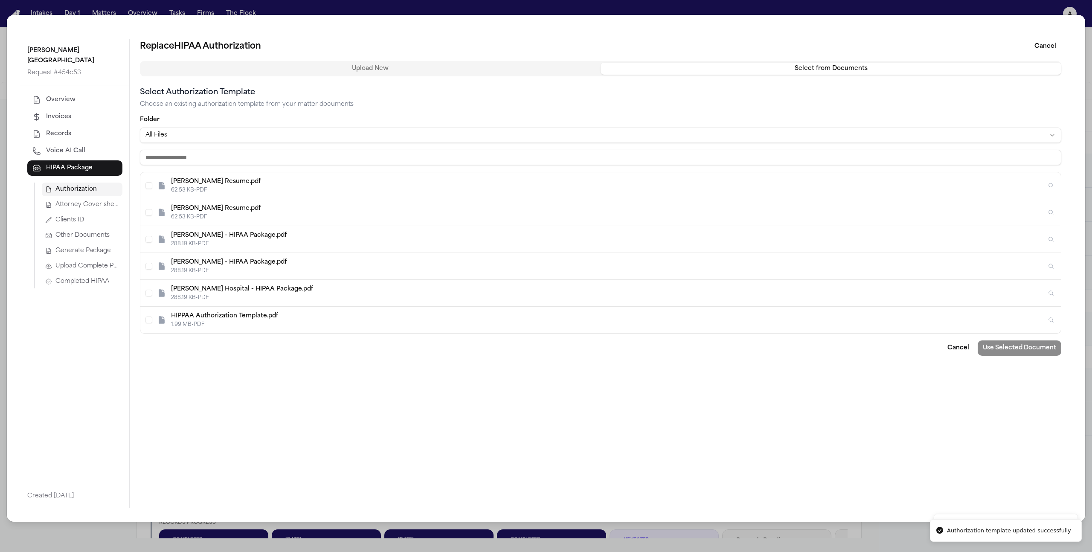
click at [356, 71] on button "Upload New" at bounding box center [370, 69] width 461 height 12
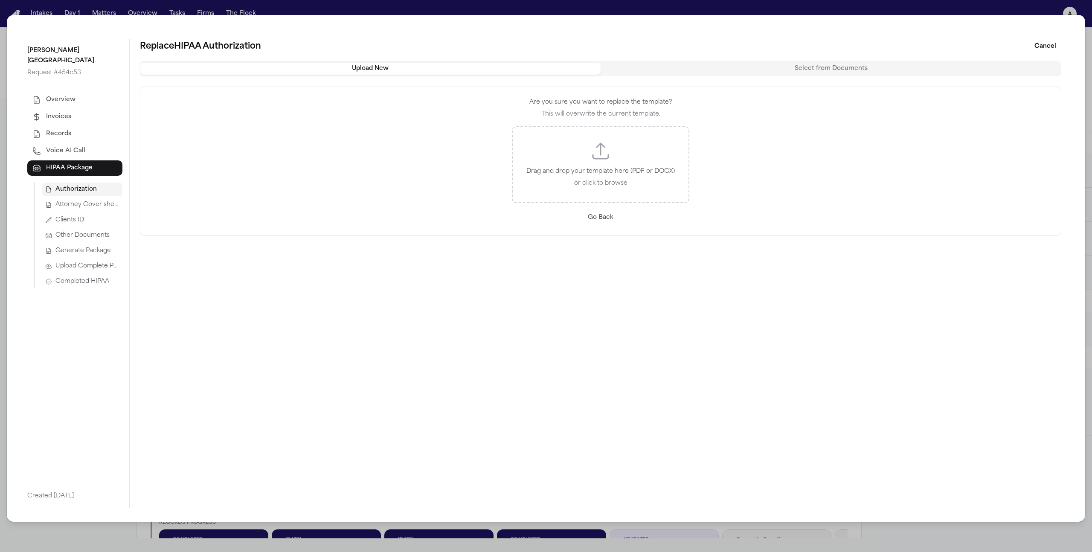
click at [1050, 45] on button "Cancel" at bounding box center [1045, 46] width 32 height 15
click at [1010, 6] on div "Morgan Hospital Request # 454c53 Overview Invoices Records Voice AI Call HIPAA …" at bounding box center [546, 276] width 1092 height 552
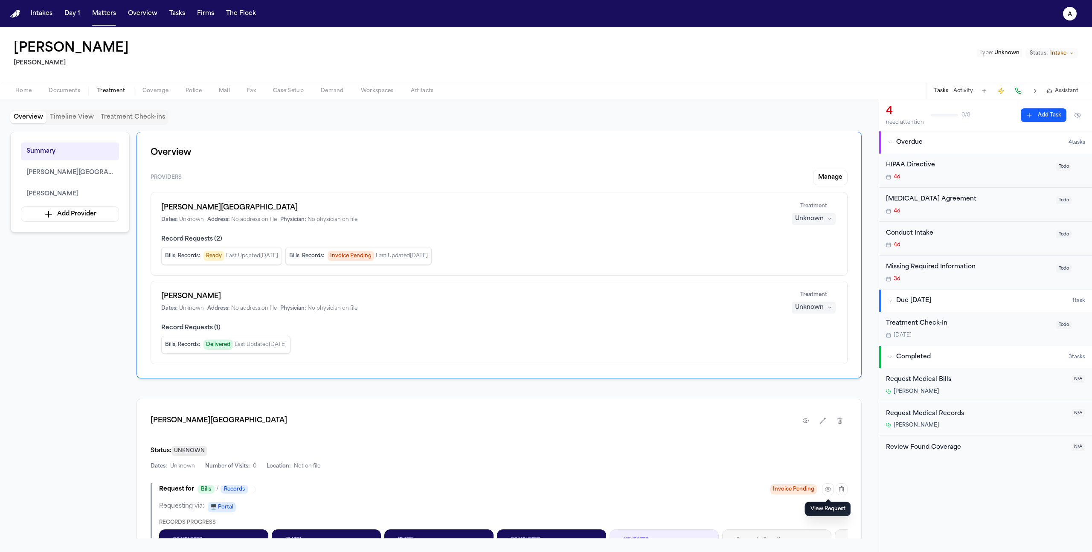
click at [523, 47] on div "Ethan Gumabay Hecht Type : Unknown Status: Intake" at bounding box center [546, 54] width 1092 height 55
click at [17, 16] on img "Home" at bounding box center [15, 14] width 10 height 8
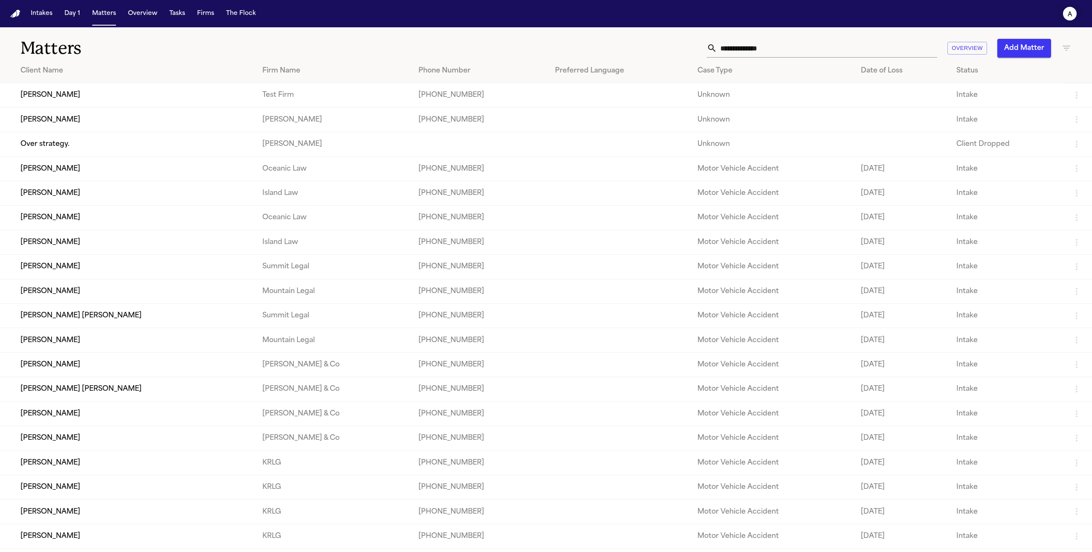
click at [1076, 13] on icon "a" at bounding box center [1070, 14] width 14 height 14
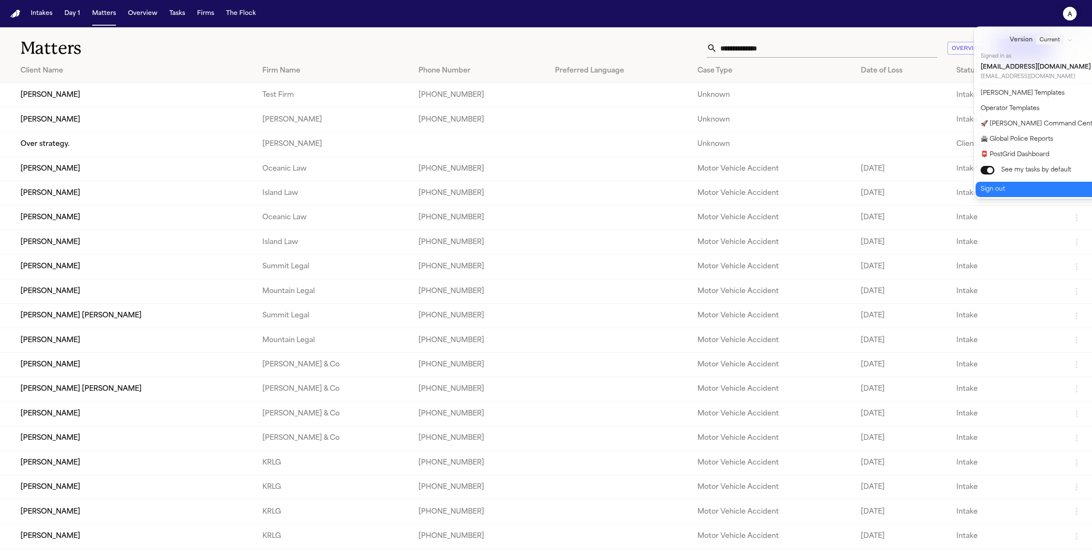
click at [1015, 189] on button "Sign out" at bounding box center [1046, 189] width 142 height 15
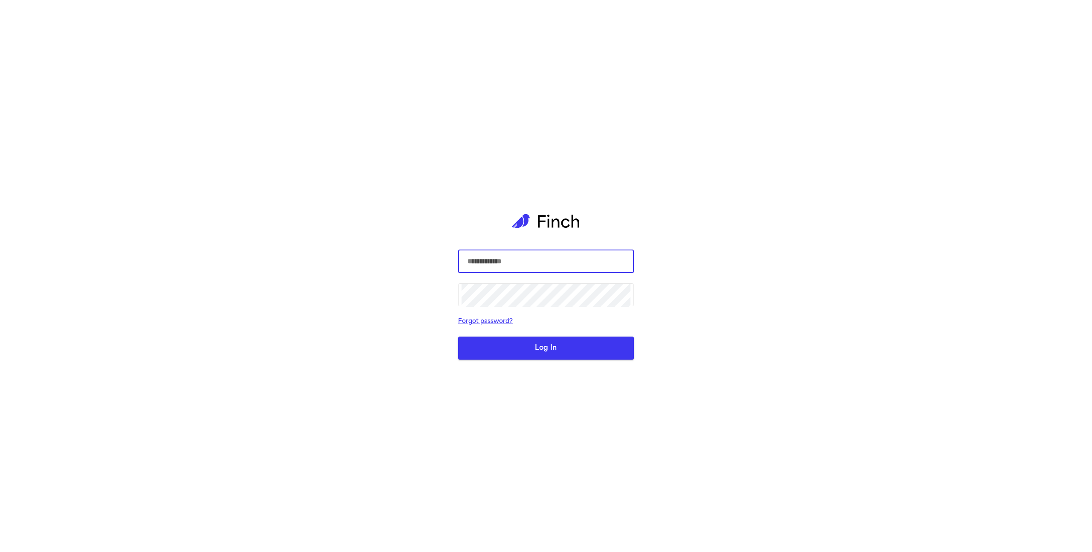
type input "*****"
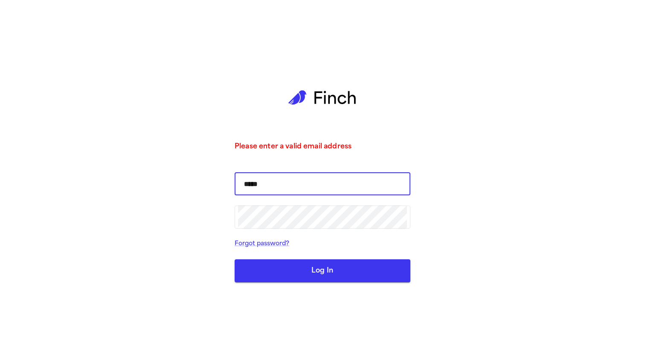
click at [331, 180] on input "*****" at bounding box center [322, 184] width 169 height 24
type input "**********"
click at [235, 259] on button "Log In" at bounding box center [323, 270] width 176 height 23
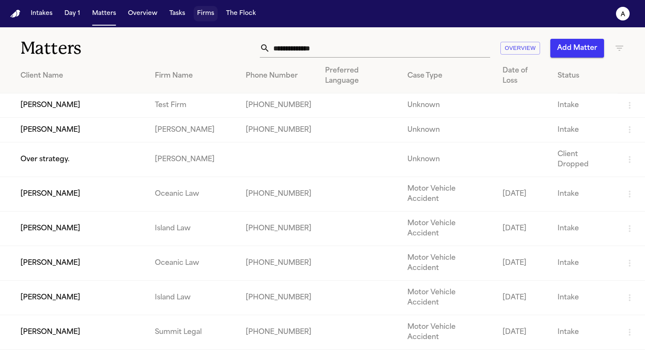
click at [203, 17] on button "Firms" at bounding box center [206, 13] width 24 height 15
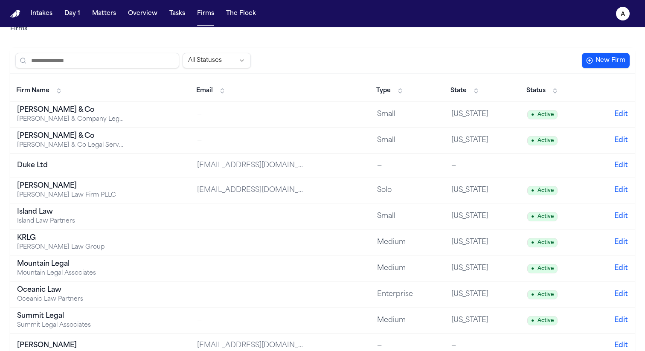
scroll to position [47, 0]
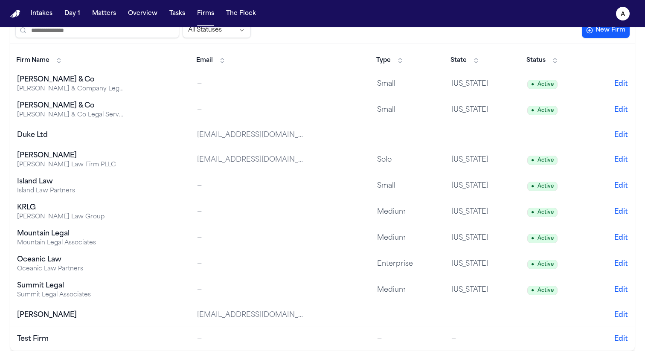
click at [47, 336] on div "Test Firm" at bounding box center [70, 339] width 107 height 10
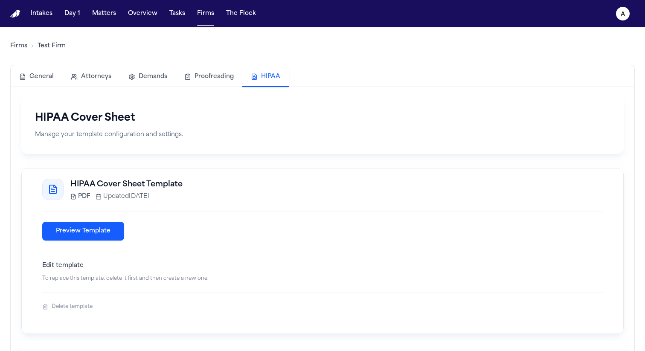
click at [265, 76] on button "HIPAA" at bounding box center [265, 77] width 46 height 20
click at [59, 305] on button "Delete template" at bounding box center [67, 306] width 50 height 7
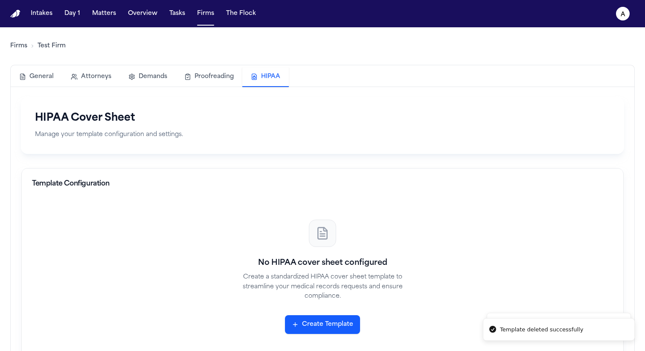
click at [334, 320] on button "Create Template" at bounding box center [322, 324] width 75 height 19
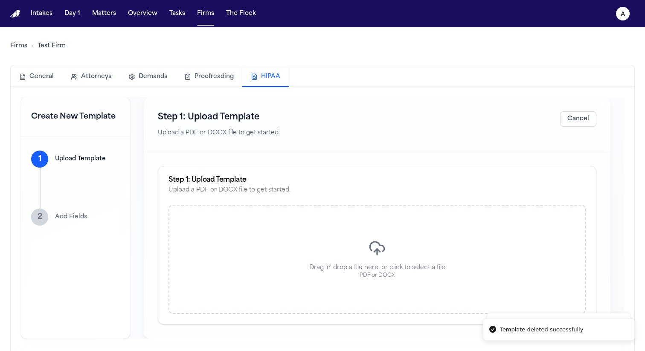
click at [386, 267] on p "Drag 'n' drop a file here, or click to select a file" at bounding box center [377, 268] width 136 height 9
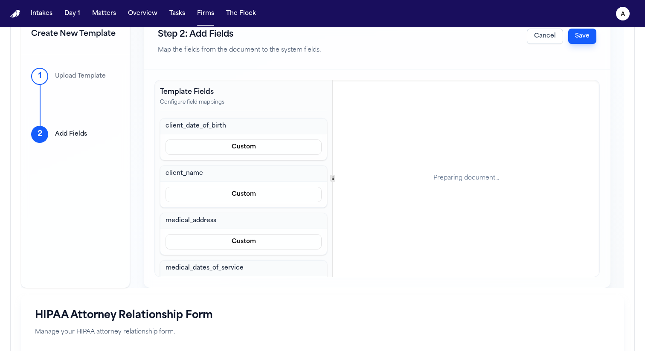
scroll to position [84, 0]
click at [481, 31] on div "Step 2: Add Fields Map the fields from the document to the system fields. Cance…" at bounding box center [377, 41] width 466 height 55
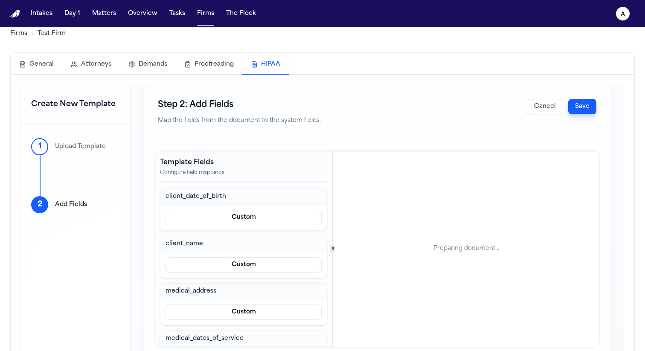
scroll to position [0, 0]
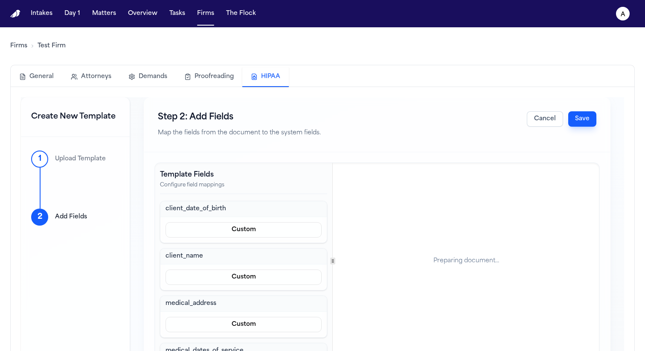
click at [531, 116] on button "Cancel" at bounding box center [545, 118] width 36 height 15
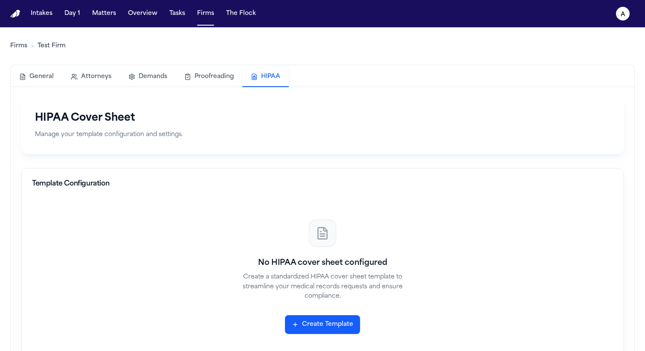
click at [316, 323] on button "Create Template" at bounding box center [322, 324] width 75 height 19
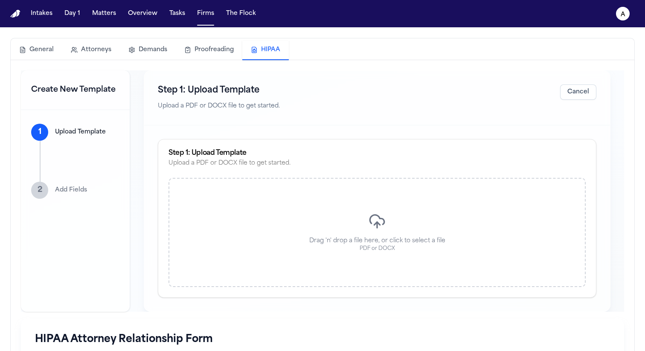
scroll to position [29, 0]
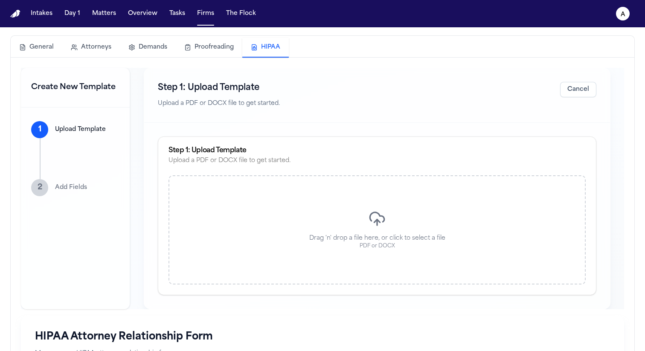
click at [58, 197] on div "1 Upload Template 2 Add Fields" at bounding box center [75, 208] width 109 height 202
click at [58, 190] on p "Add Fields" at bounding box center [71, 187] width 32 height 9
click at [341, 254] on div "Drag 'n' drop a file here, or click to select a file PDF or DOCX" at bounding box center [376, 229] width 417 height 109
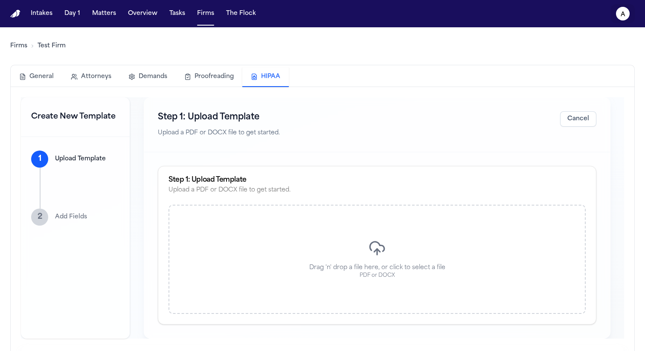
click at [622, 8] on icon "a" at bounding box center [623, 14] width 14 height 14
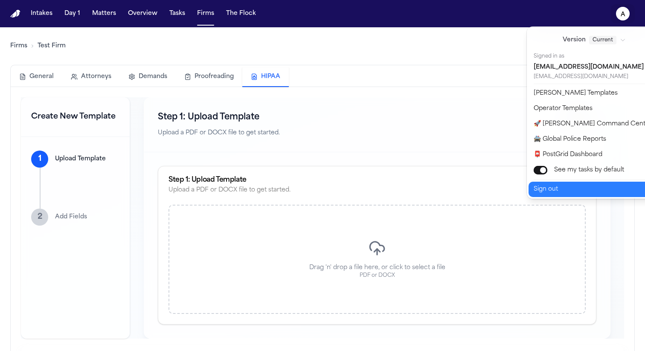
click at [560, 193] on button "Sign out" at bounding box center [599, 189] width 142 height 15
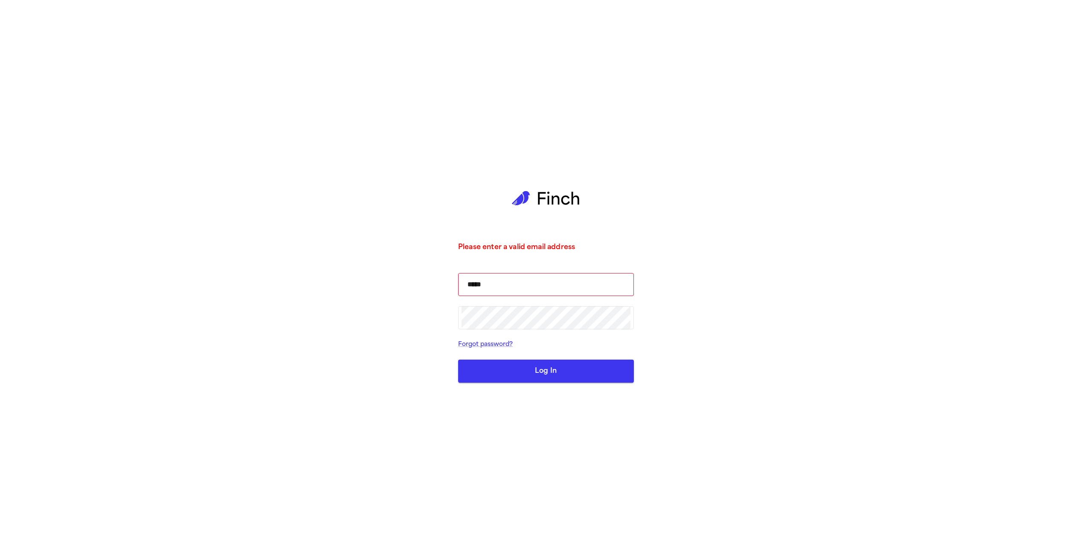
click at [511, 278] on input "*****" at bounding box center [545, 285] width 169 height 24
click at [519, 282] on input "*****" at bounding box center [545, 285] width 169 height 24
type input "**********"
click at [458, 360] on button "Log In" at bounding box center [546, 371] width 176 height 23
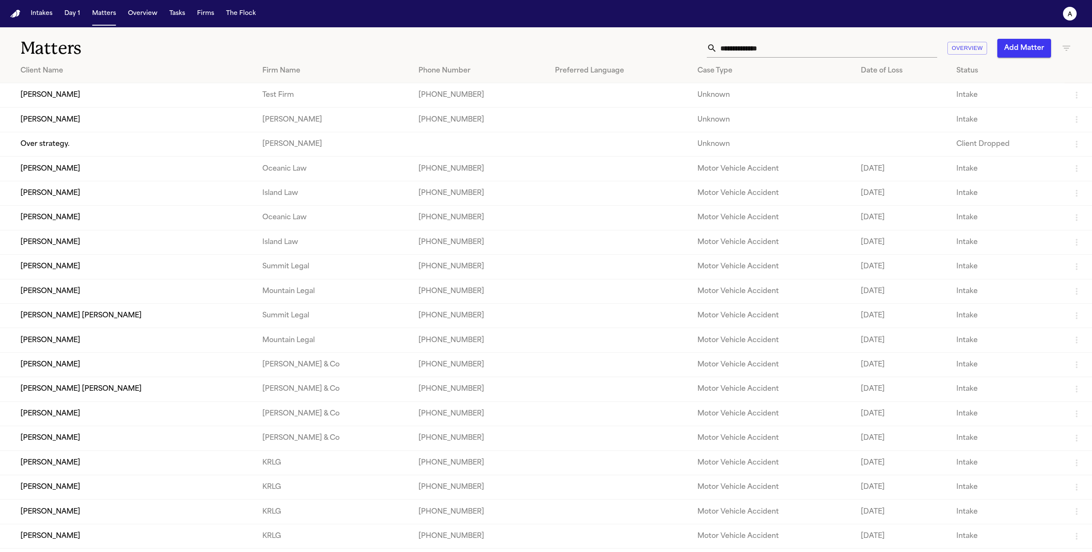
click at [36, 94] on td "[PERSON_NAME]" at bounding box center [127, 95] width 255 height 24
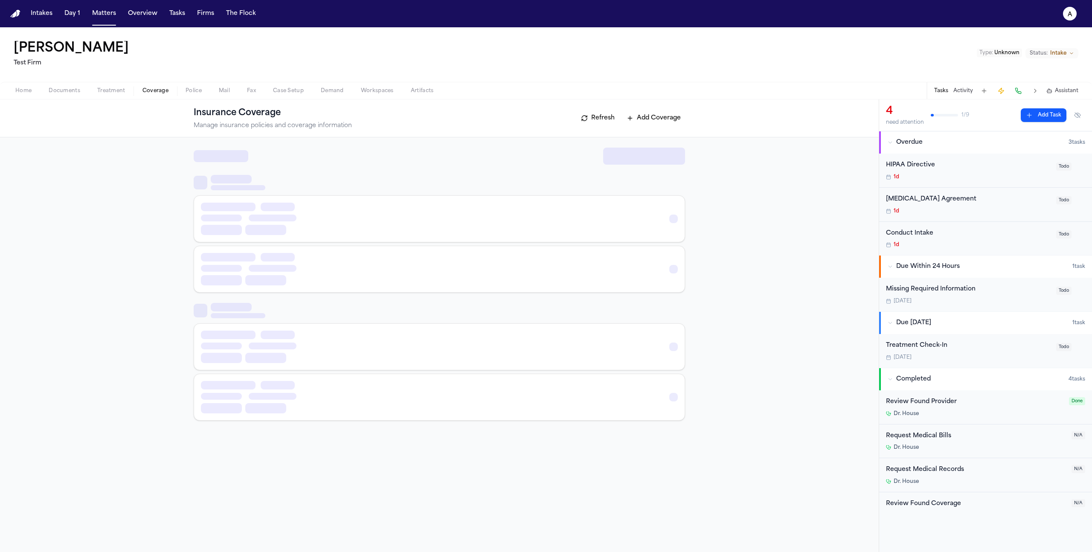
click at [152, 91] on span "Coverage" at bounding box center [155, 90] width 26 height 7
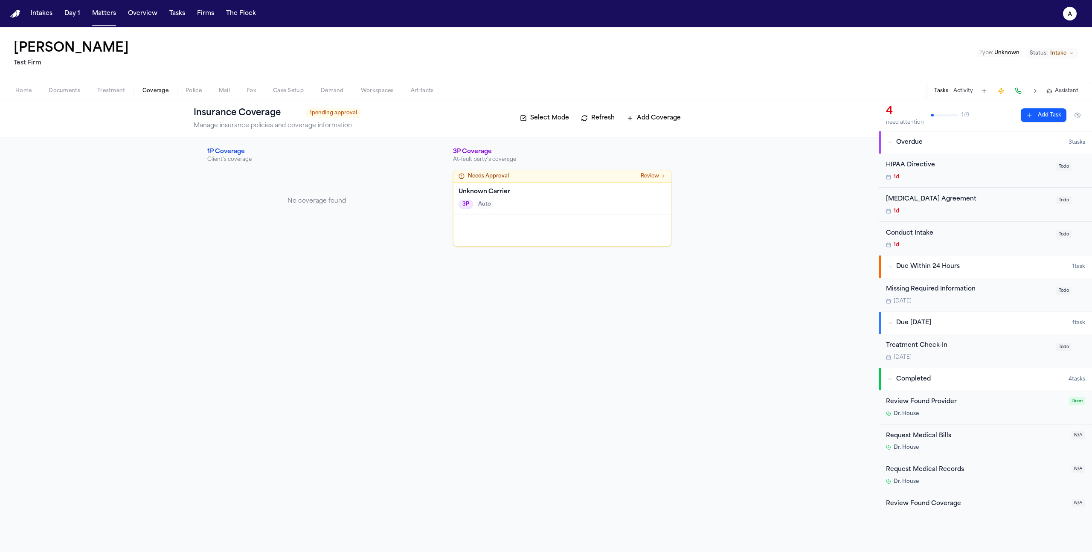
click at [121, 93] on span "Treatment" at bounding box center [111, 90] width 28 height 7
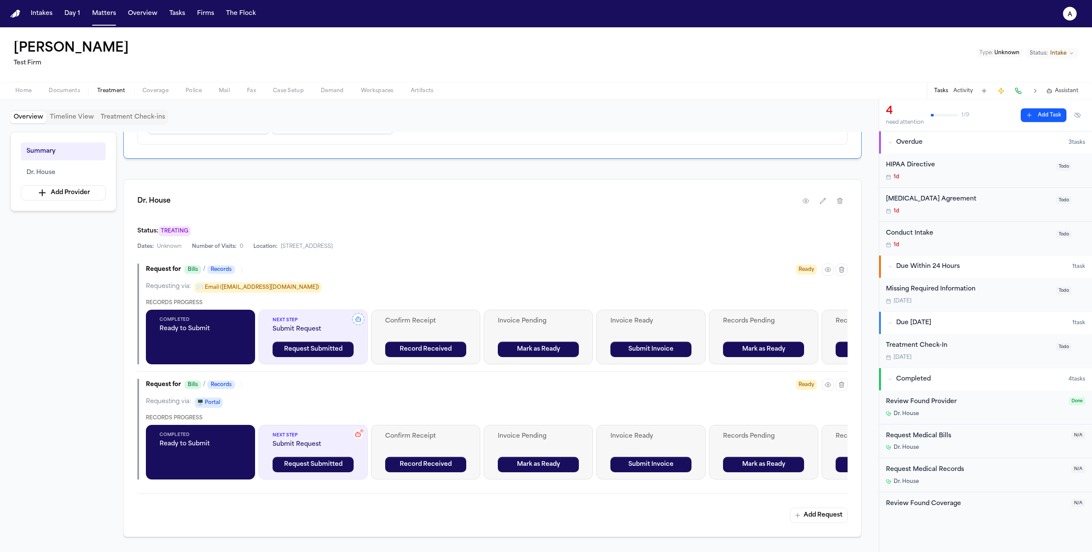
scroll to position [199, 0]
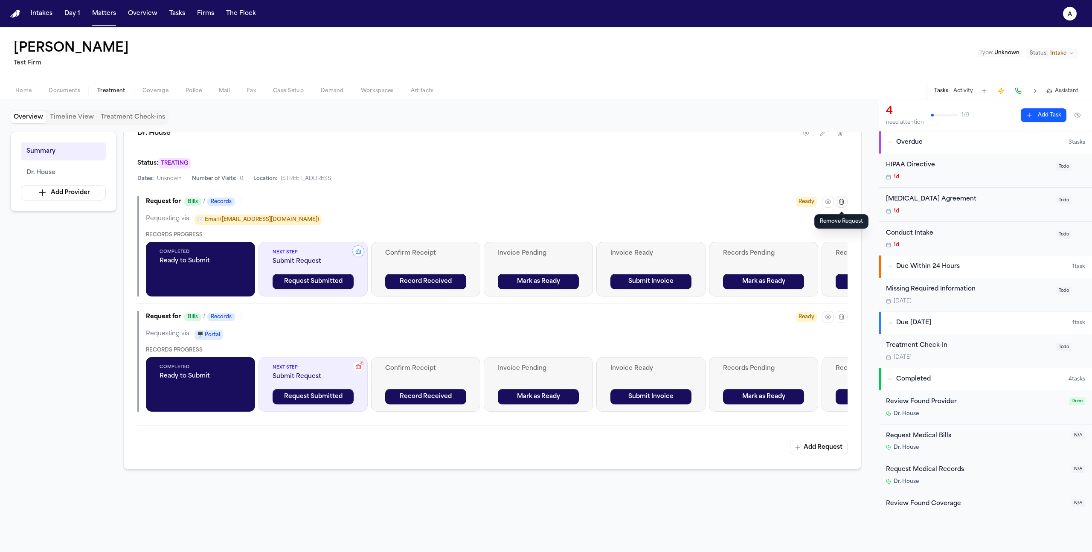
click at [840, 200] on icon "button" at bounding box center [841, 201] width 7 height 7
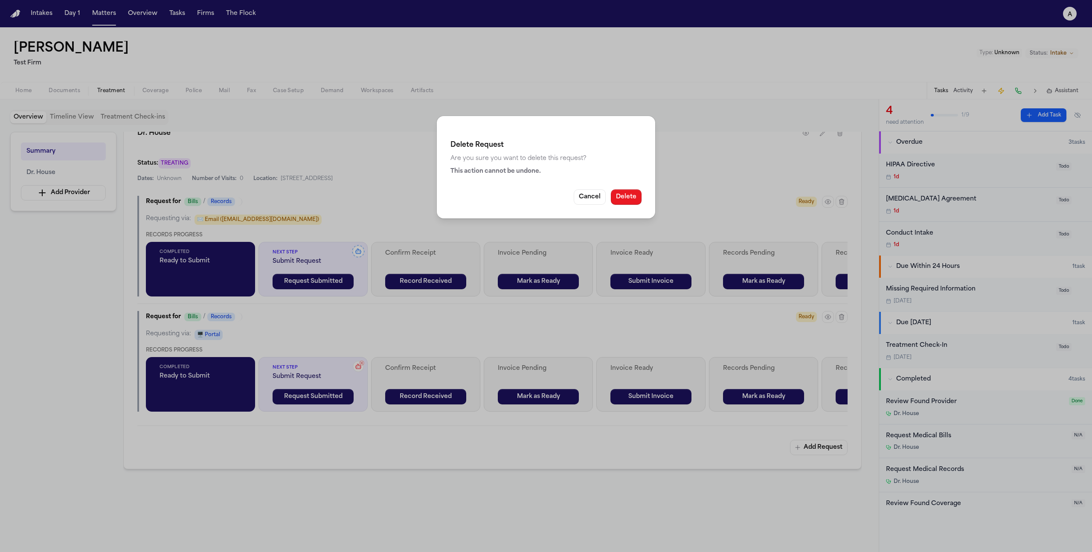
click at [625, 194] on button "Delete" at bounding box center [626, 196] width 31 height 15
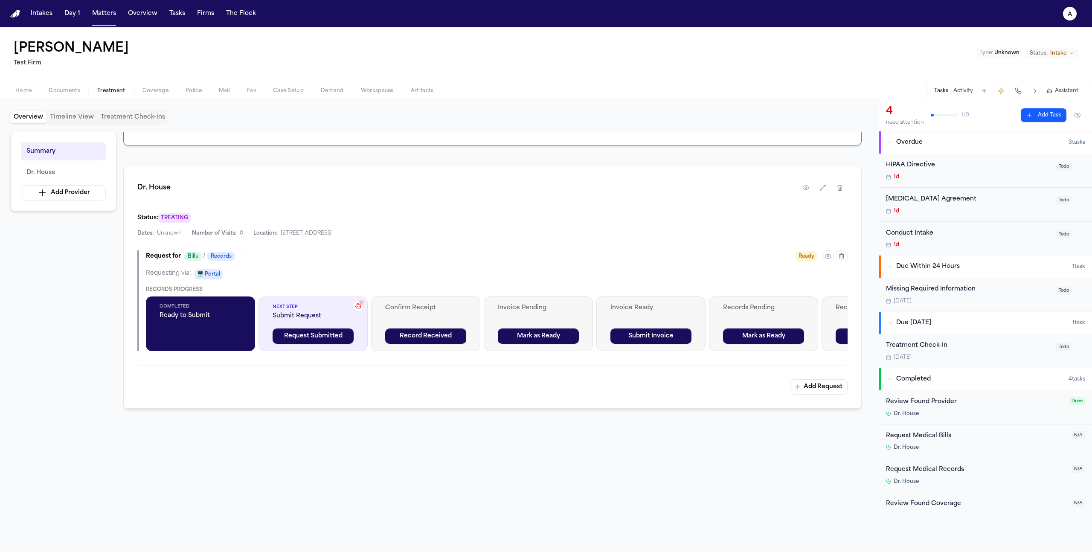
scroll to position [145, 0]
click at [843, 256] on icon "button" at bounding box center [841, 256] width 5 height 6
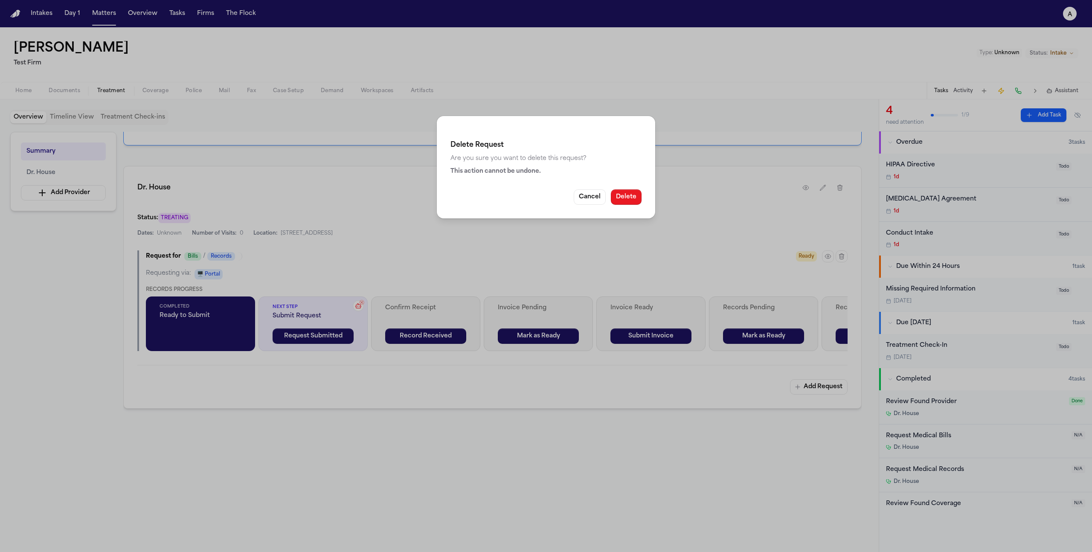
click at [621, 194] on button "Delete" at bounding box center [626, 196] width 31 height 15
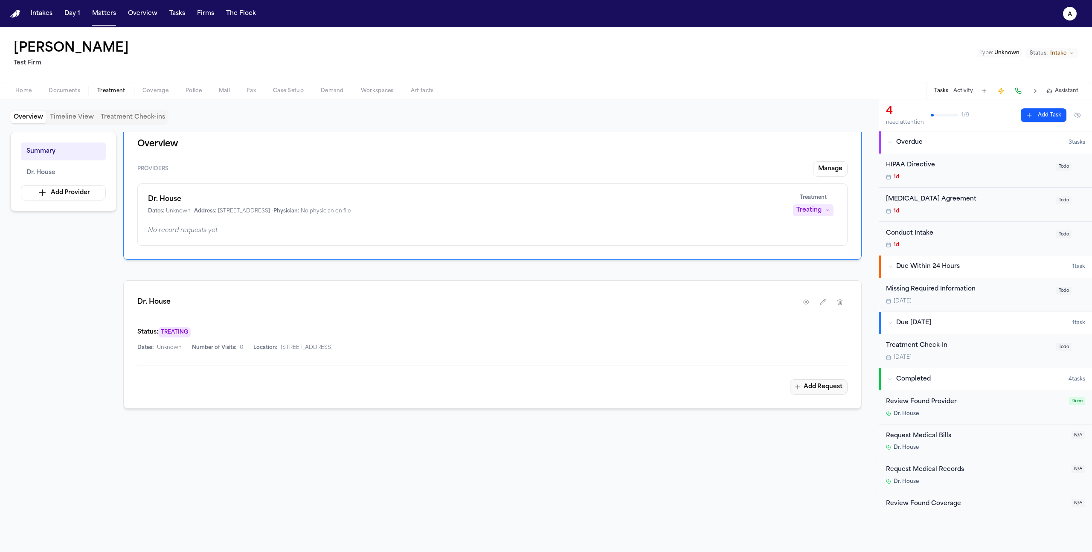
click at [812, 383] on button "Add Request" at bounding box center [819, 386] width 58 height 15
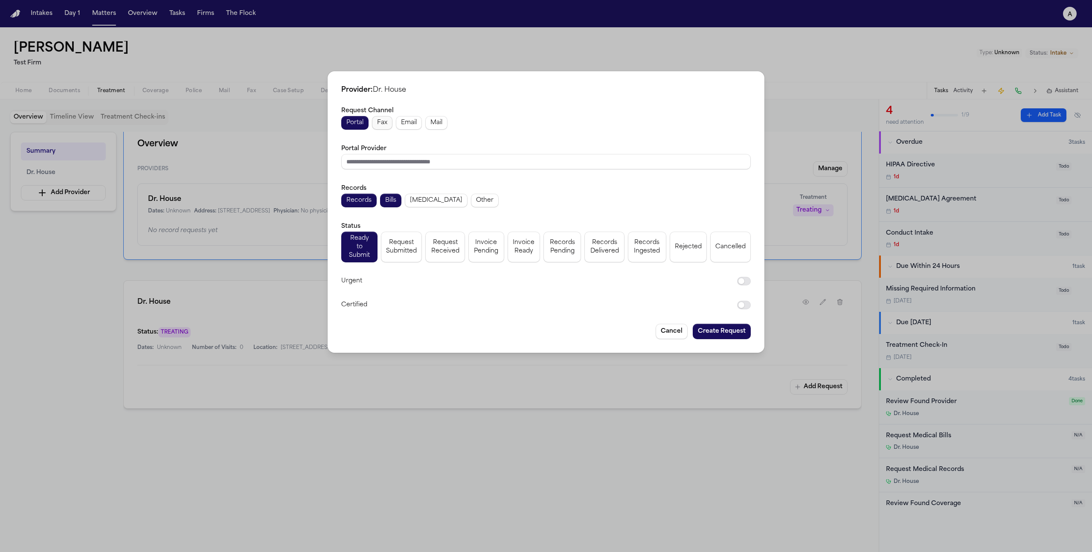
click at [383, 127] on span "Fax" at bounding box center [382, 123] width 10 height 9
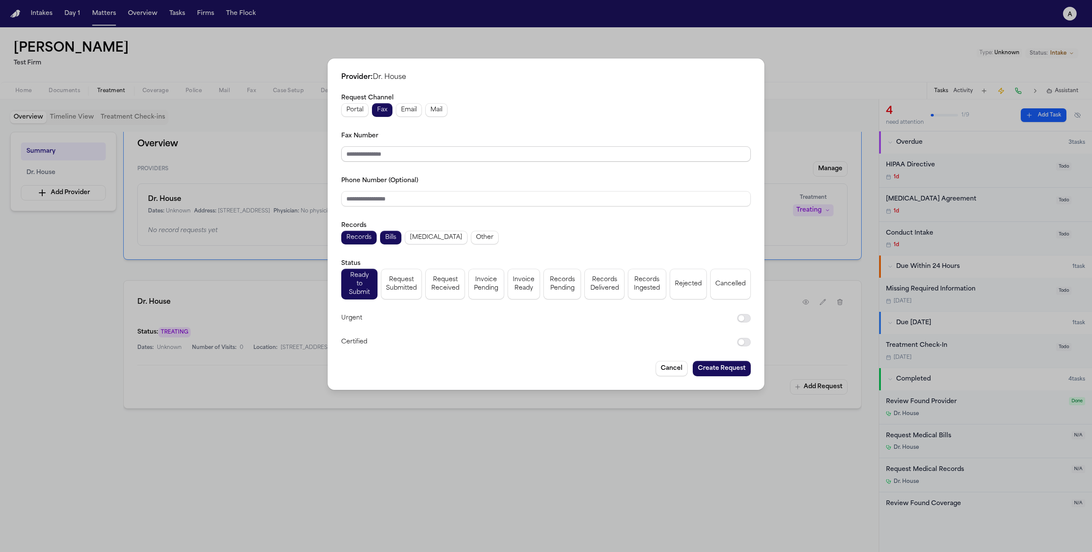
click at [373, 158] on input "Fax Number" at bounding box center [545, 153] width 409 height 15
type input "**********"
click at [370, 205] on input "Phone Number (Optional)" at bounding box center [545, 198] width 409 height 15
type input "**********"
click at [726, 364] on button "Create Request" at bounding box center [722, 368] width 58 height 15
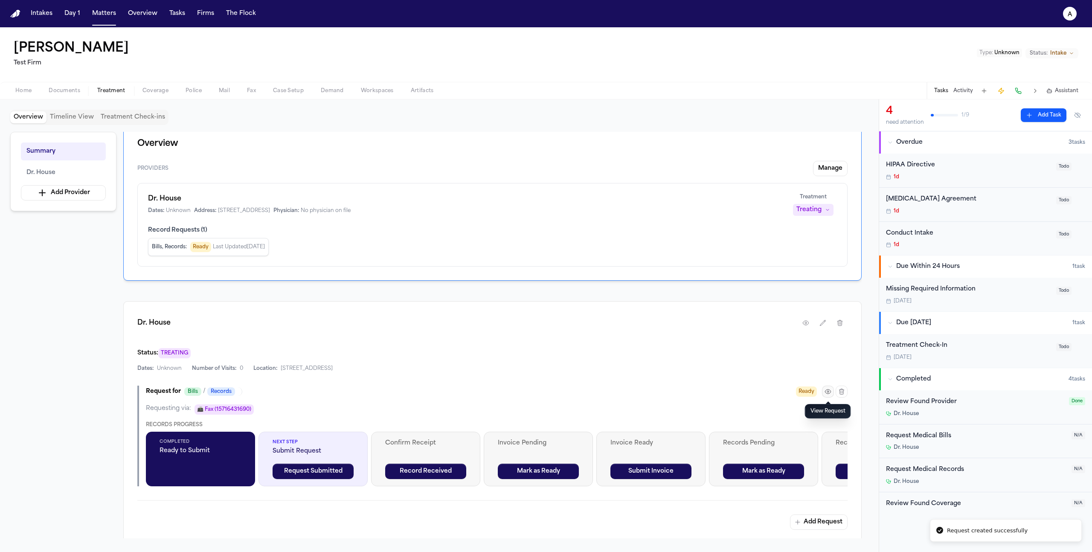
click at [830, 392] on icon "button" at bounding box center [827, 391] width 7 height 7
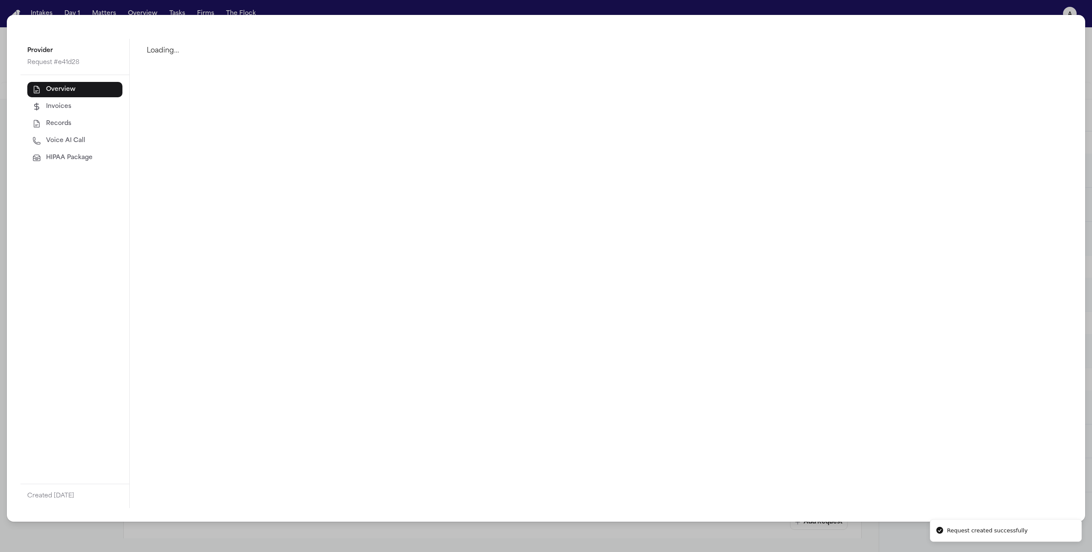
click at [85, 151] on button "HIPAA Package" at bounding box center [74, 157] width 95 height 15
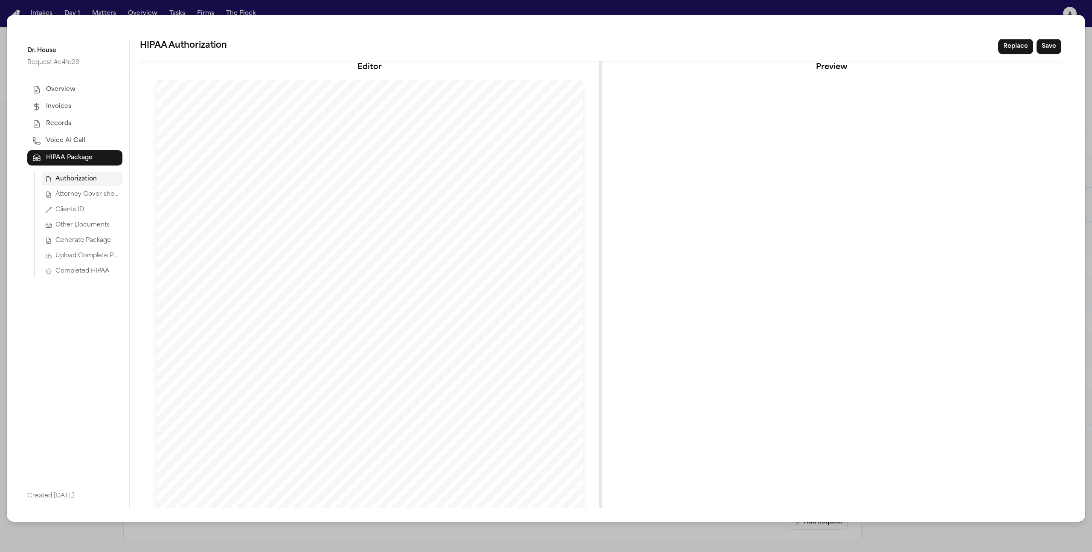
click at [77, 265] on button "Completed HIPAA" at bounding box center [82, 271] width 81 height 14
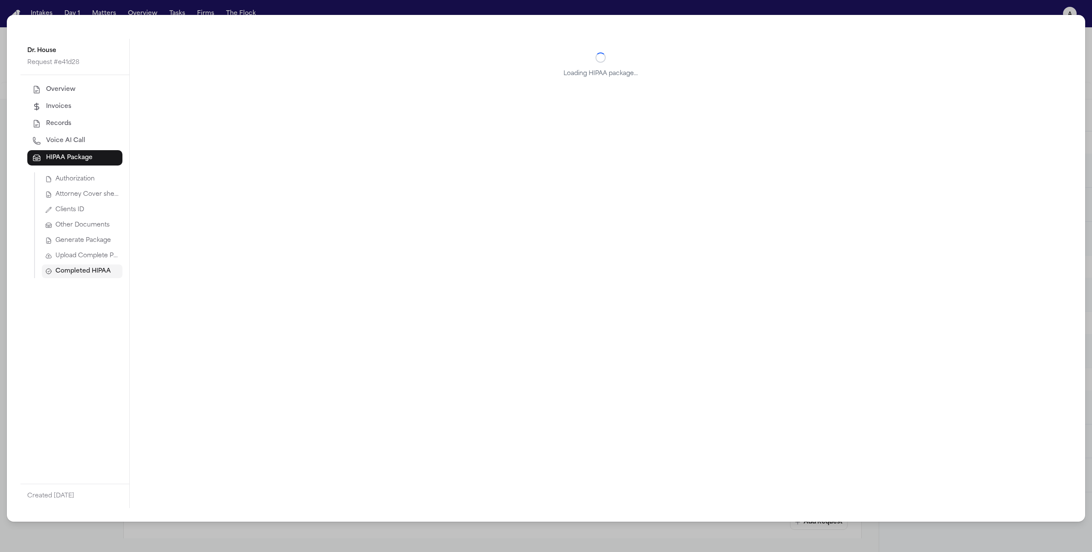
click at [77, 260] on button "Upload Complete Package" at bounding box center [82, 256] width 81 height 14
click at [84, 272] on span "Completed HIPAA" at bounding box center [82, 271] width 54 height 9
click at [83, 261] on button "Upload Complete Package" at bounding box center [82, 256] width 81 height 14
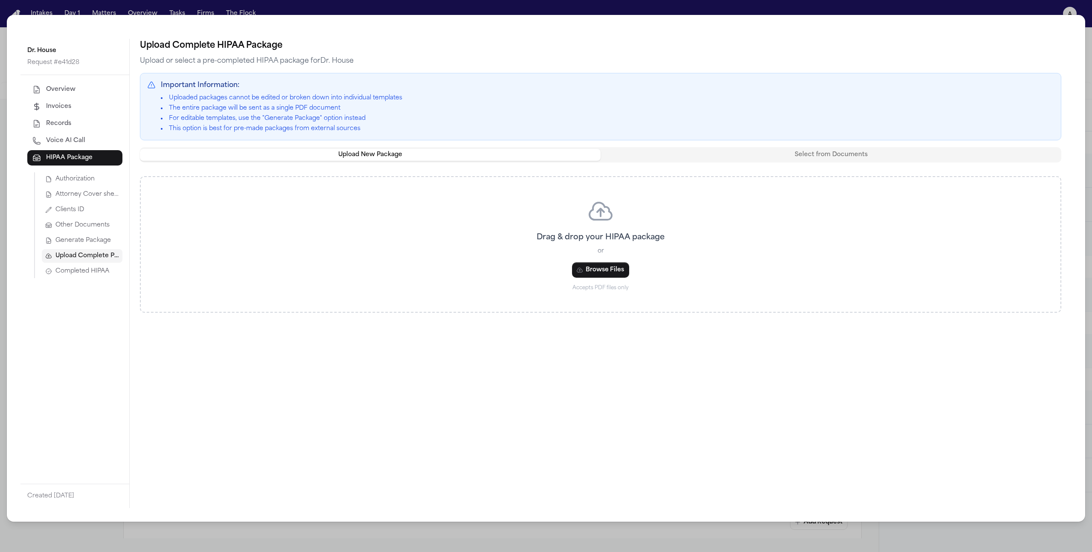
click at [594, 263] on button "Browse Files" at bounding box center [600, 269] width 57 height 15
click at [591, 273] on button "Browse Files" at bounding box center [600, 269] width 57 height 15
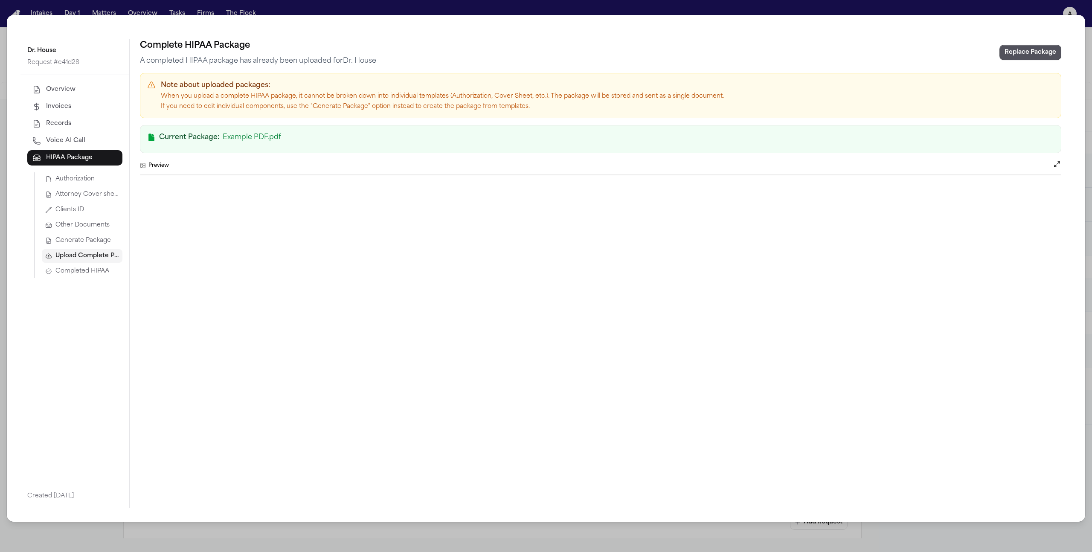
click at [82, 268] on span "Completed HIPAA" at bounding box center [82, 271] width 54 height 9
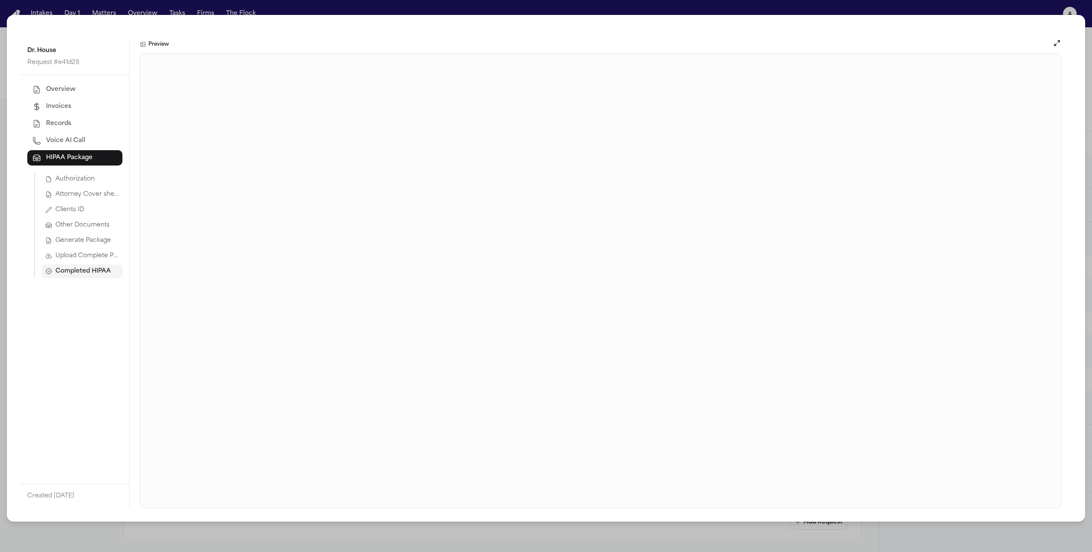
click at [272, 539] on div "Dr. House Request # e41d28 Overview Invoices Records Voice AI Call HIPAA Packag…" at bounding box center [546, 276] width 1092 height 552
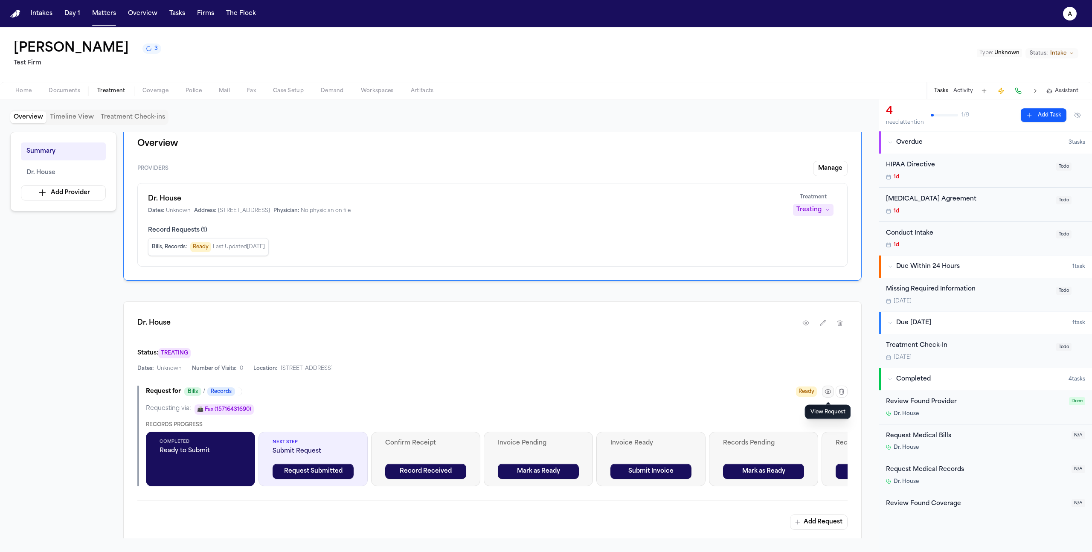
click at [829, 397] on button "button" at bounding box center [828, 392] width 12 height 12
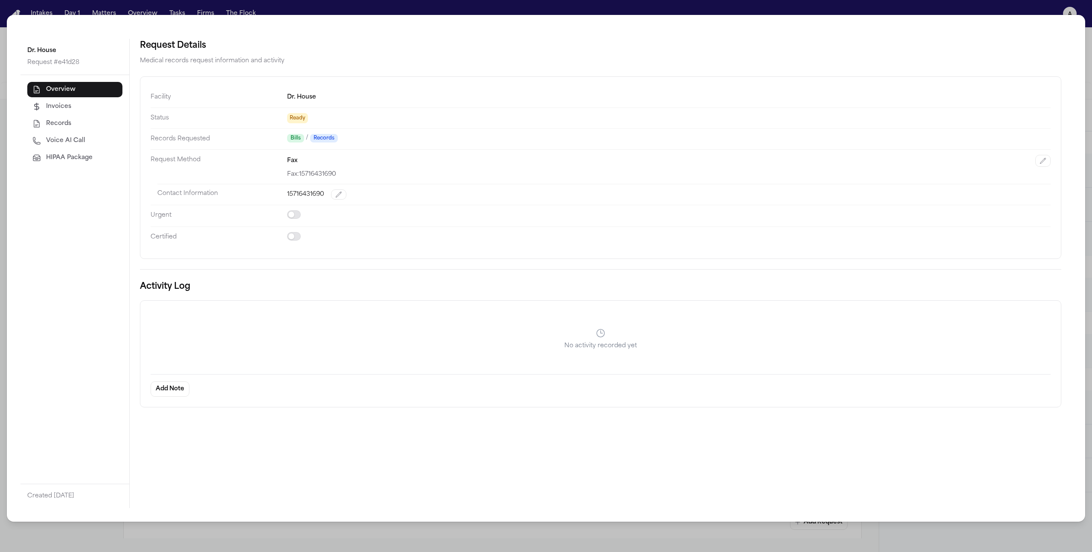
click at [757, 11] on div "Dr. House Request # e41d28 Overview Invoices Records Voice AI Call HIPAA Packag…" at bounding box center [546, 276] width 1092 height 552
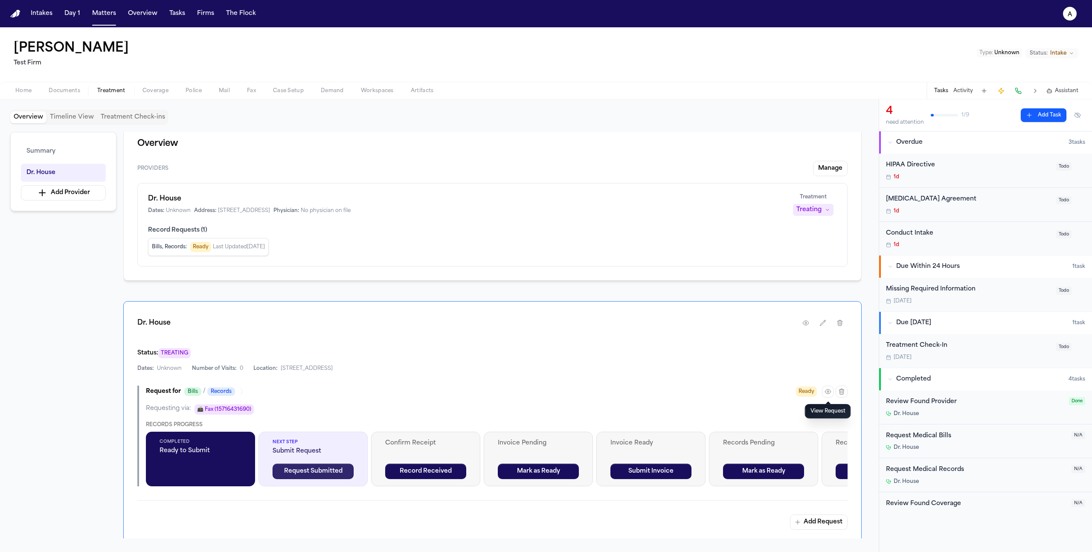
click at [292, 470] on button "Request Submitted" at bounding box center [313, 471] width 81 height 15
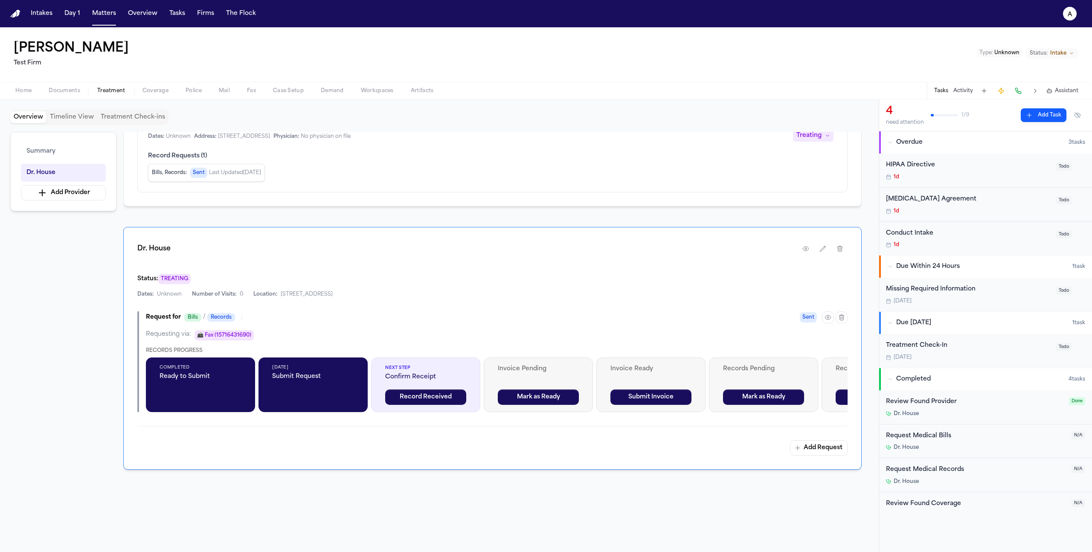
scroll to position [145, 0]
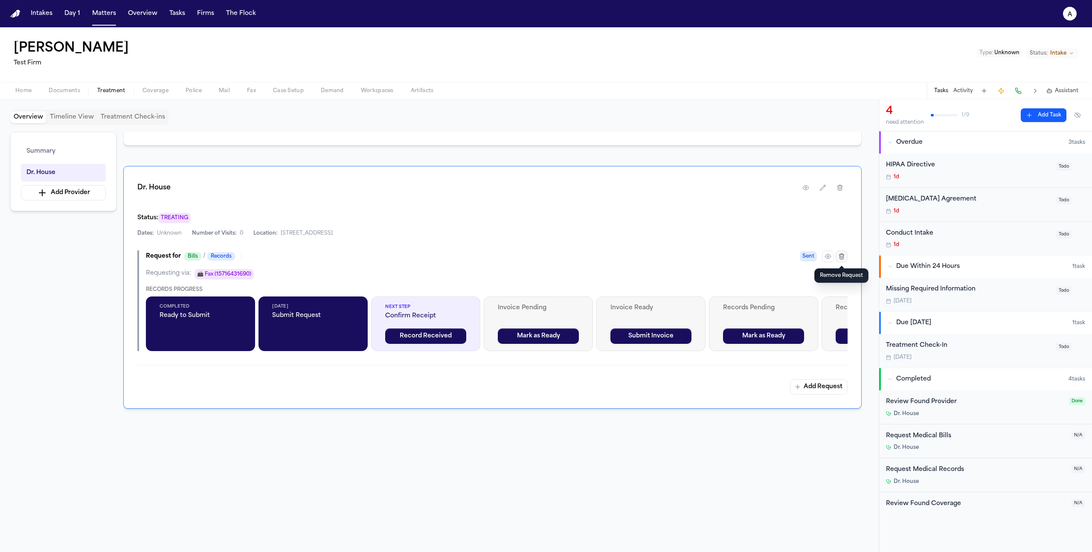
click at [842, 254] on icon "button" at bounding box center [841, 256] width 7 height 7
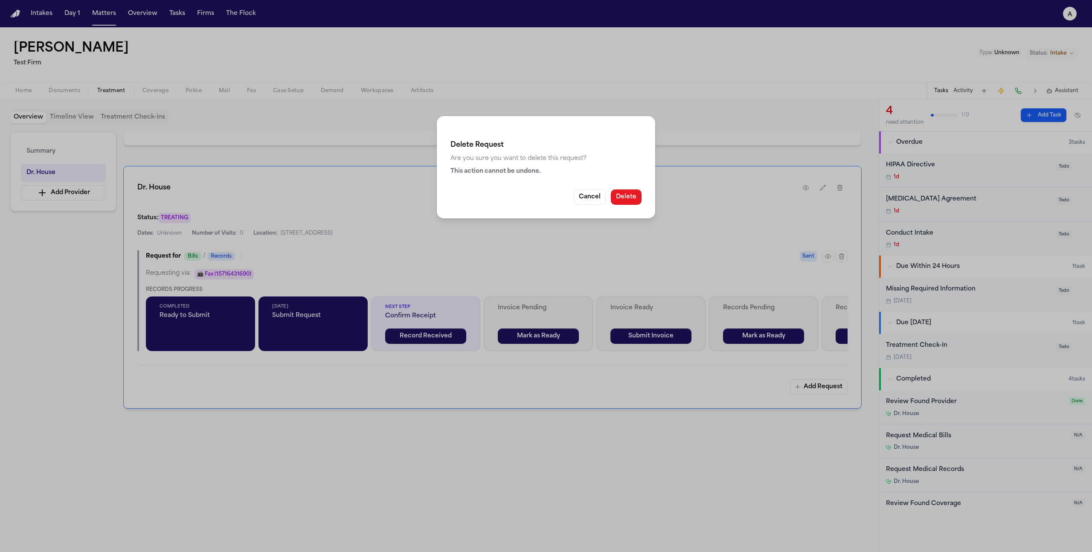
click at [628, 194] on button "Delete" at bounding box center [626, 196] width 31 height 15
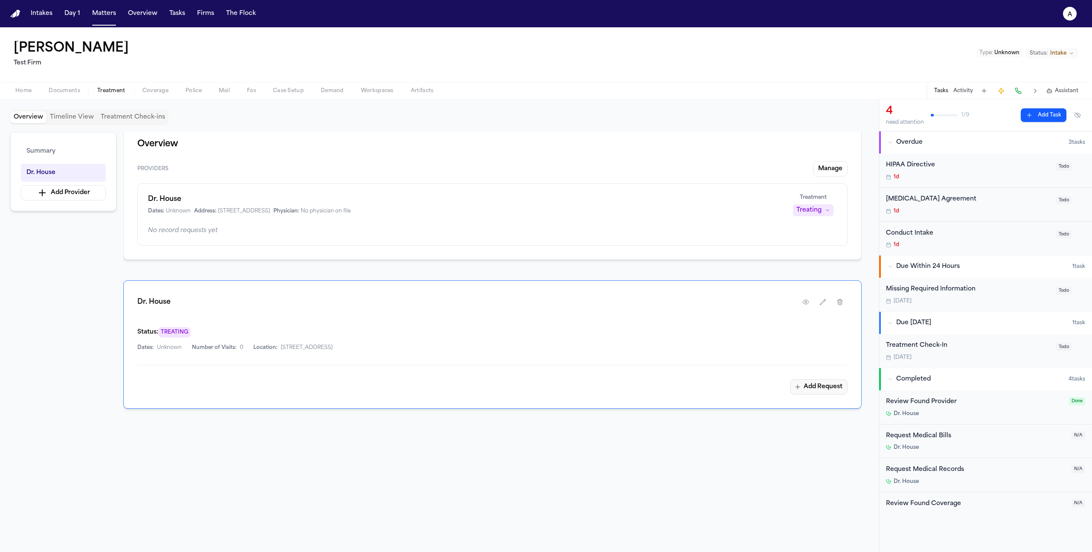
click at [803, 383] on button "Add Request" at bounding box center [819, 386] width 58 height 15
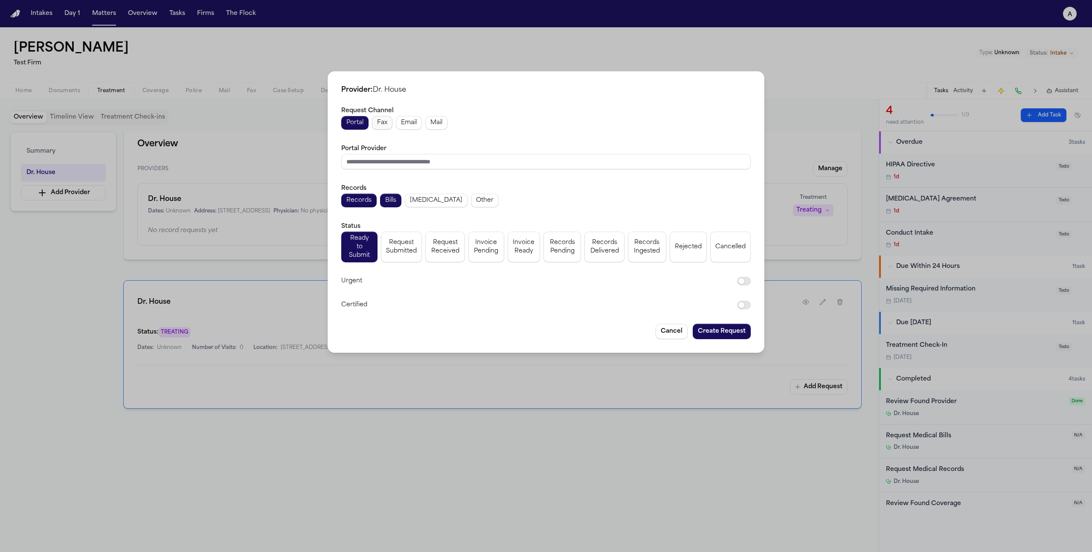
click at [382, 127] on span "Fax" at bounding box center [382, 123] width 10 height 9
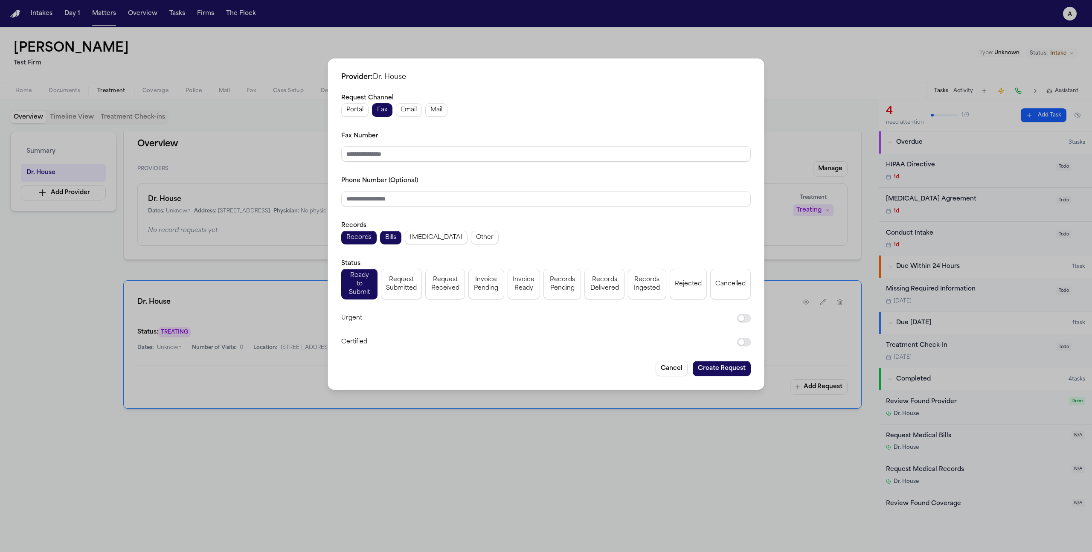
click at [380, 167] on div "Request Channel Portal Fax Email Mail Fax Number Phone Number (Optional) Record…" at bounding box center [545, 220] width 409 height 255
click at [382, 158] on input "Fax Number" at bounding box center [545, 153] width 409 height 15
type input "**********"
click at [429, 195] on input "Phone Number (Optional)" at bounding box center [545, 198] width 409 height 15
paste input "**********"
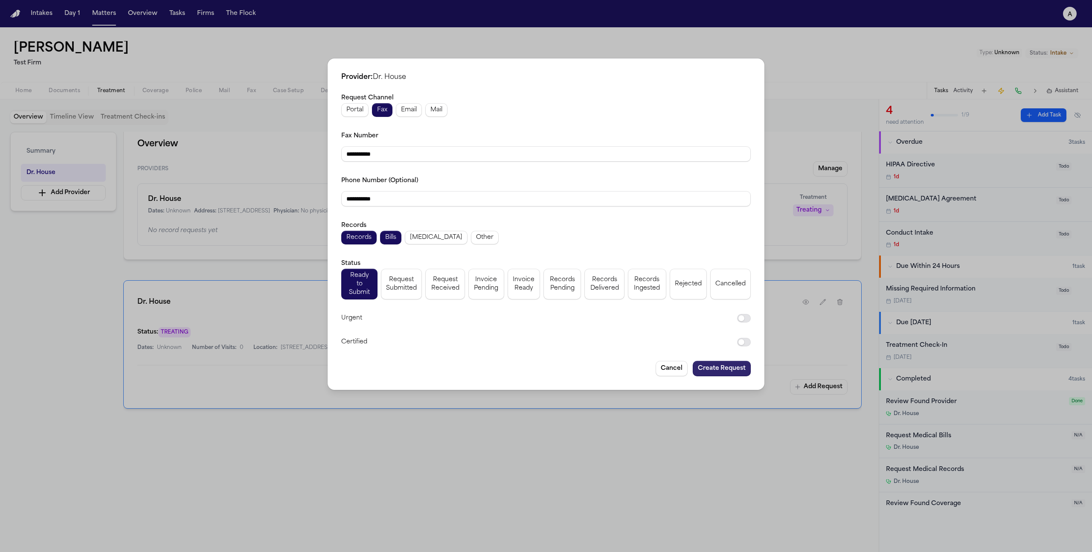
type input "**********"
click at [710, 362] on button "Create Request" at bounding box center [722, 368] width 58 height 15
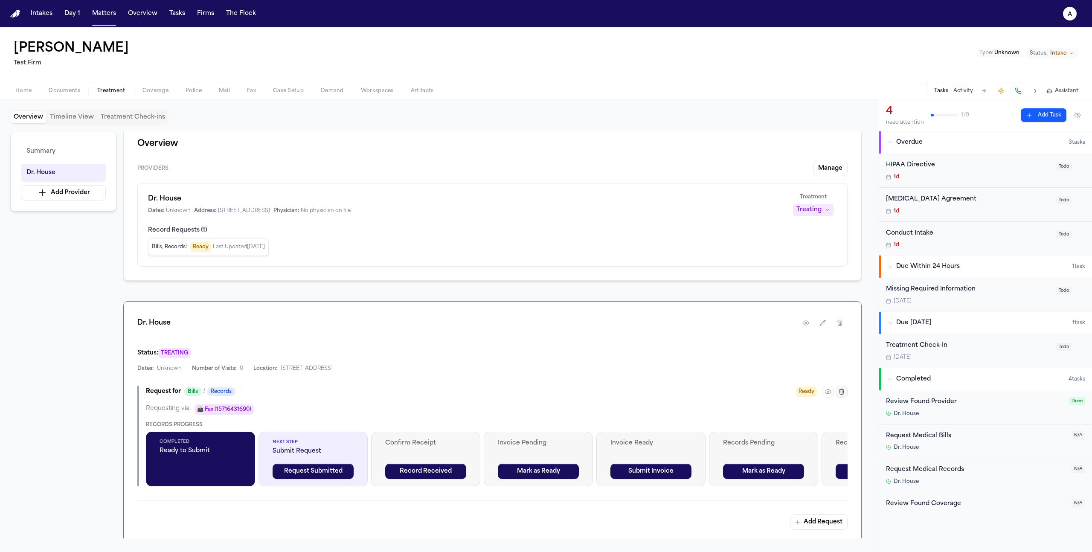
click at [838, 392] on icon "button" at bounding box center [841, 391] width 7 height 7
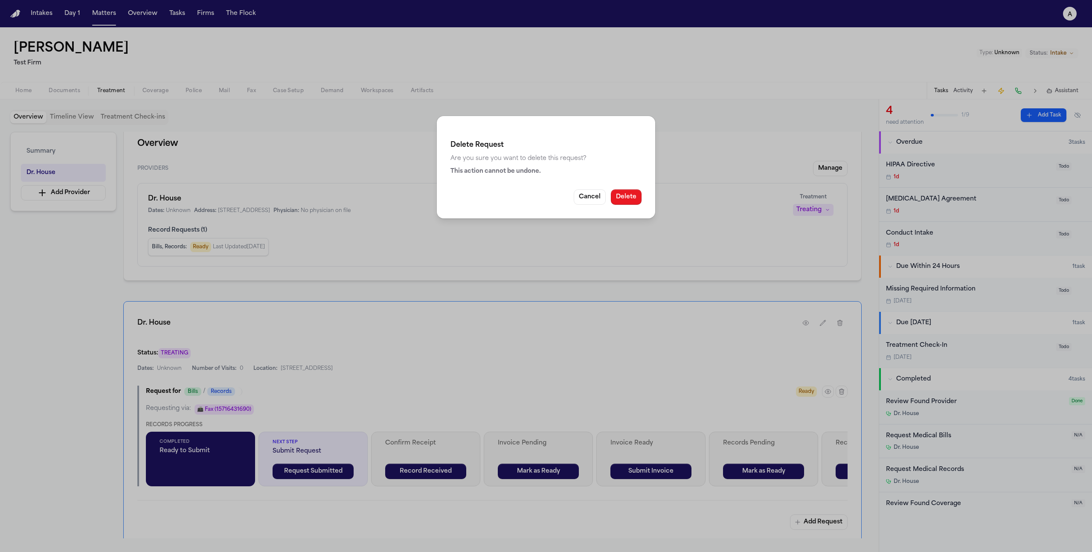
click at [635, 199] on button "Delete" at bounding box center [626, 196] width 31 height 15
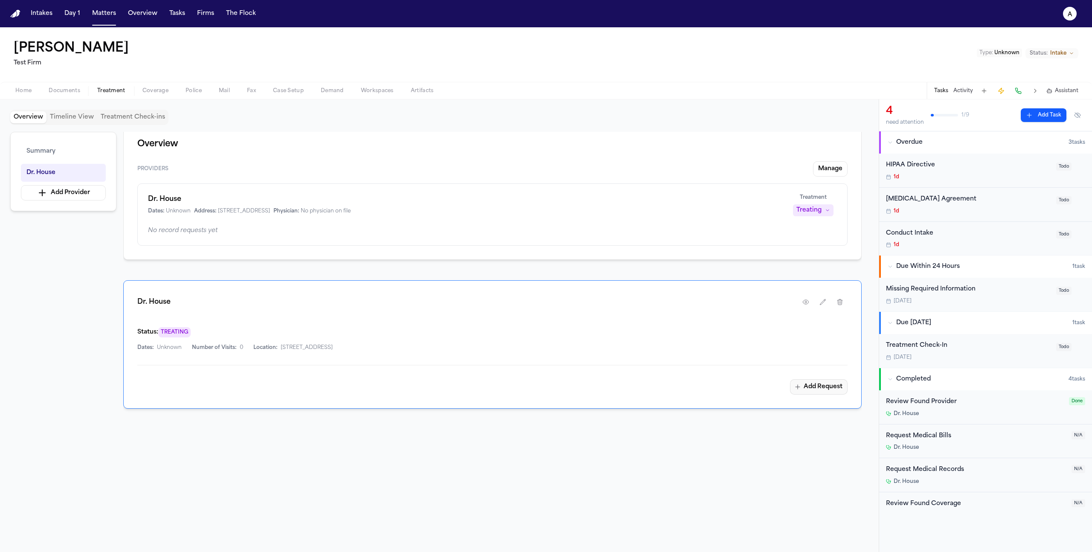
click at [817, 383] on button "Add Request" at bounding box center [819, 386] width 58 height 15
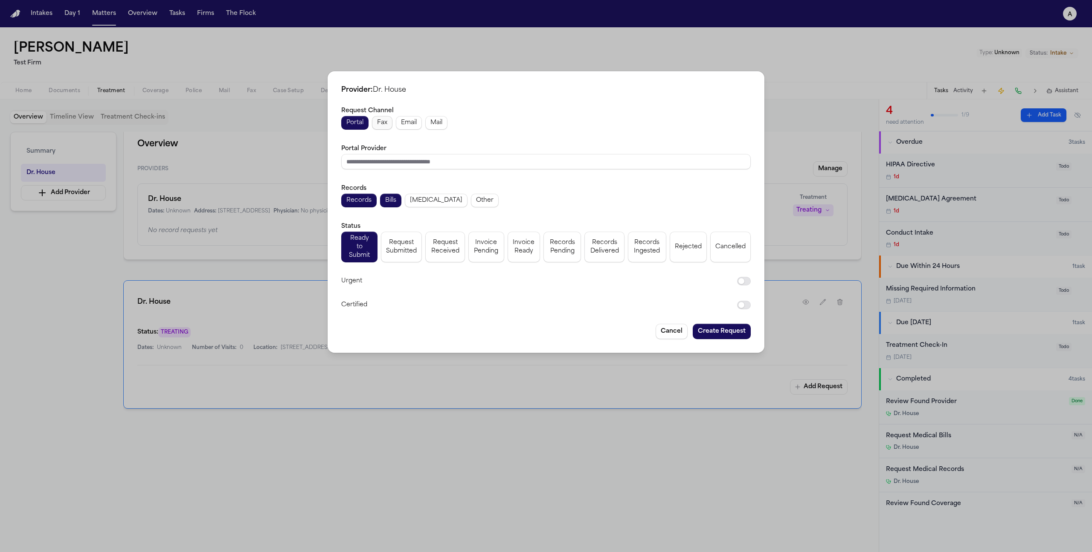
click at [381, 123] on span "Fax" at bounding box center [382, 123] width 10 height 9
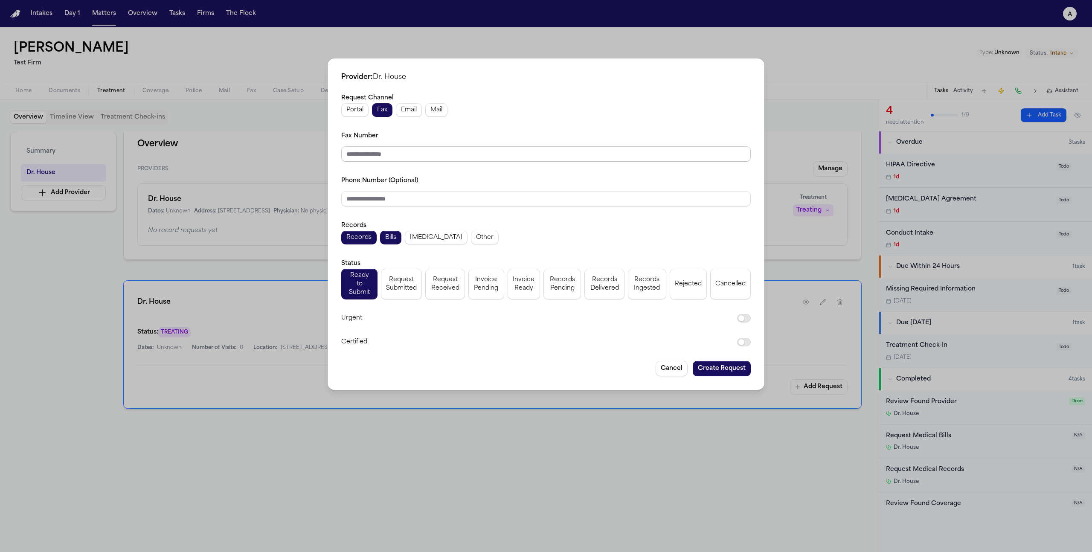
click at [394, 154] on input "Fax Number" at bounding box center [545, 153] width 409 height 15
paste input "**********"
type input "**********"
click at [400, 206] on input "Phone Number (Optional)" at bounding box center [545, 198] width 409 height 15
paste input "**********"
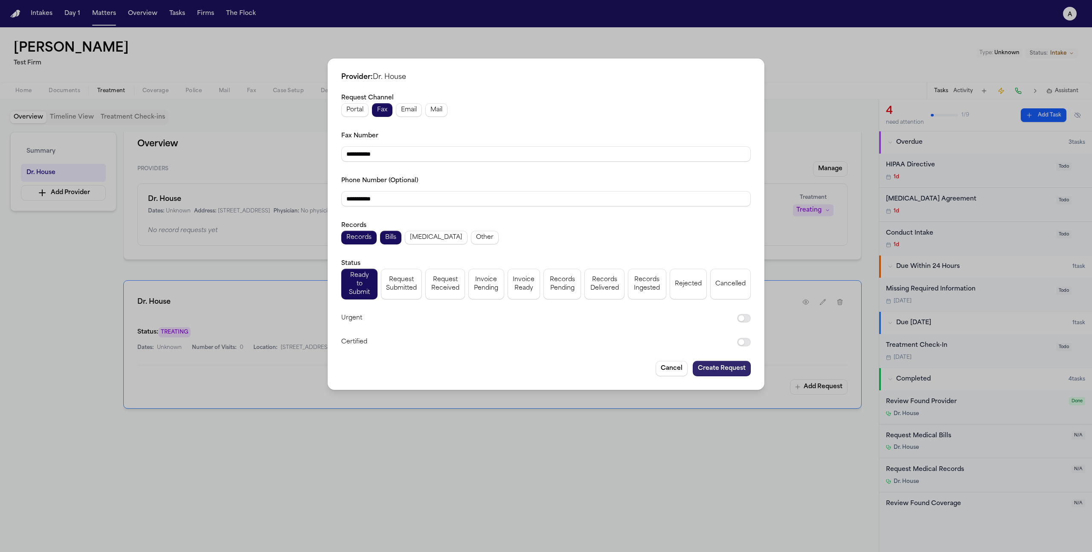
type input "**********"
click at [708, 361] on button "Create Request" at bounding box center [722, 368] width 58 height 15
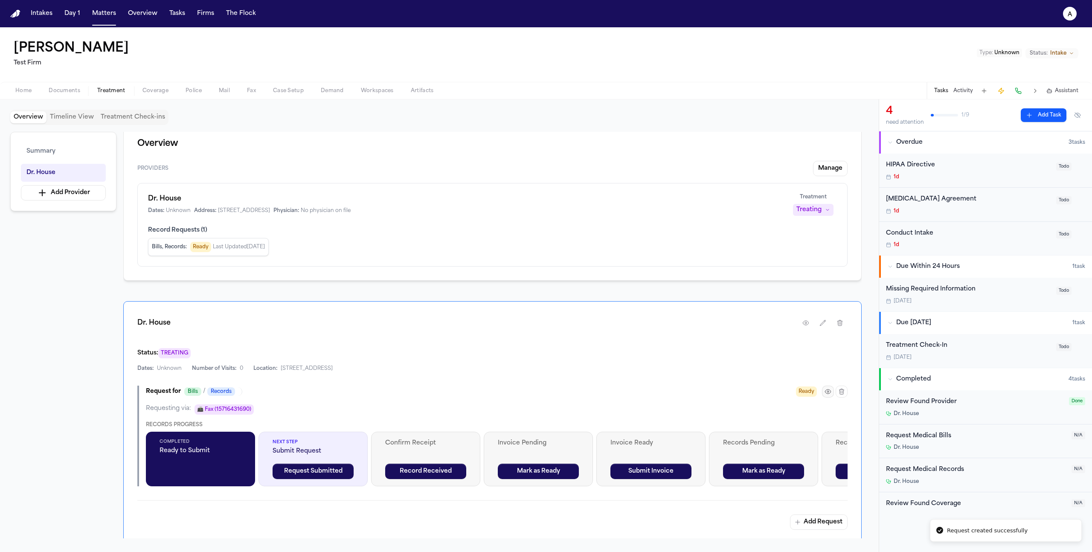
click at [827, 394] on icon "button" at bounding box center [828, 391] width 6 height 4
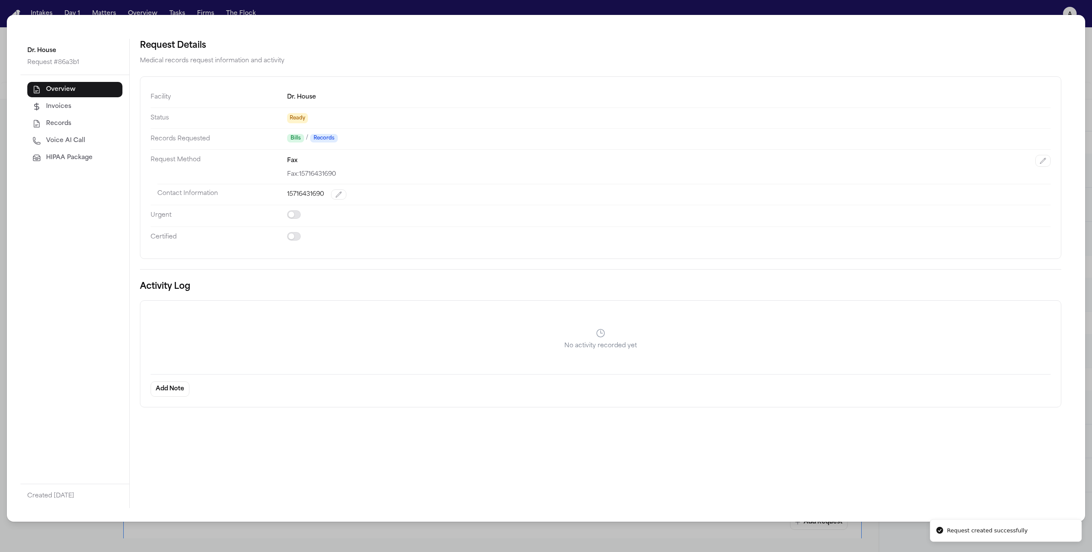
click at [75, 159] on span "HIPAA Package" at bounding box center [69, 158] width 46 height 9
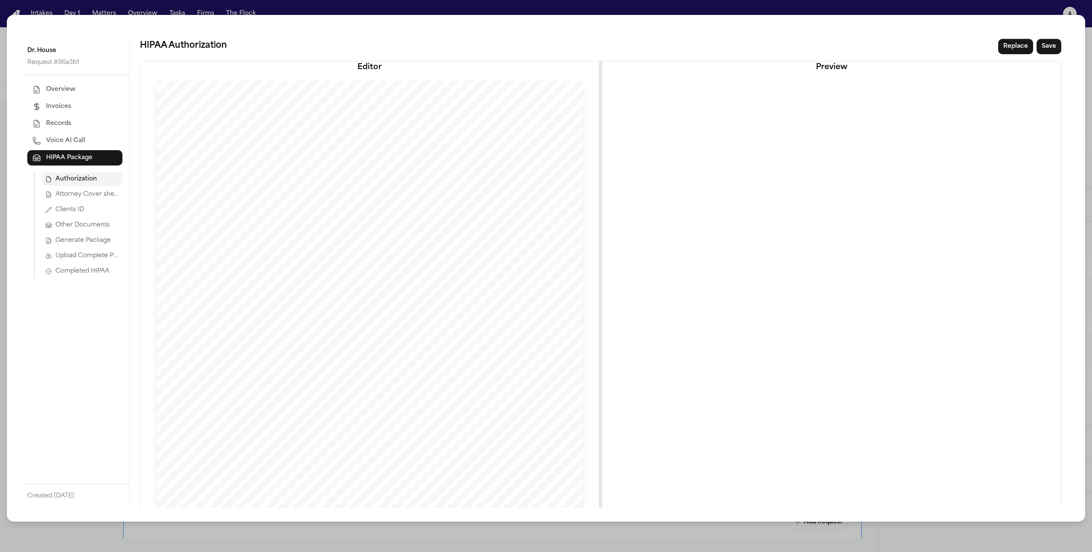
click at [76, 273] on span "Completed HIPAA" at bounding box center [82, 271] width 54 height 9
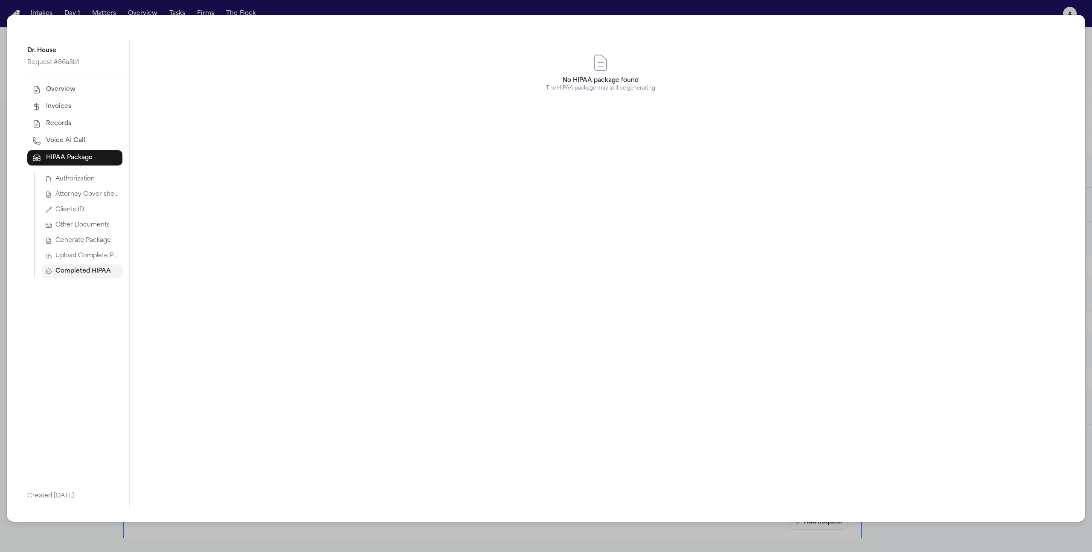
click at [66, 252] on span "Upload Complete Package" at bounding box center [87, 256] width 64 height 9
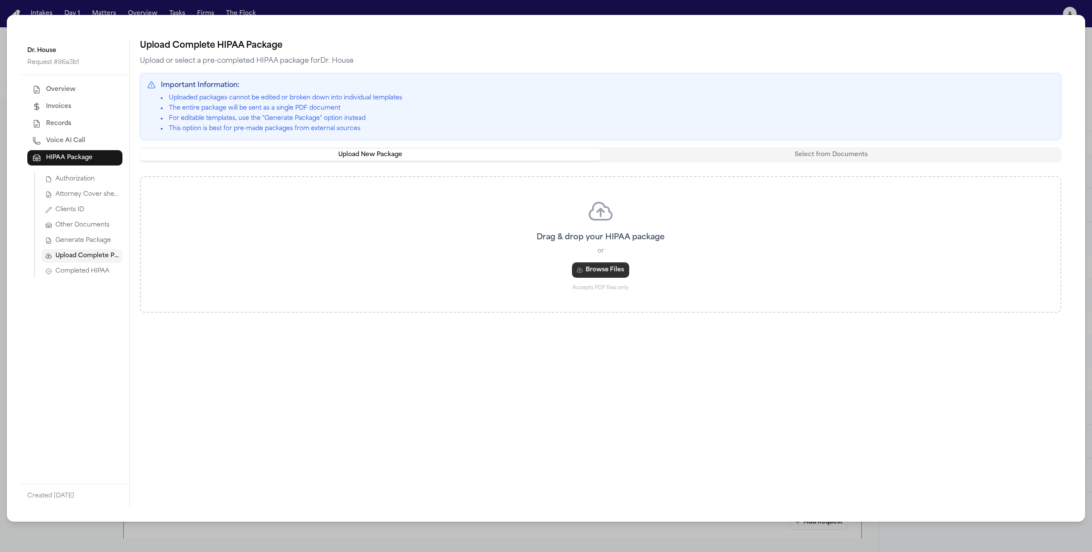
click at [593, 264] on button "Browse Files" at bounding box center [600, 269] width 57 height 15
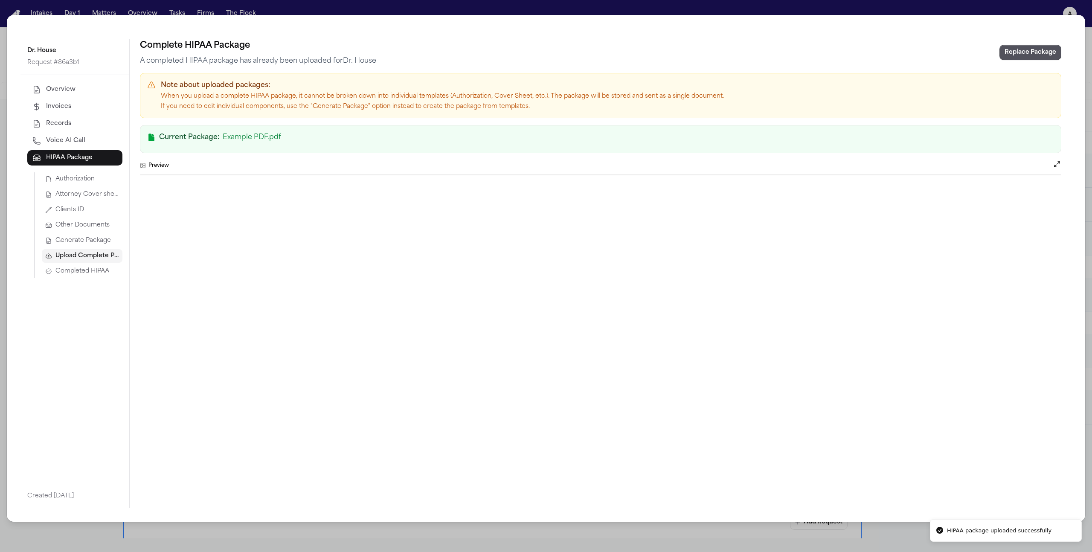
click at [823, 531] on div "Dr. House Request # 86a3b1 Overview Invoices Records Voice AI Call HIPAA Packag…" at bounding box center [546, 276] width 1092 height 552
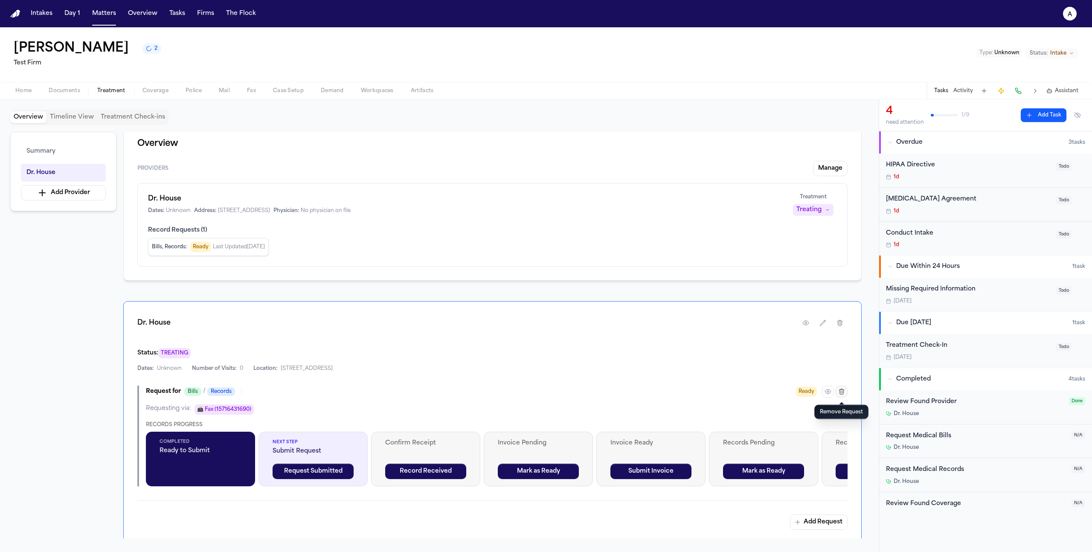
click at [841, 396] on button "button" at bounding box center [841, 392] width 12 height 12
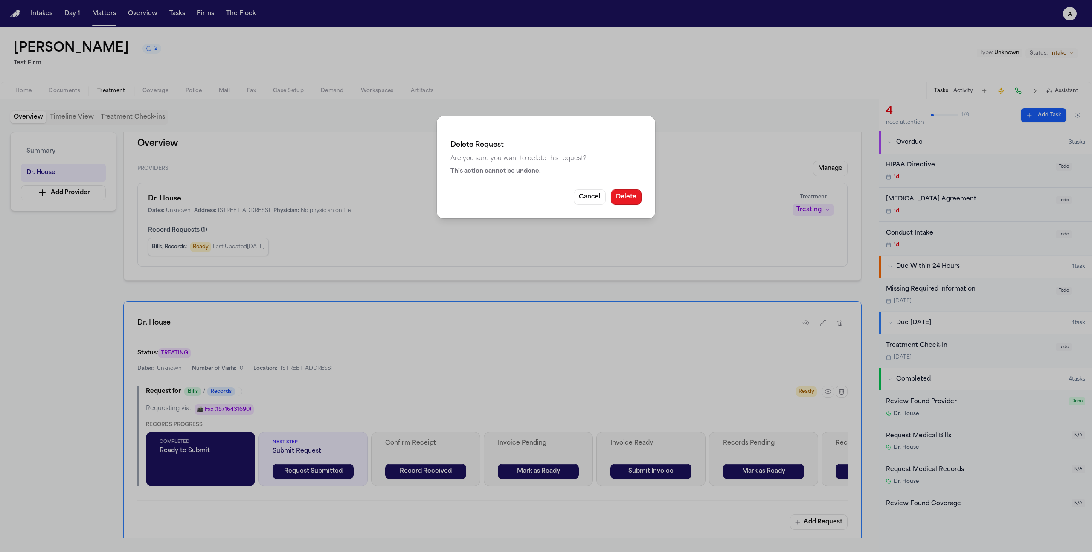
click at [624, 194] on button "Delete" at bounding box center [626, 196] width 31 height 15
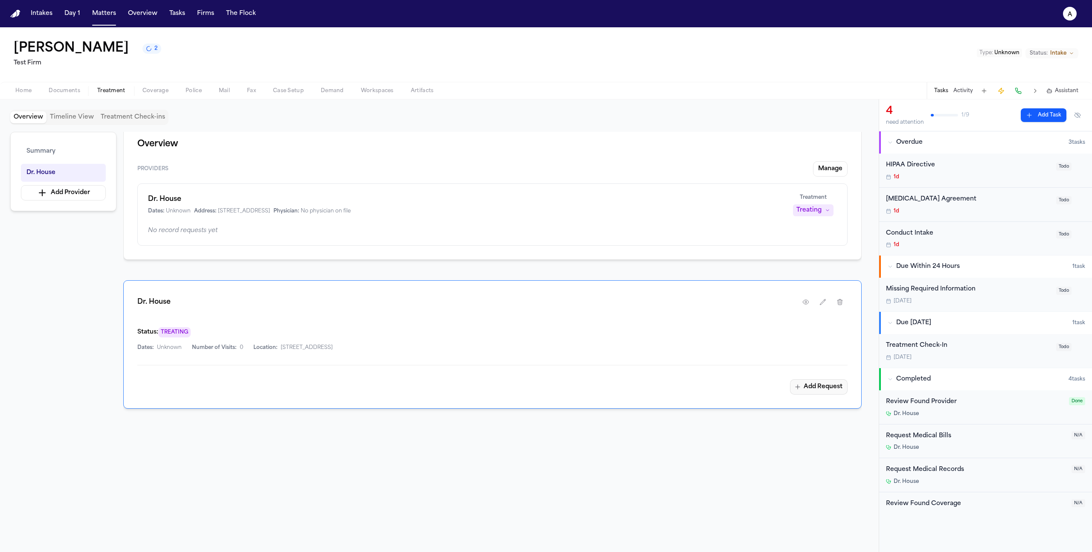
click at [821, 382] on button "Add Request" at bounding box center [819, 386] width 58 height 15
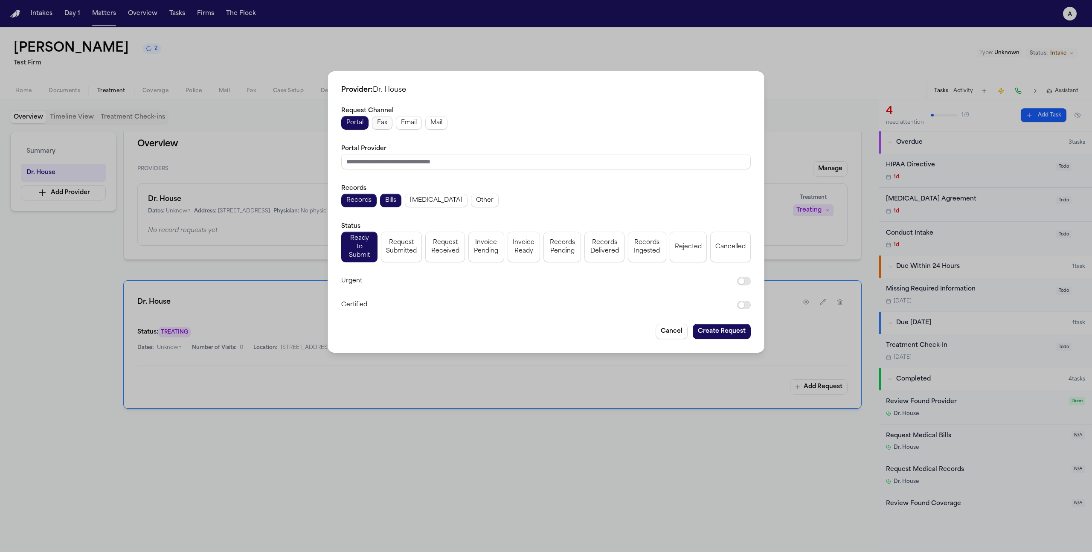
click at [378, 126] on span "Fax" at bounding box center [382, 123] width 10 height 9
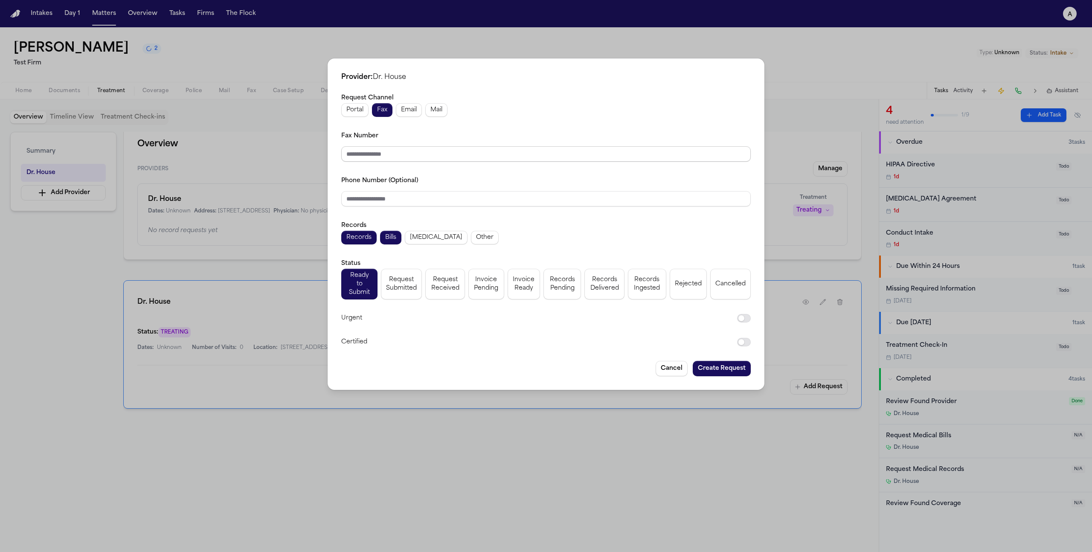
click at [383, 157] on input "Fax Number" at bounding box center [545, 153] width 409 height 15
paste input "**********"
type input "**********"
click at [521, 158] on input "**********" at bounding box center [545, 153] width 409 height 15
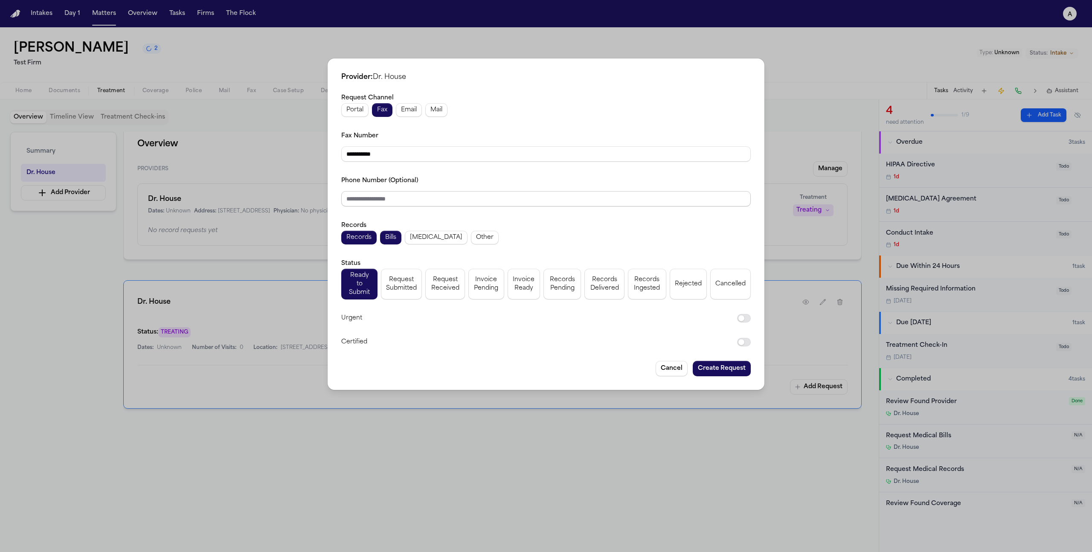
click at [528, 206] on input "Phone Number (Optional)" at bounding box center [545, 198] width 409 height 15
paste input "**********"
type input "**********"
click at [722, 353] on div "**********" at bounding box center [546, 223] width 437 height 331
click at [721, 361] on button "Create Request" at bounding box center [722, 368] width 58 height 15
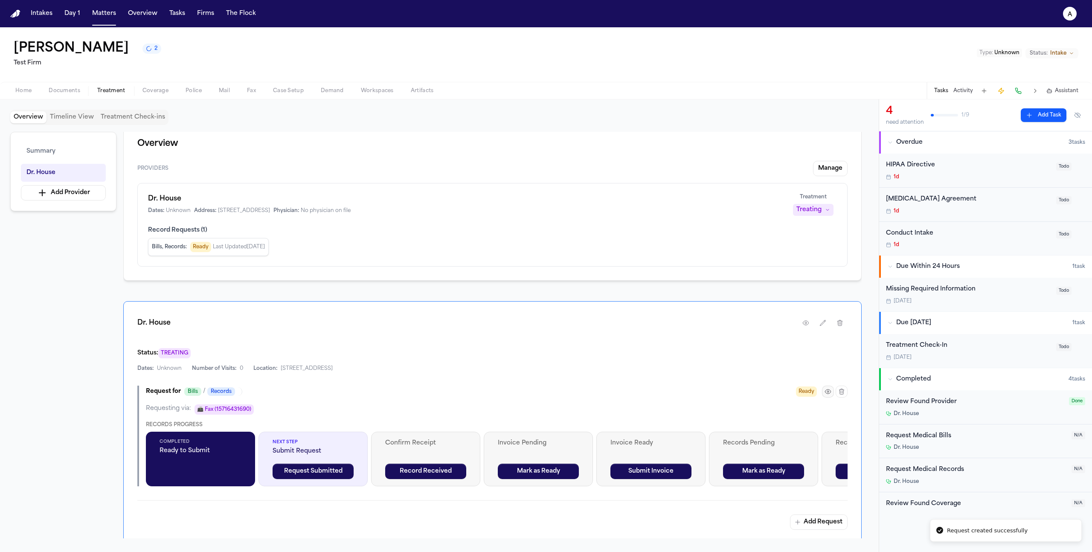
click at [828, 393] on icon "button" at bounding box center [827, 391] width 7 height 7
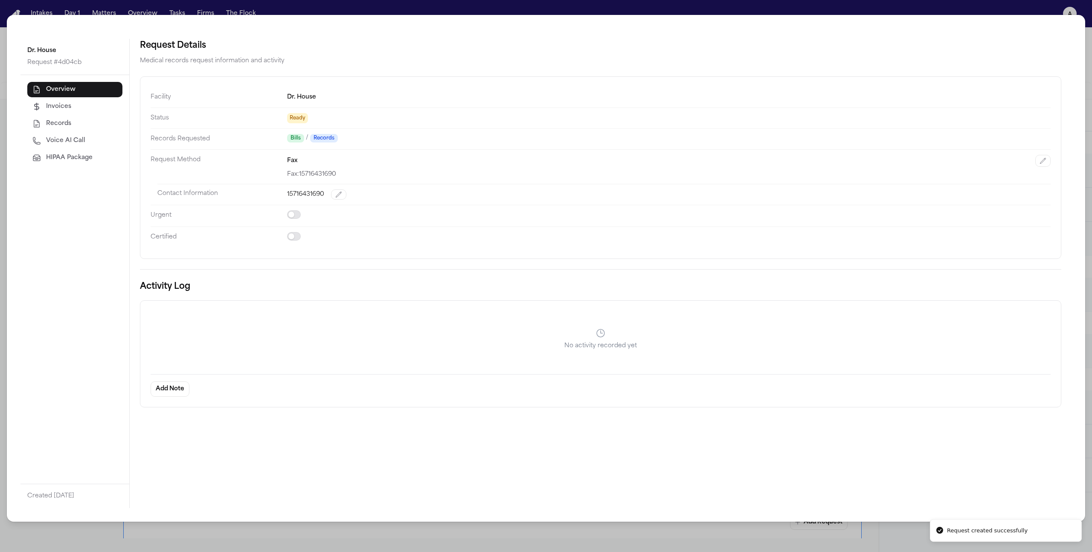
click at [93, 159] on button "HIPAA Package" at bounding box center [74, 157] width 95 height 15
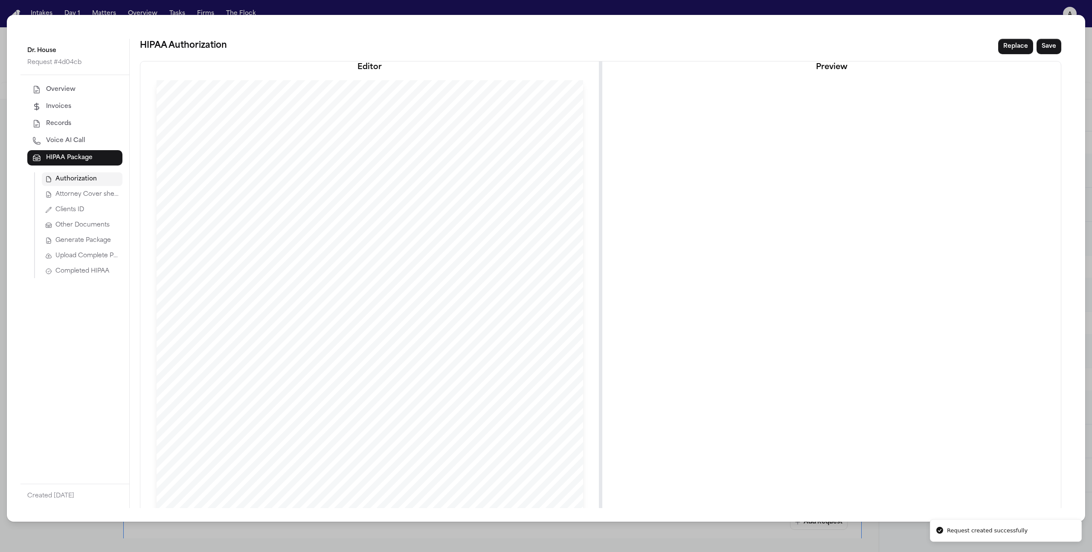
click at [95, 258] on span "Upload Complete Package" at bounding box center [87, 256] width 64 height 9
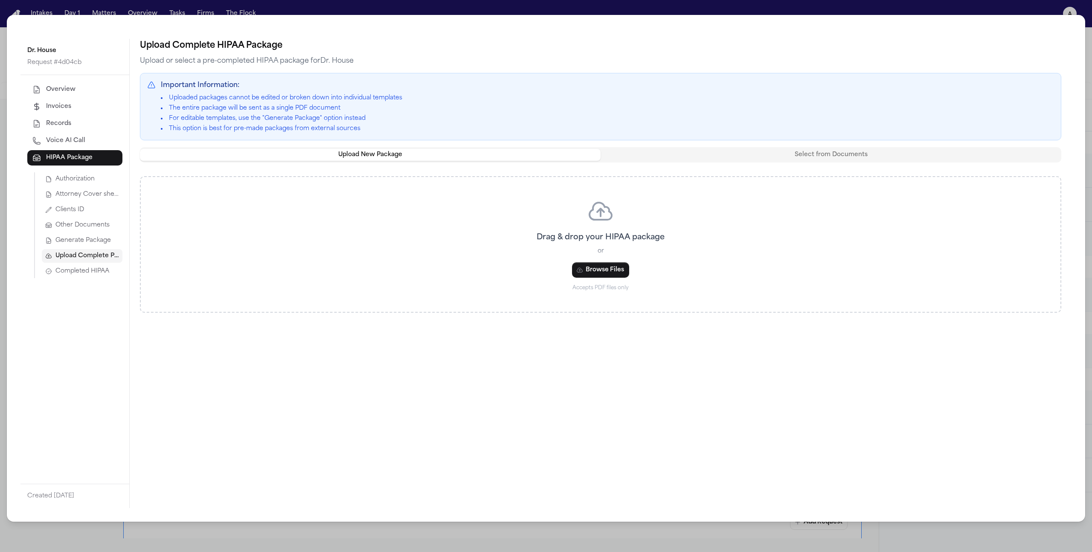
click at [593, 261] on div "Drag & drop your HIPAA package or Browse Files Accepts PDF files only" at bounding box center [600, 244] width 879 height 94
click at [595, 268] on button "Browse Files" at bounding box center [600, 269] width 57 height 15
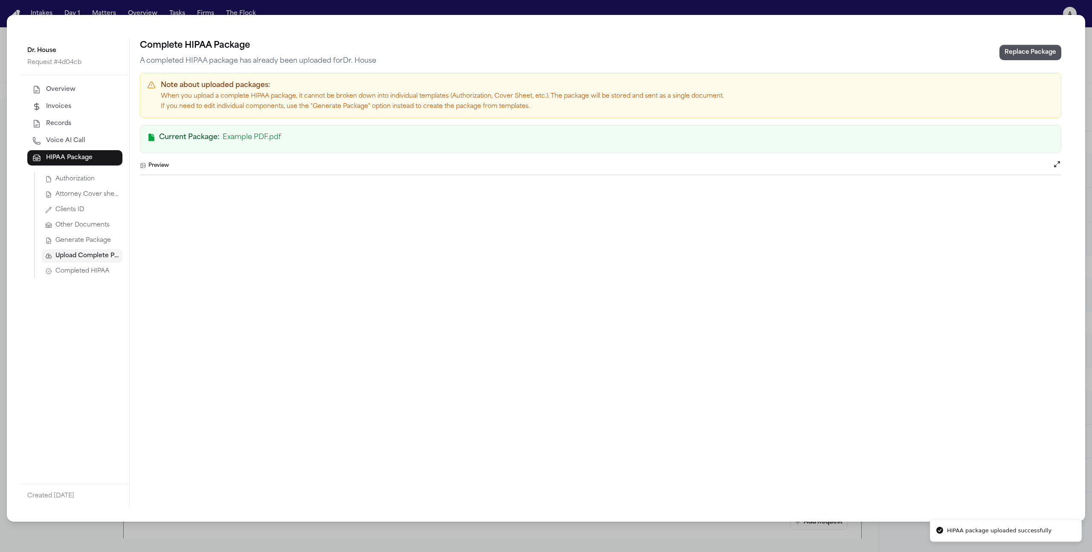
click at [474, 532] on div "Dr. House Request # 4d04cb Overview Invoices Records Voice AI Call HIPAA Packag…" at bounding box center [546, 276] width 1092 height 552
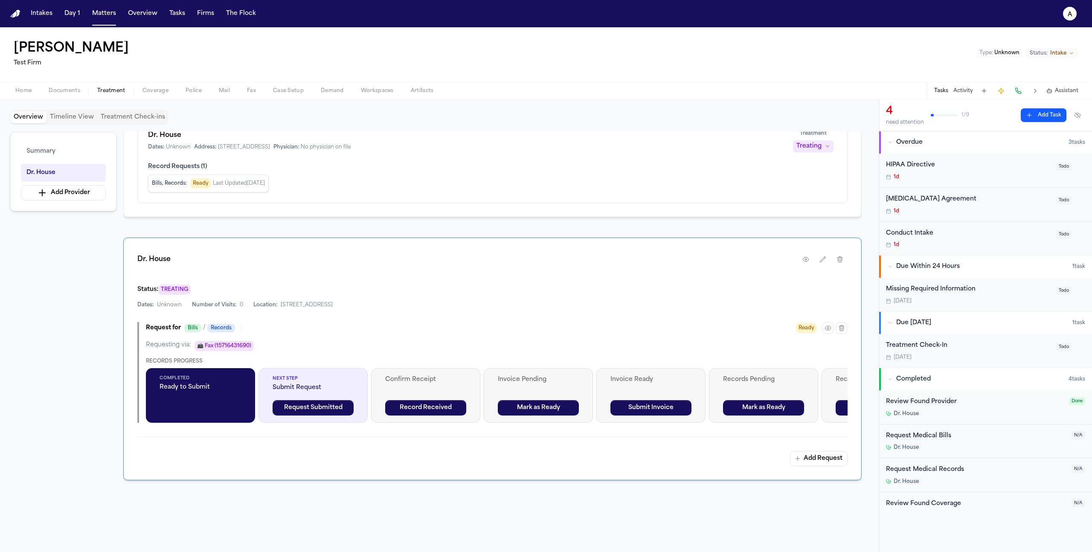
scroll to position [95, 0]
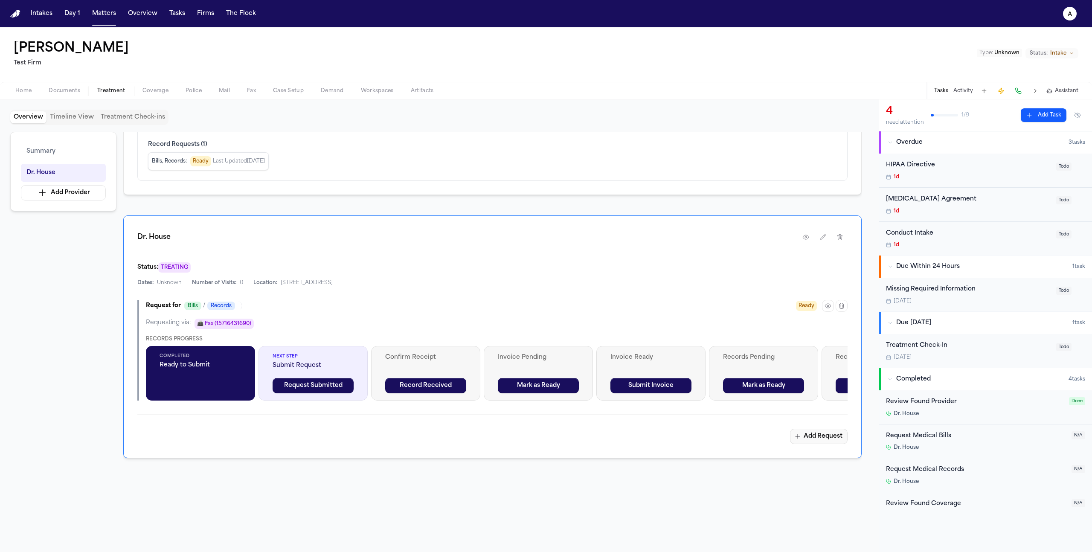
click at [815, 437] on button "Add Request" at bounding box center [819, 436] width 58 height 15
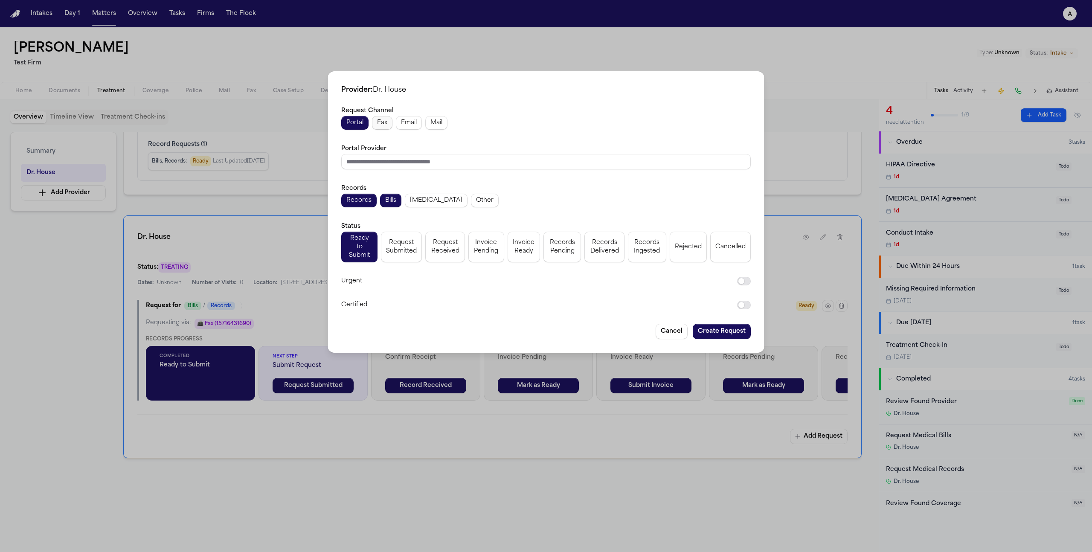
click at [386, 126] on span "Fax" at bounding box center [382, 123] width 10 height 9
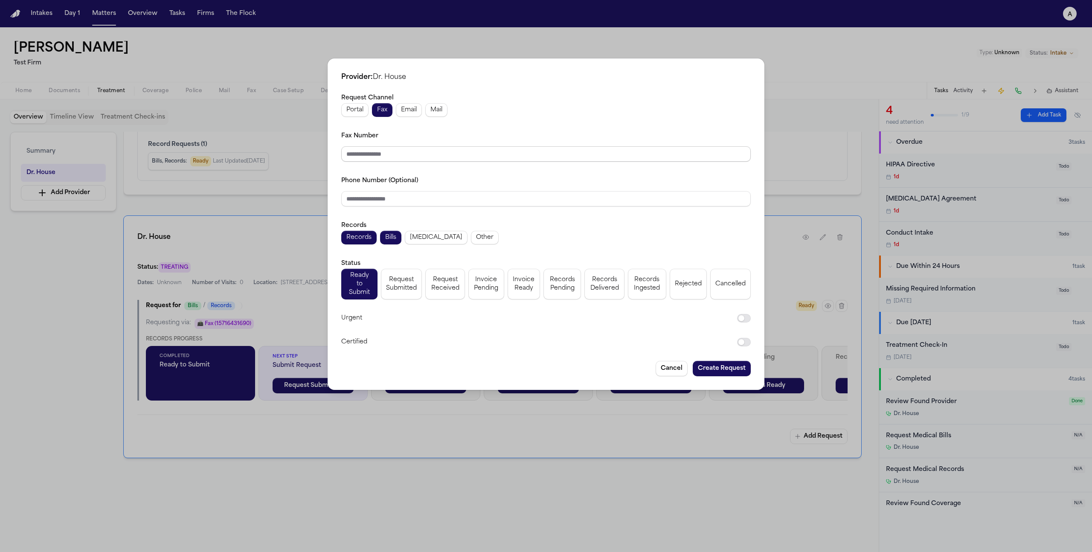
click at [388, 160] on input "Fax Number" at bounding box center [545, 153] width 409 height 15
paste input "**********"
type input "**********"
click at [413, 198] on input "Phone Number (Optional)" at bounding box center [545, 198] width 409 height 15
paste input "**********"
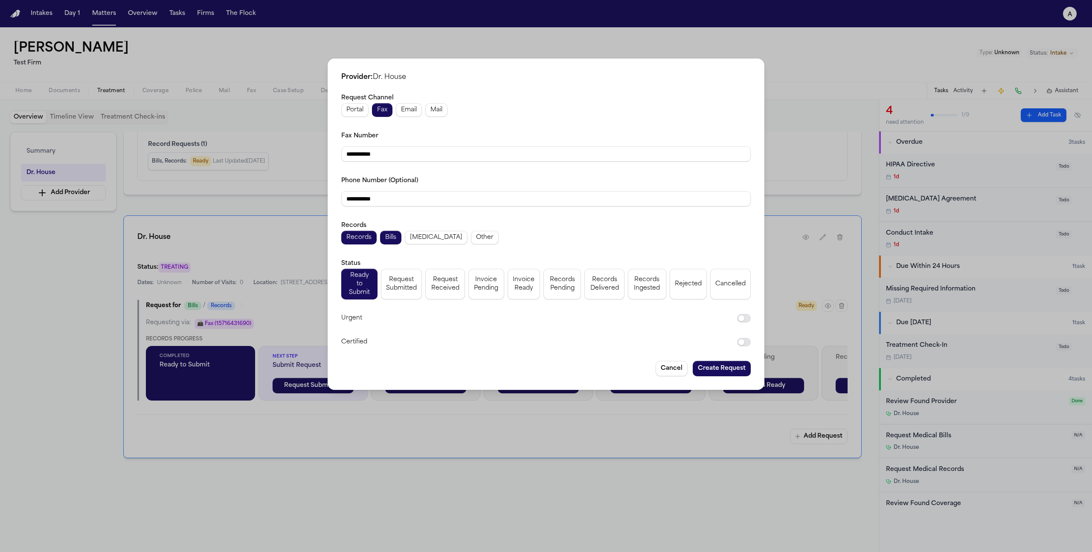
type input "**********"
click at [727, 365] on button "Create Request" at bounding box center [722, 368] width 58 height 15
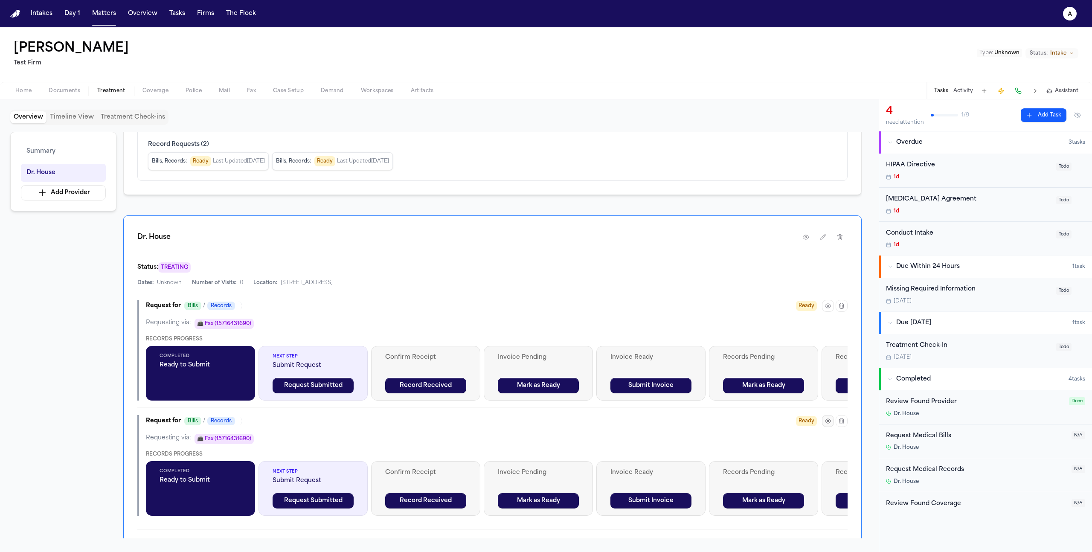
click at [824, 425] on button "button" at bounding box center [828, 421] width 12 height 12
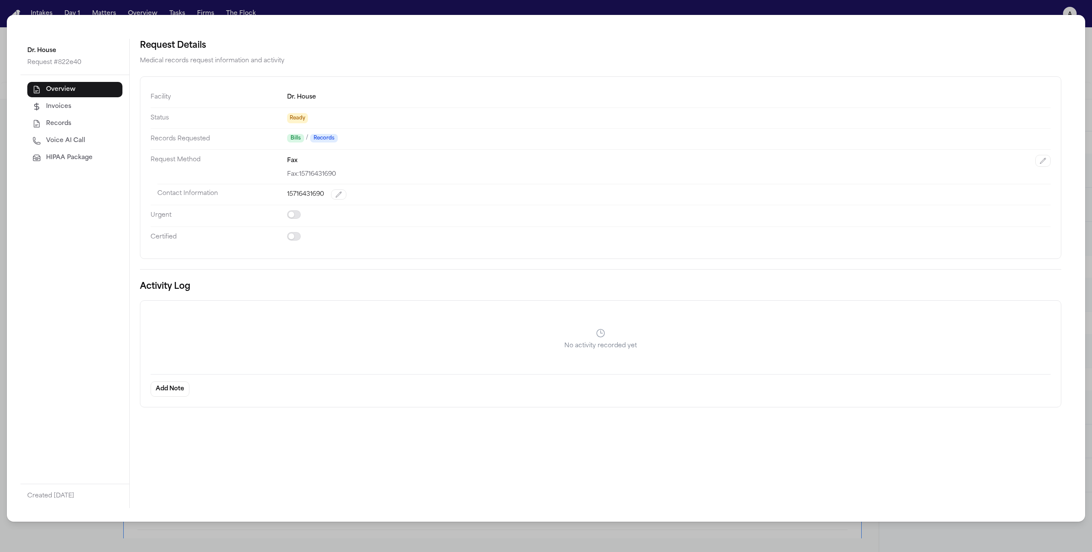
click at [62, 157] on span "HIPAA Package" at bounding box center [69, 158] width 46 height 9
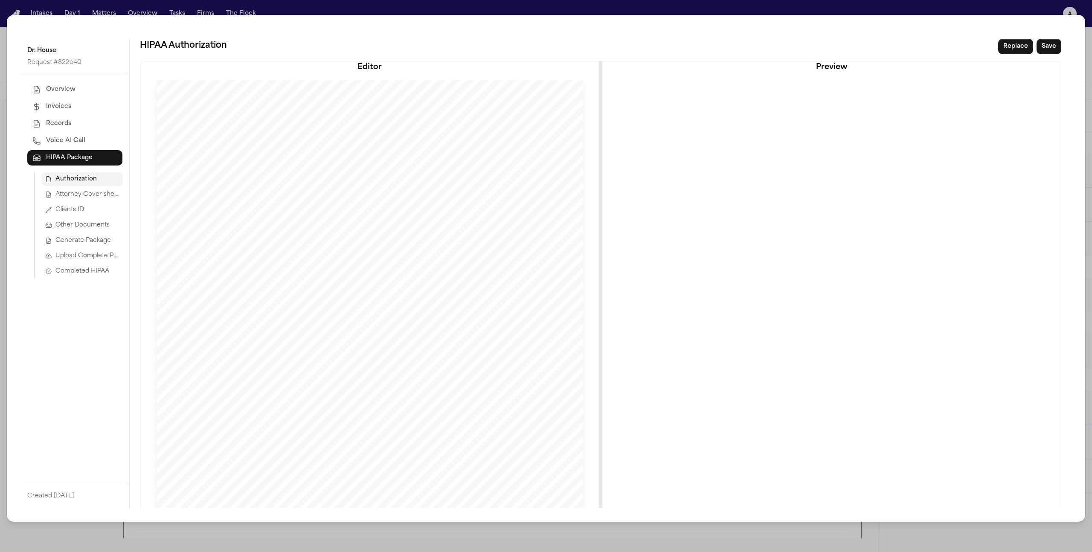
click at [58, 275] on span "Completed HIPAA" at bounding box center [82, 271] width 54 height 9
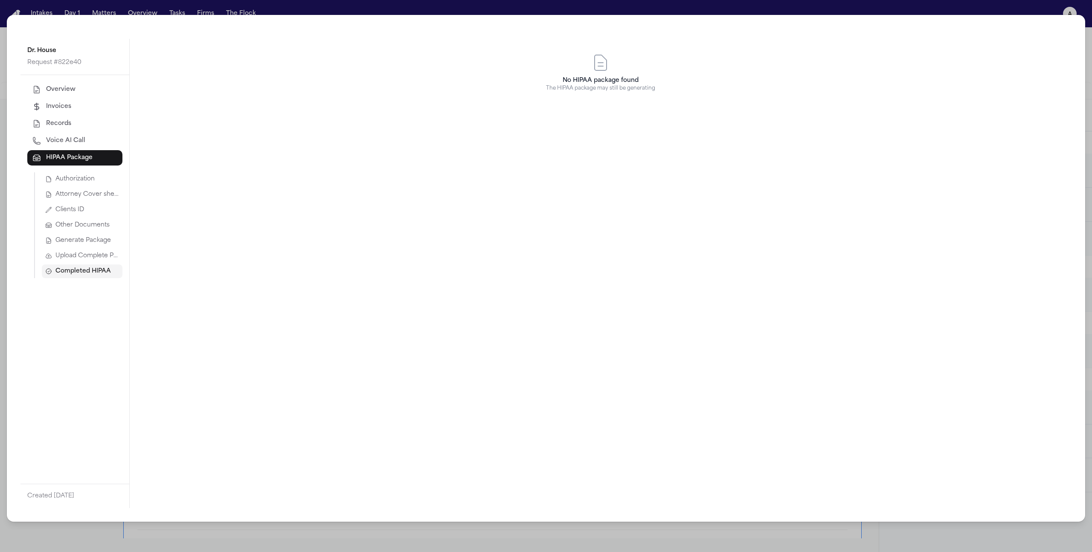
click at [91, 253] on span "Upload Complete Package" at bounding box center [87, 256] width 64 height 9
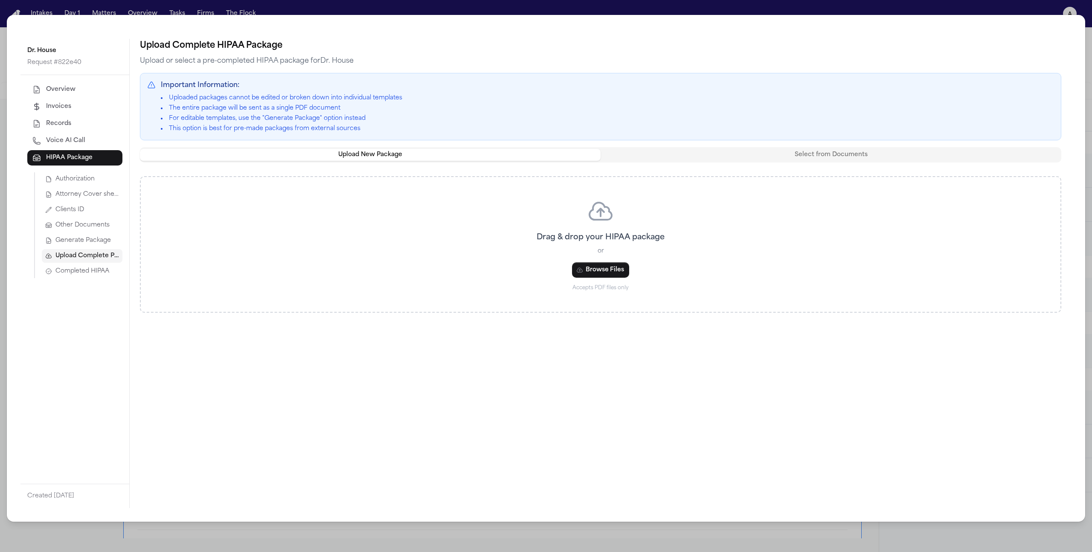
click at [80, 237] on span "Generate Package" at bounding box center [82, 240] width 55 height 9
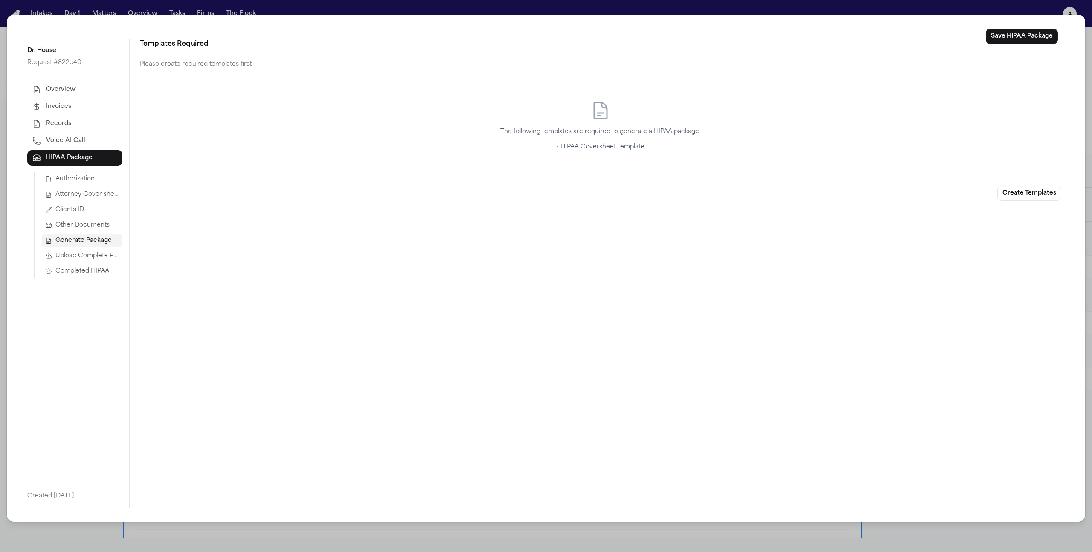
click at [77, 228] on span "Other Documents" at bounding box center [82, 225] width 54 height 9
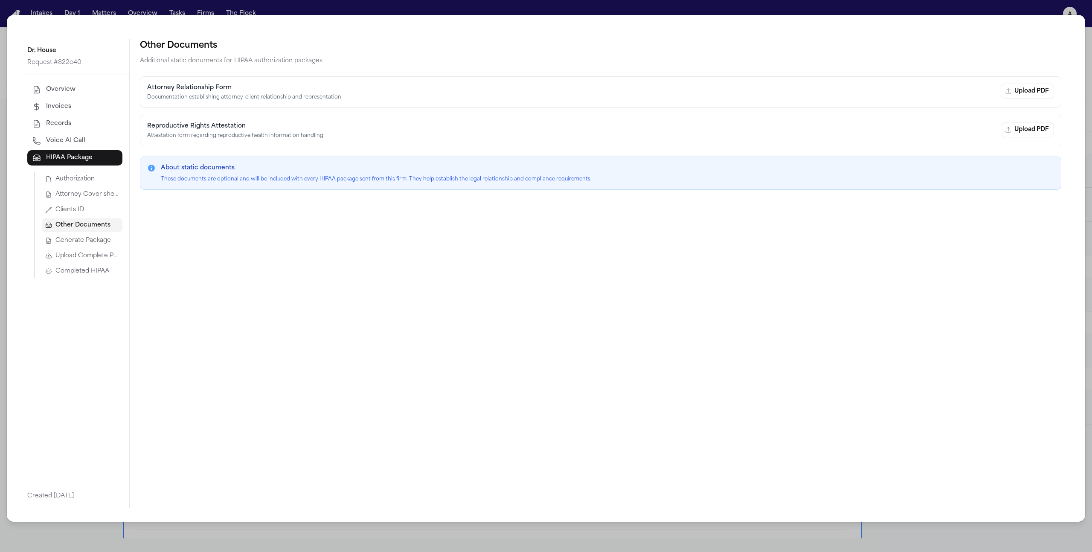
click at [77, 209] on span "Clients ID" at bounding box center [69, 210] width 29 height 9
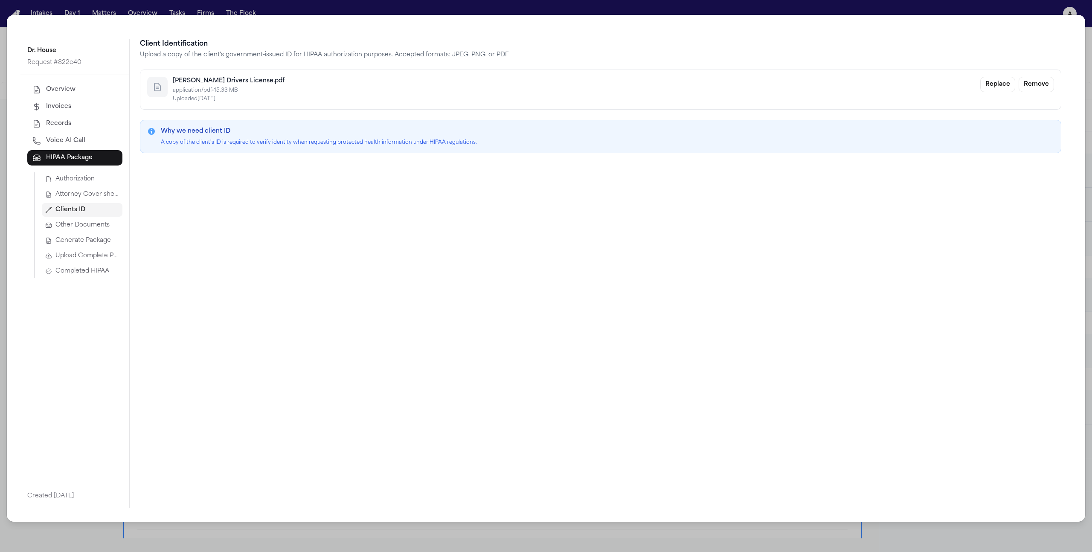
click at [75, 199] on button "Attorney Cover sheet" at bounding box center [82, 195] width 81 height 14
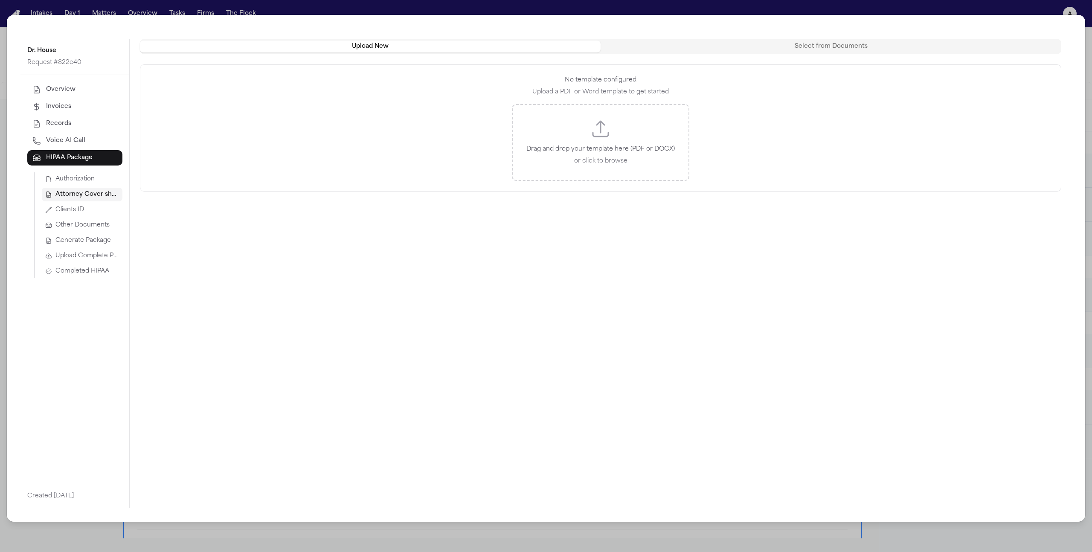
click at [75, 183] on span "Authorization" at bounding box center [74, 179] width 39 height 9
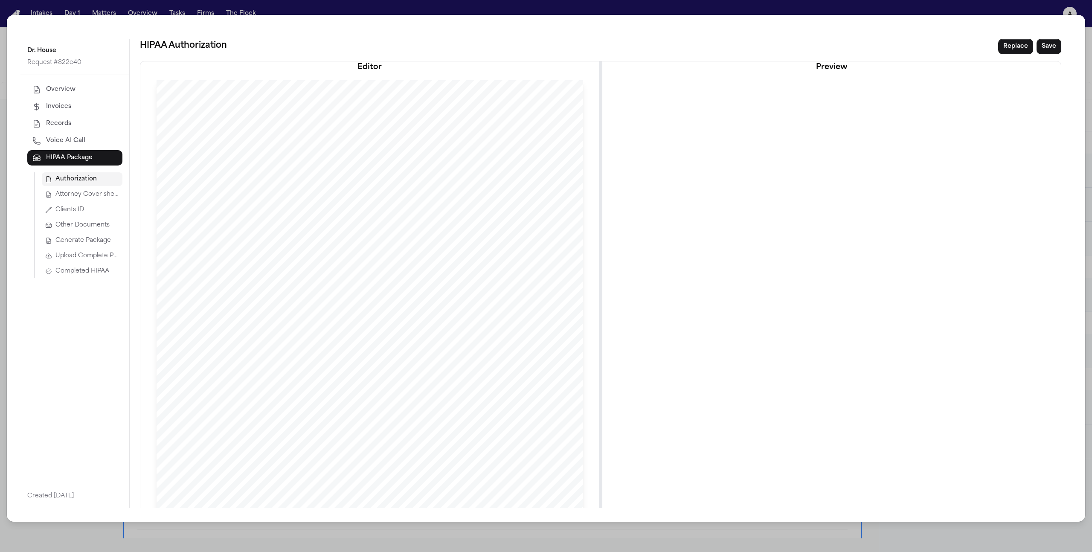
click at [81, 255] on span "Upload Complete Package" at bounding box center [87, 256] width 64 height 9
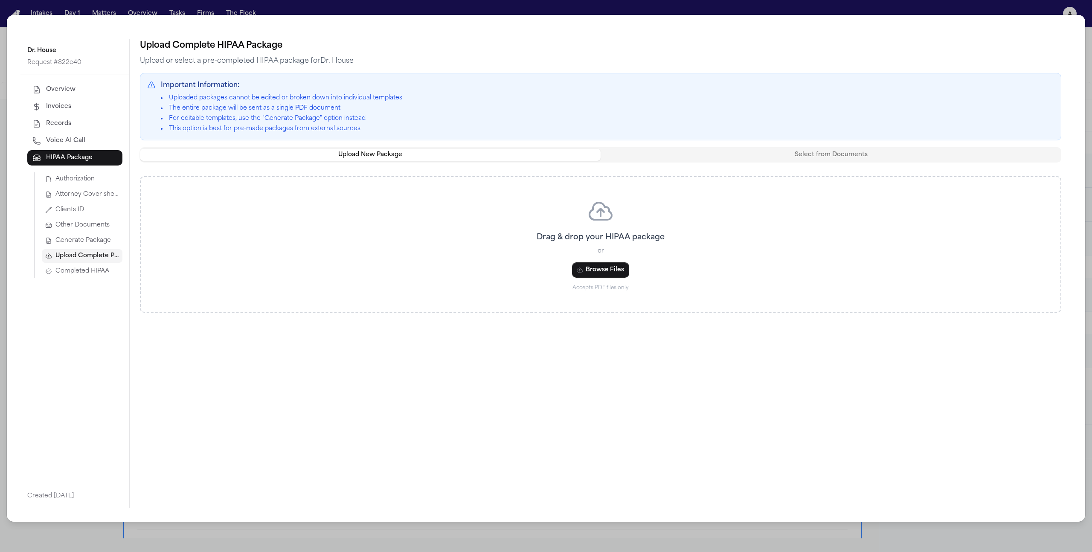
click at [91, 178] on span "Authorization" at bounding box center [74, 179] width 39 height 9
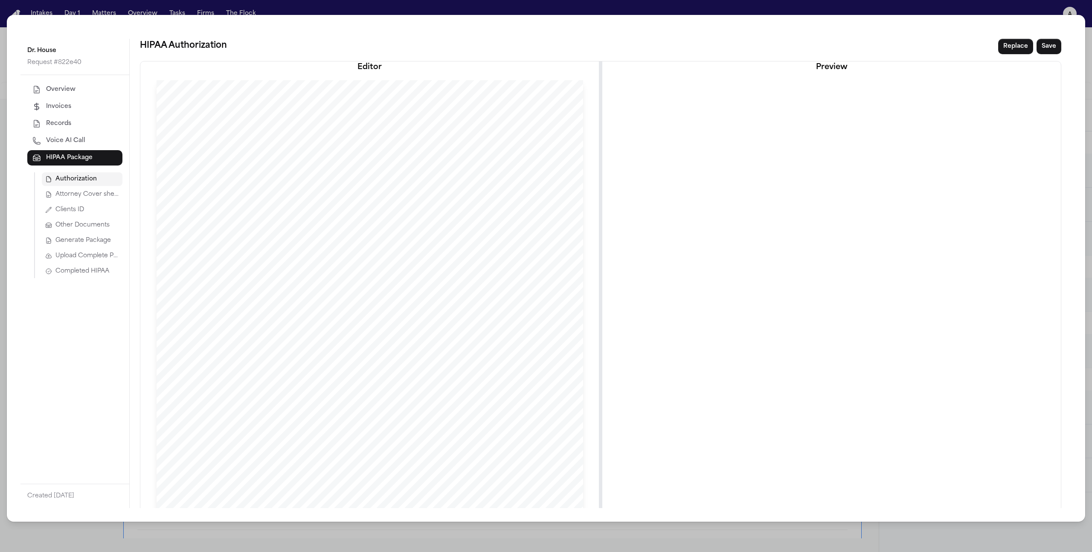
click at [89, 194] on span "Attorney Cover sheet" at bounding box center [87, 194] width 64 height 9
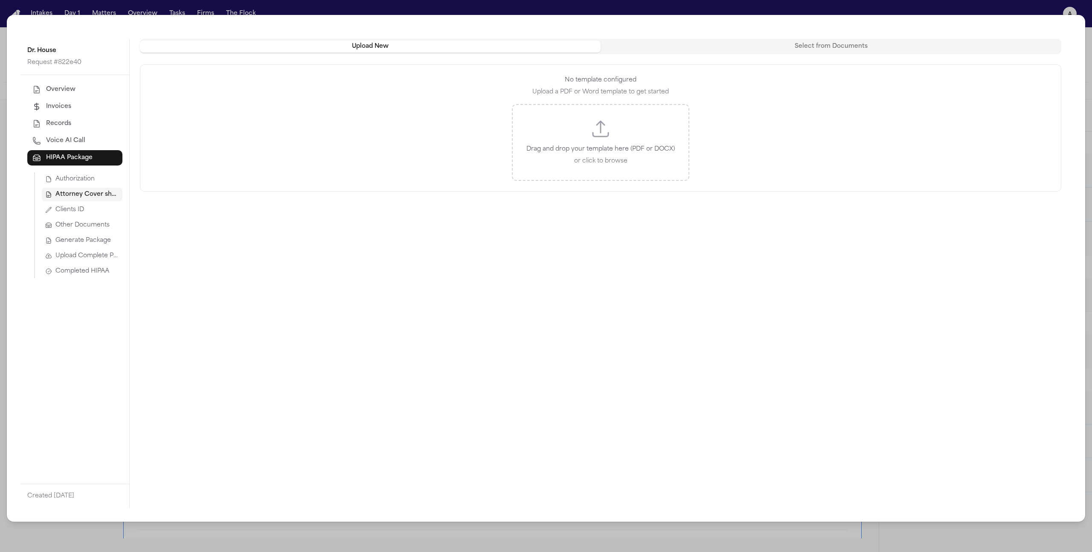
click at [89, 209] on button "Clients ID" at bounding box center [82, 210] width 81 height 14
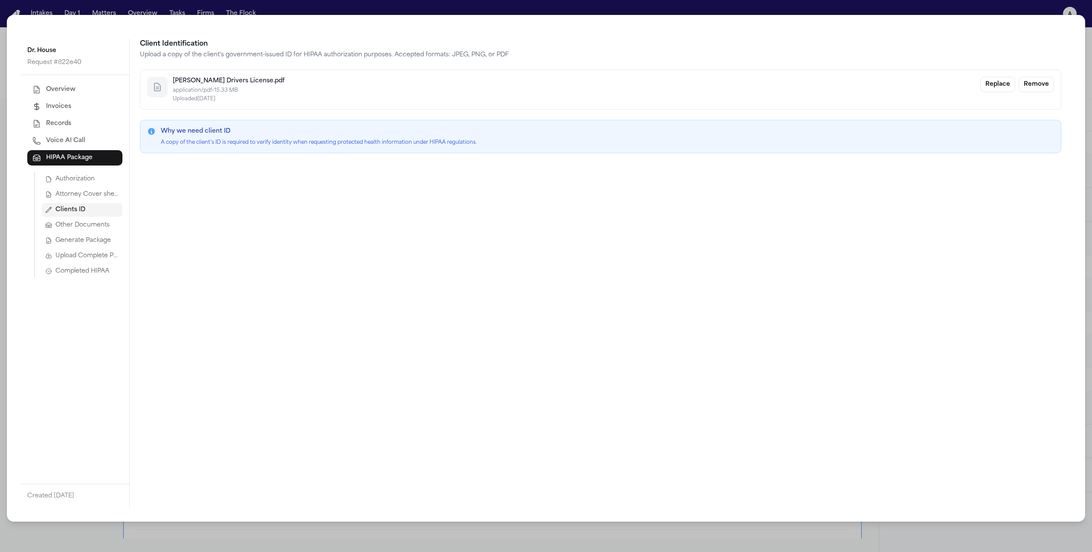
click at [89, 227] on span "Other Documents" at bounding box center [82, 225] width 54 height 9
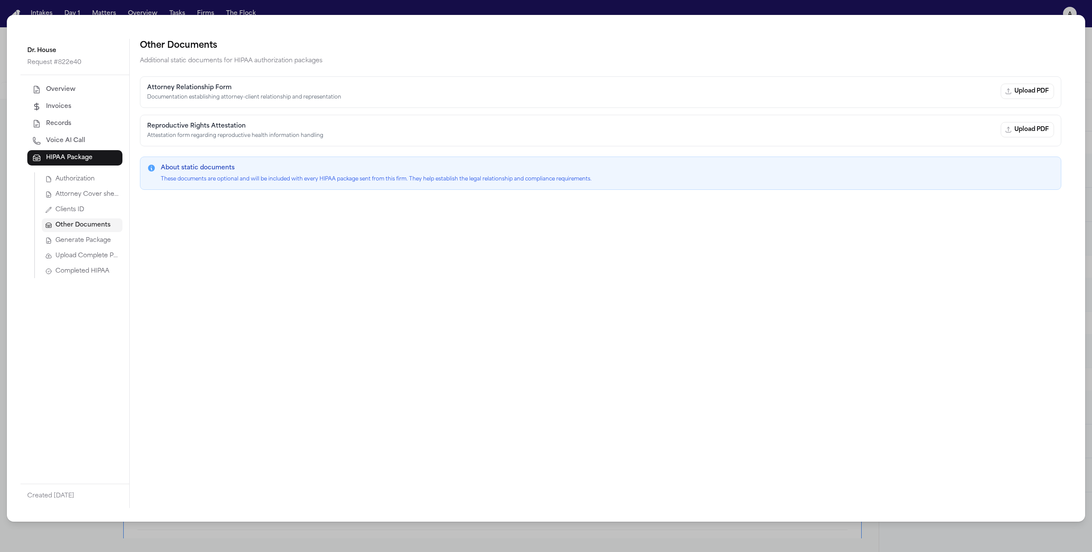
click at [75, 204] on button "Clients ID" at bounding box center [82, 210] width 81 height 14
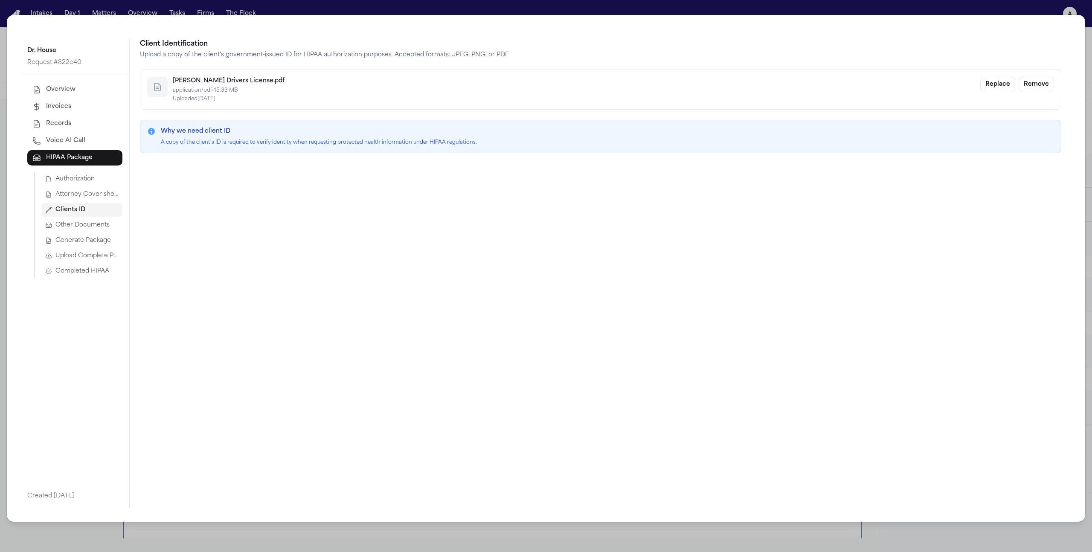
click at [75, 200] on button "Attorney Cover sheet" at bounding box center [82, 195] width 81 height 14
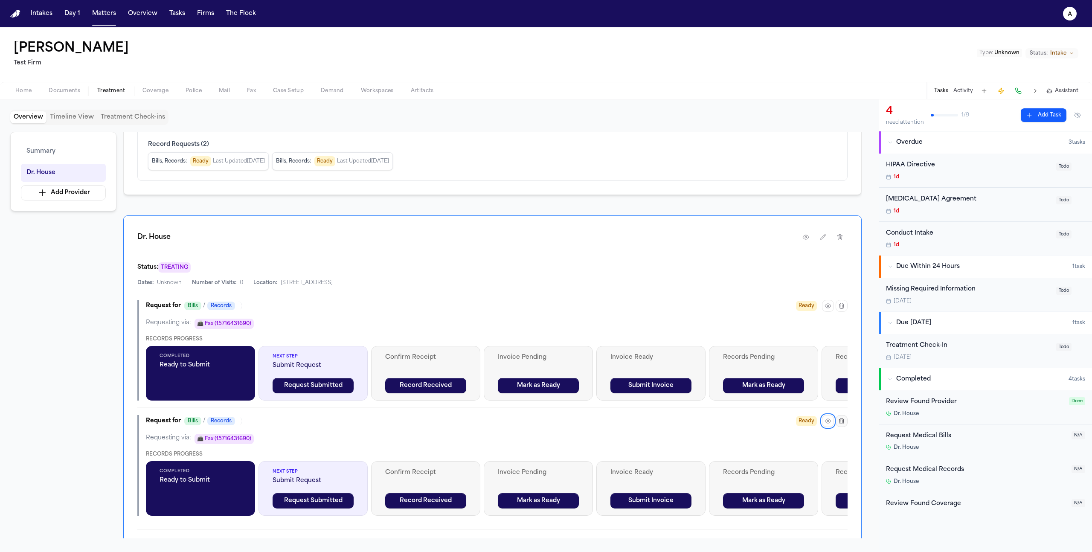
click at [840, 421] on icon "button" at bounding box center [841, 421] width 7 height 7
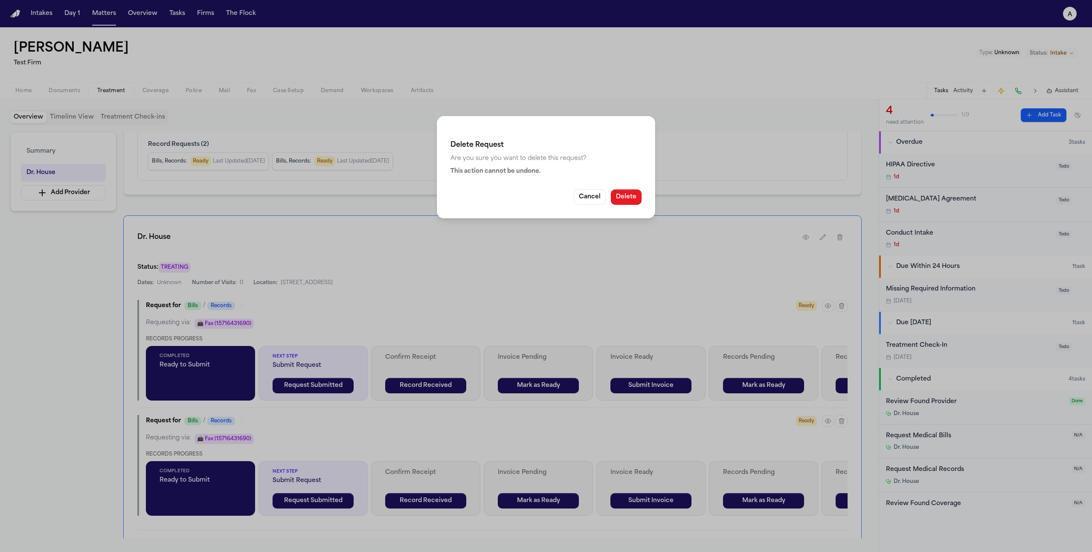
click at [639, 195] on button "Delete" at bounding box center [626, 196] width 31 height 15
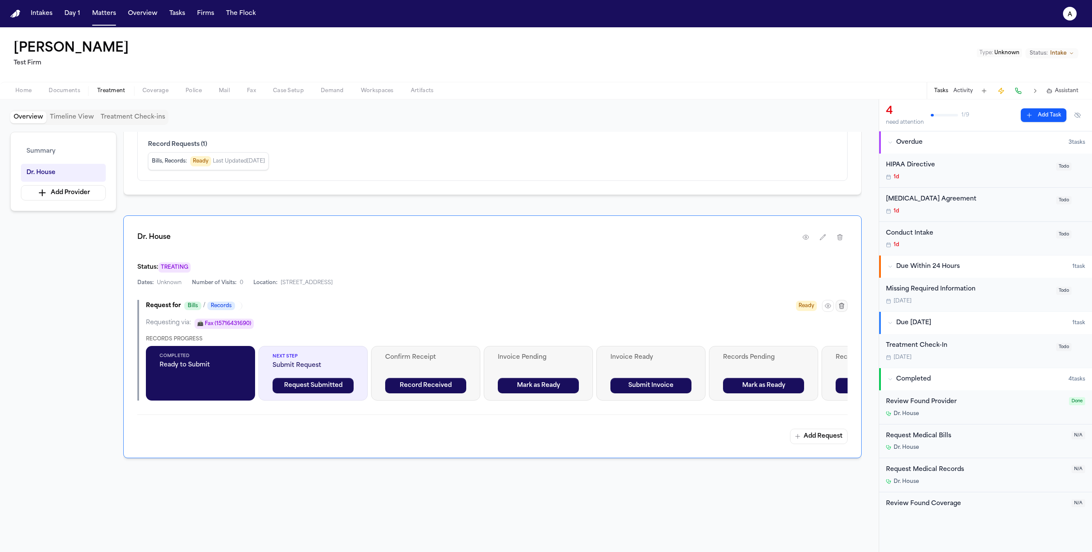
click at [843, 305] on icon "button" at bounding box center [841, 305] width 7 height 7
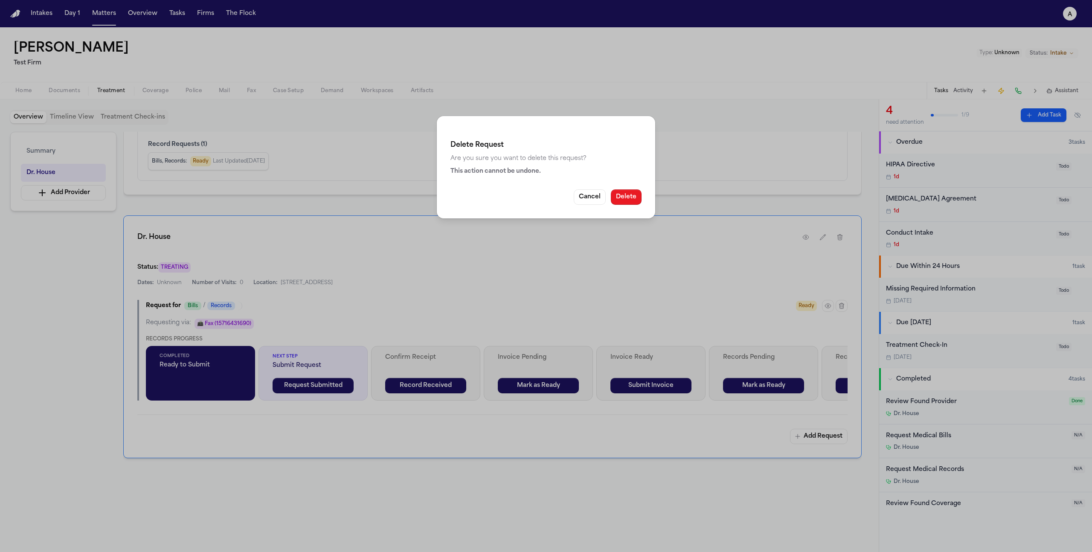
click at [636, 194] on button "Delete" at bounding box center [626, 196] width 31 height 15
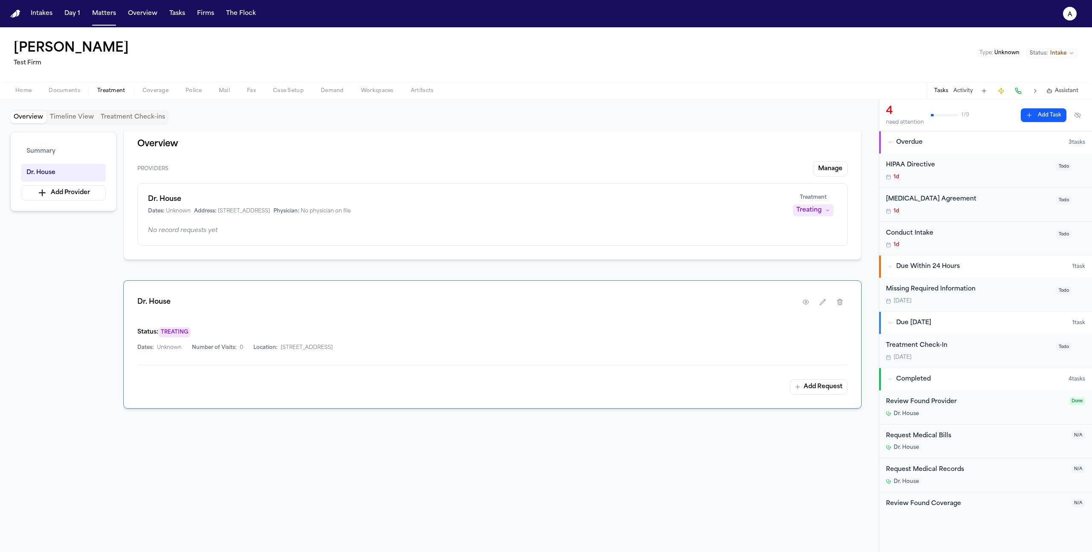
click at [824, 399] on div "Dr. House Status: TREATING Dates: Unknown Number of Visits: 0 Location: [STREET…" at bounding box center [492, 344] width 738 height 128
click at [818, 393] on button "Add Request" at bounding box center [819, 386] width 58 height 15
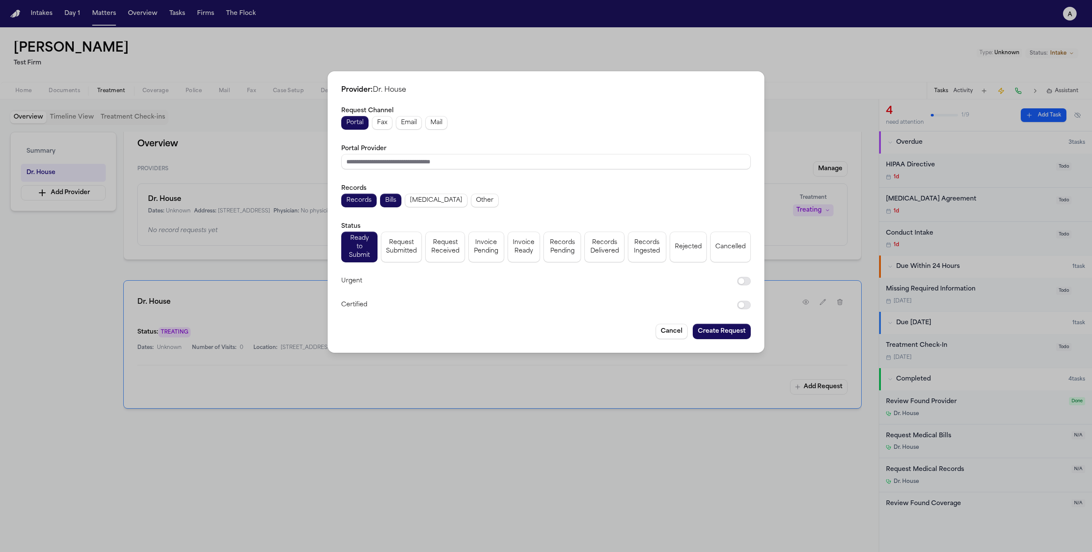
click at [376, 126] on button "Fax" at bounding box center [382, 123] width 20 height 14
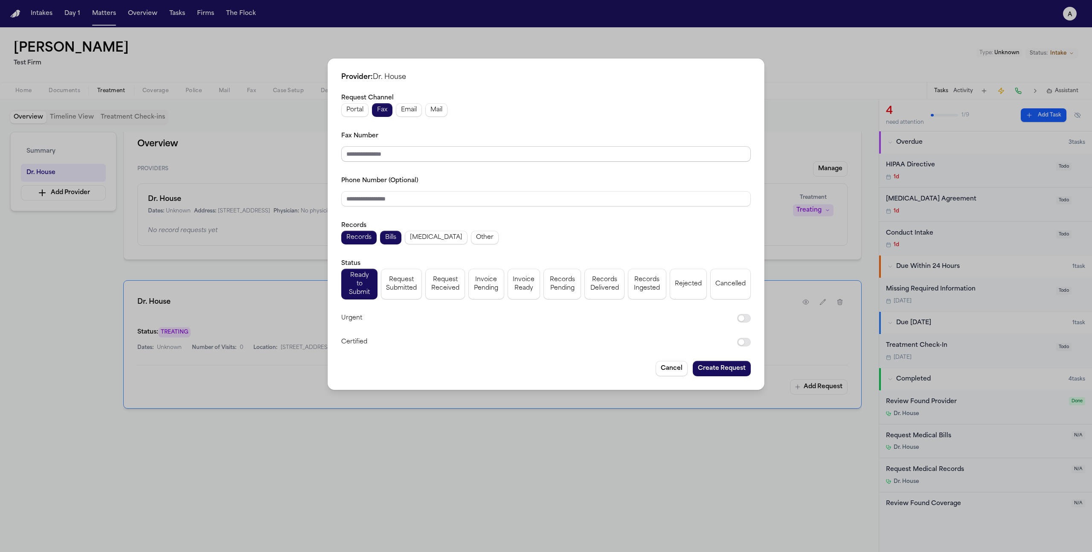
click at [382, 151] on input "Fax Number" at bounding box center [545, 153] width 409 height 15
paste input "**********"
type input "**********"
click at [379, 199] on input "Phone Number (Optional)" at bounding box center [545, 198] width 409 height 15
paste input "**********"
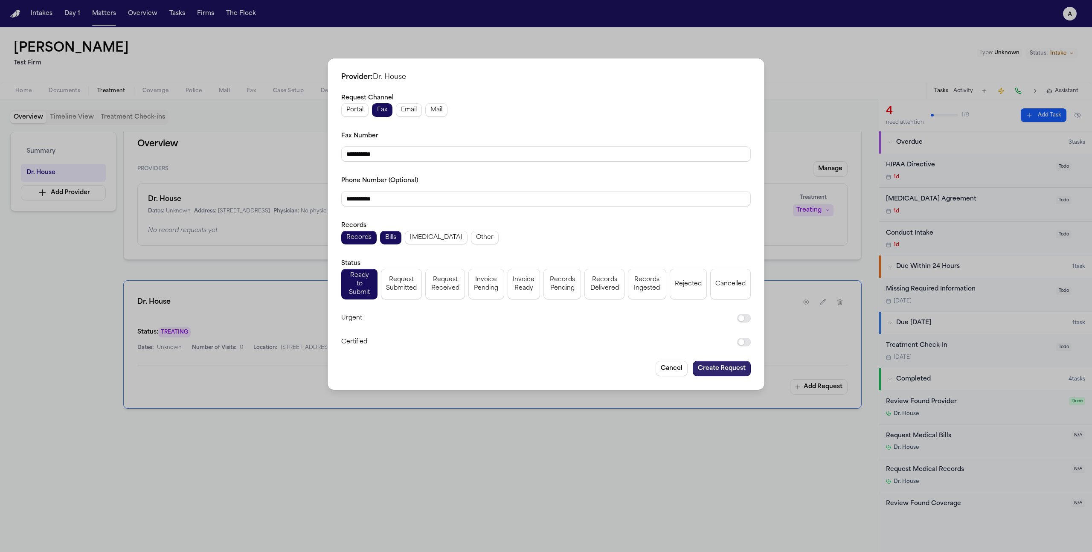
type input "**********"
click at [707, 361] on button "Create Request" at bounding box center [722, 368] width 58 height 15
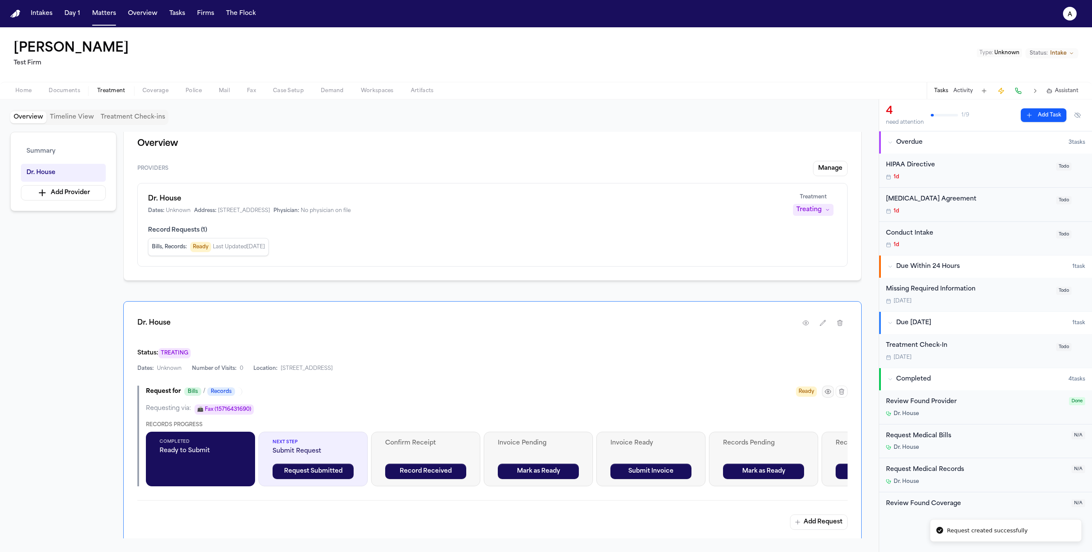
click at [829, 392] on icon "button" at bounding box center [828, 392] width 2 height 2
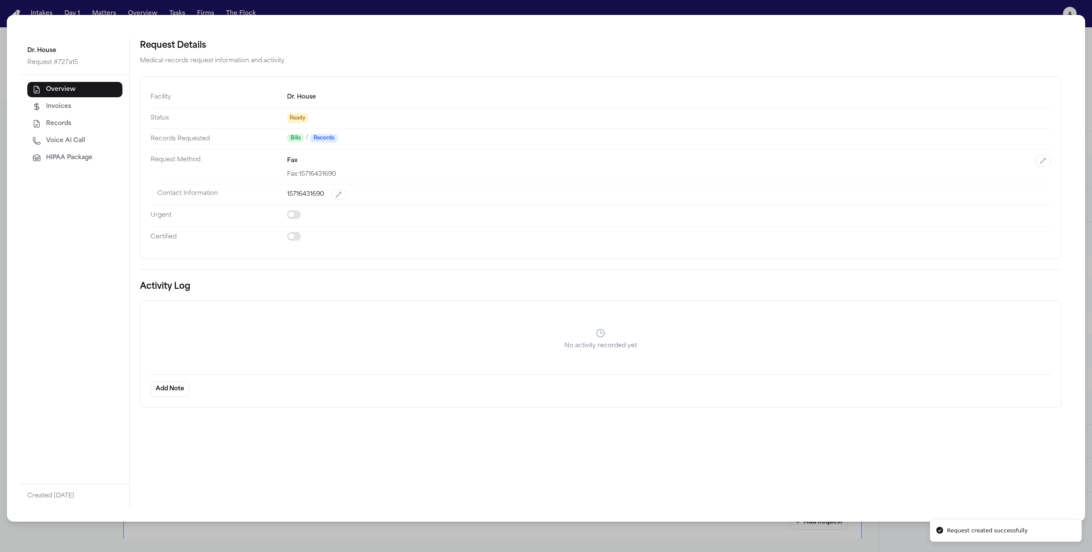
click at [74, 157] on span "HIPAA Package" at bounding box center [69, 158] width 46 height 9
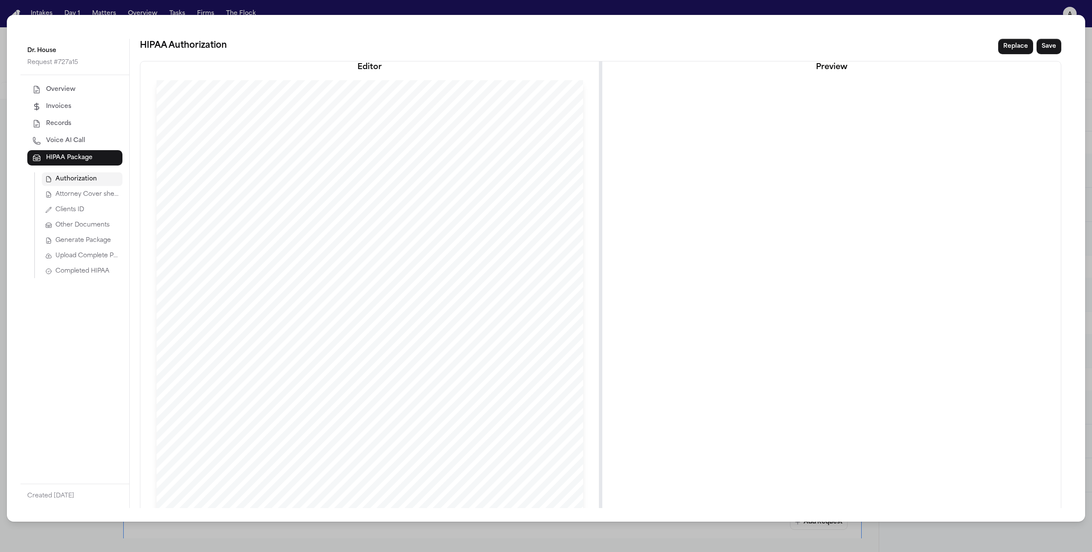
click at [99, 250] on button "Upload Complete Package" at bounding box center [82, 256] width 81 height 14
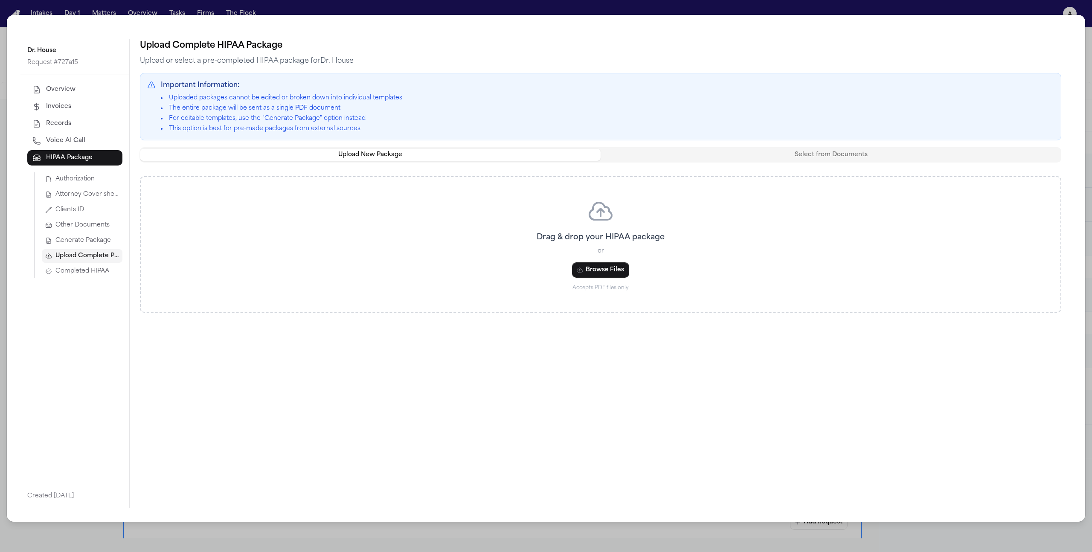
click at [598, 265] on button "Browse Files" at bounding box center [600, 269] width 57 height 15
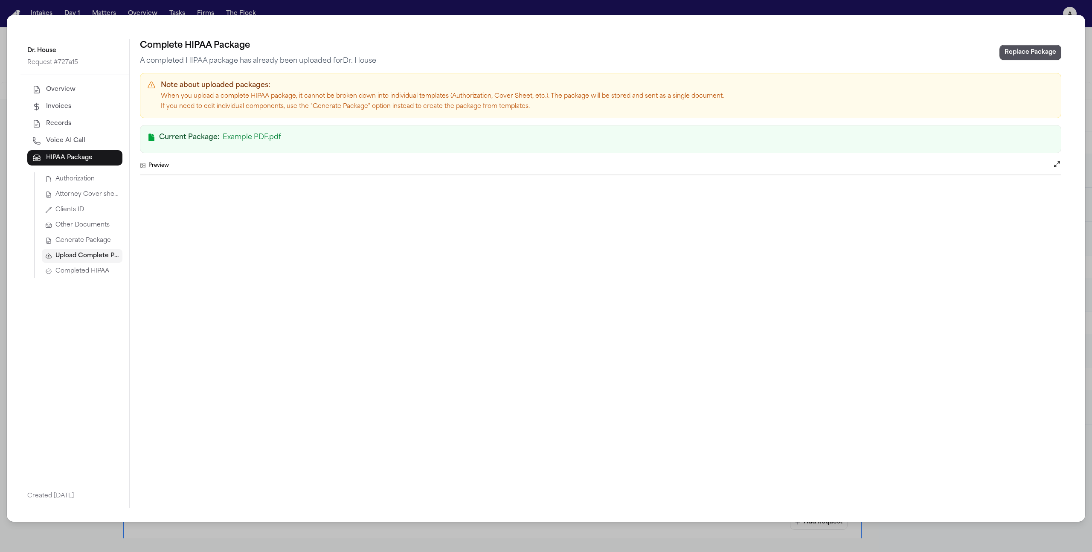
click at [779, 534] on div "Dr. House Request # 727a15 Overview Invoices Records Voice AI Call HIPAA Packag…" at bounding box center [546, 276] width 1092 height 552
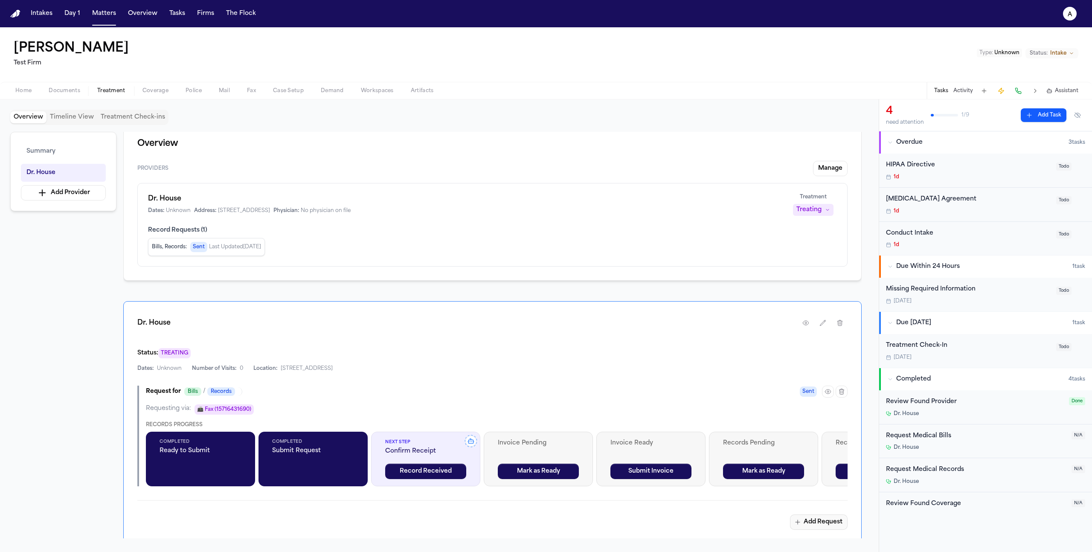
click at [827, 522] on button "Add Request" at bounding box center [819, 521] width 58 height 15
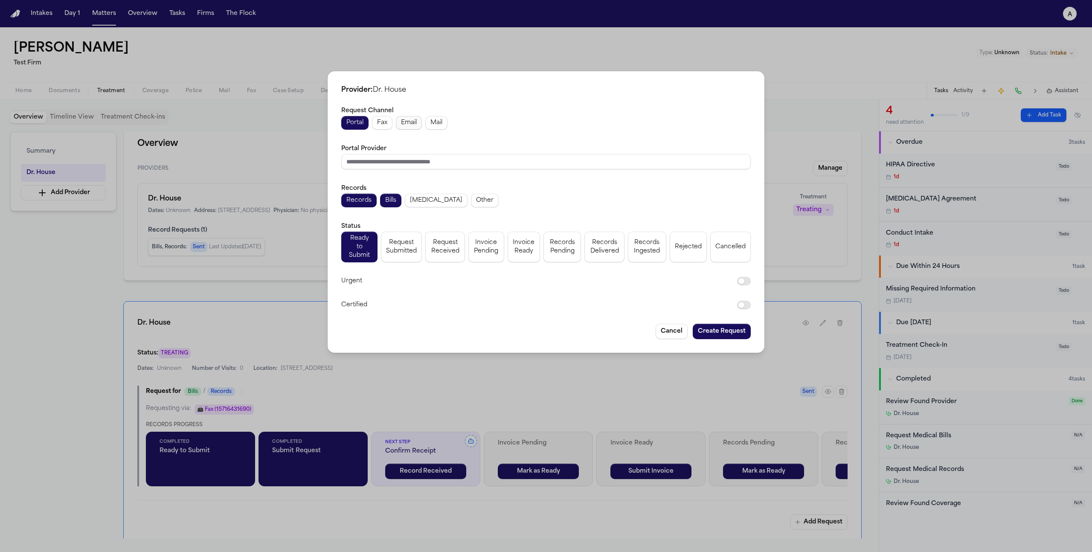
click at [401, 123] on span "Email" at bounding box center [409, 123] width 16 height 9
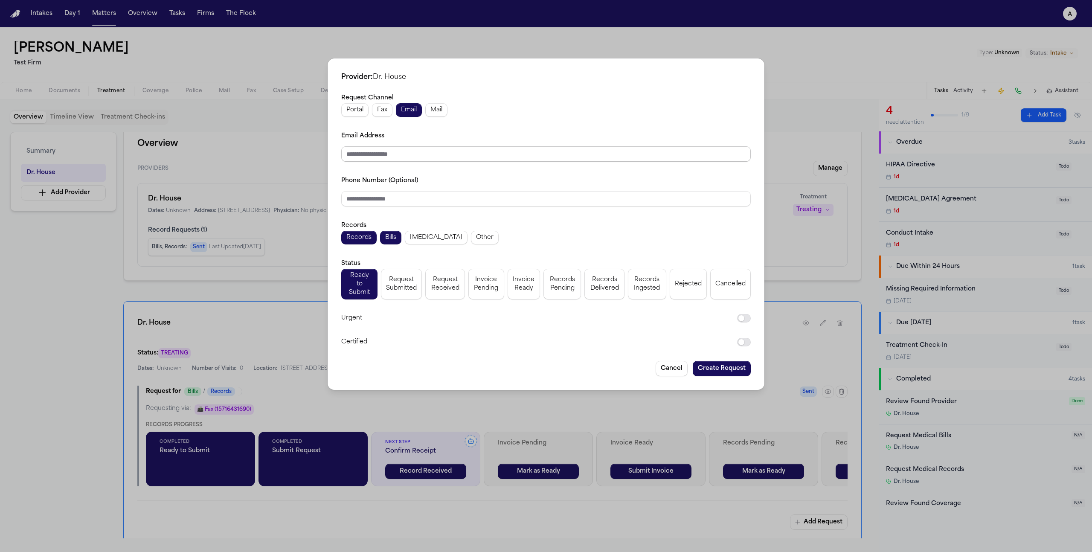
click at [403, 152] on input "Email Address" at bounding box center [545, 153] width 409 height 15
type input "**********"
click at [436, 206] on input "Phone Number (Optional)" at bounding box center [545, 198] width 409 height 15
type input "**********"
click at [731, 363] on button "Create Request" at bounding box center [722, 368] width 58 height 15
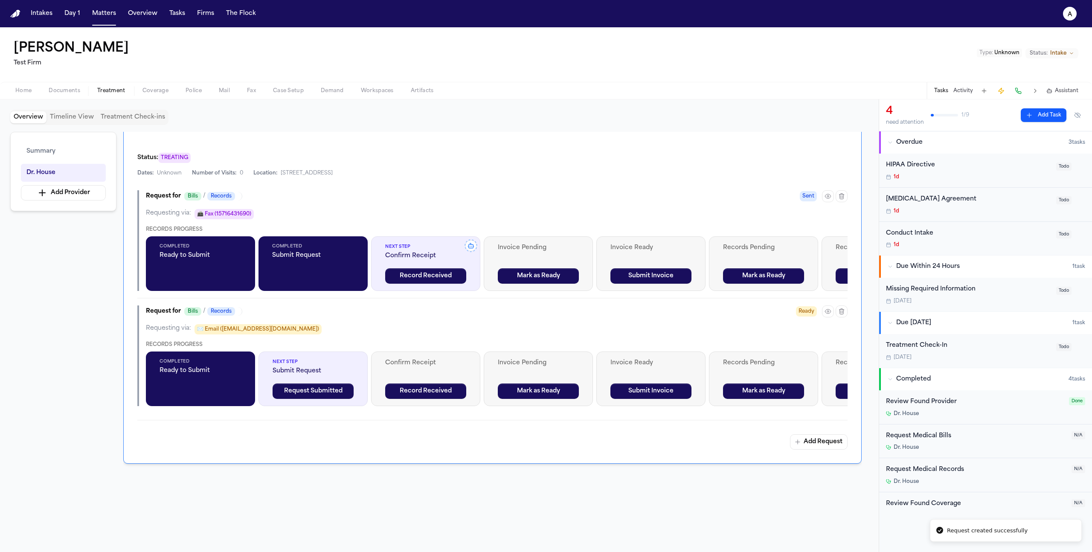
scroll to position [209, 0]
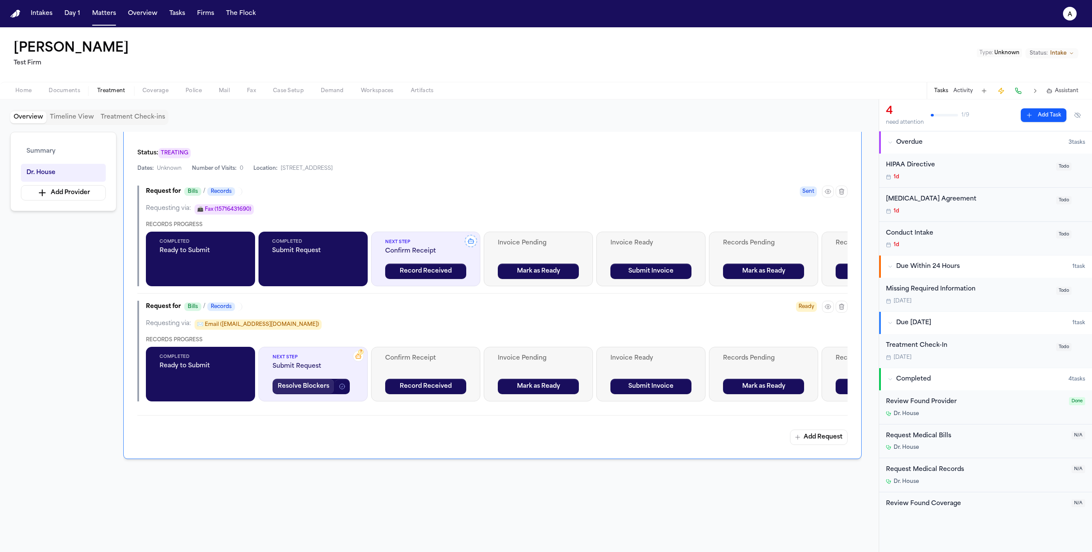
click at [317, 381] on button "Resolve Blockers" at bounding box center [304, 386] width 62 height 15
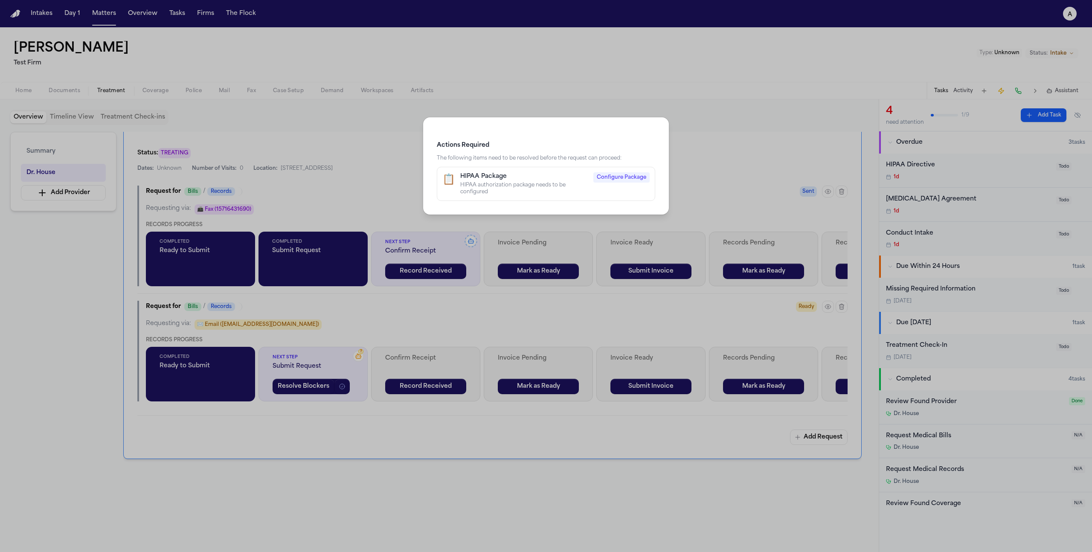
click at [611, 181] on span "Configure Package" at bounding box center [621, 177] width 56 height 10
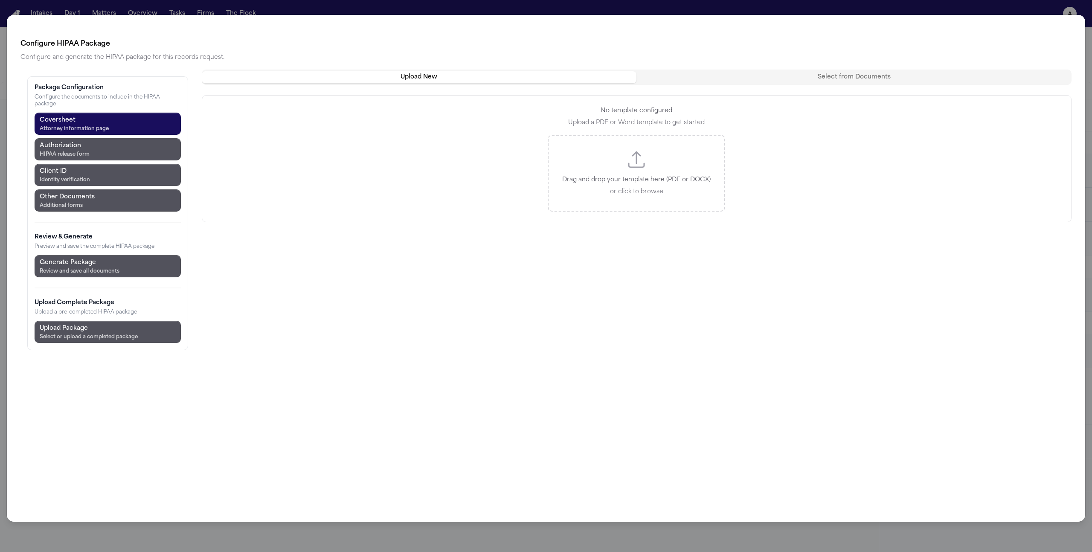
click at [709, 70] on div "Upload New Select from Documents" at bounding box center [637, 77] width 870 height 15
click at [703, 75] on button "Select from Documents" at bounding box center [853, 77] width 435 height 12
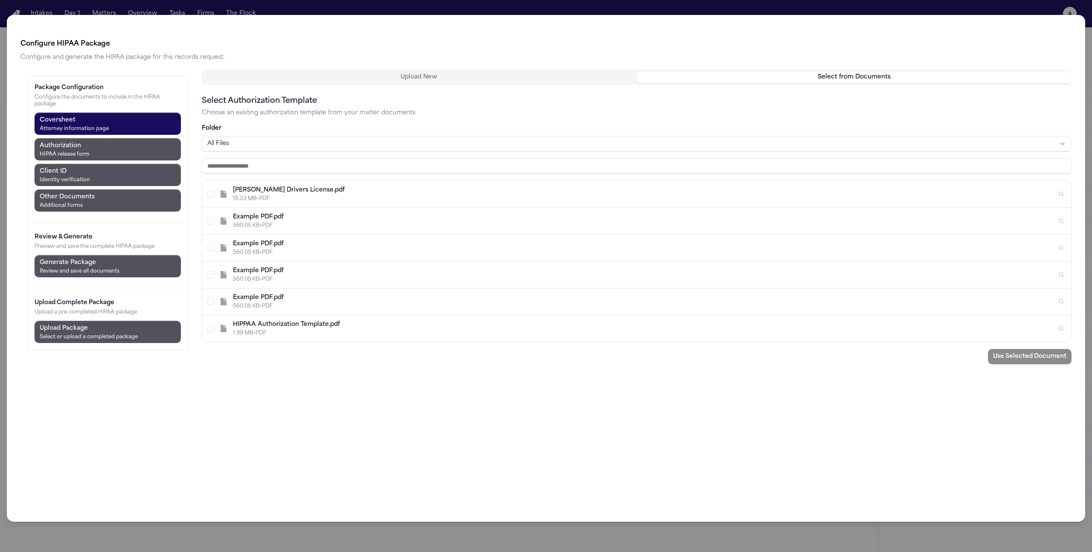
click at [474, 228] on div "560.05 KB • PDF" at bounding box center [645, 225] width 824 height 7
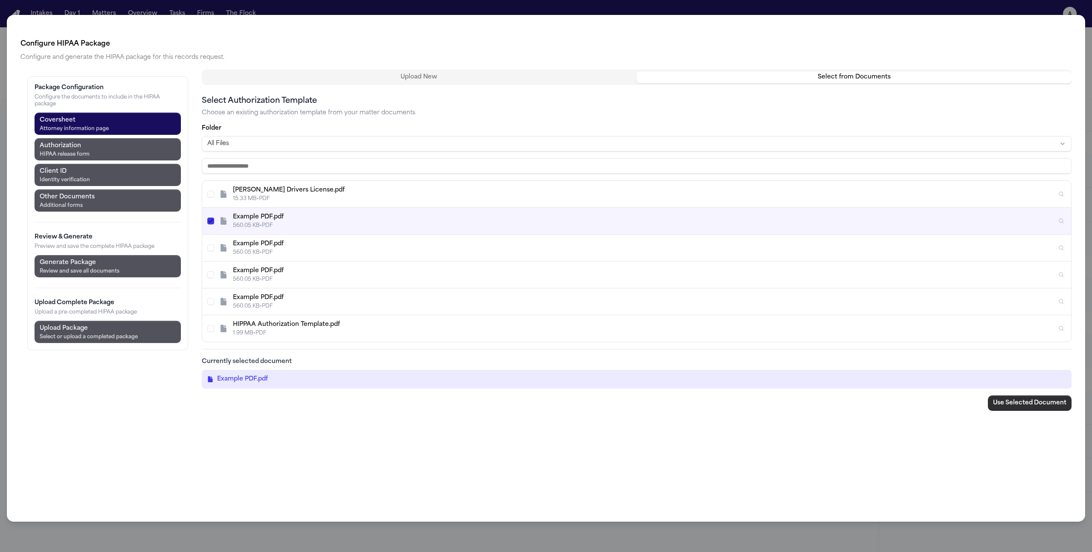
click at [1002, 401] on button "Use Selected Document" at bounding box center [1030, 402] width 84 height 15
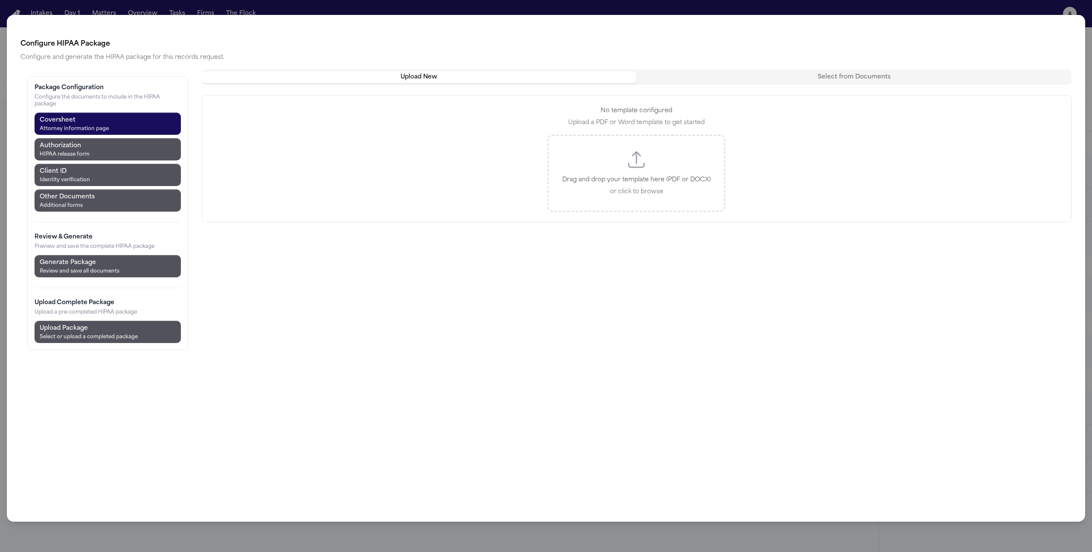
click at [757, 11] on div "Configure HIPAA Package Configure and generate the HIPAA package for this recor…" at bounding box center [546, 276] width 1092 height 552
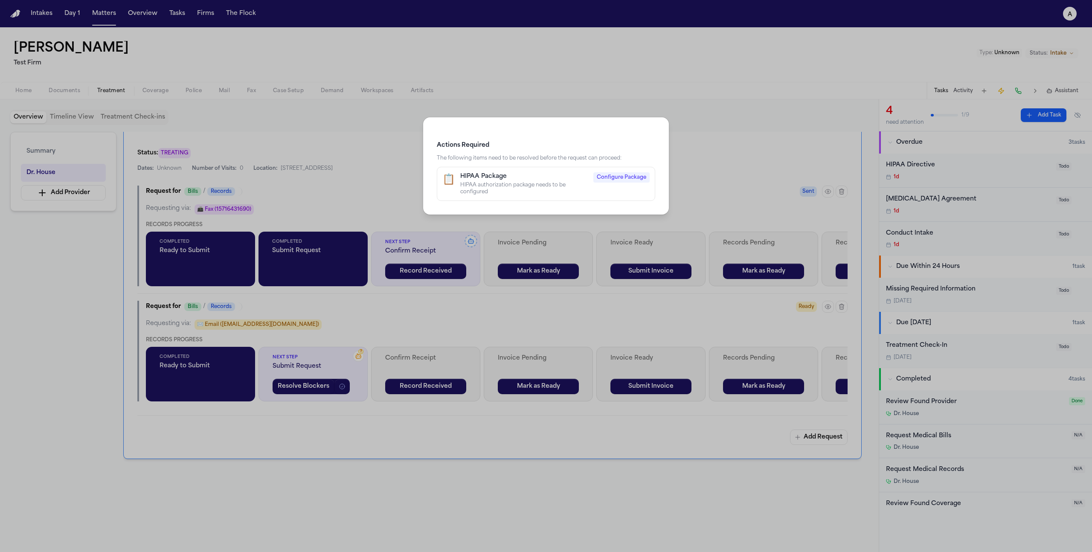
click at [723, 206] on div "Actions Required The following items need to be resolved before the request can…" at bounding box center [546, 276] width 1092 height 552
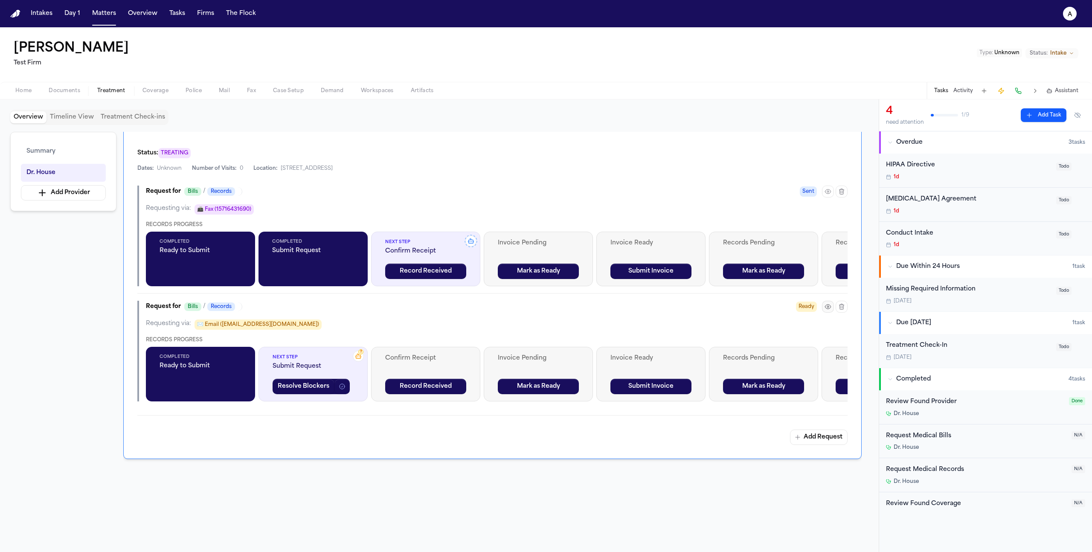
click at [828, 306] on icon "button" at bounding box center [827, 306] width 7 height 7
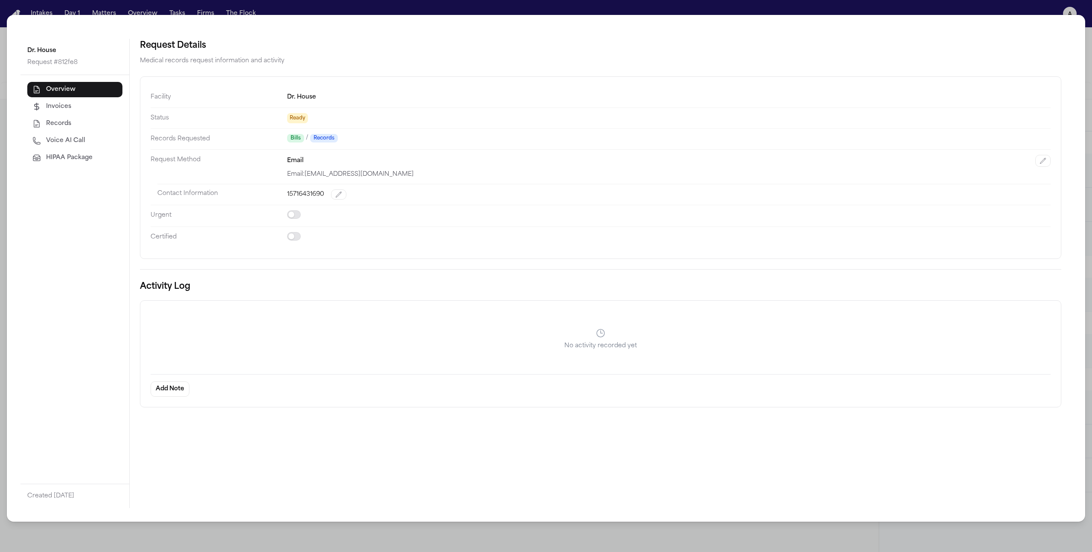
click at [80, 161] on span "HIPAA Package" at bounding box center [69, 158] width 46 height 9
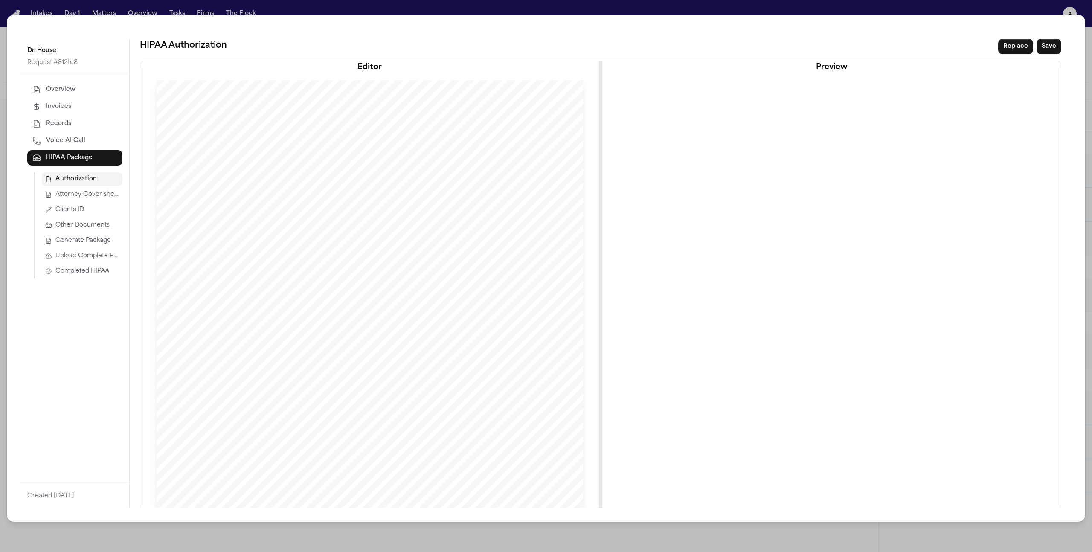
click at [80, 271] on span "Completed HIPAA" at bounding box center [82, 271] width 54 height 9
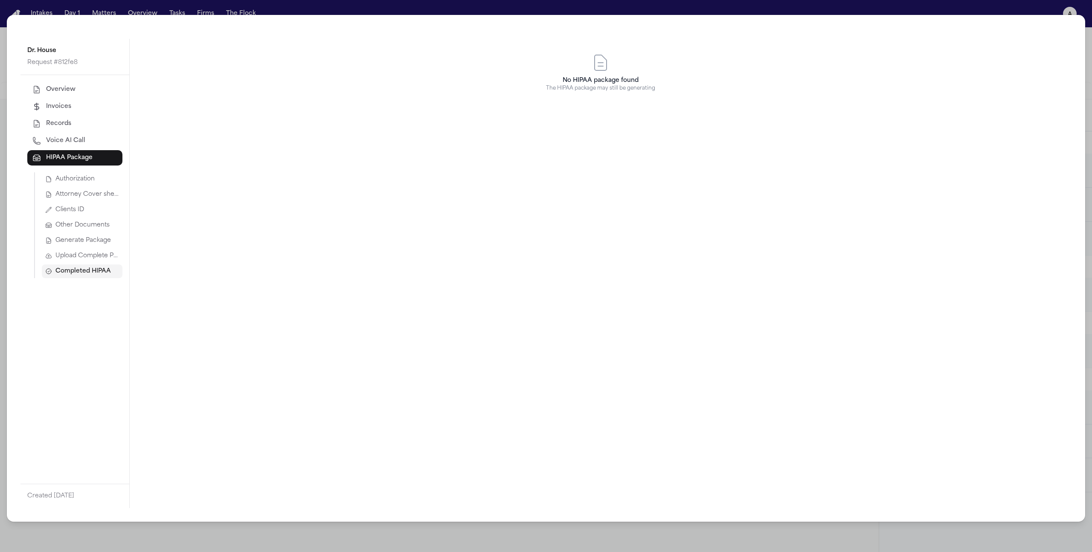
click at [81, 257] on span "Upload Complete Package" at bounding box center [87, 256] width 64 height 9
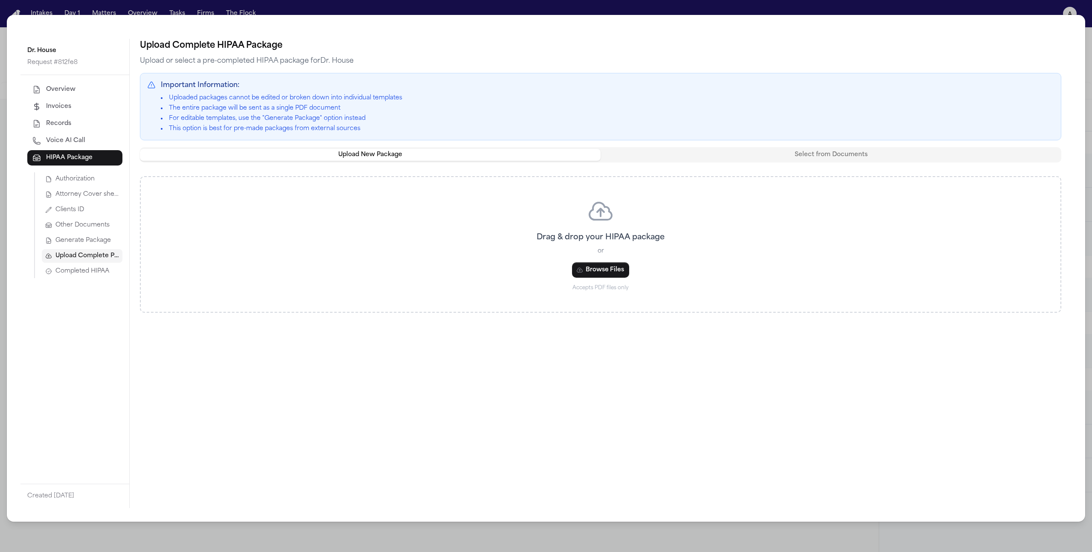
click at [779, 158] on button "Select from Documents" at bounding box center [830, 155] width 461 height 12
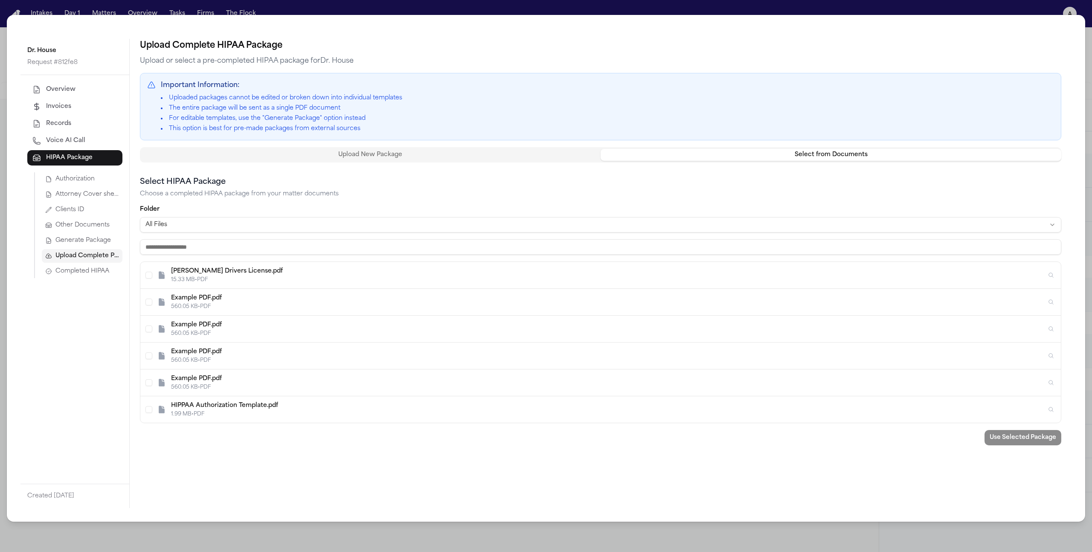
click at [493, 296] on div "Example PDF.pdf" at bounding box center [608, 298] width 875 height 9
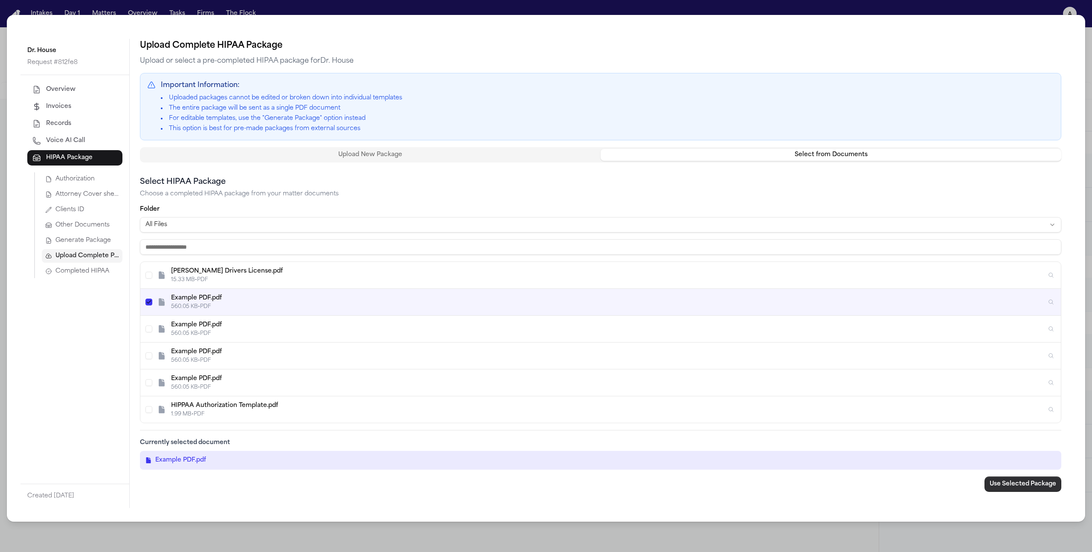
click at [1031, 483] on button "Use Selected Package" at bounding box center [1022, 483] width 77 height 15
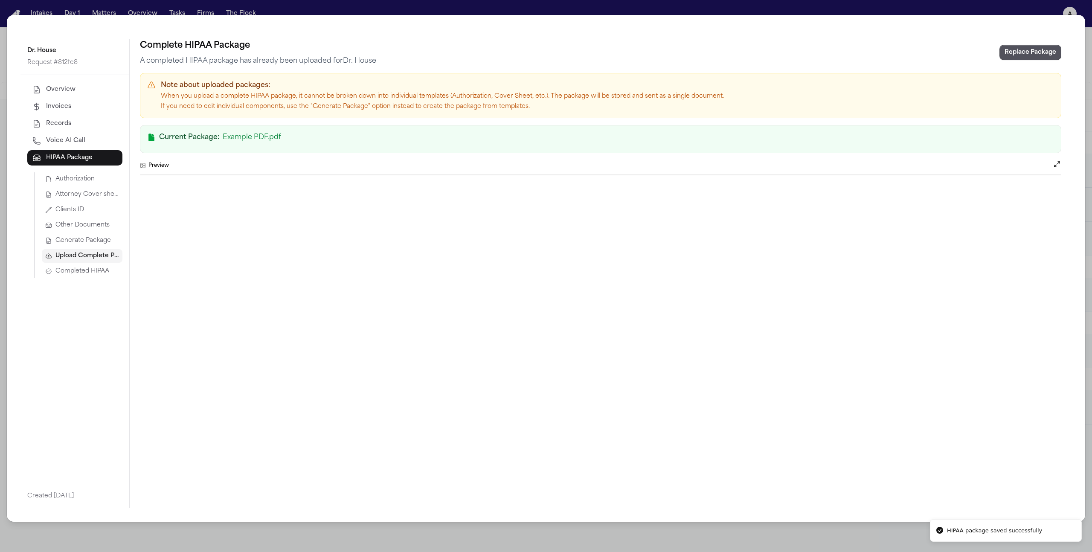
click at [1015, 2] on div "Dr. House Request # 812fe8 Overview Invoices Records Voice AI Call HIPAA Packag…" at bounding box center [546, 276] width 1092 height 552
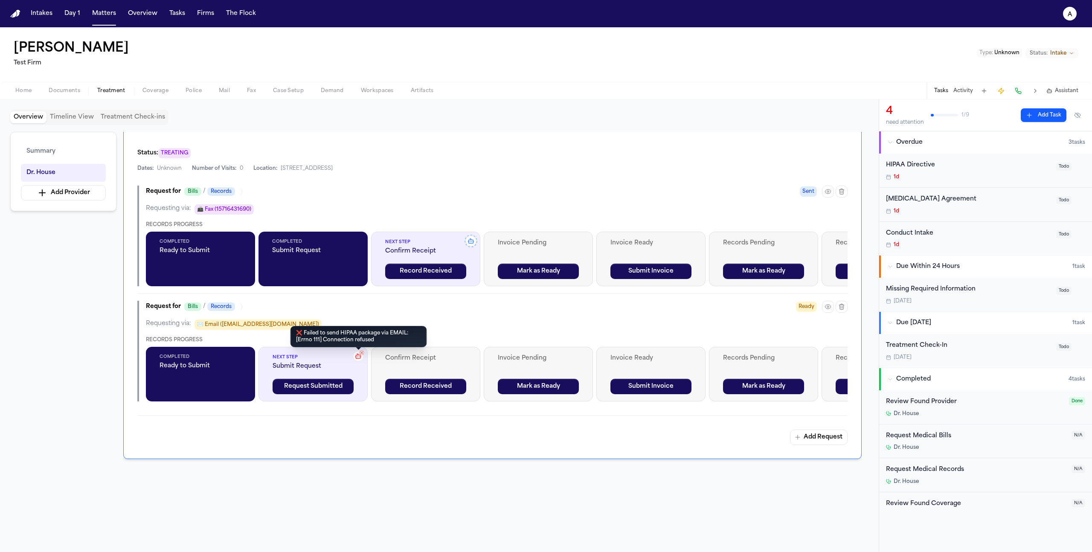
click at [358, 357] on icon at bounding box center [358, 356] width 7 height 7
